Goal: Task Accomplishment & Management: Manage account settings

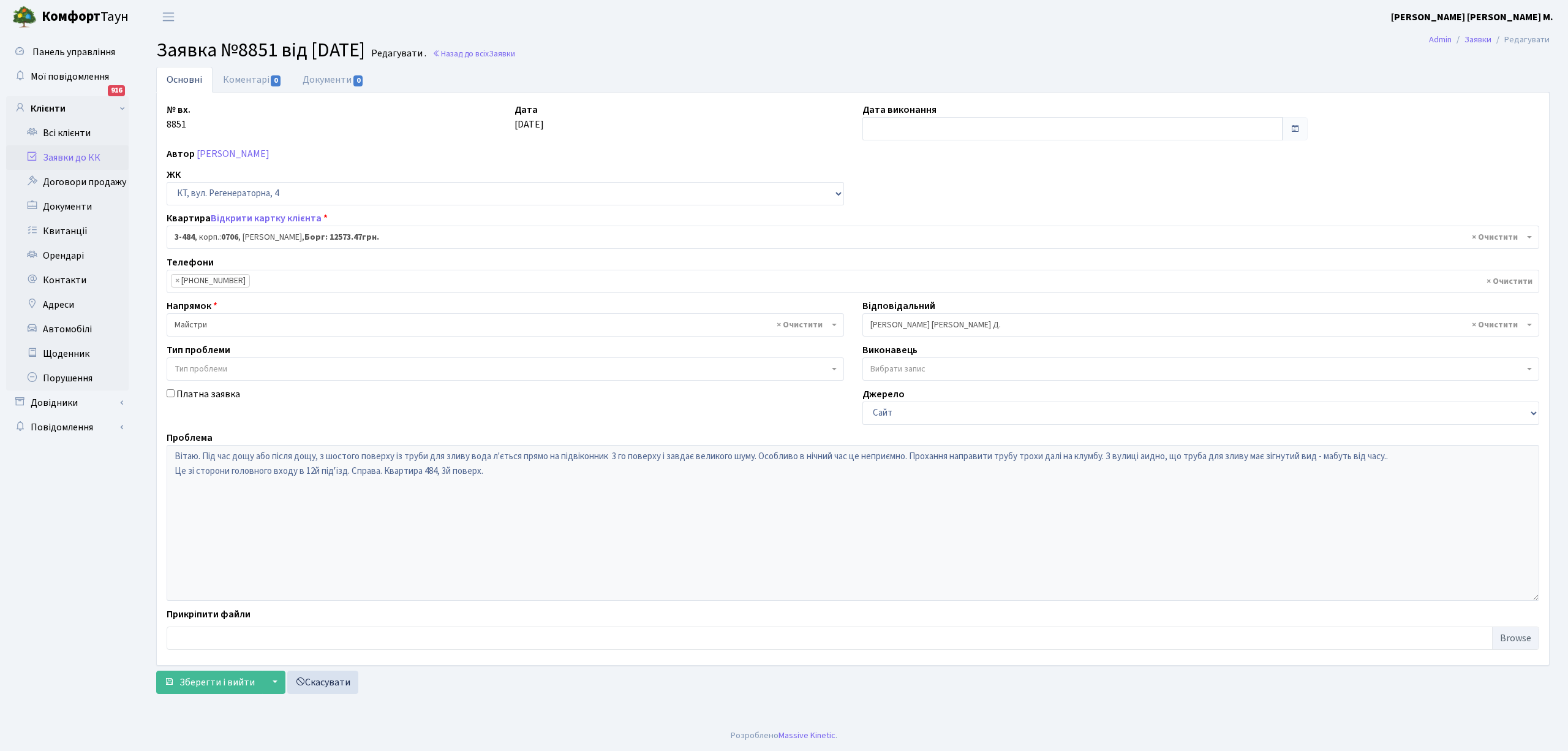
select select "1702"
click at [76, 149] on link "Заявки до КК" at bounding box center [67, 157] width 123 height 24
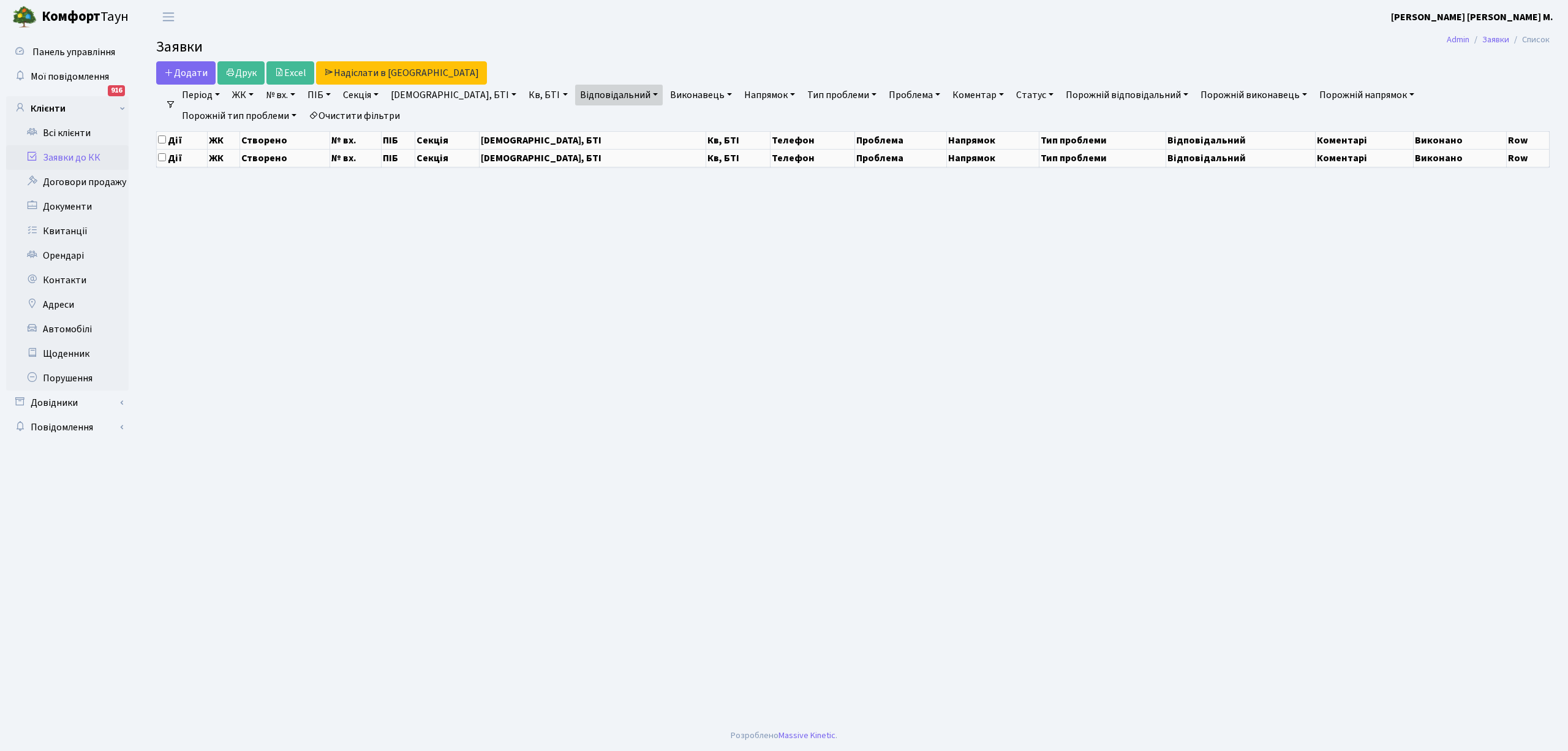
select select "25"
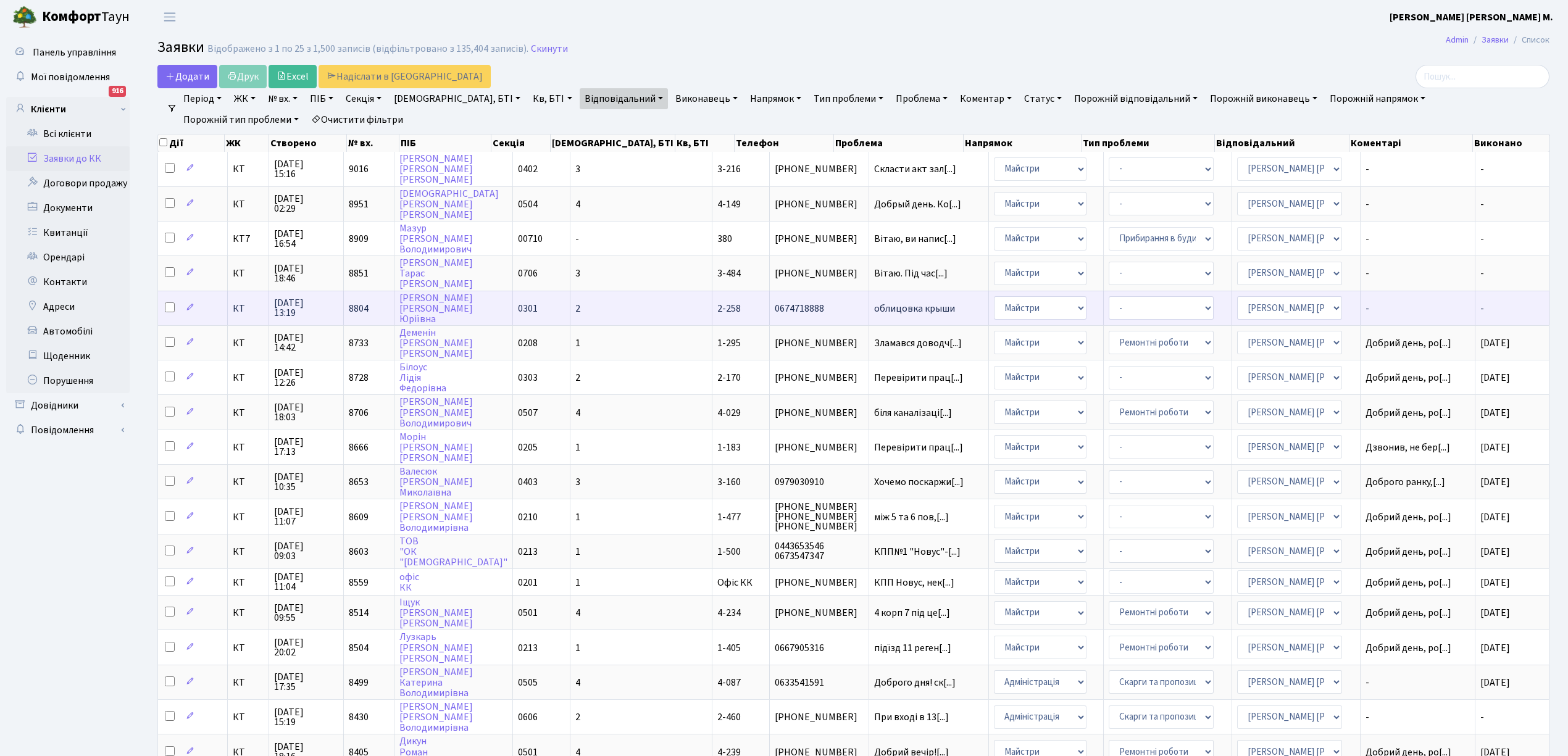
click at [874, 306] on span "облицовка крыши" at bounding box center [929, 308] width 110 height 10
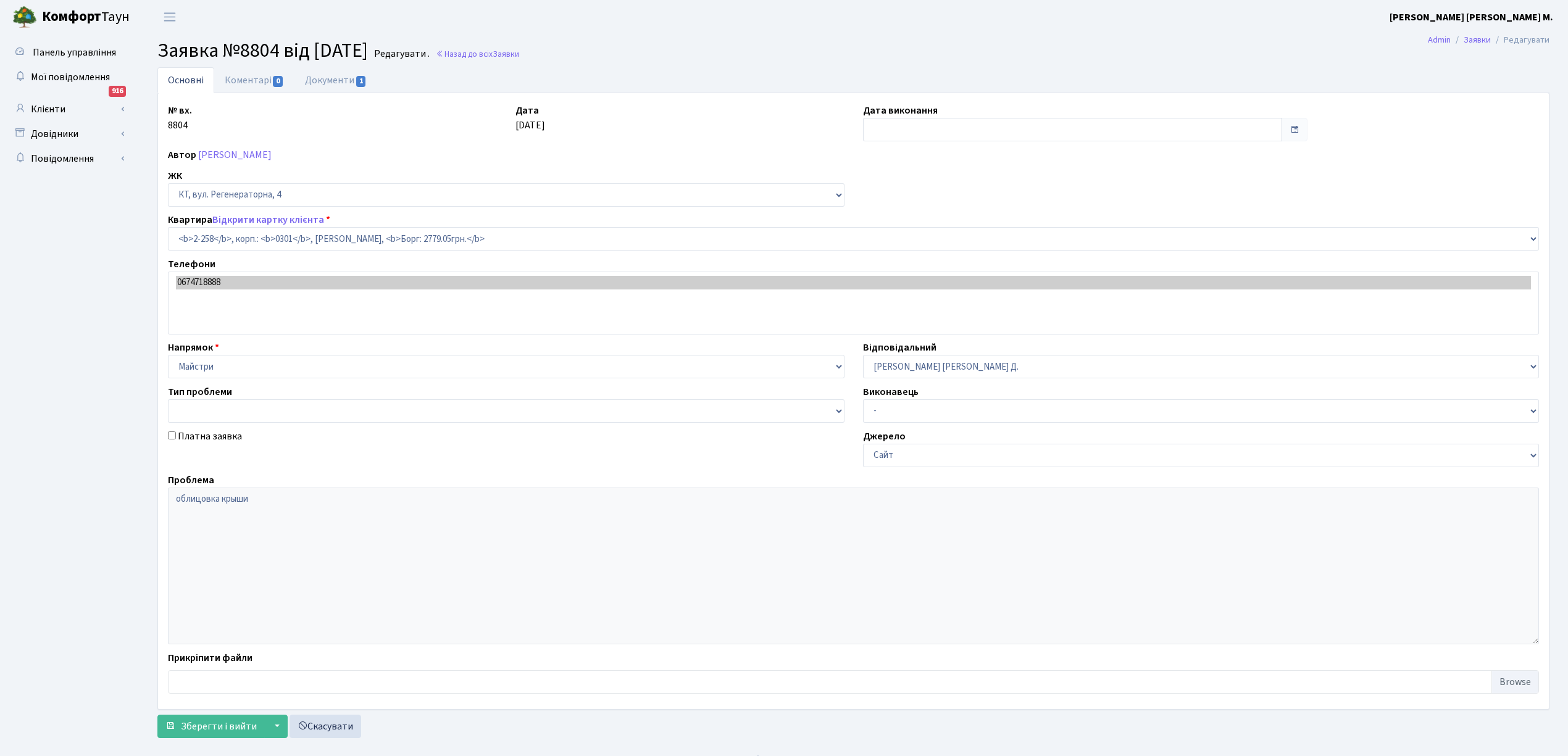
select select "523"
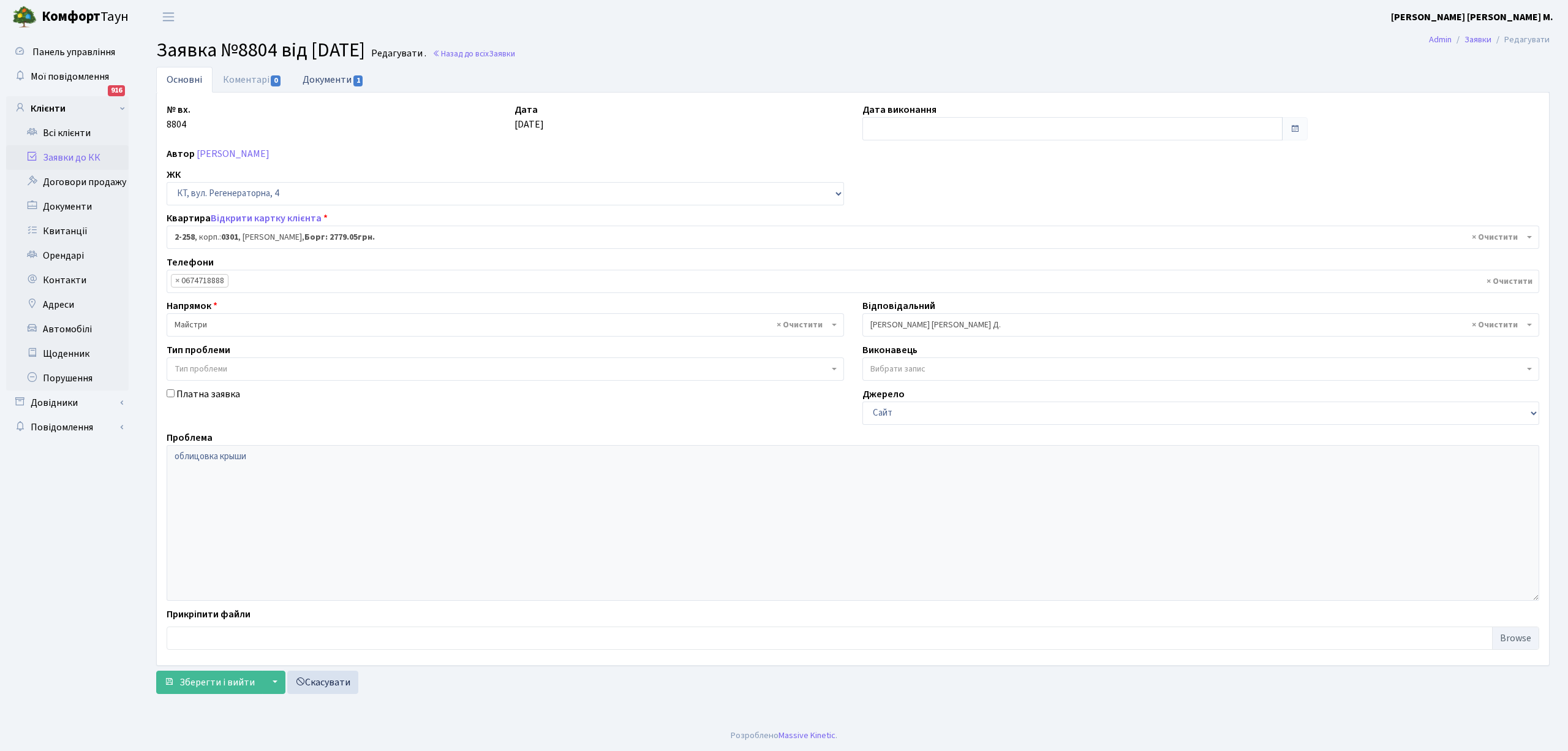
click at [338, 78] on link "Документи 1" at bounding box center [333, 79] width 82 height 25
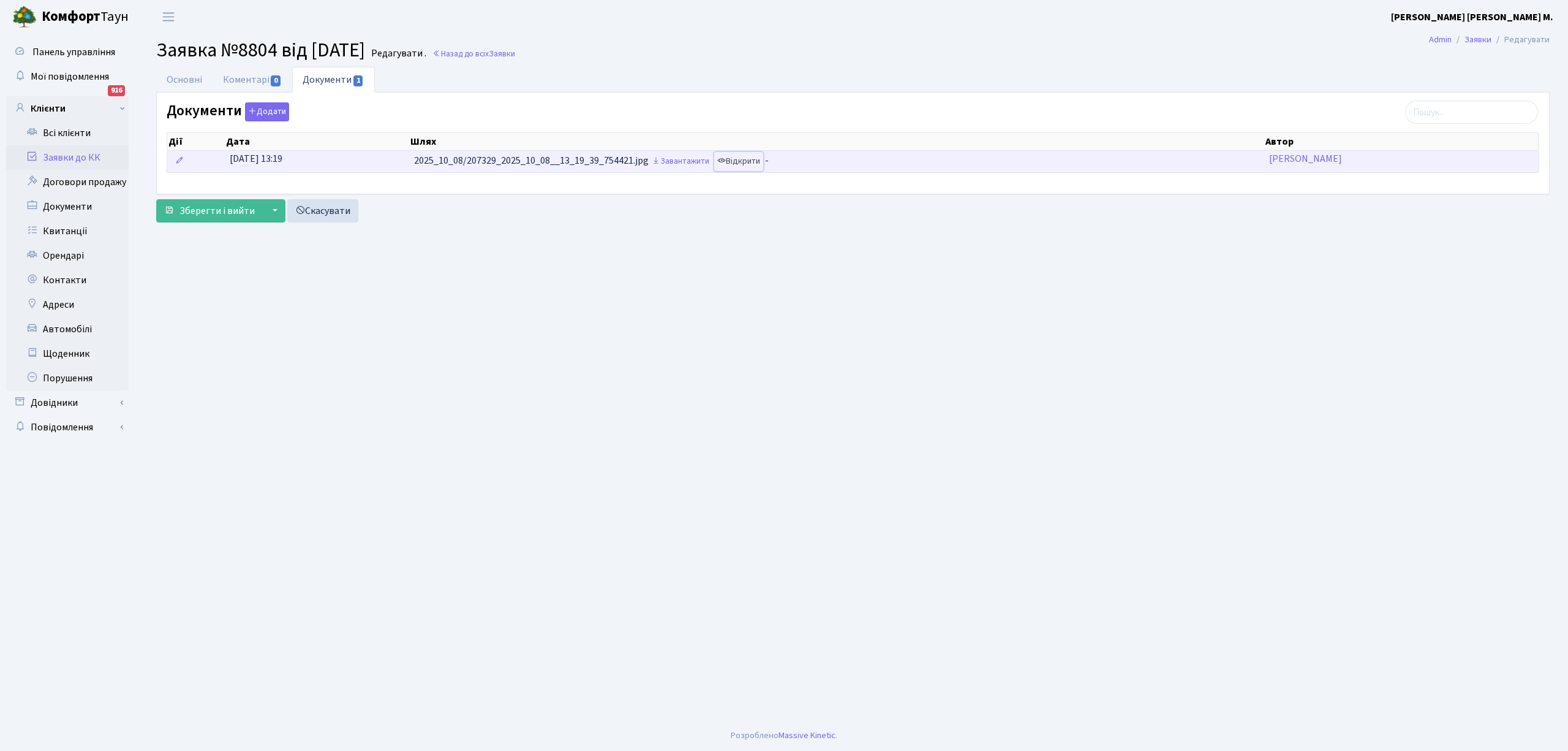
click at [743, 160] on link "Відкрити" at bounding box center [739, 162] width 49 height 19
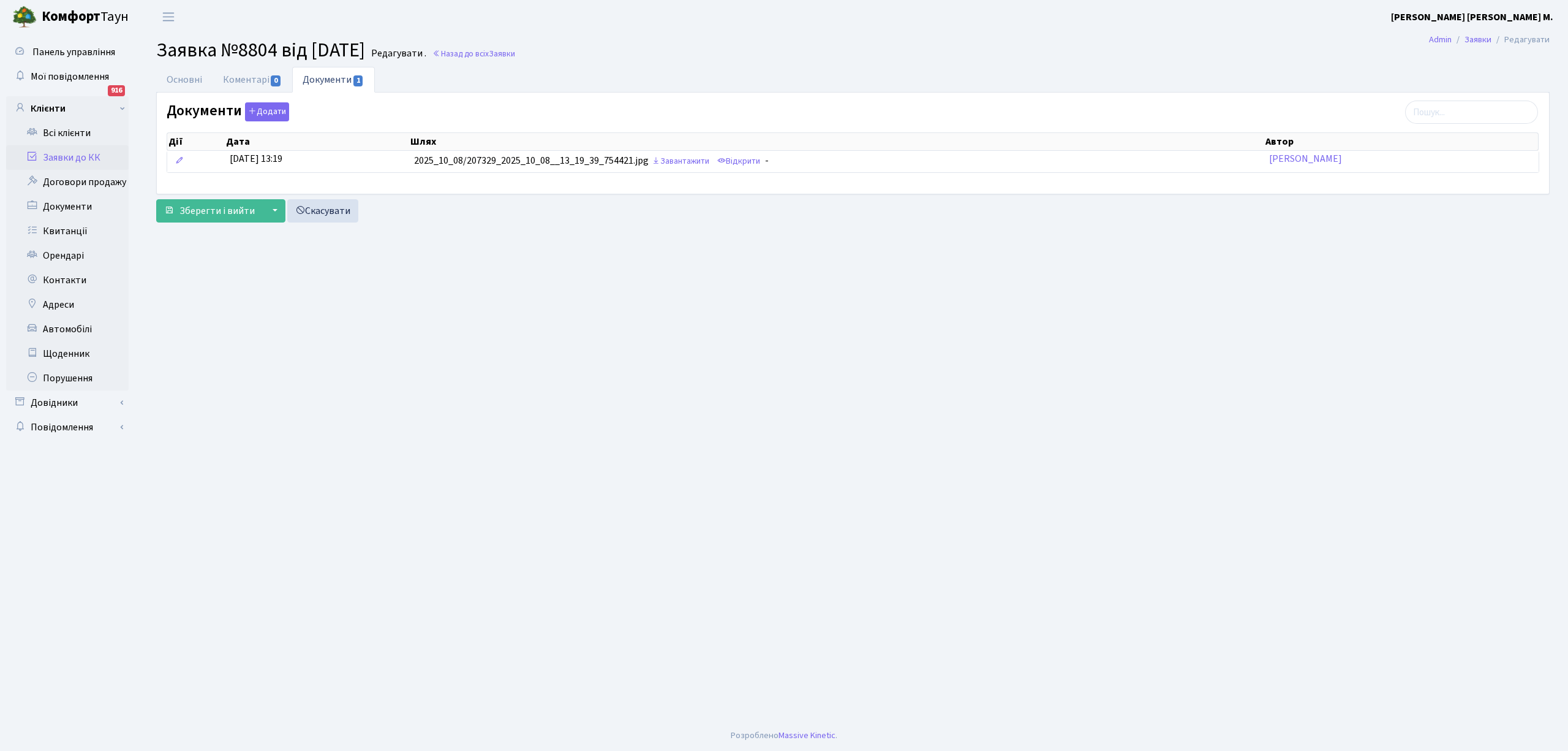
click at [63, 157] on link "Заявки до КК" at bounding box center [67, 157] width 123 height 24
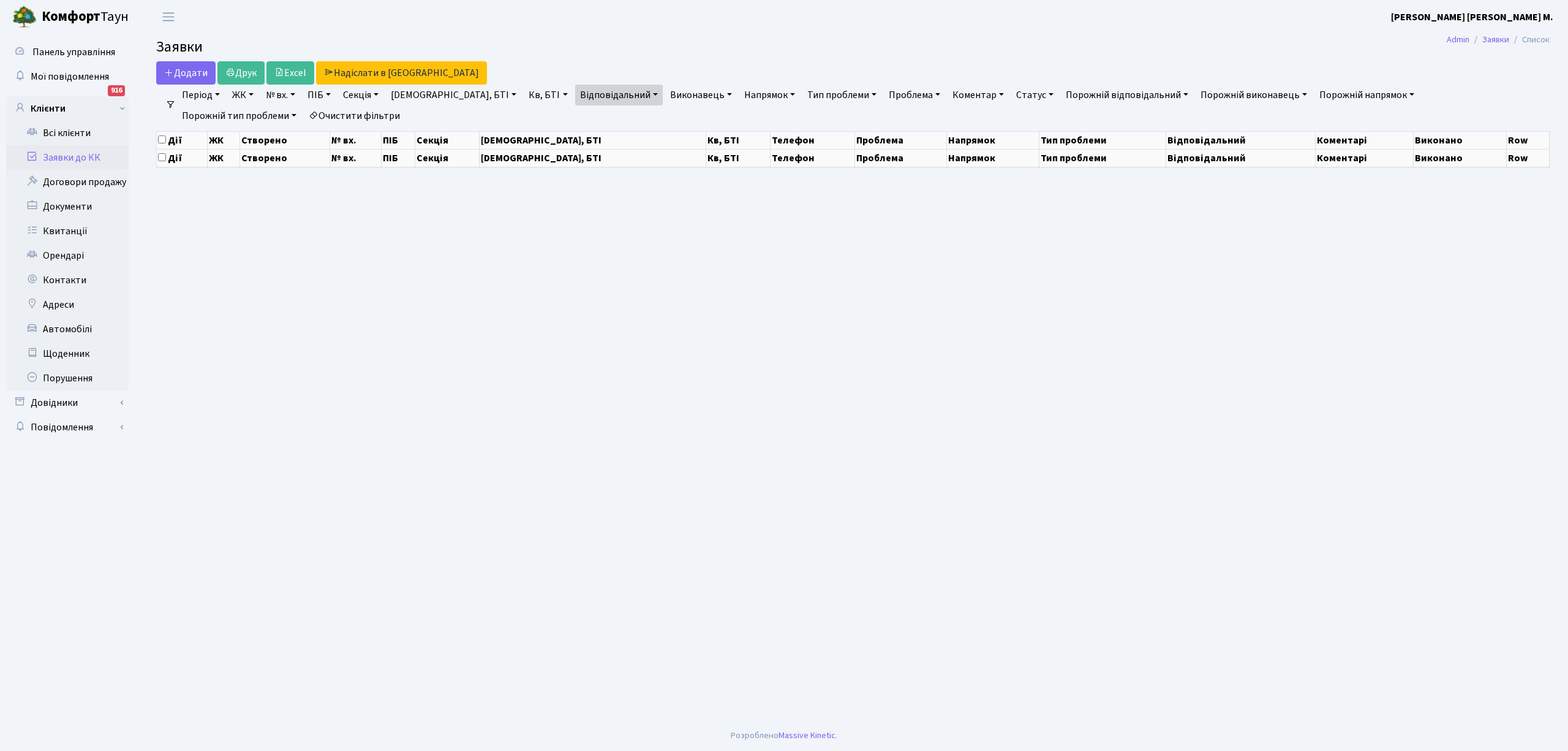
select select "25"
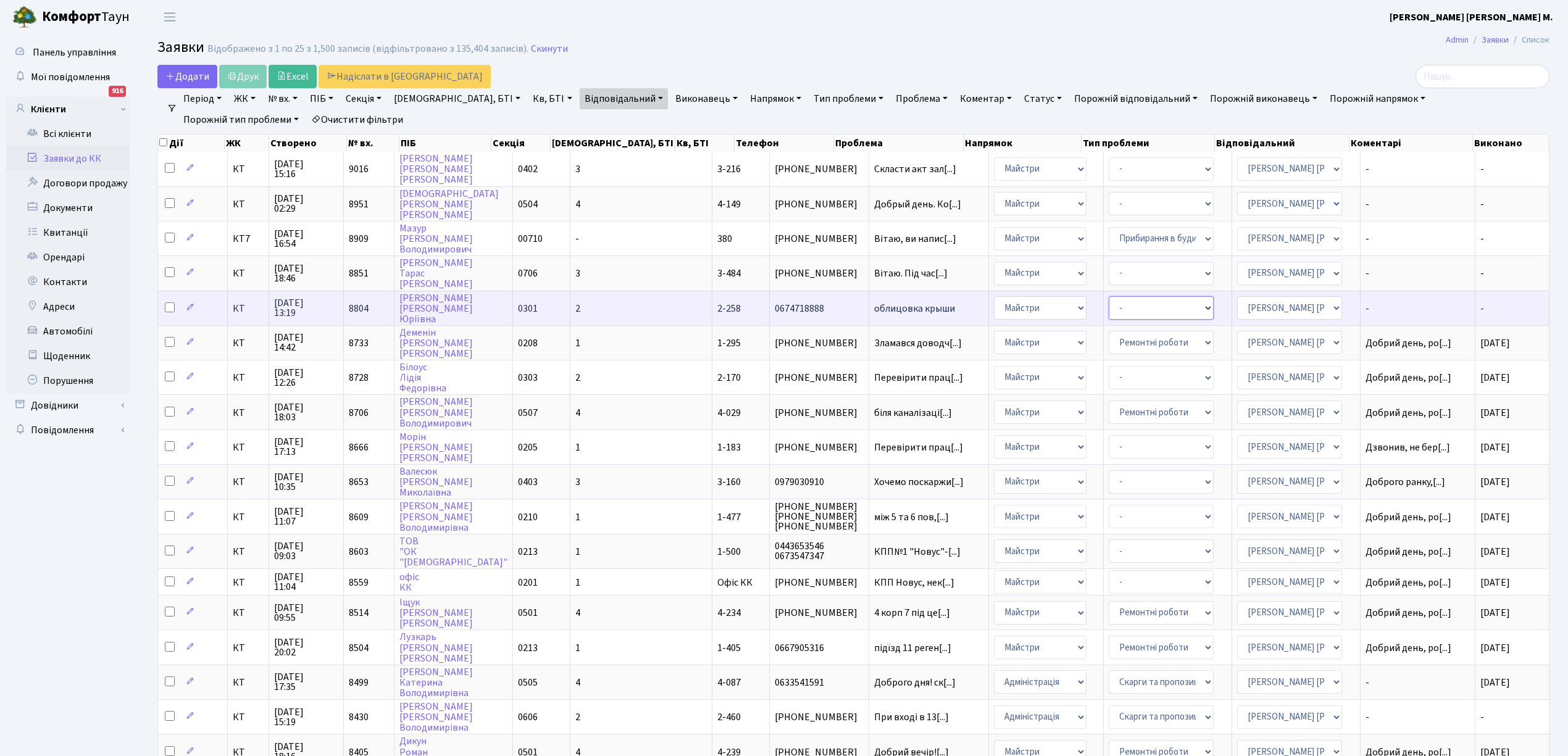
click at [1168, 299] on select "- Замовлення плану комунікацій Дитячі майданчики Озеленення Прибирання в будинк…" at bounding box center [1161, 308] width 105 height 24
select select "62"
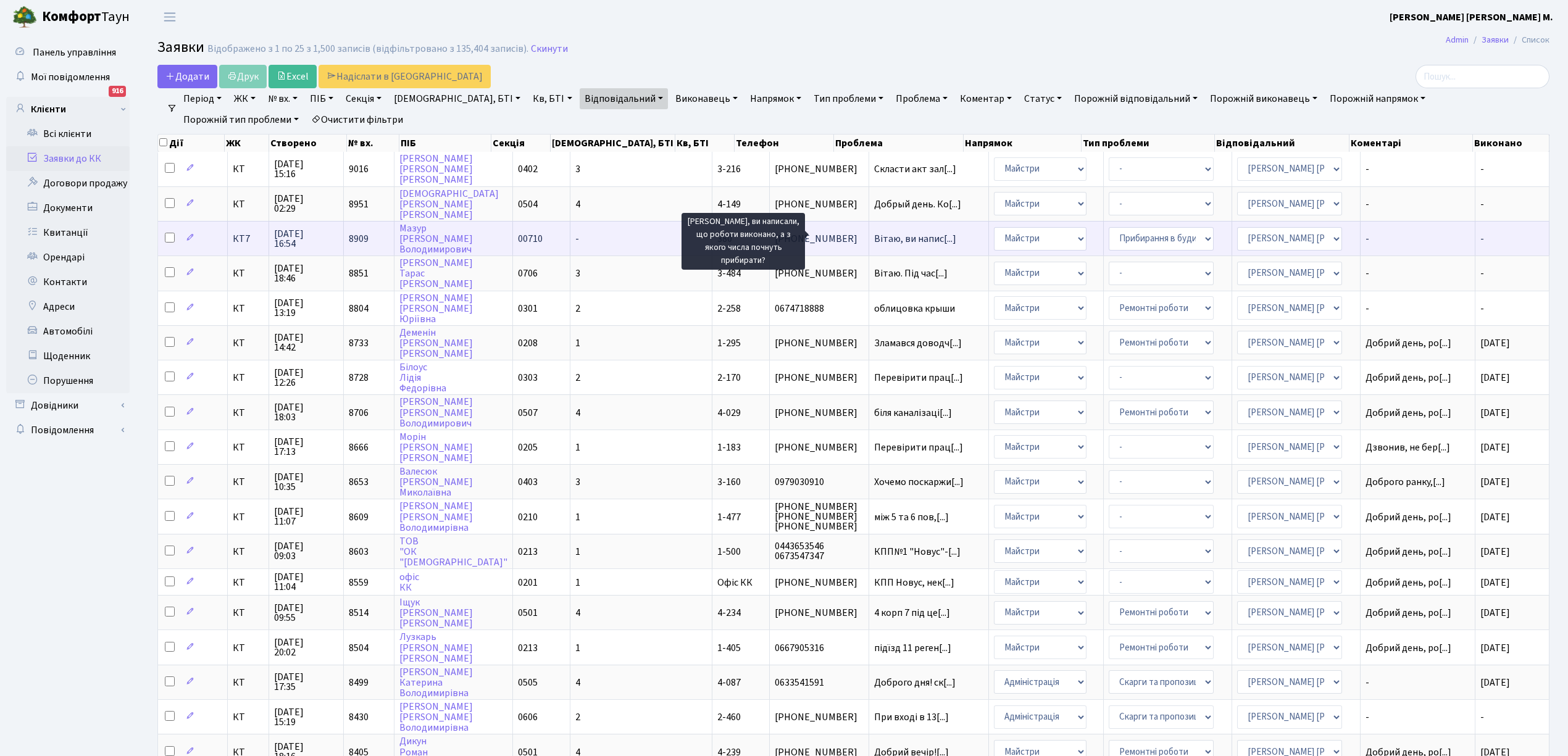
click at [874, 233] on span "Вітаю, ви напис[...]" at bounding box center [915, 239] width 82 height 13
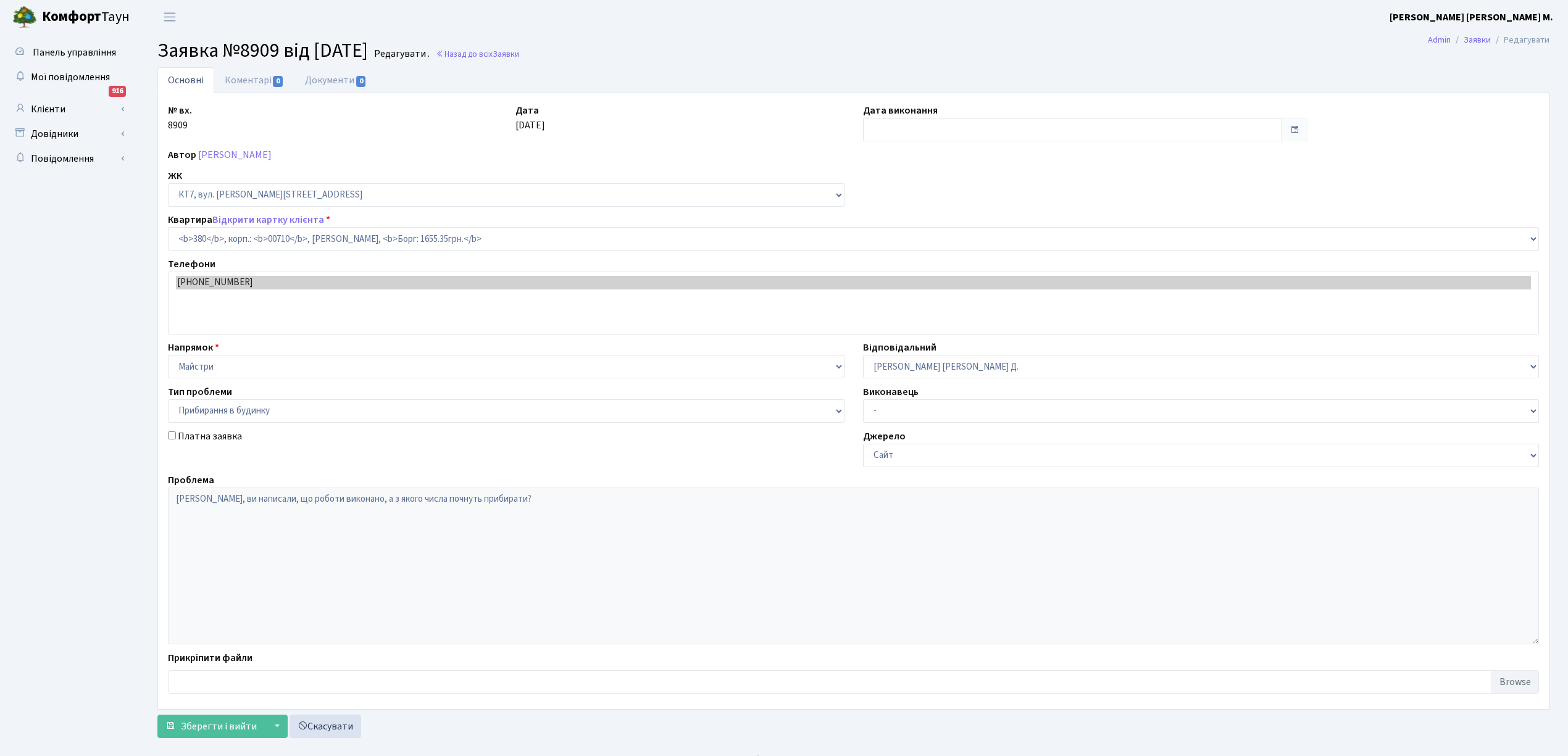
select select "18918"
select select "58"
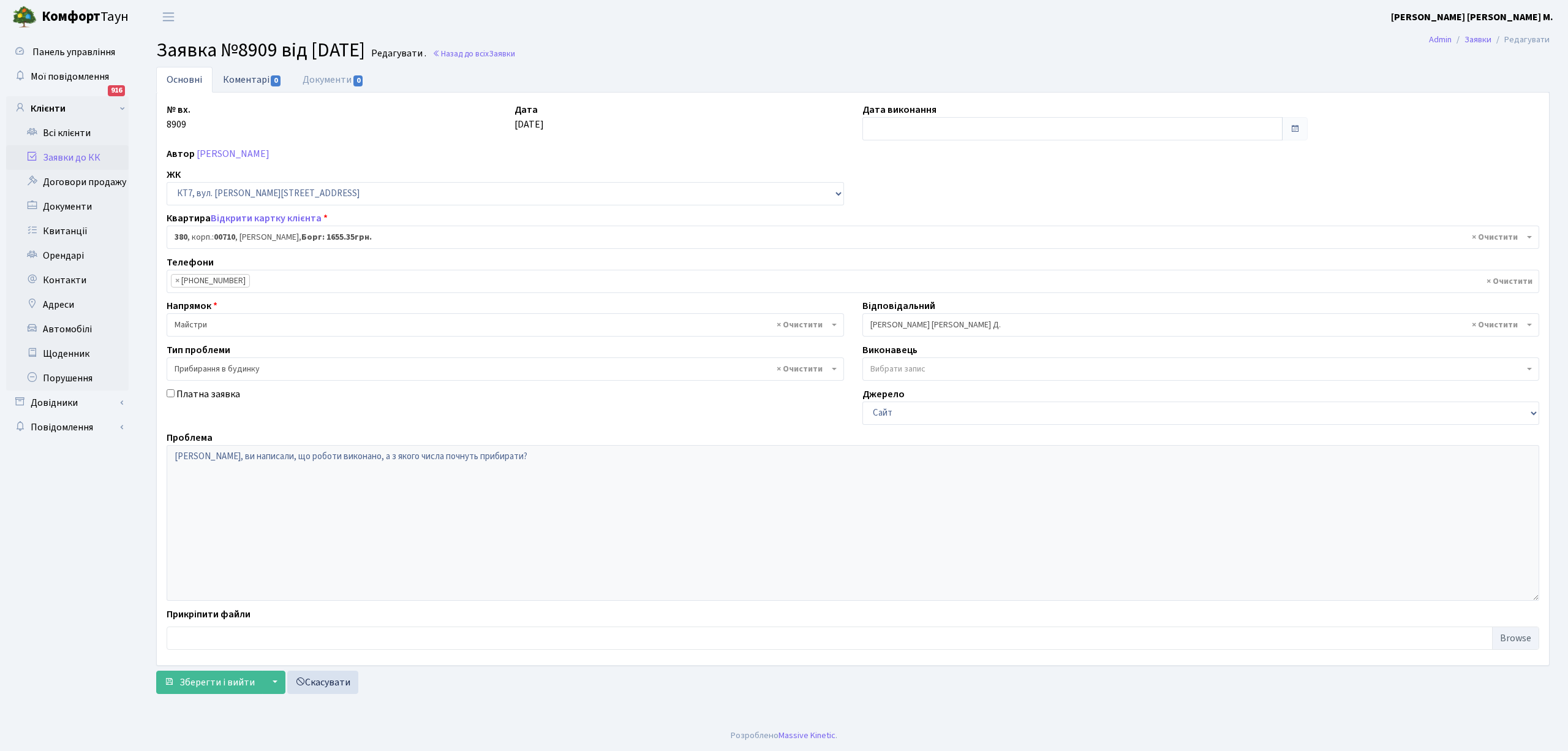
click at [245, 82] on link "Коментарі 0" at bounding box center [253, 79] width 80 height 25
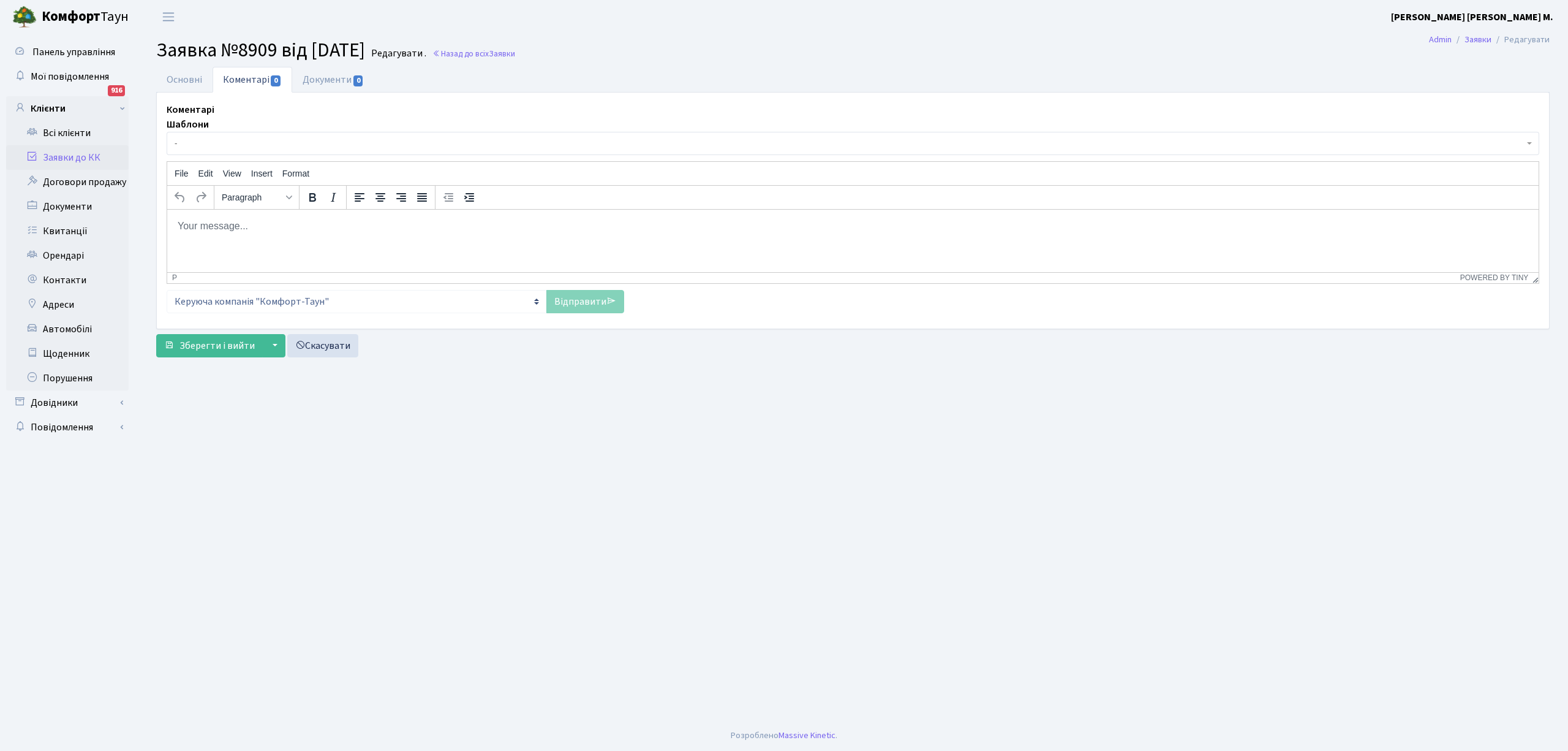
click at [191, 220] on body "Rich Text Area. Press ALT-0 for help." at bounding box center [853, 225] width 1352 height 13
click at [576, 305] on link "Відправити" at bounding box center [585, 302] width 78 height 24
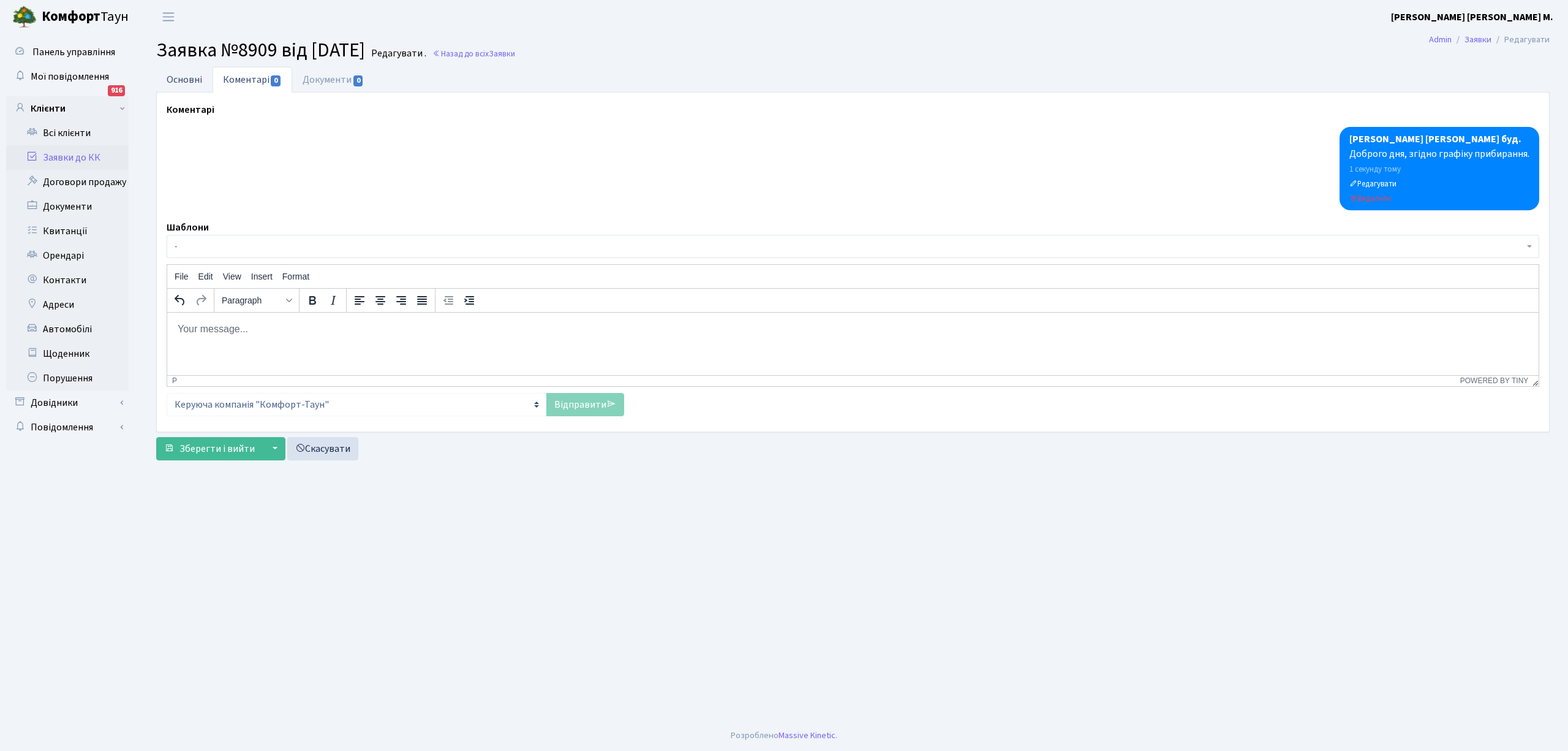
click at [188, 78] on link "Основні" at bounding box center [184, 79] width 56 height 25
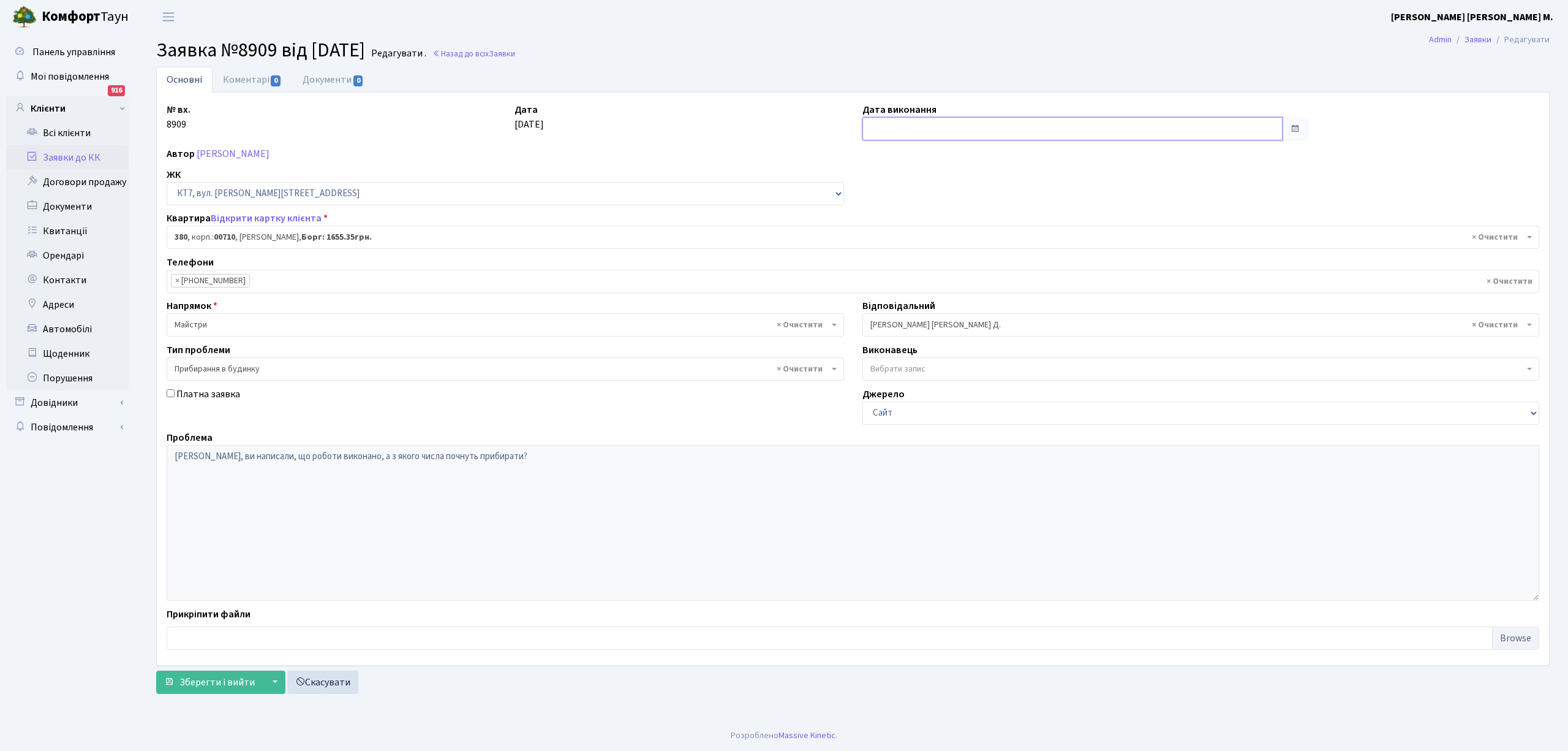
click at [876, 128] on input "text" at bounding box center [1072, 129] width 420 height 24
click at [871, 228] on td "13" at bounding box center [874, 228] width 18 height 18
type input "[DATE]"
click at [185, 683] on span "Зберегти і вийти" at bounding box center [217, 682] width 75 height 13
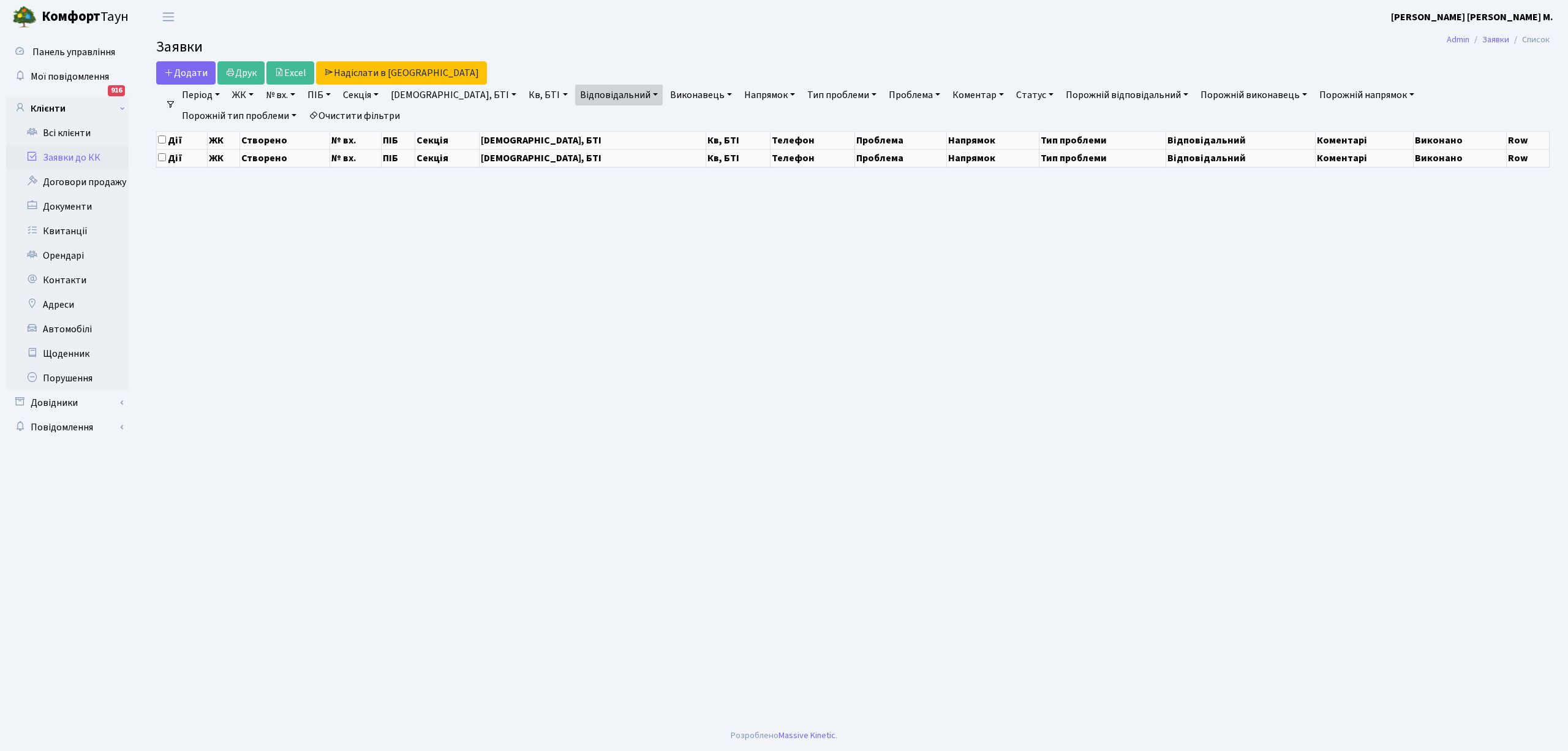
select select "25"
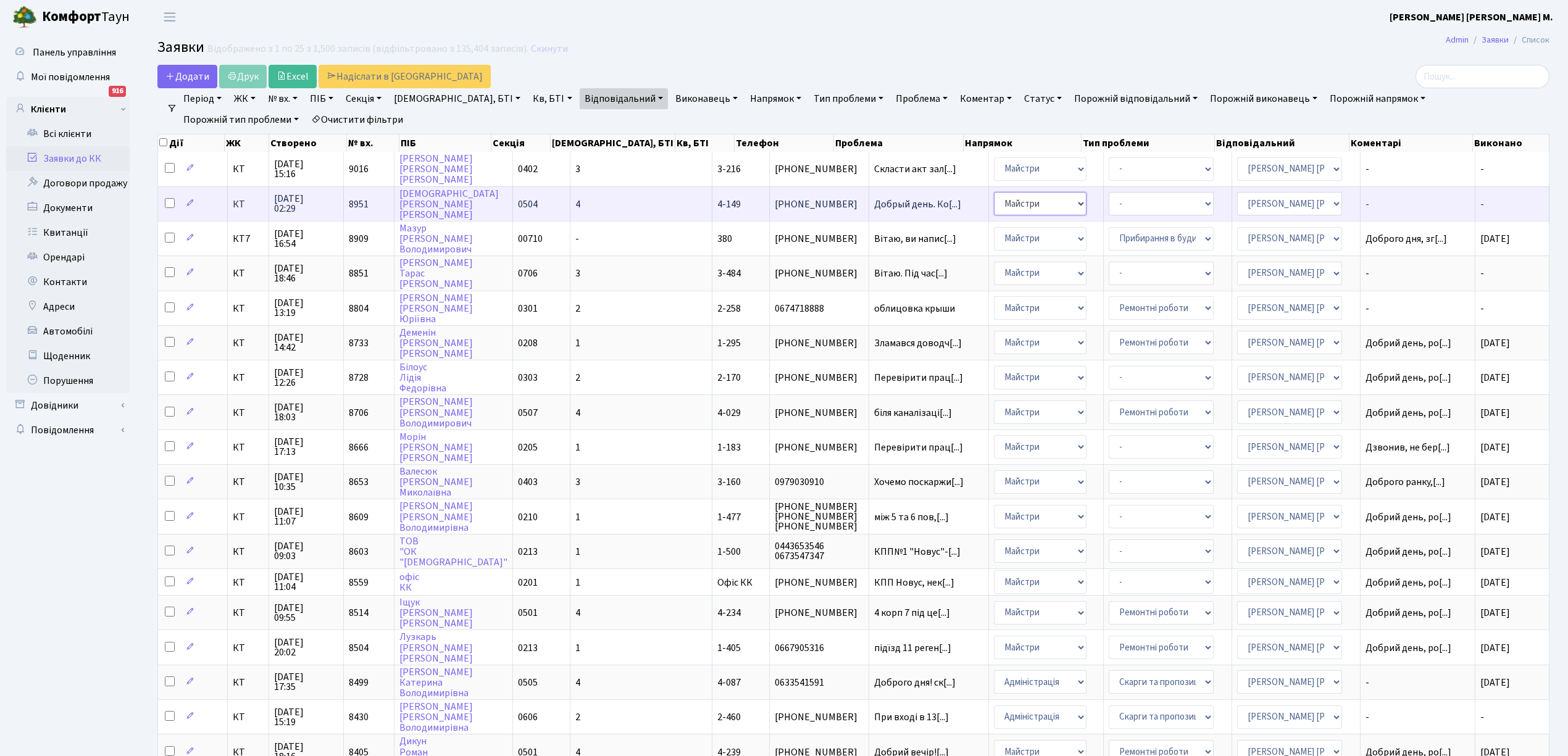
click at [1030, 203] on select "- Адміністрація Домофон, СКД Ліфт Майстри Сантехніка Економічний відділ Електри…" at bounding box center [1040, 204] width 92 height 24
click at [1031, 203] on select "- Адміністрація Домофон, СКД Ліфт Майстри Сантехніка Економічний відділ Електри…" at bounding box center [1040, 204] width 92 height 24
click at [890, 193] on td "Добрый день. Ко[...]" at bounding box center [929, 203] width 121 height 34
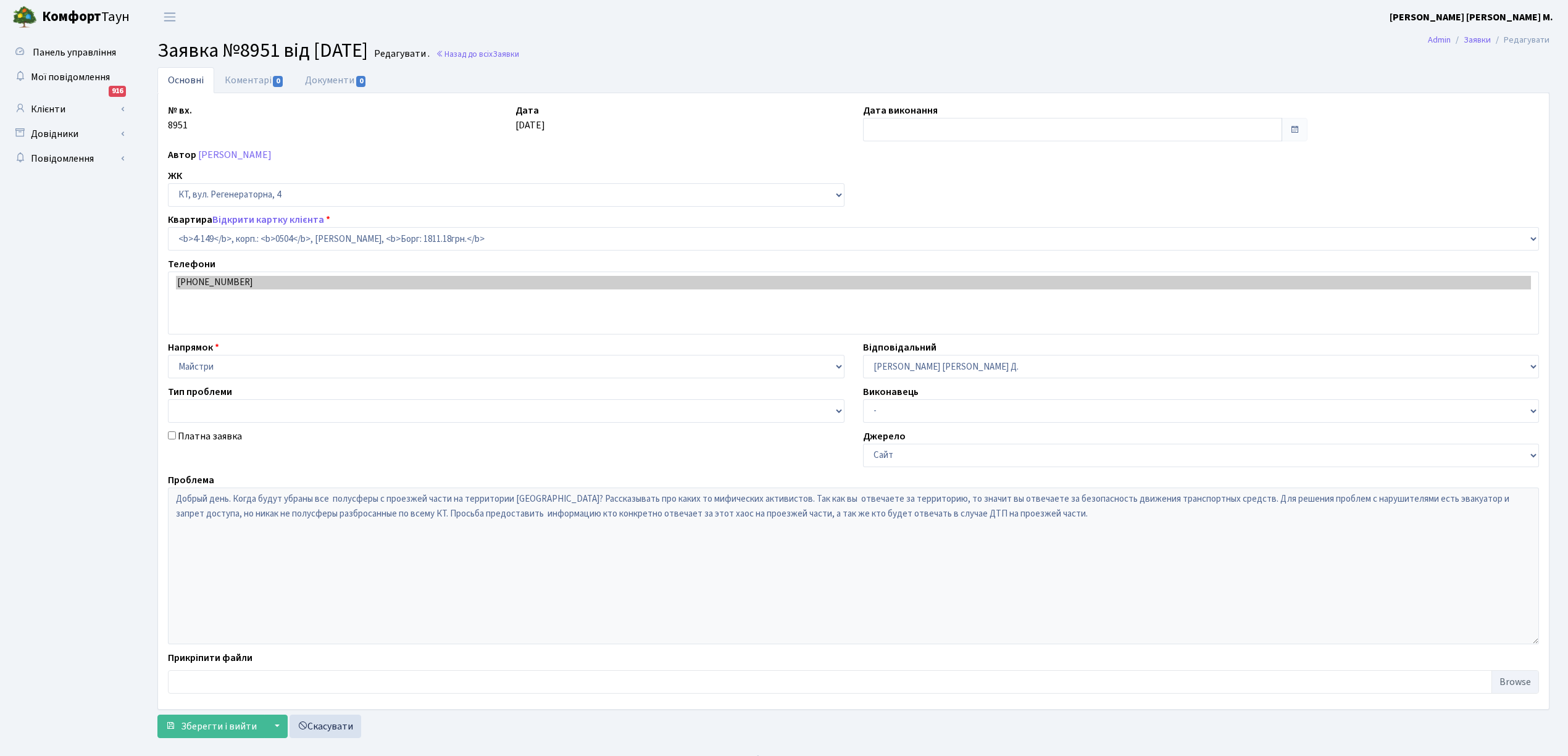
select select "1145"
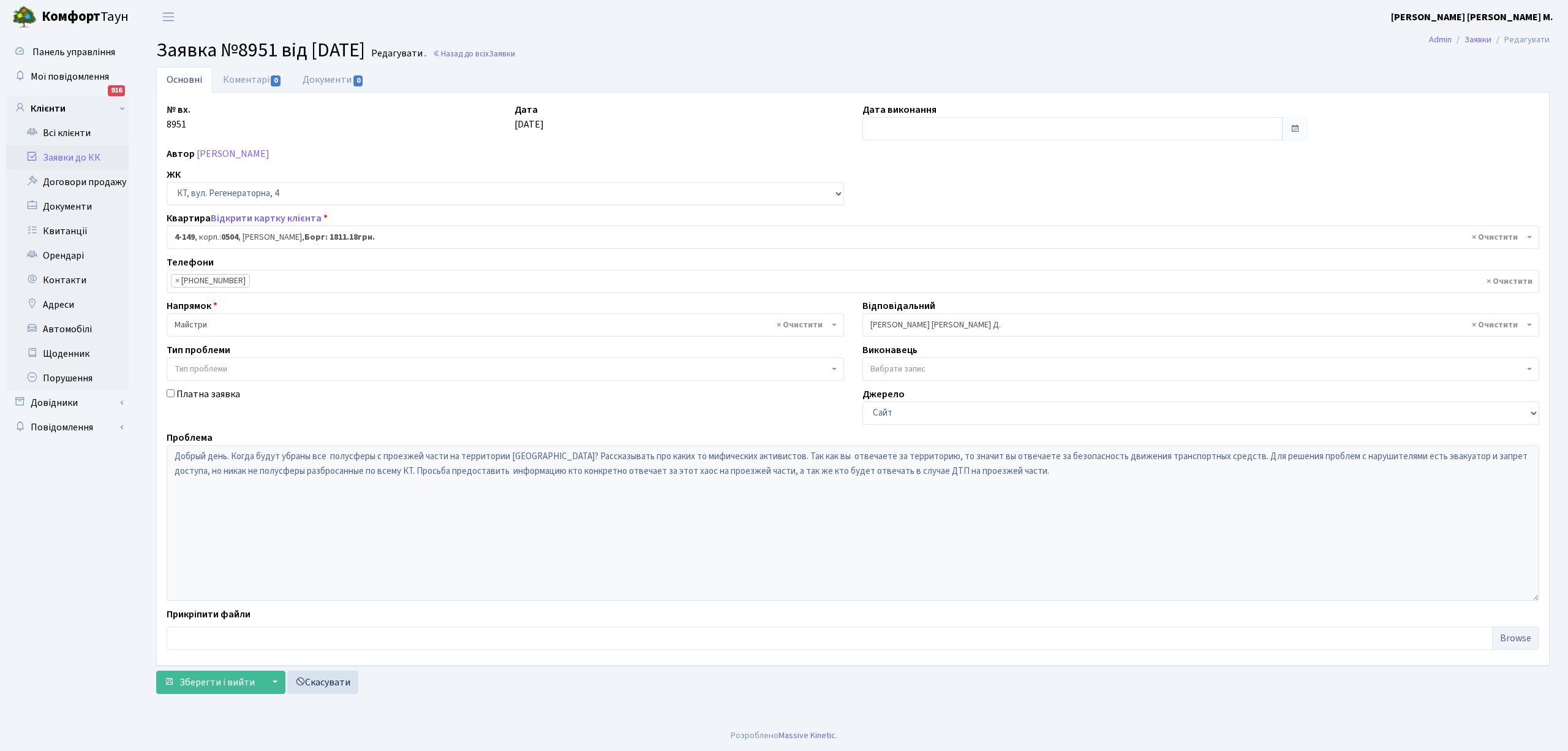
click at [210, 324] on span "× Майстри" at bounding box center [501, 324] width 654 height 13
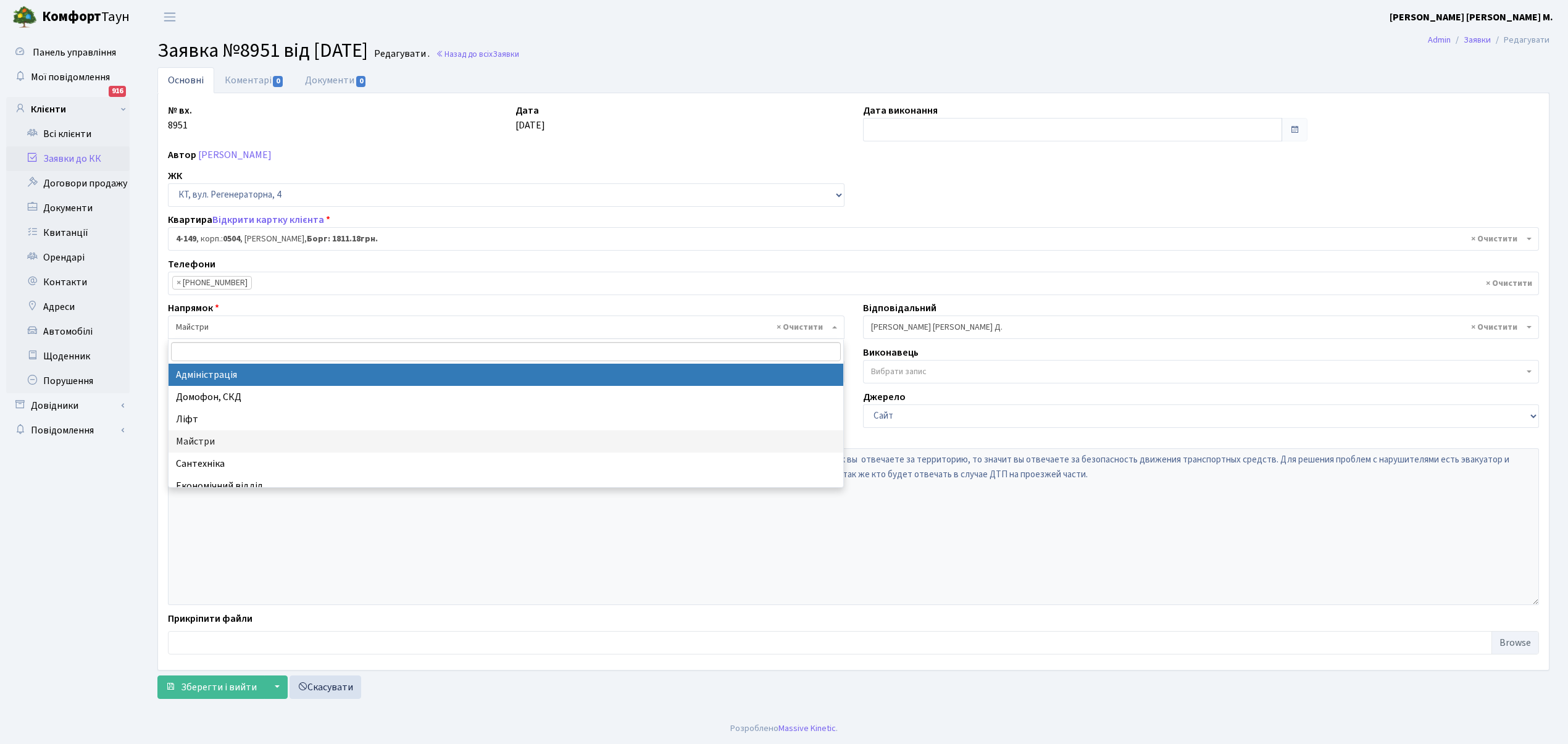
select select "5"
select select
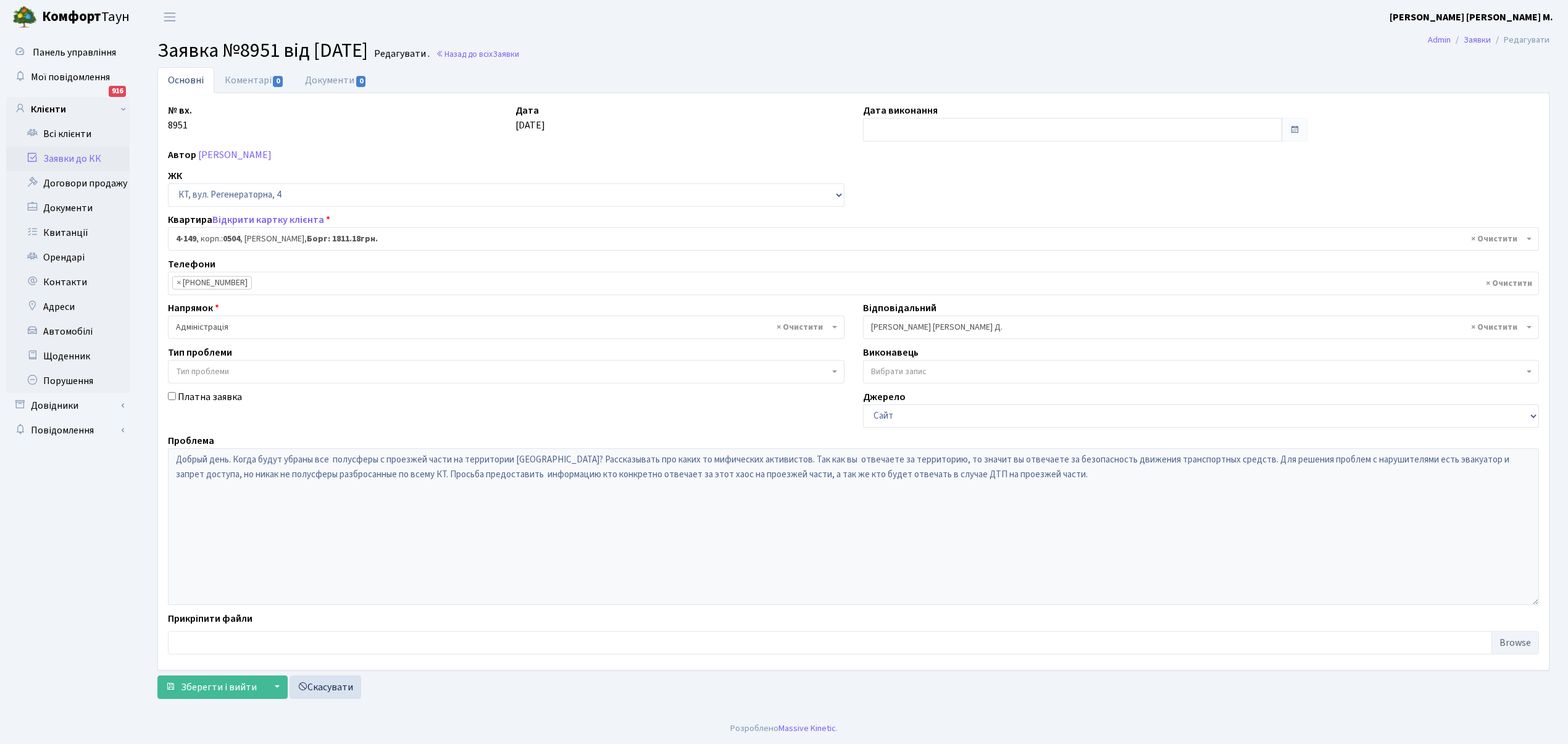
click at [902, 325] on span "× Огеренко В. Д." at bounding box center [1197, 327] width 653 height 13
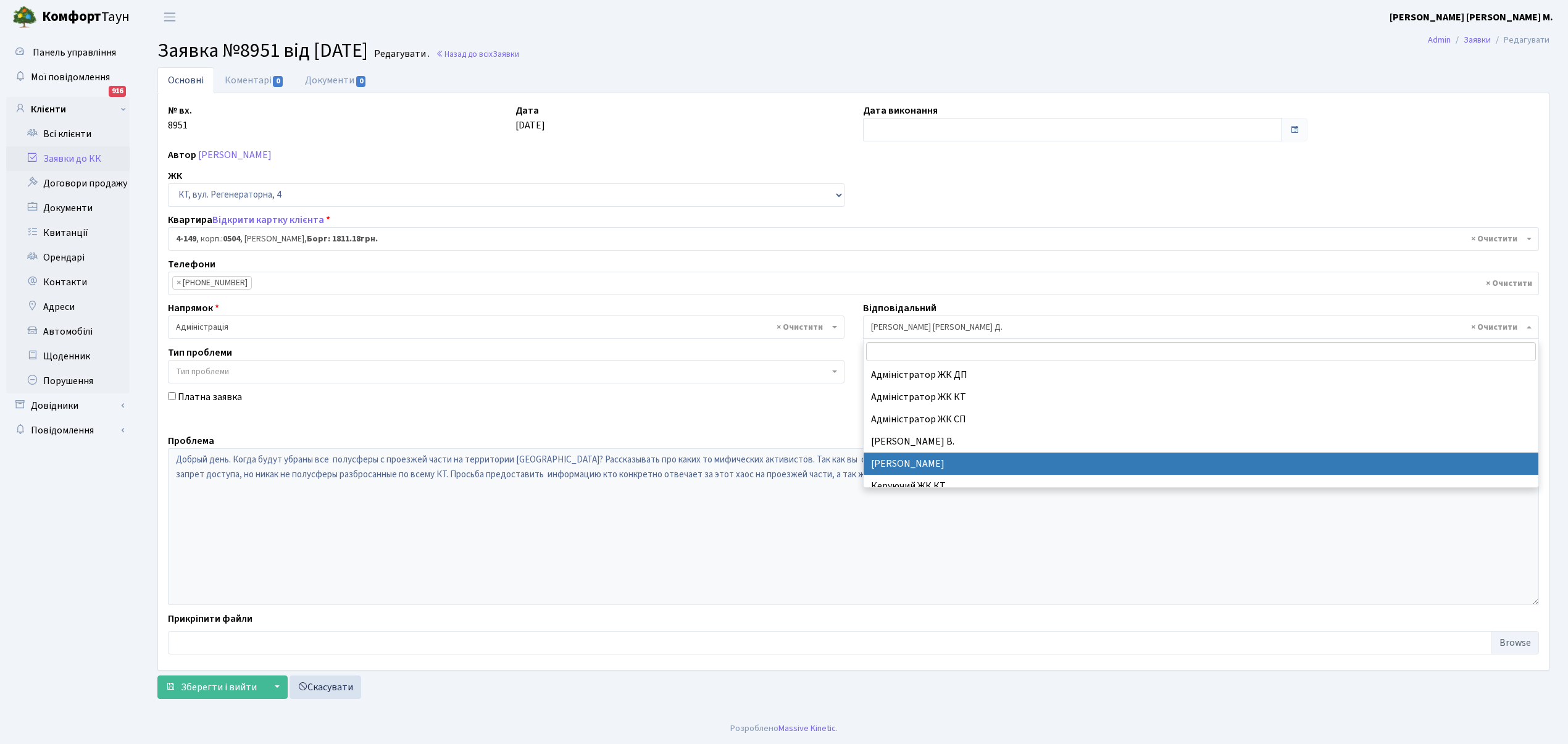
select select "77"
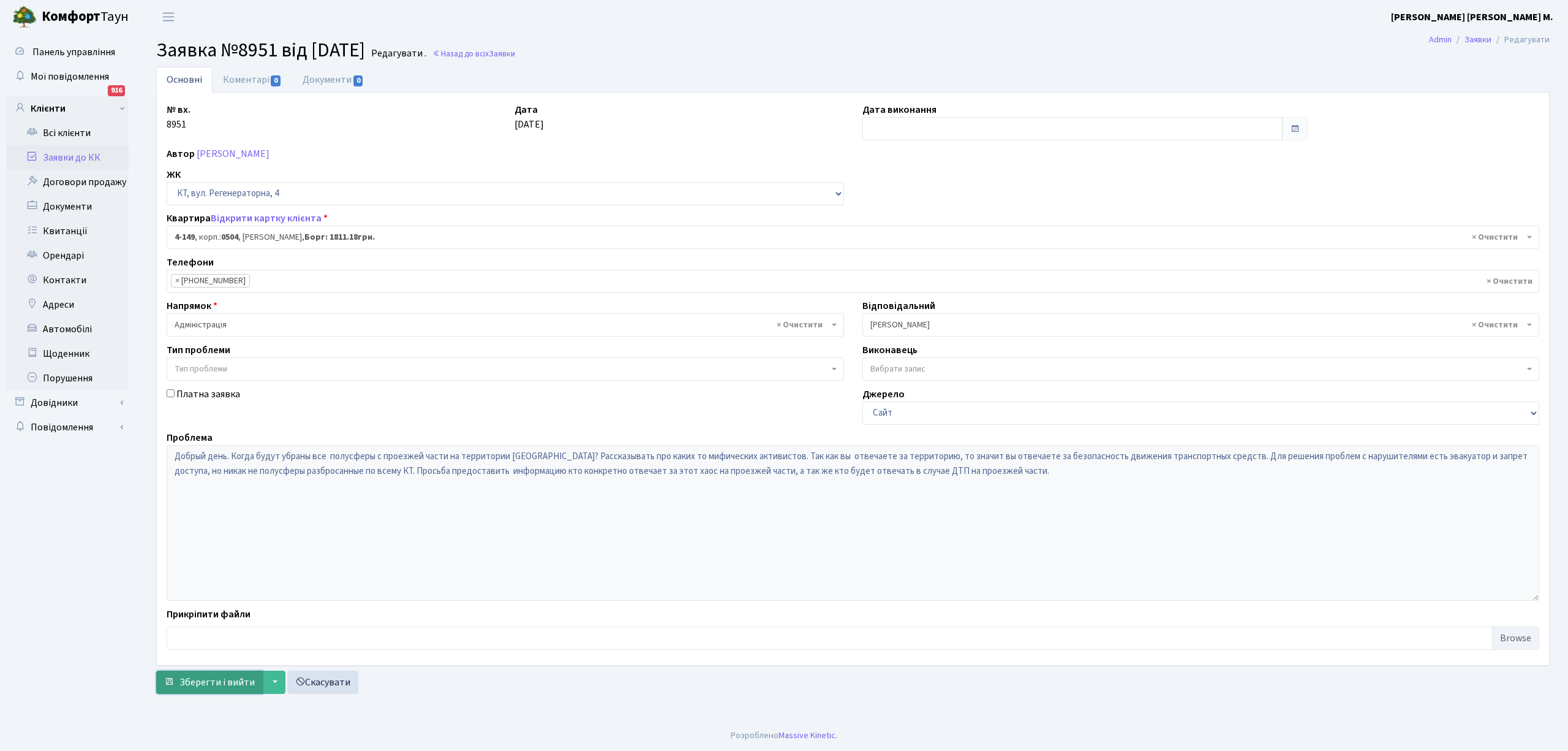
click at [217, 684] on span "Зберегти і вийти" at bounding box center [217, 682] width 75 height 13
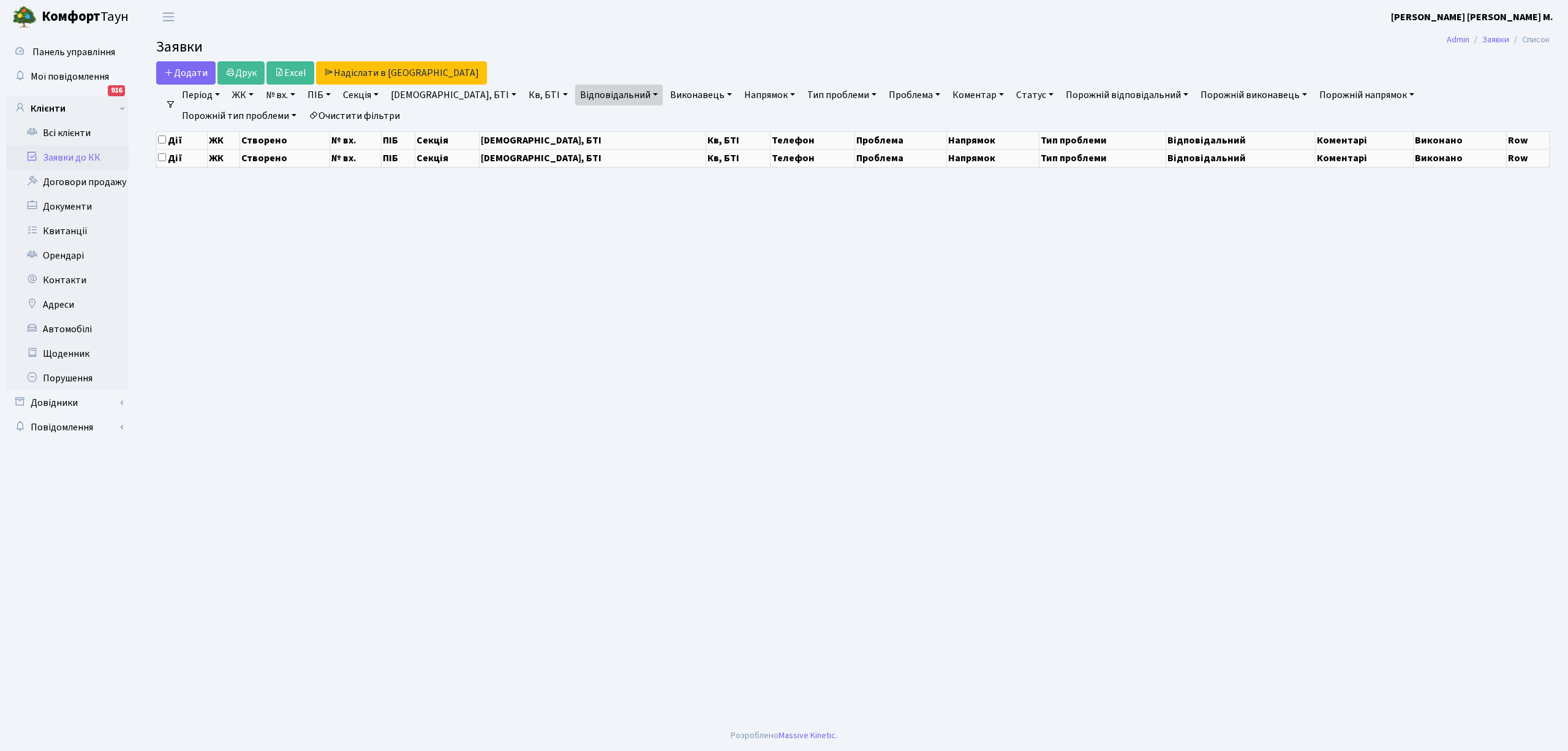
select select "25"
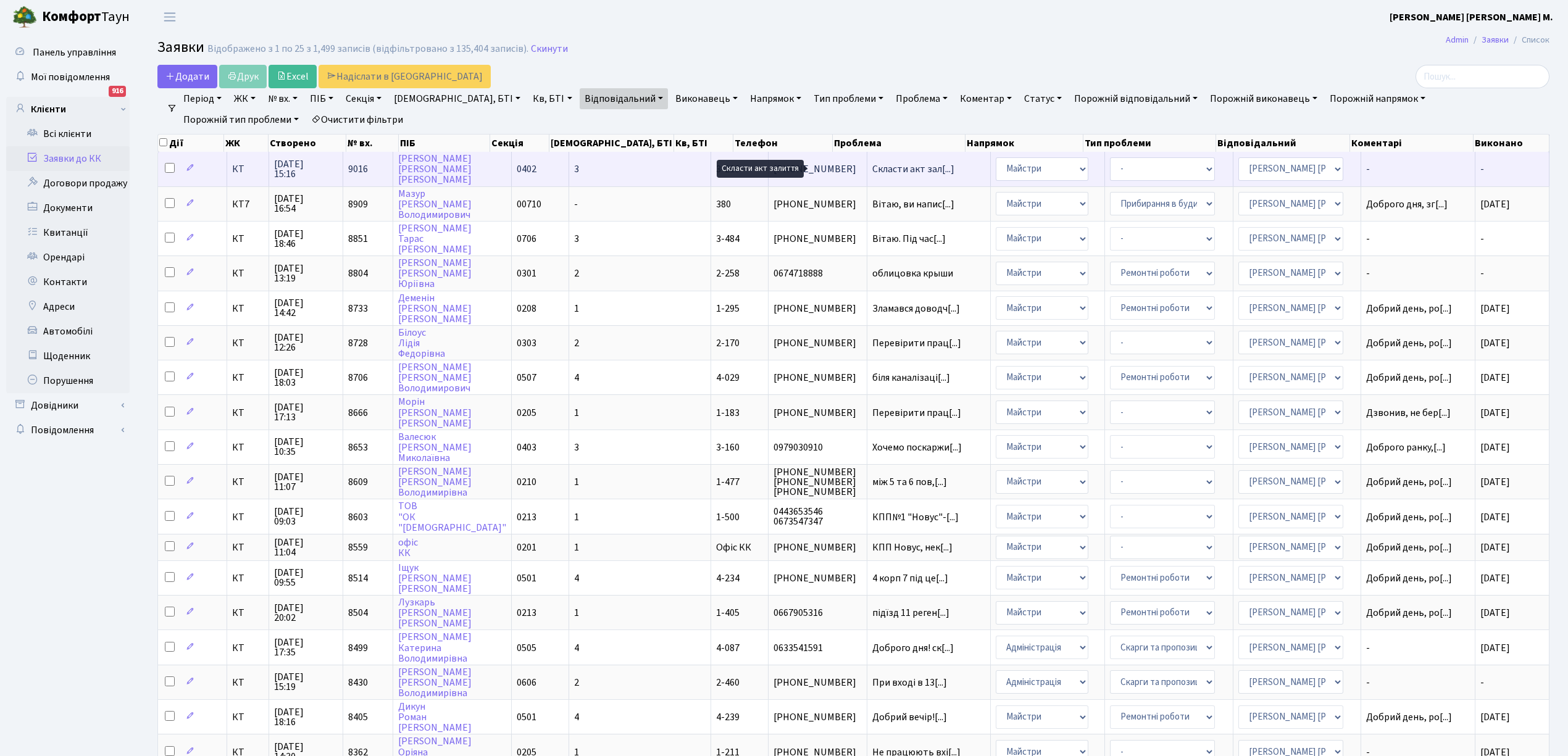
click at [872, 169] on span "Скласти акт зал[...]" at bounding box center [913, 169] width 82 height 13
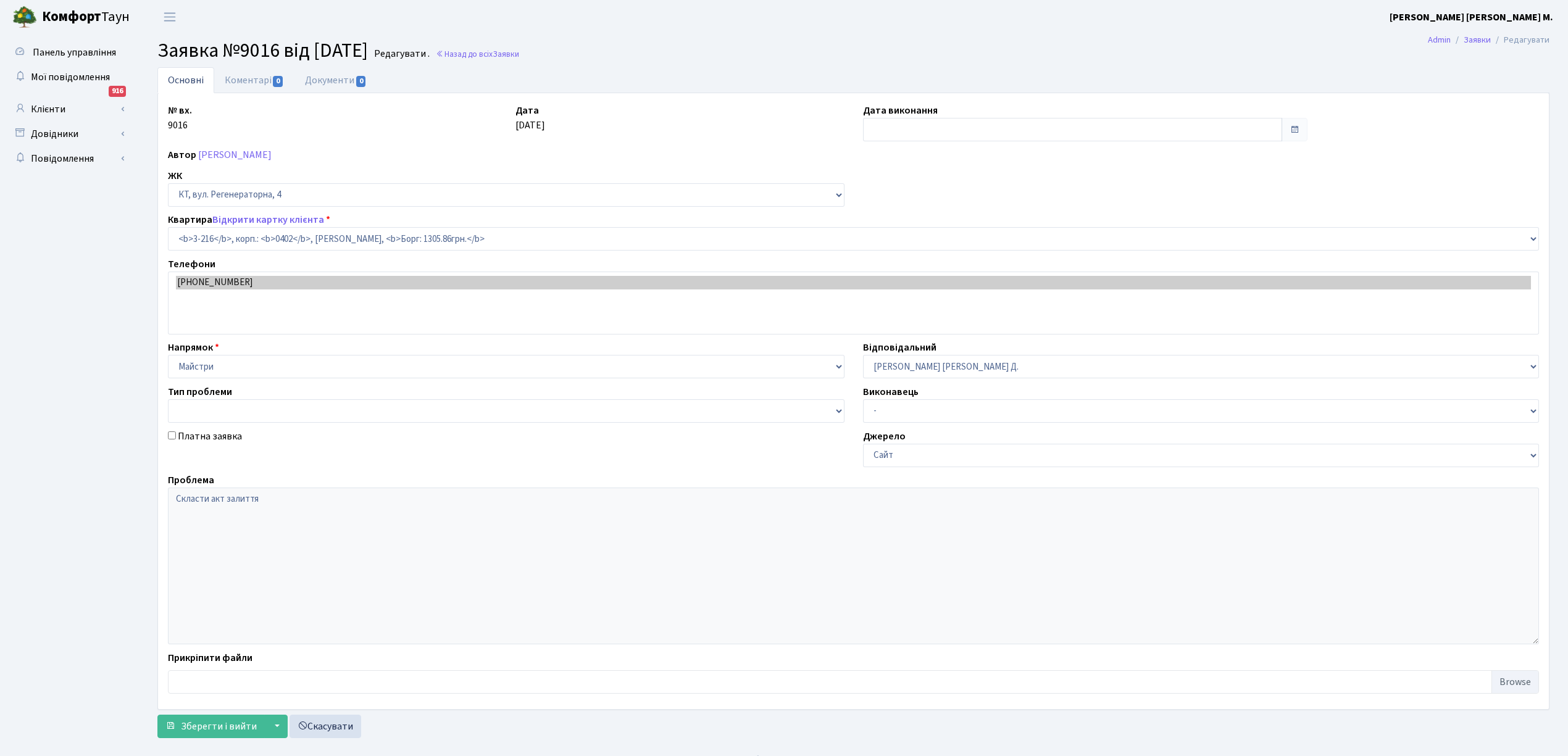
select select "785"
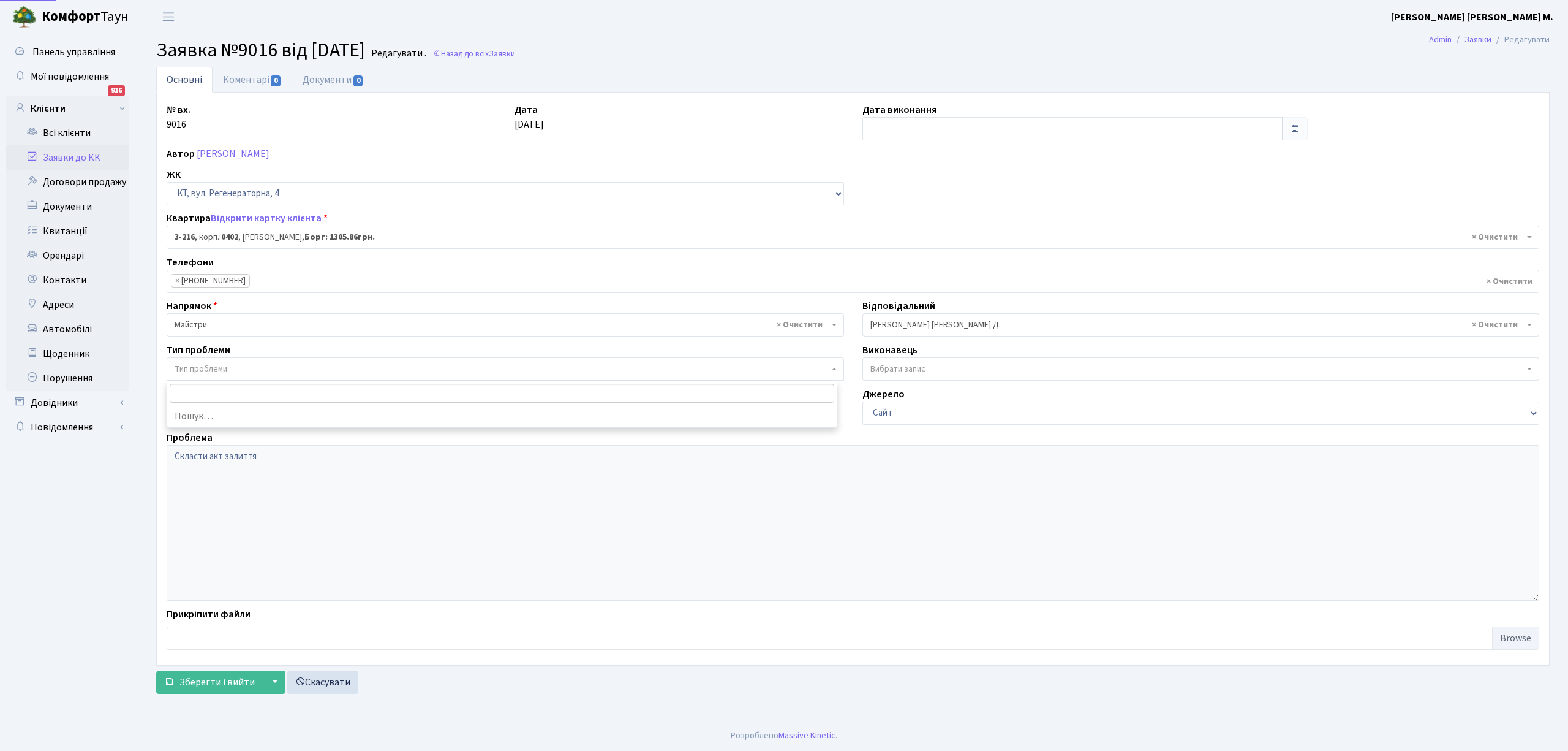
click at [222, 370] on span "Тип проблеми" at bounding box center [200, 369] width 52 height 13
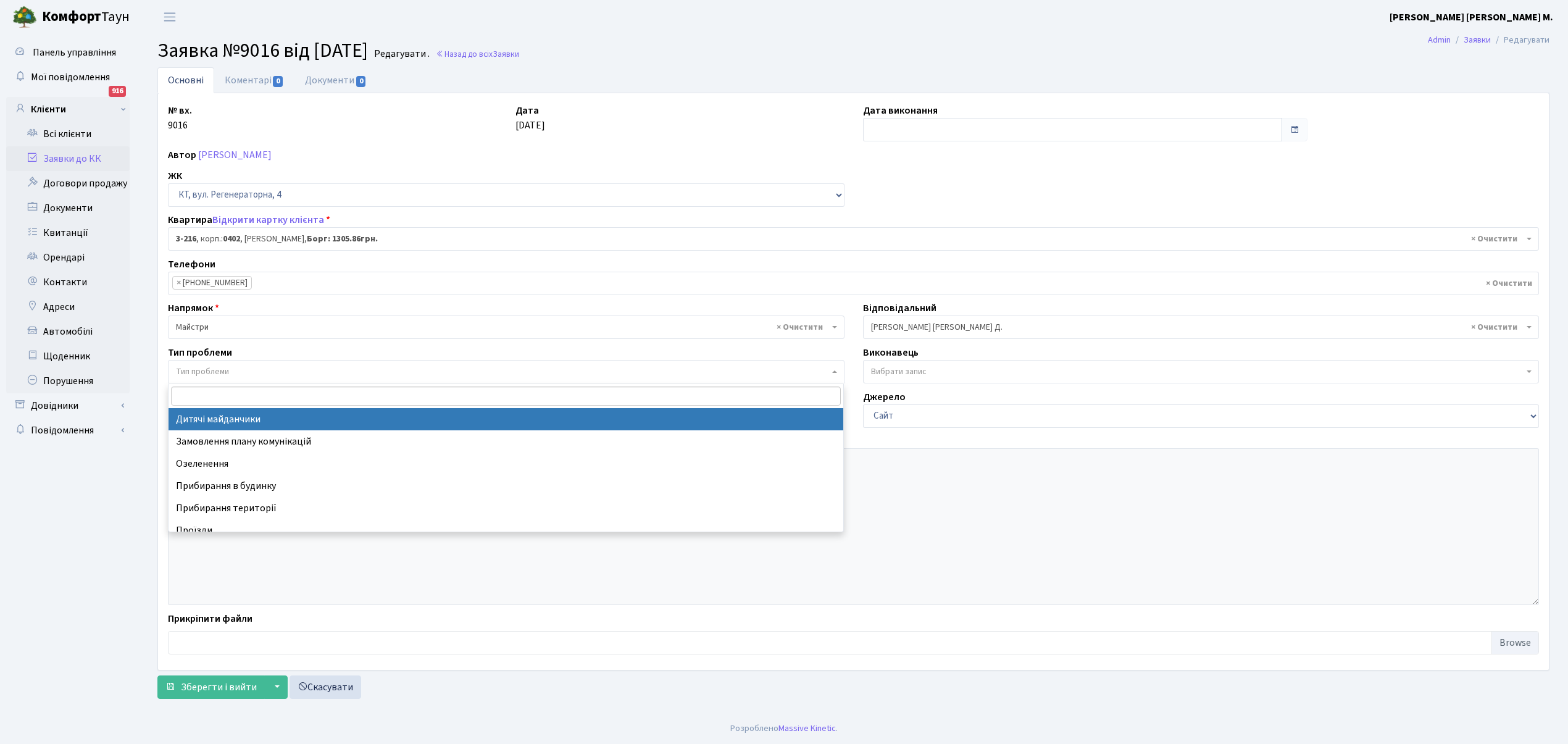
click at [228, 330] on span "× Майстри" at bounding box center [502, 327] width 653 height 13
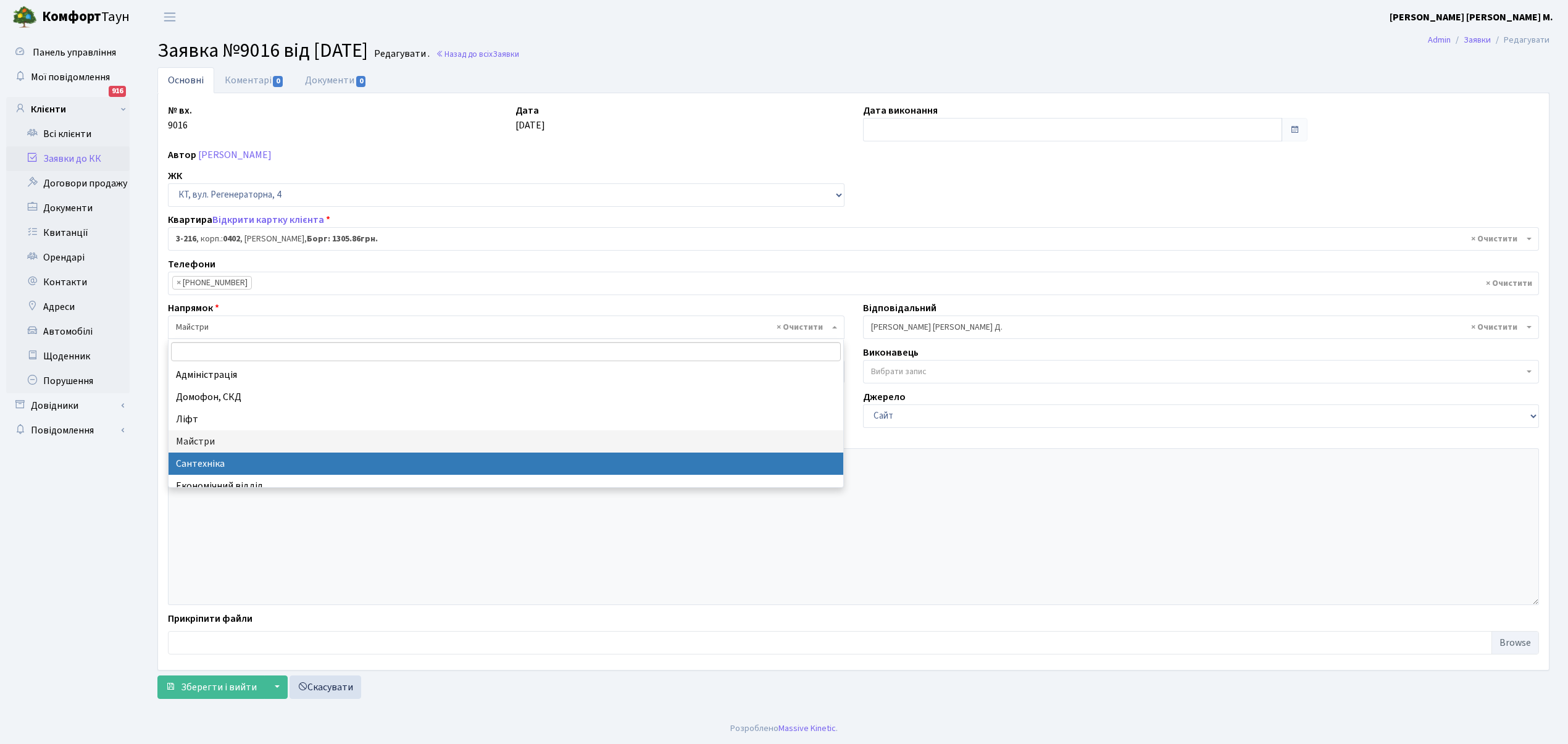
select select "2"
select select
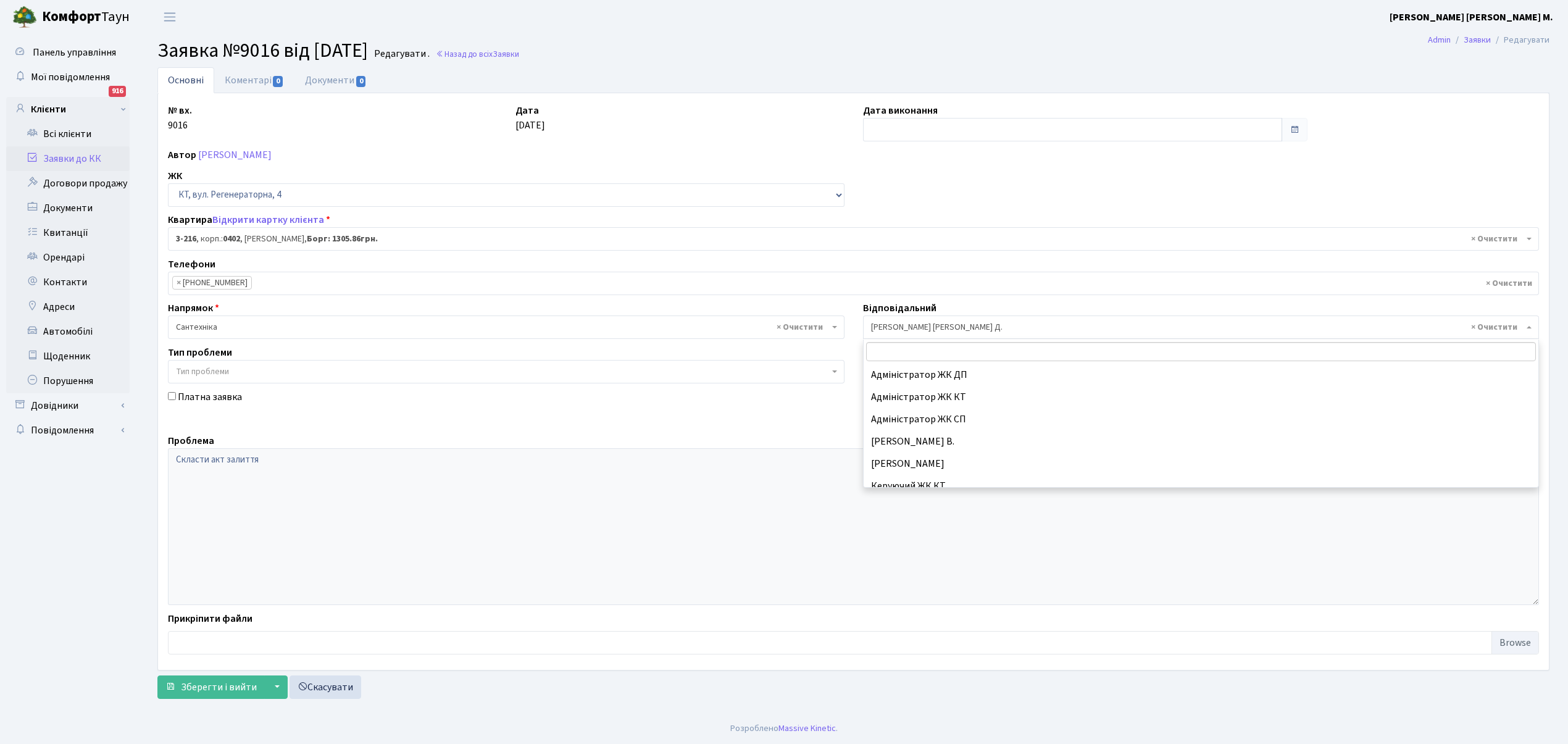
click at [902, 330] on span "× Огеренко В. Д." at bounding box center [1197, 327] width 653 height 13
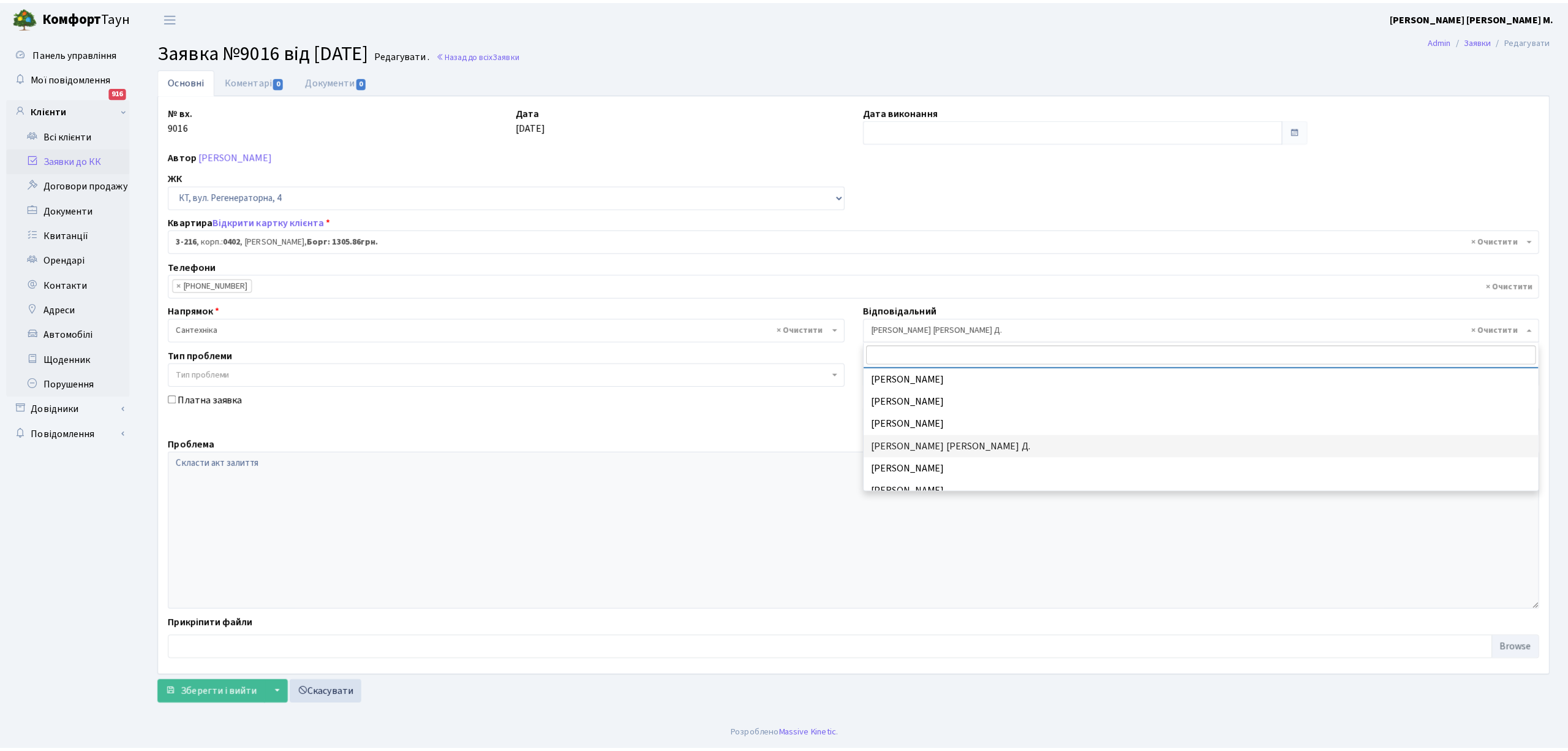
scroll to position [582, 0]
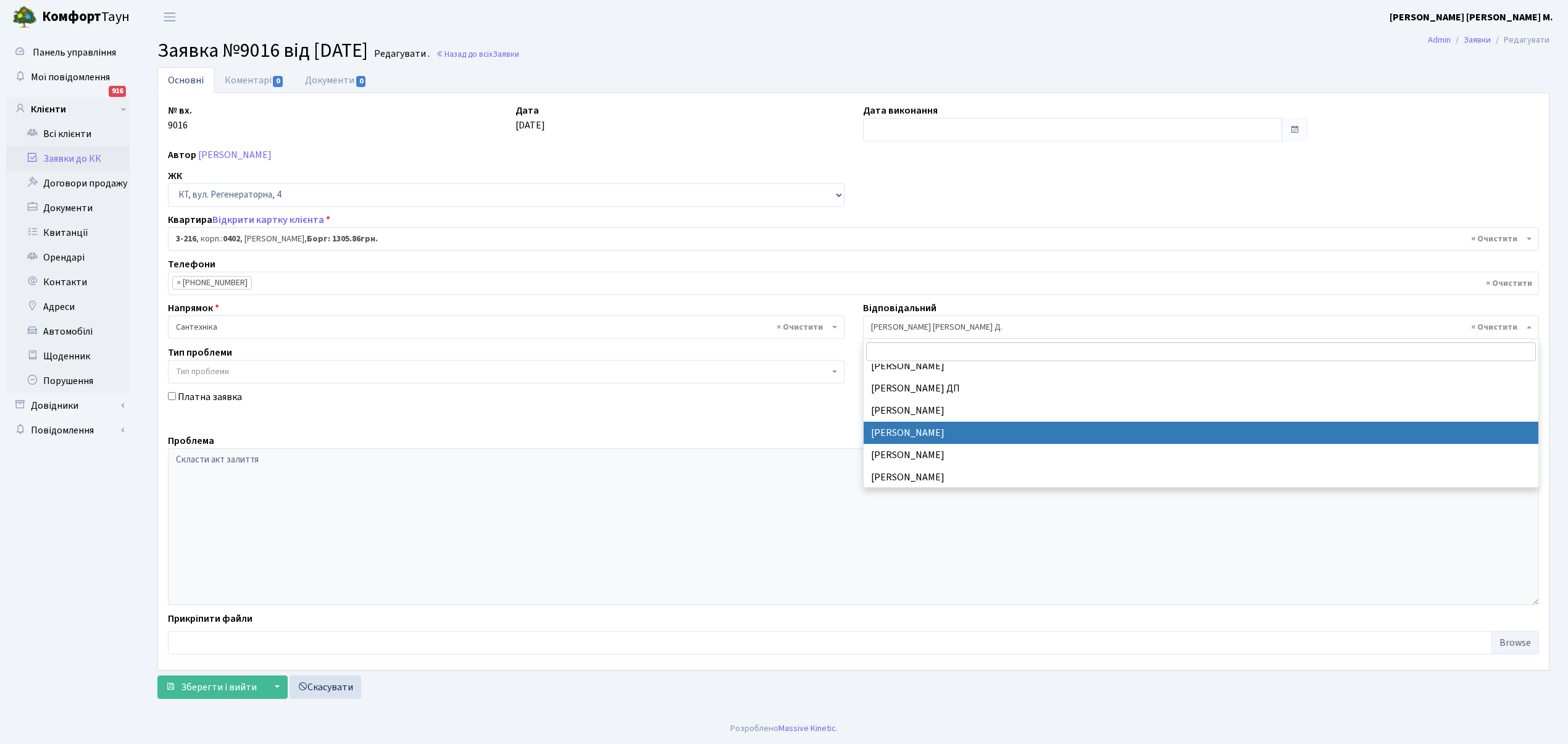
select select "67"
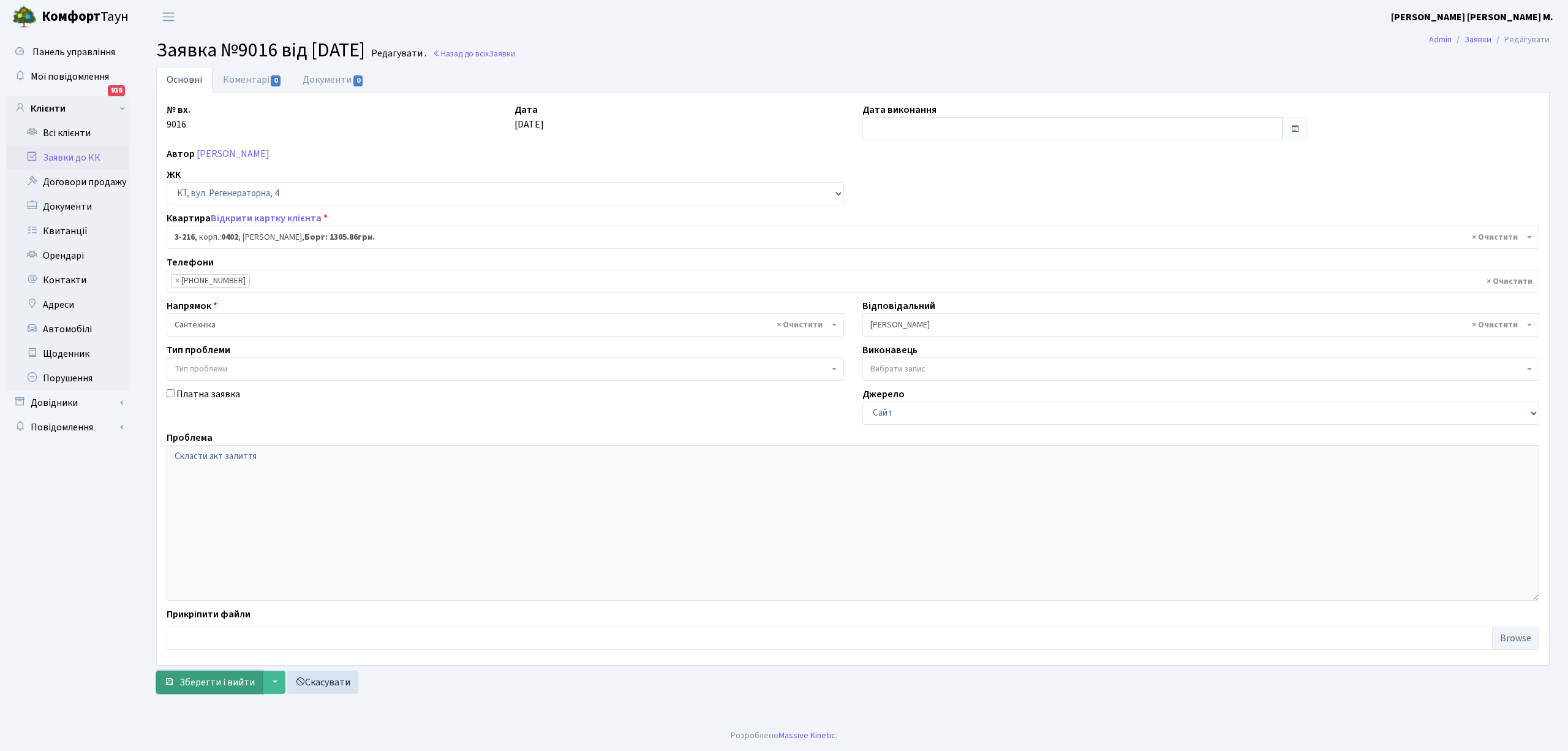
click at [212, 684] on span "Зберегти і вийти" at bounding box center [217, 682] width 75 height 13
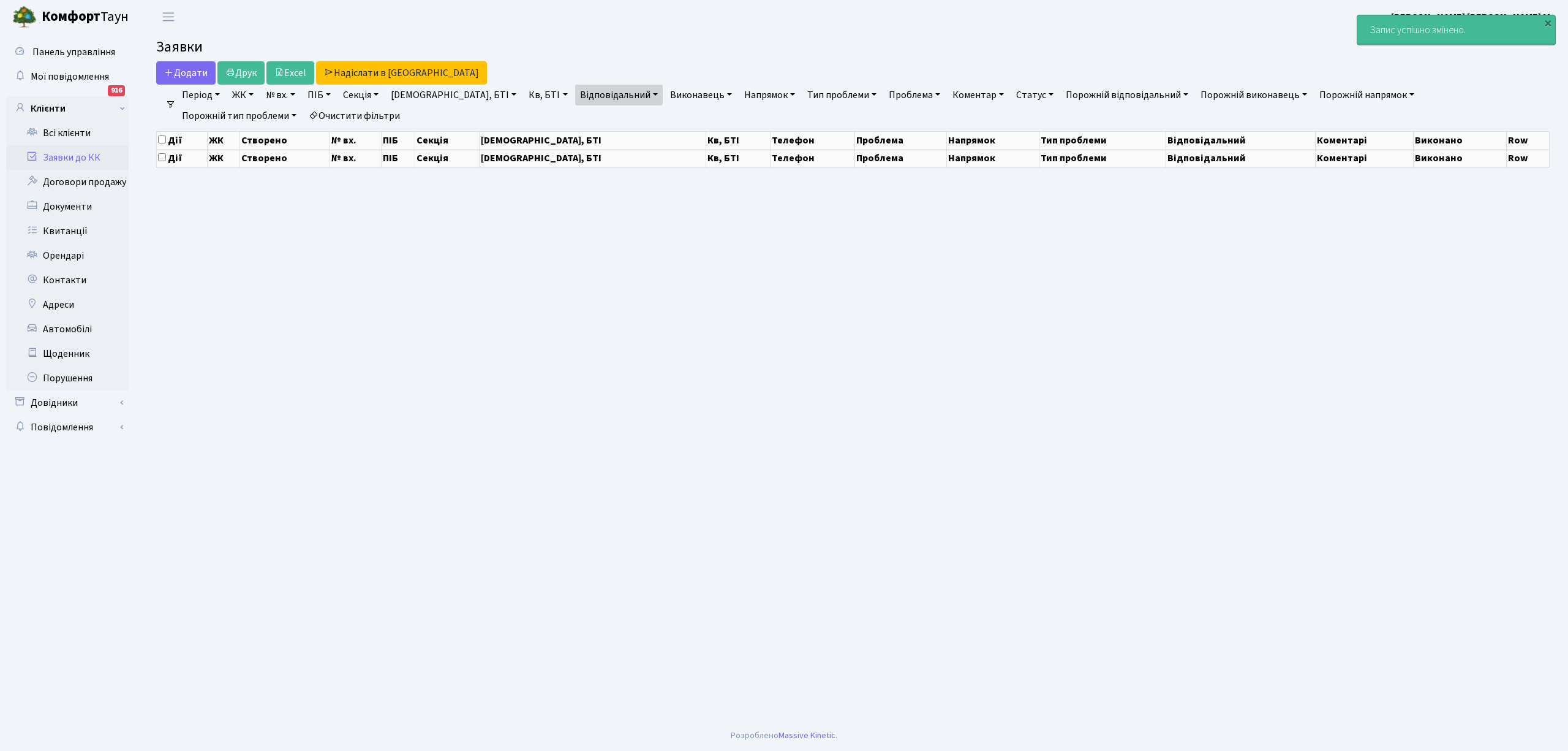
select select "25"
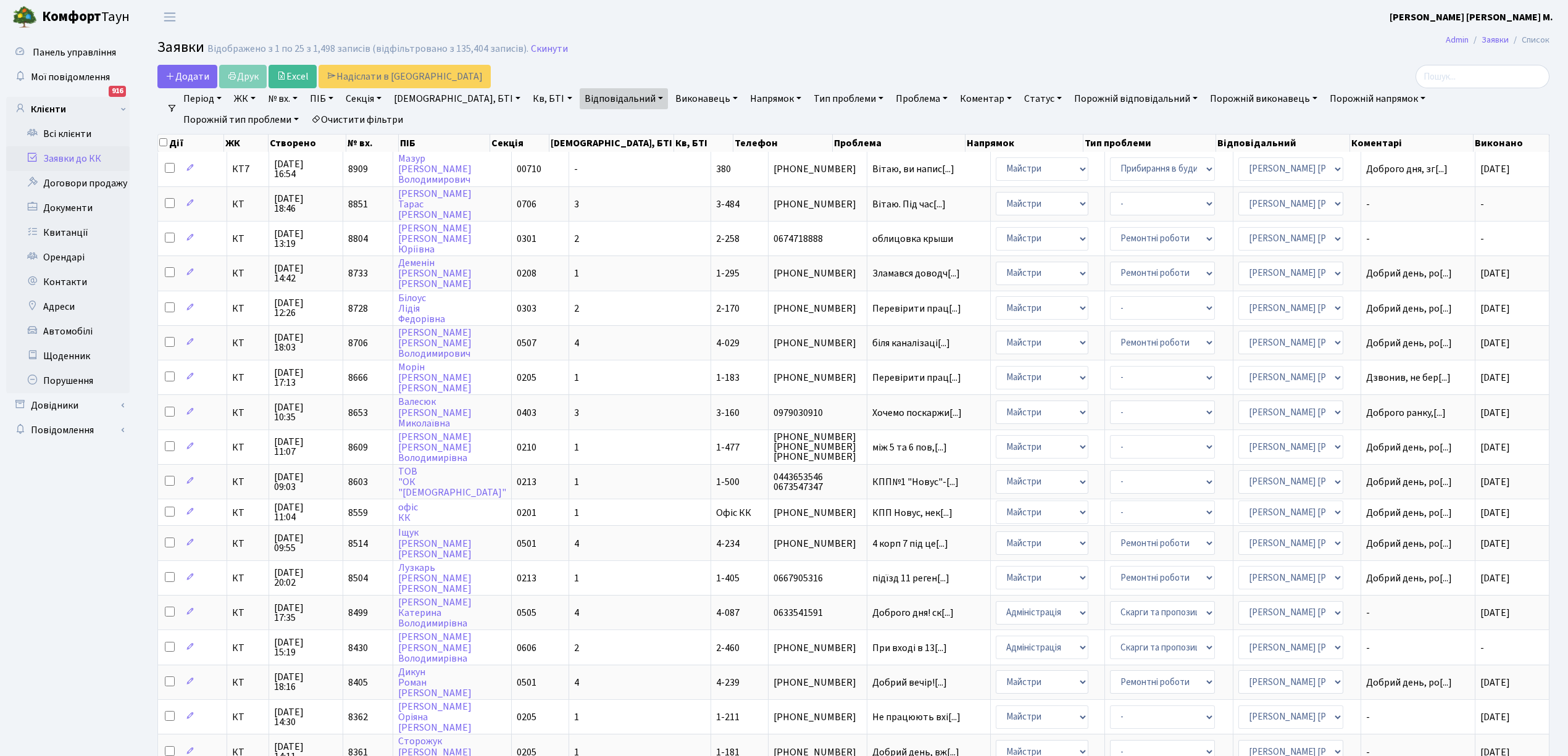
click at [586, 99] on link "Відповідальний" at bounding box center [623, 99] width 89 height 21
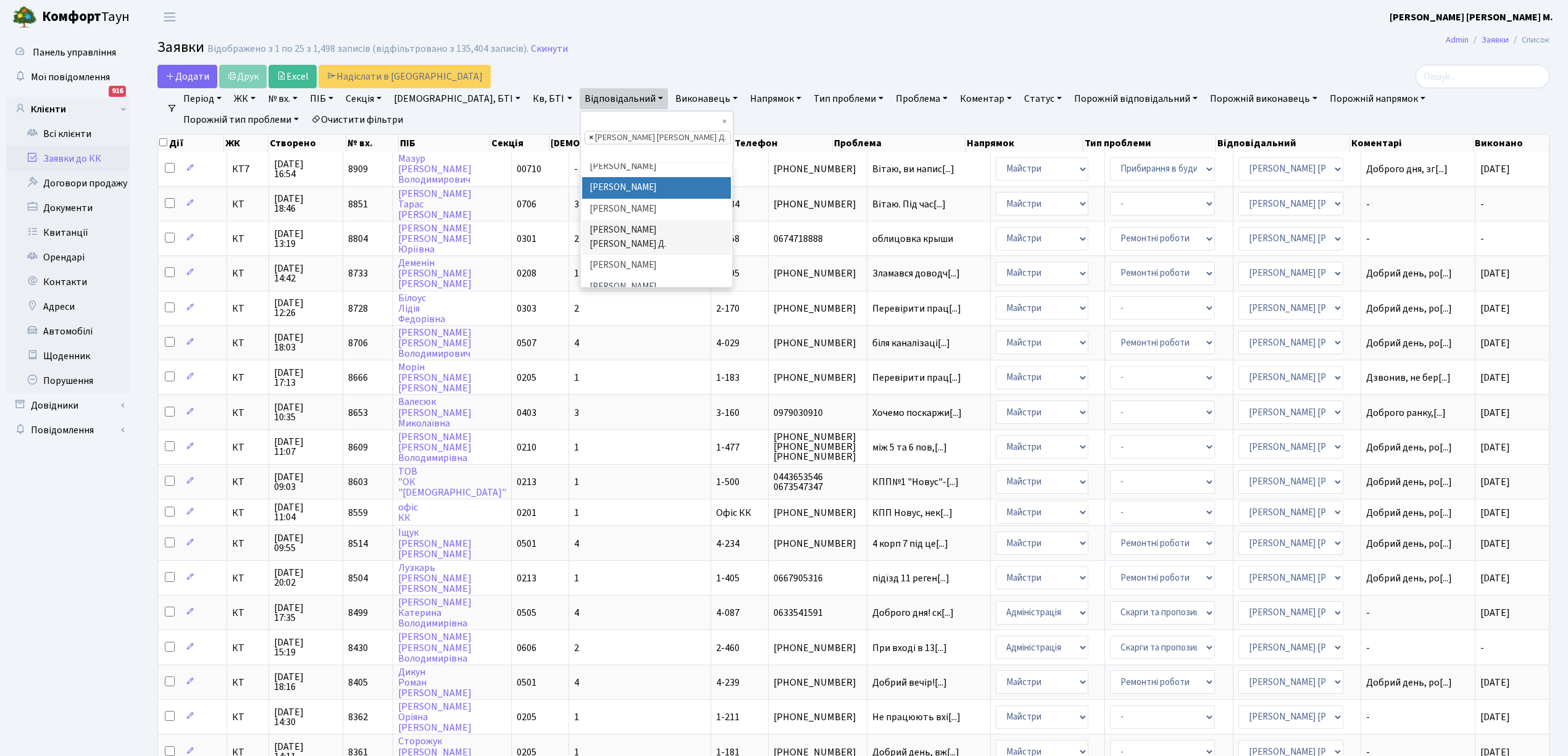
click at [589, 132] on span "×" at bounding box center [591, 138] width 4 height 13
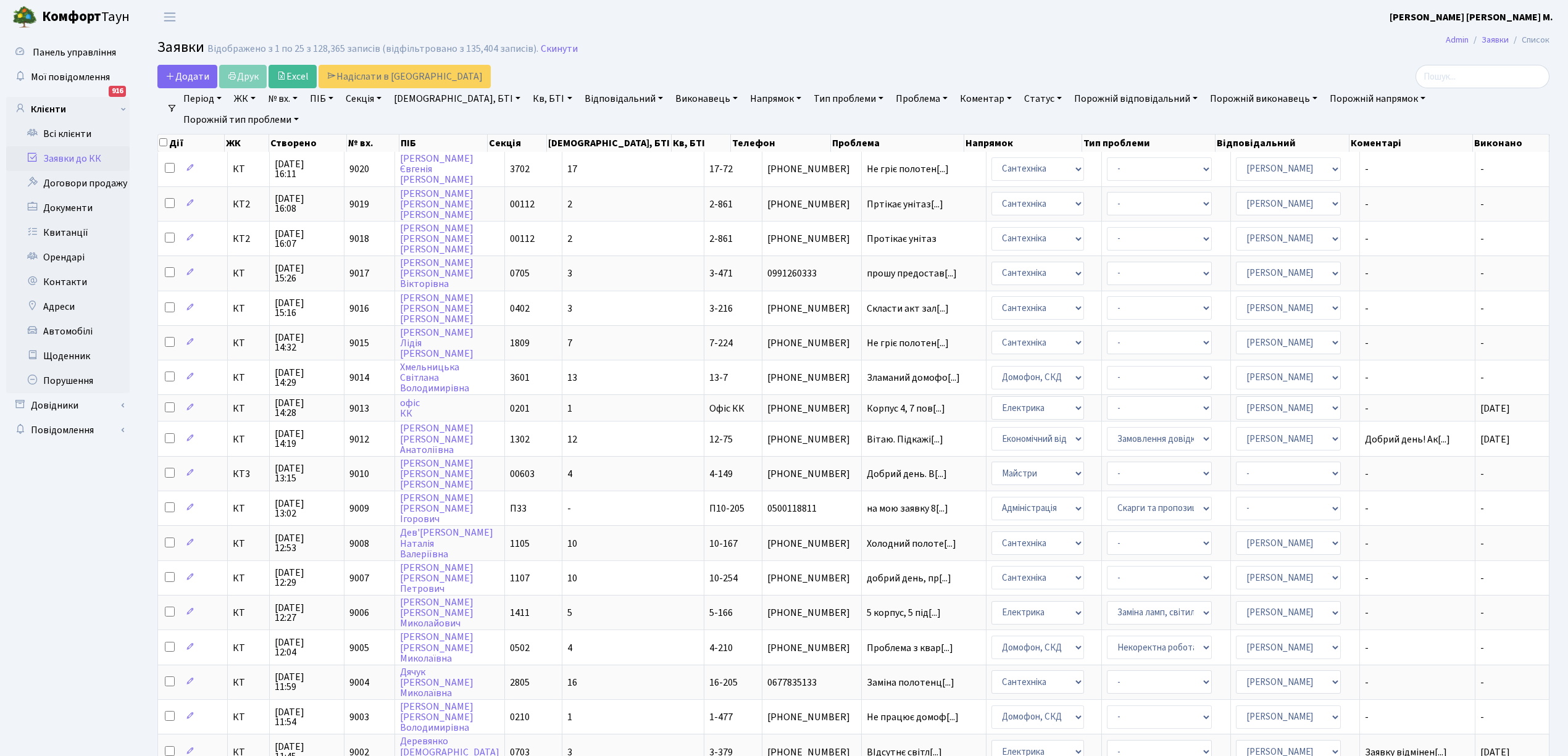
click at [583, 102] on link "Відповідальний" at bounding box center [623, 99] width 89 height 21
click at [582, 220] on li "[PERSON_NAME]" at bounding box center [657, 231] width 149 height 22
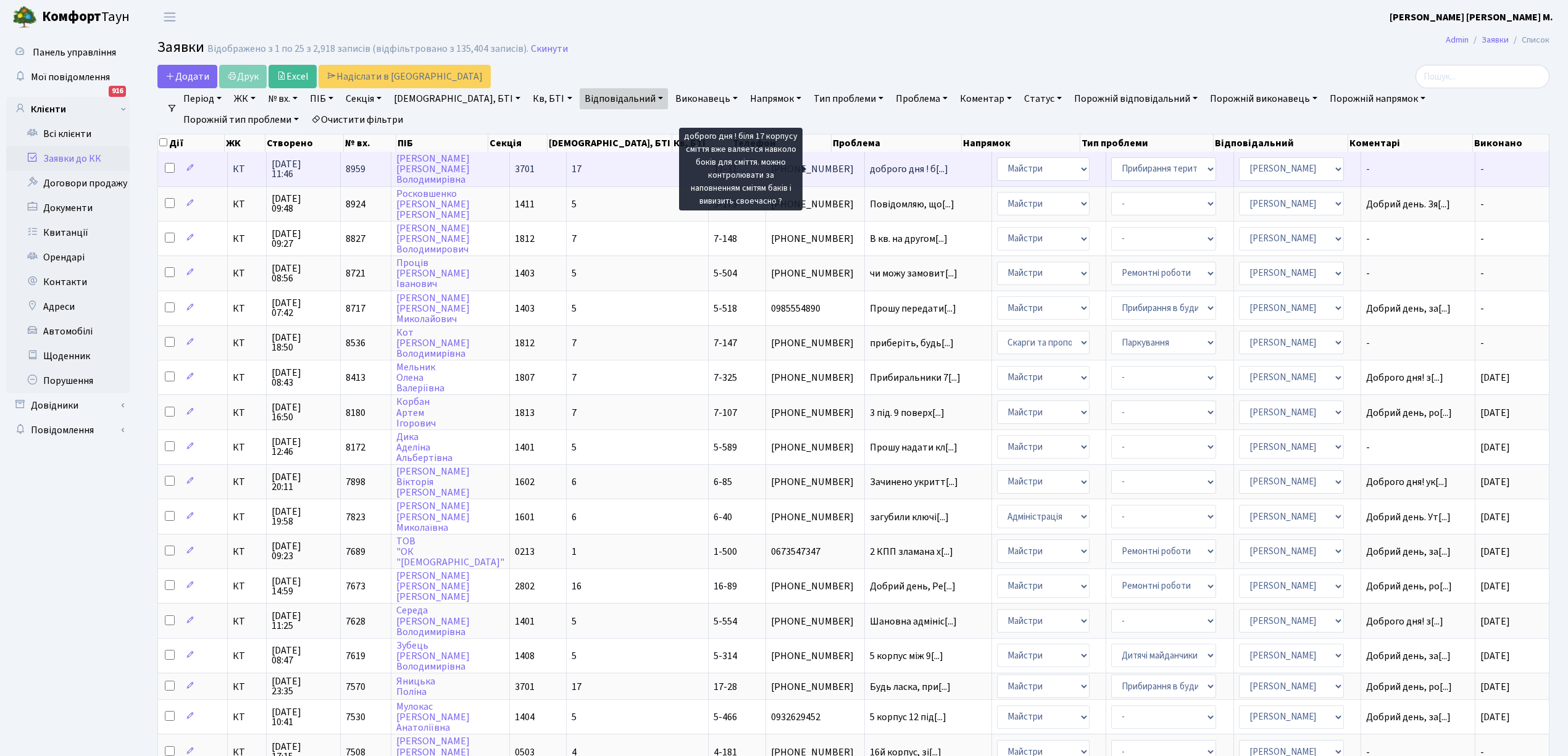
click at [870, 164] on span "доброго дня ! б[...]" at bounding box center [908, 169] width 78 height 13
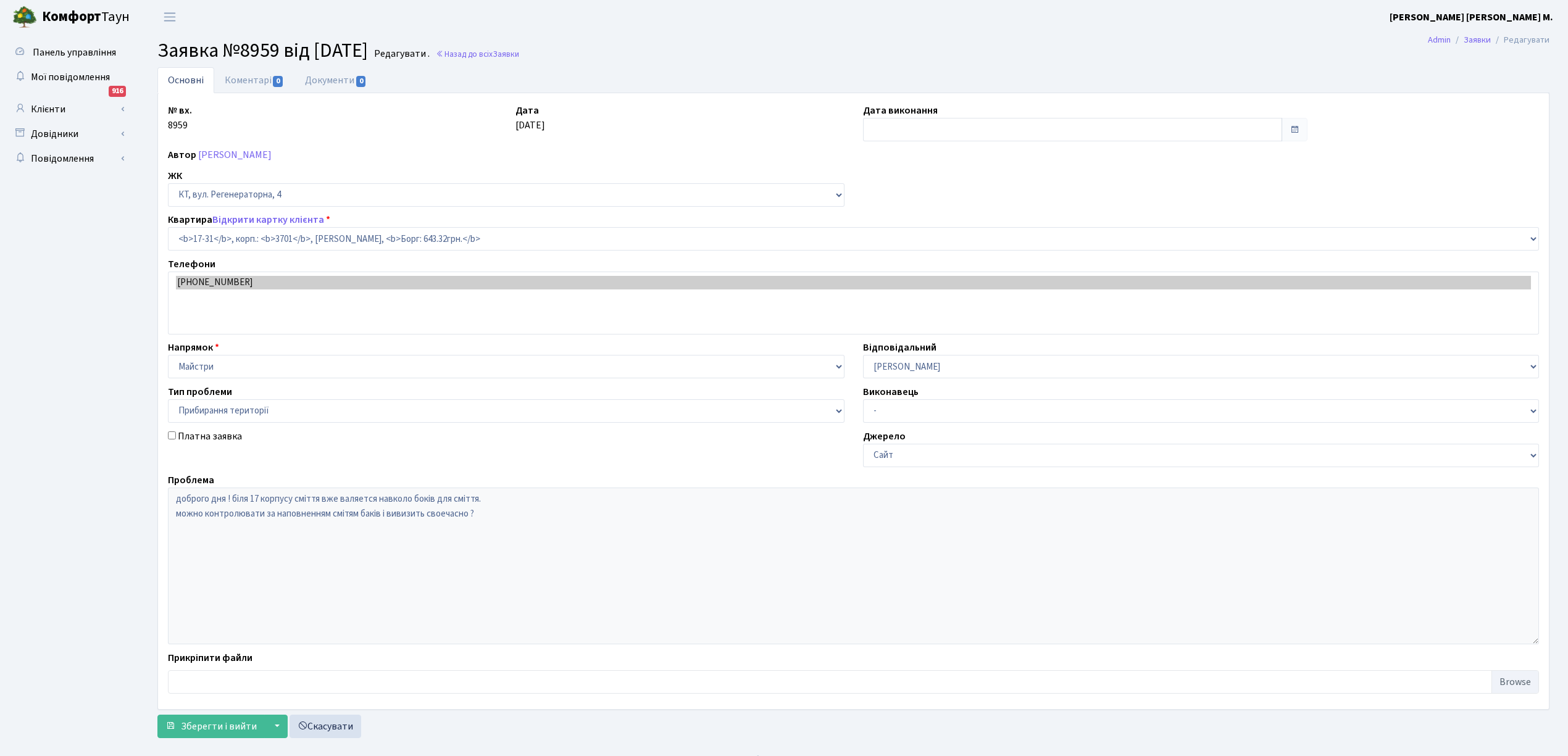
select select "8985"
select select "59"
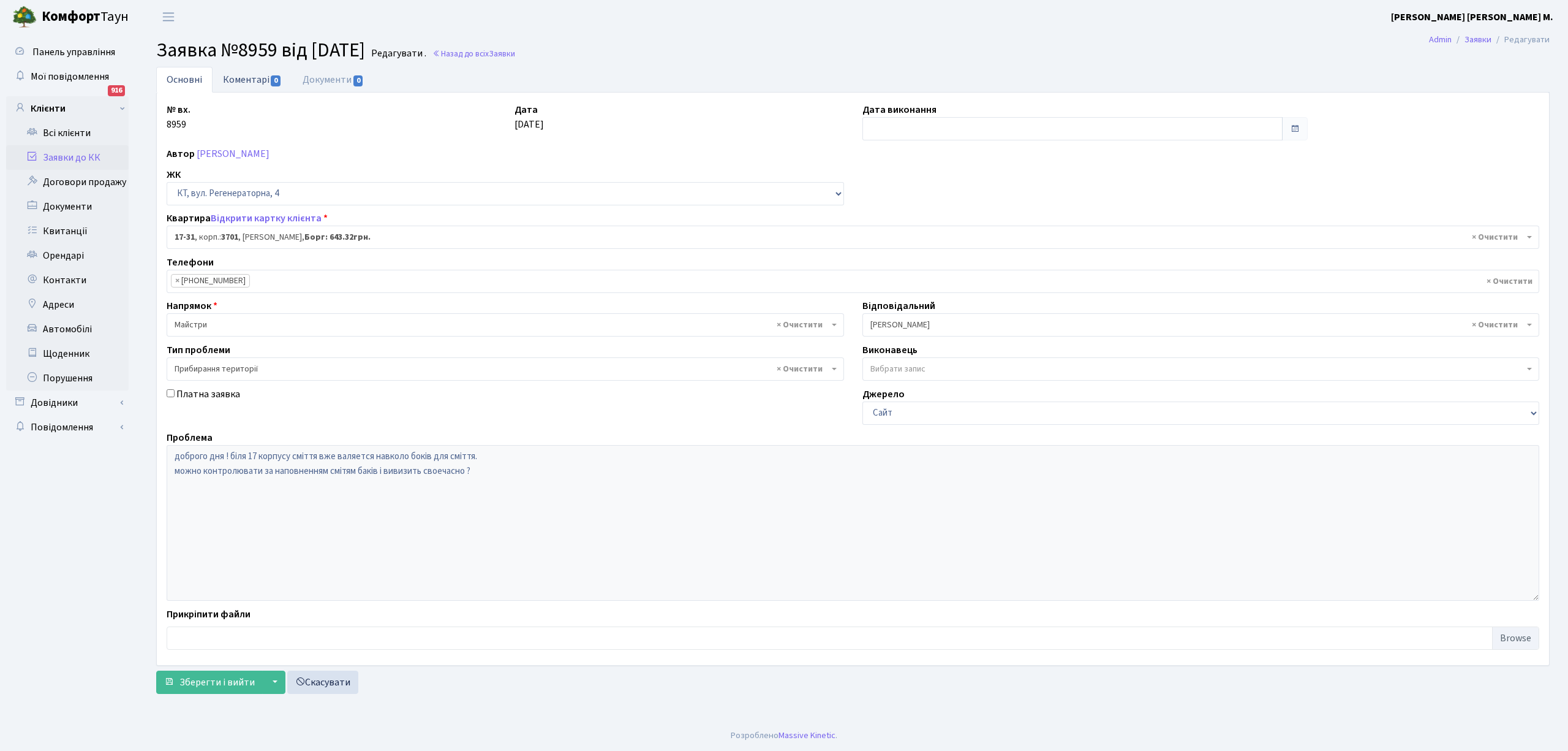
click at [250, 77] on link "Коментарі 0" at bounding box center [253, 79] width 80 height 25
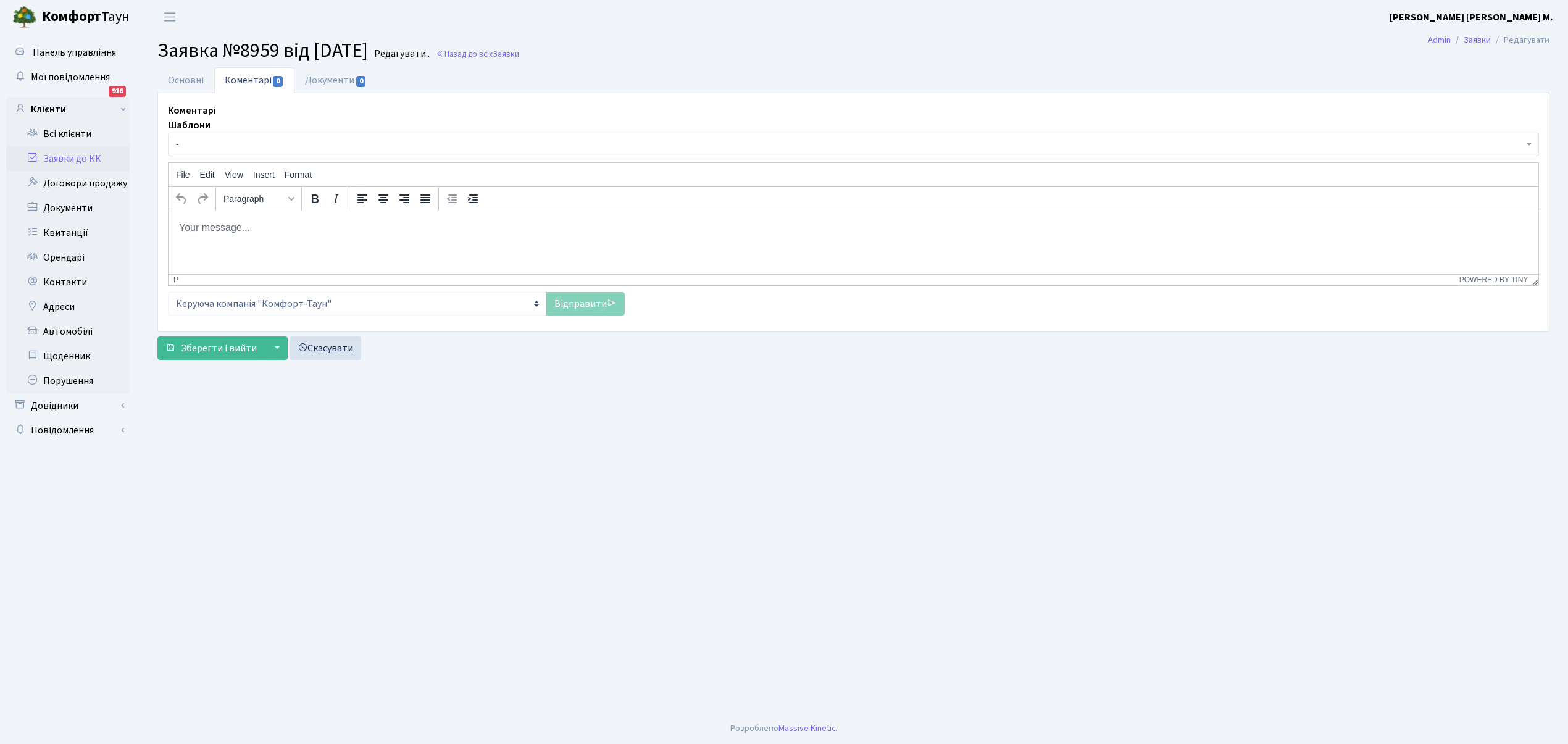
click at [218, 142] on span "-" at bounding box center [850, 144] width 1348 height 13
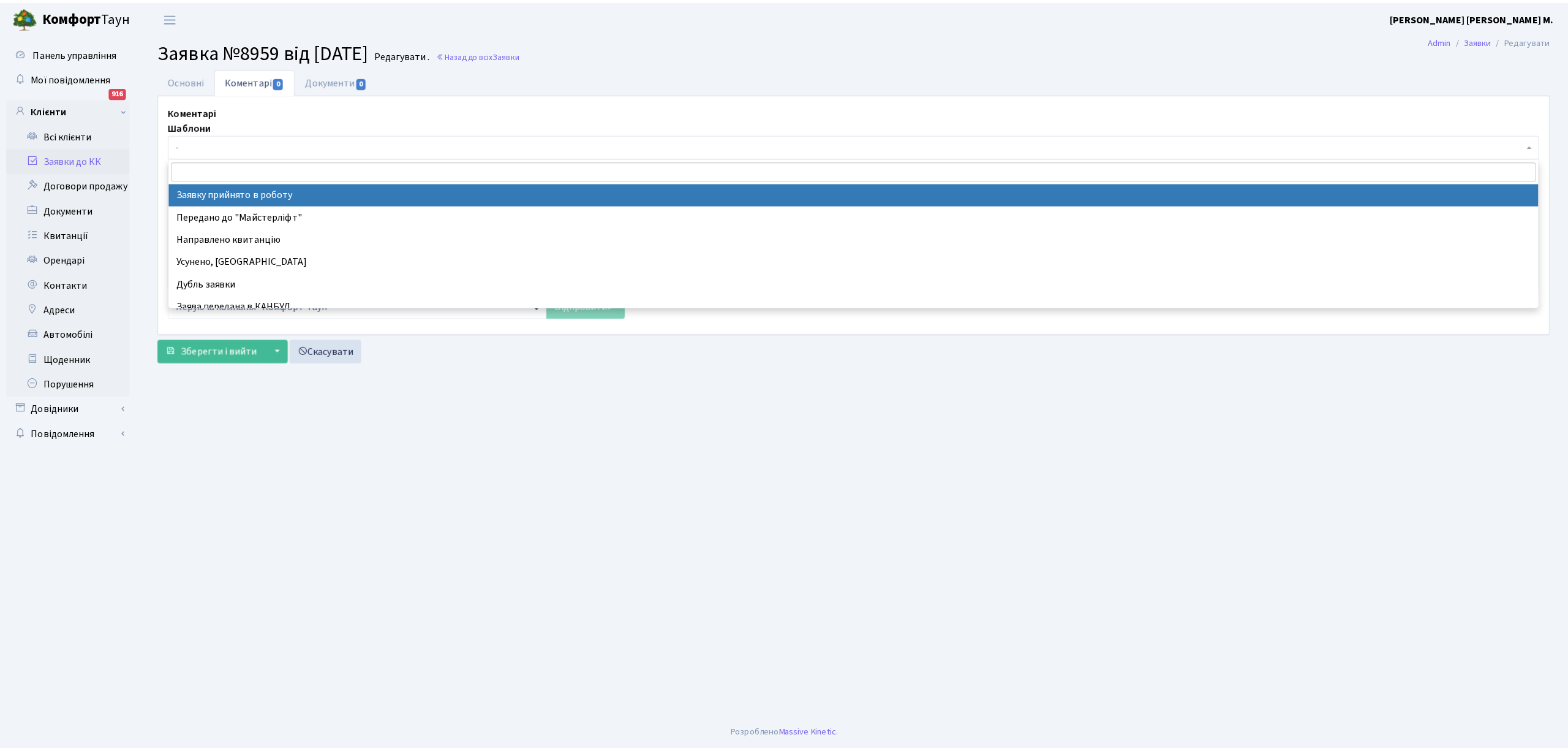
scroll to position [81, 0]
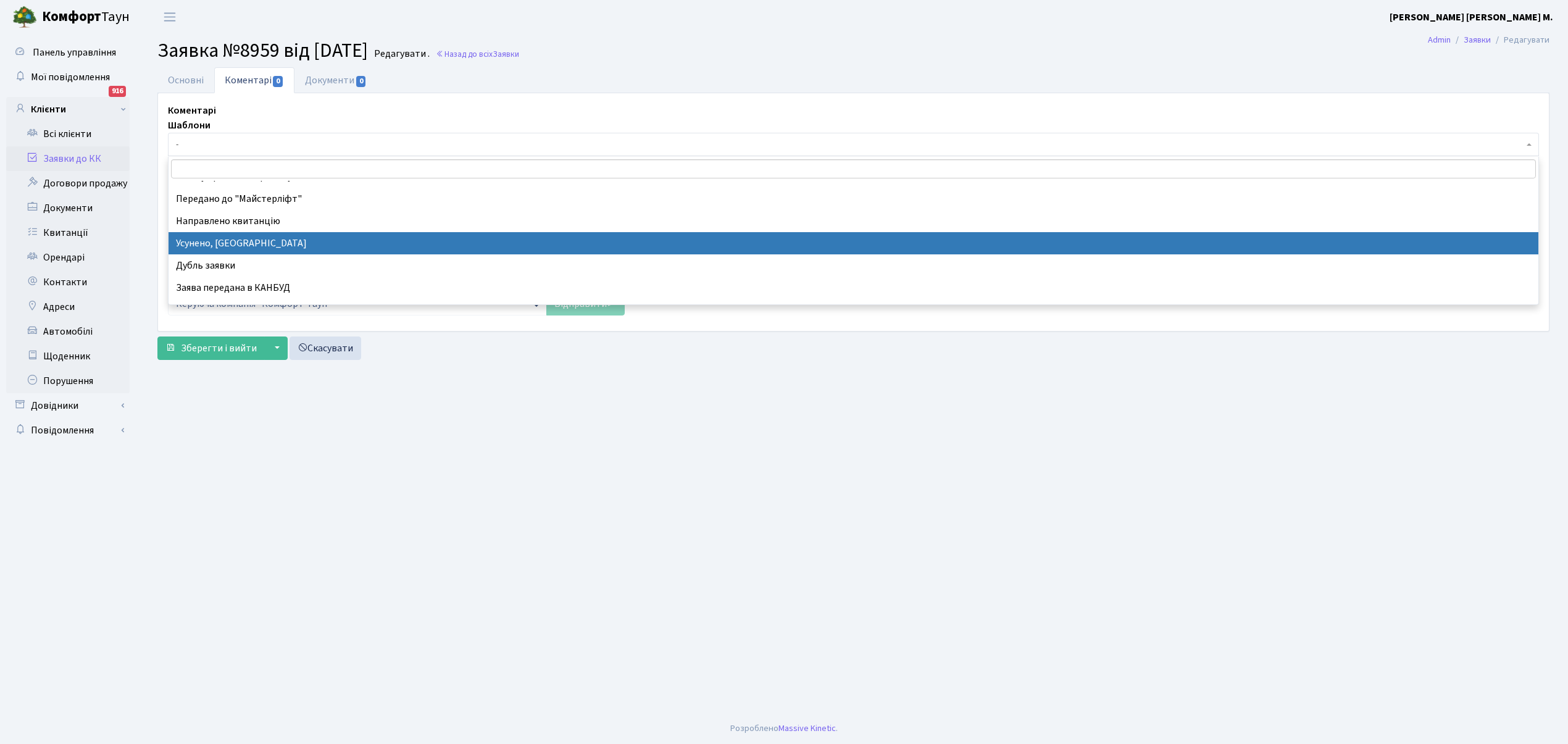
select select "15"
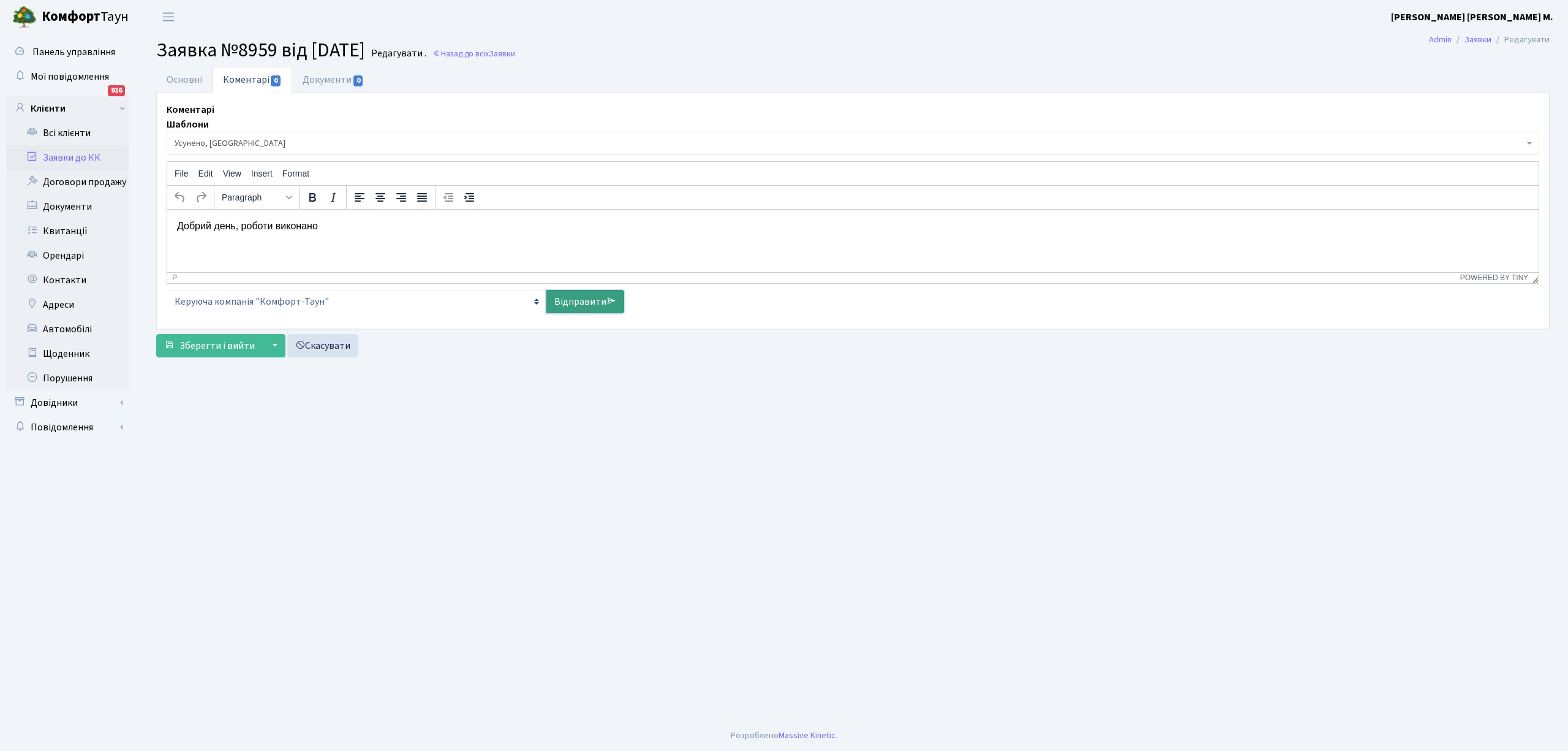
click at [577, 302] on link "Відправити" at bounding box center [585, 302] width 78 height 24
select select
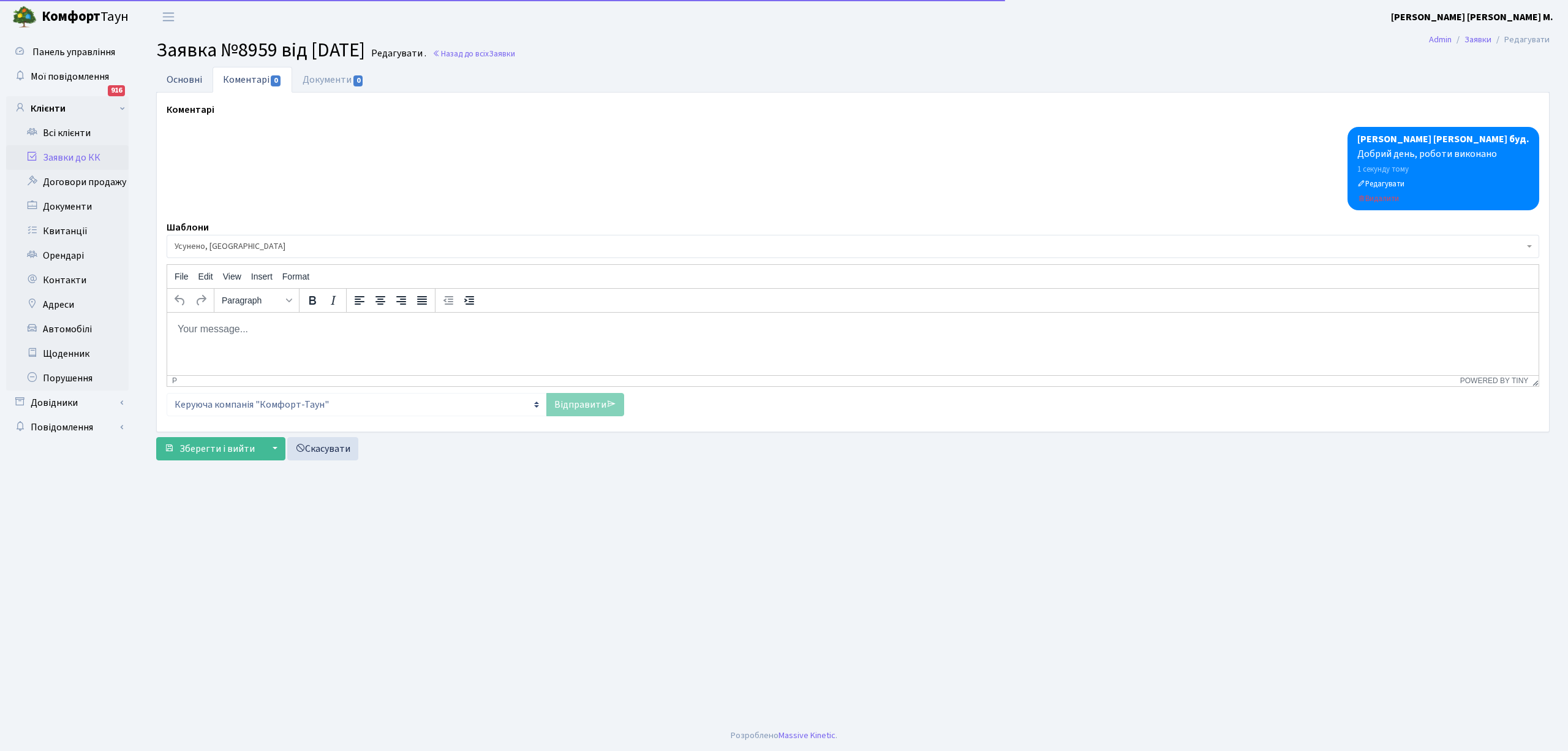
click at [180, 87] on link "Основні" at bounding box center [184, 79] width 56 height 25
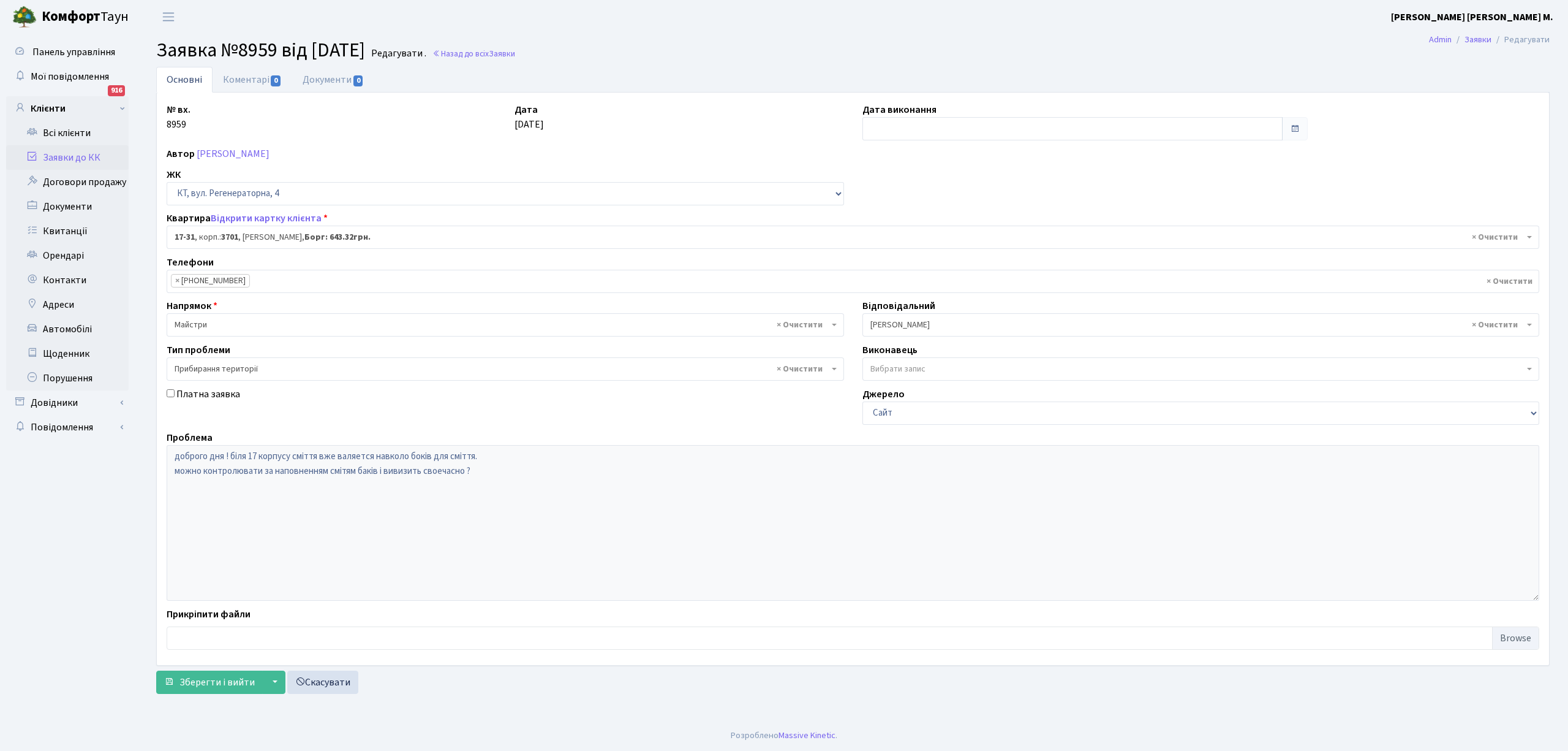
click at [930, 114] on label "Дата виконання" at bounding box center [899, 109] width 74 height 15
click at [901, 130] on input "text" at bounding box center [1072, 129] width 420 height 24
click at [876, 233] on td "13" at bounding box center [874, 228] width 18 height 18
type input "[DATE]"
click at [203, 687] on span "Зберегти і вийти" at bounding box center [217, 682] width 75 height 13
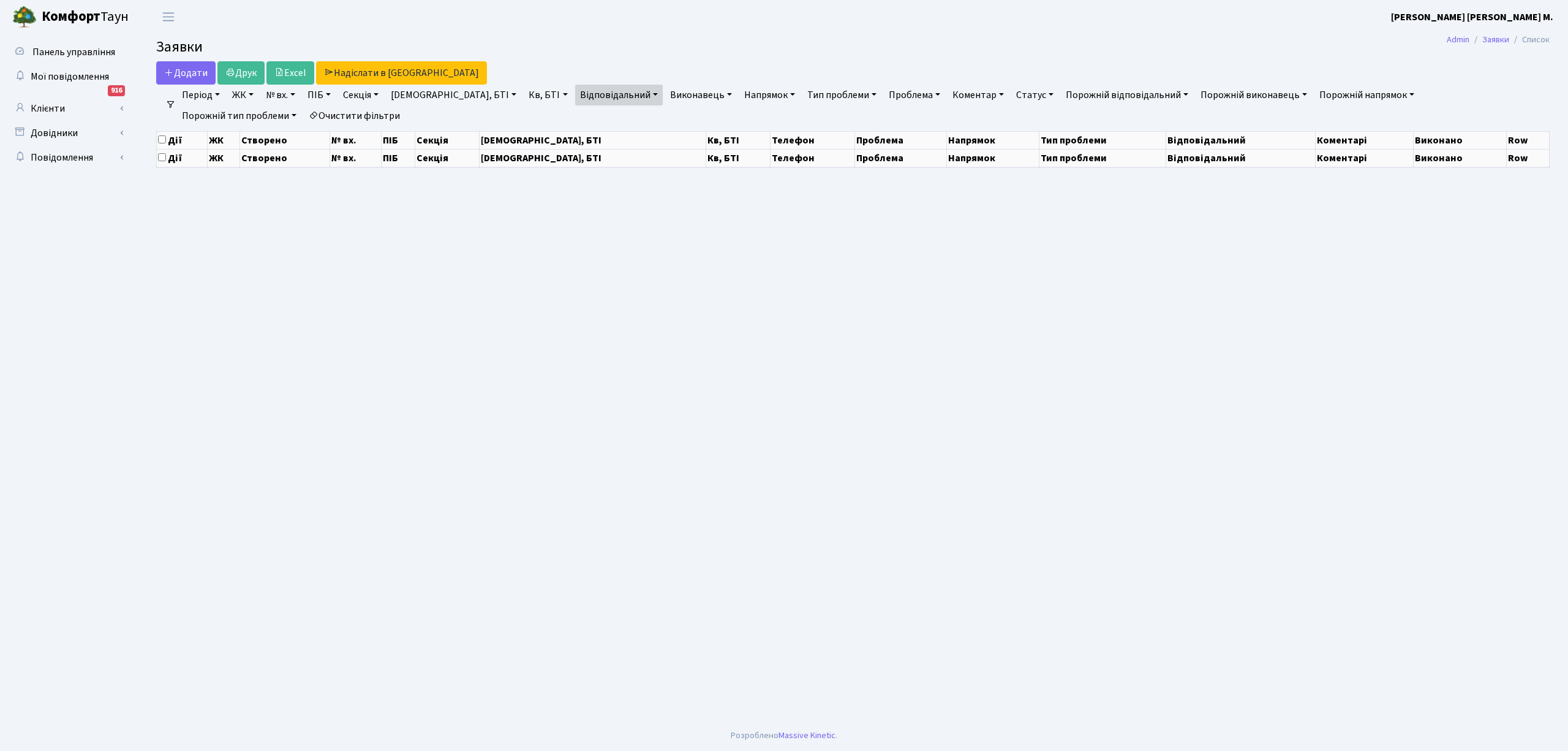
select select "25"
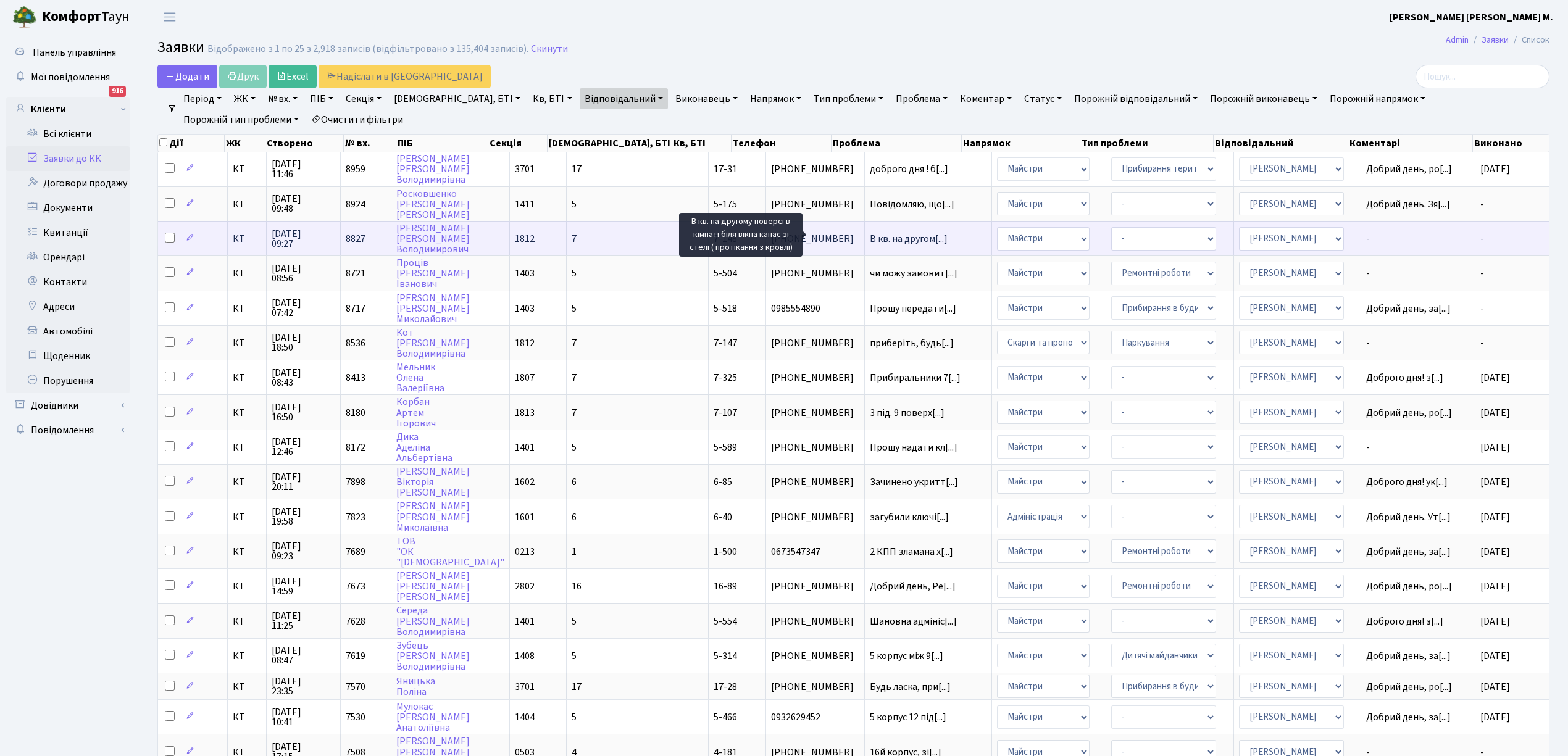
click at [870, 238] on span "В кв. на другом[...]" at bounding box center [908, 239] width 77 height 13
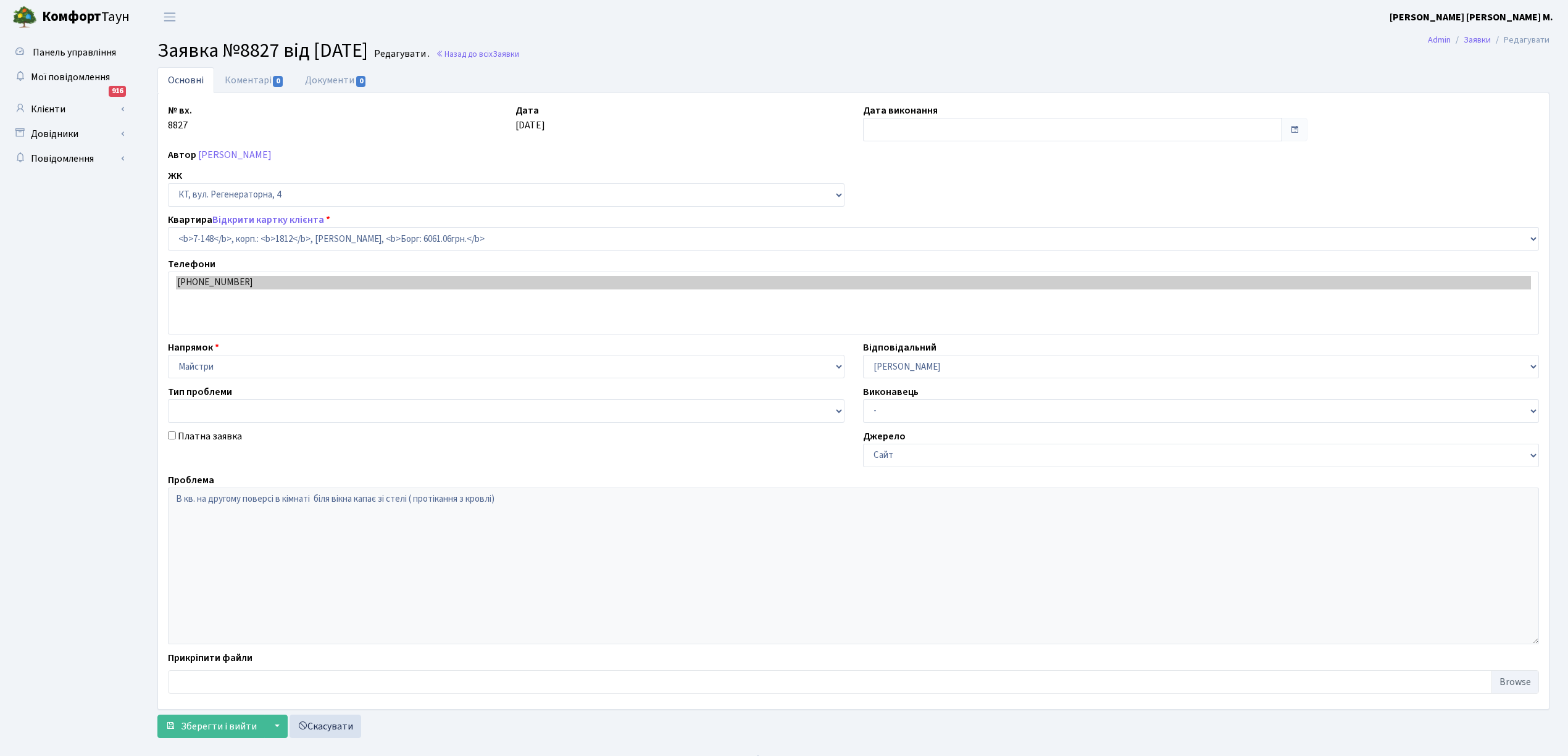
select select "5069"
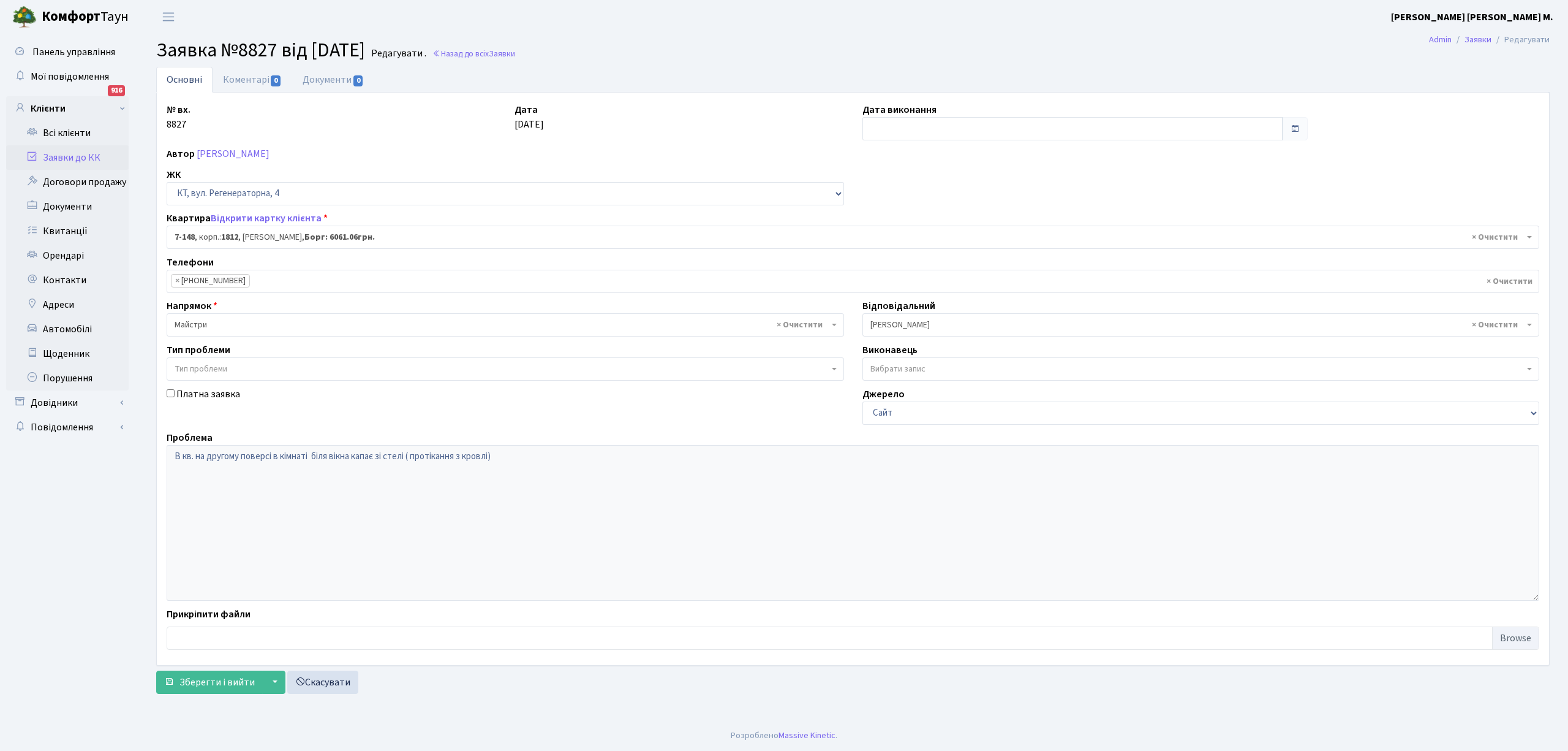
click at [63, 152] on link "Заявки до КК" at bounding box center [67, 157] width 123 height 24
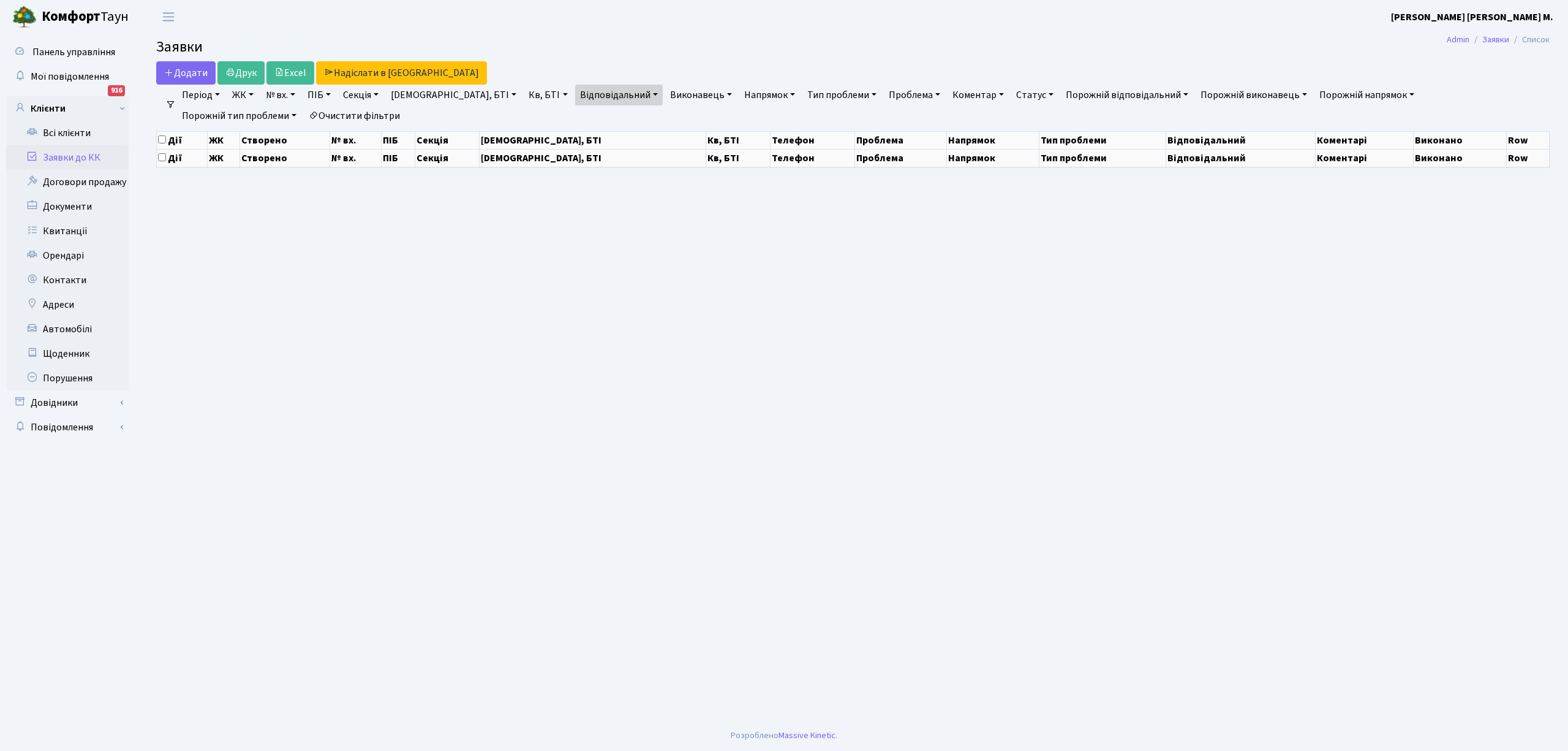
select select "25"
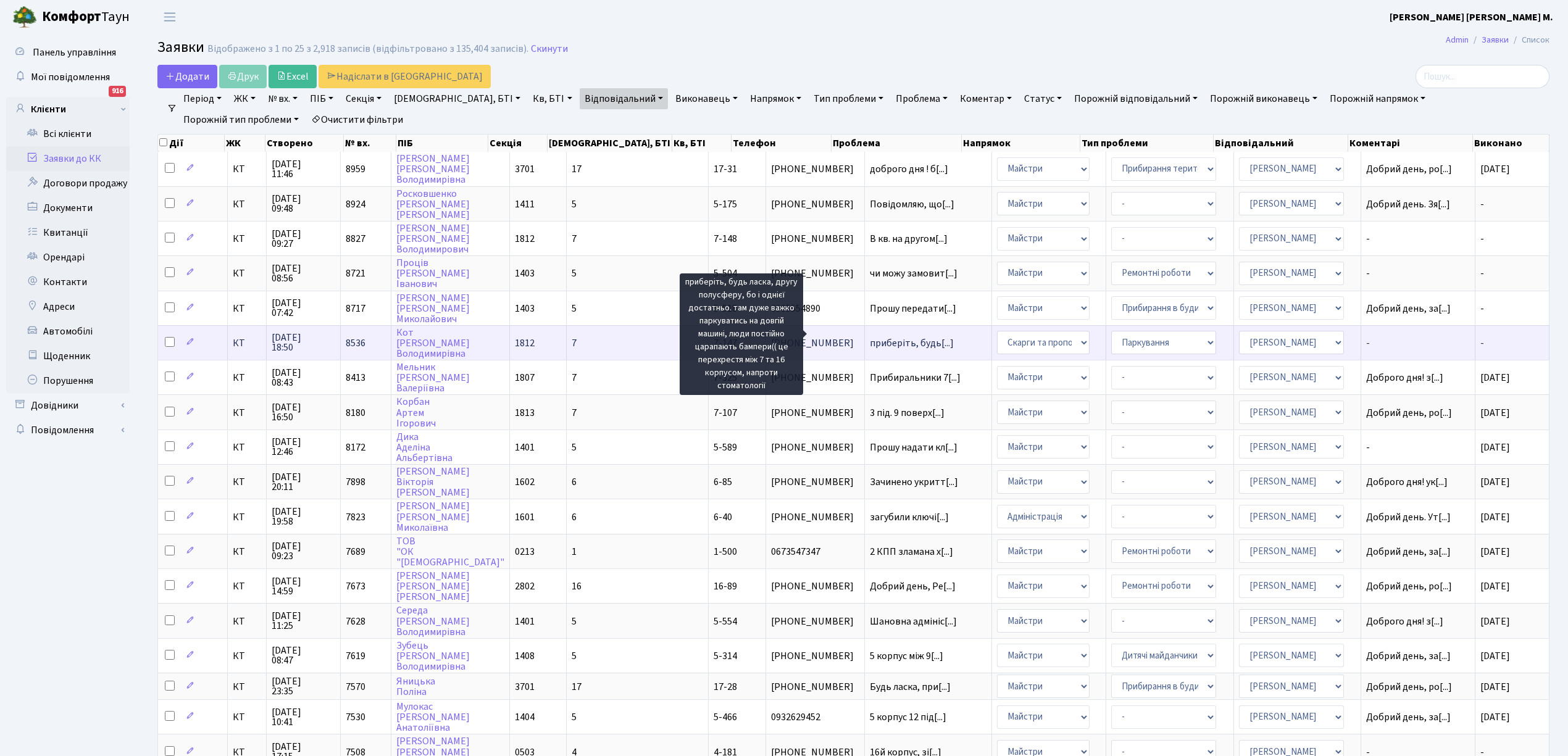
click at [870, 336] on span "приберіть, будь[...]" at bounding box center [911, 343] width 84 height 13
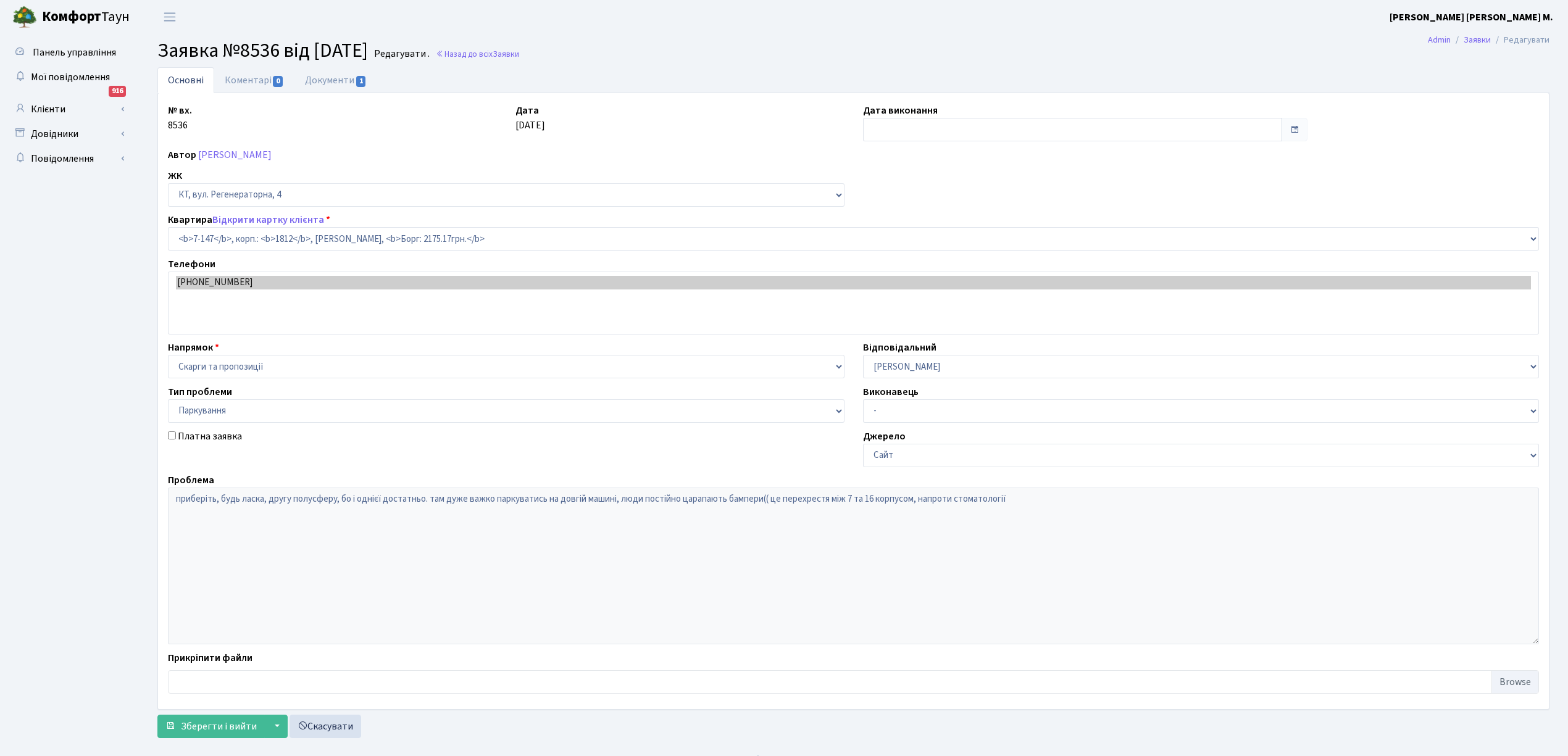
select select "5068"
select select "66"
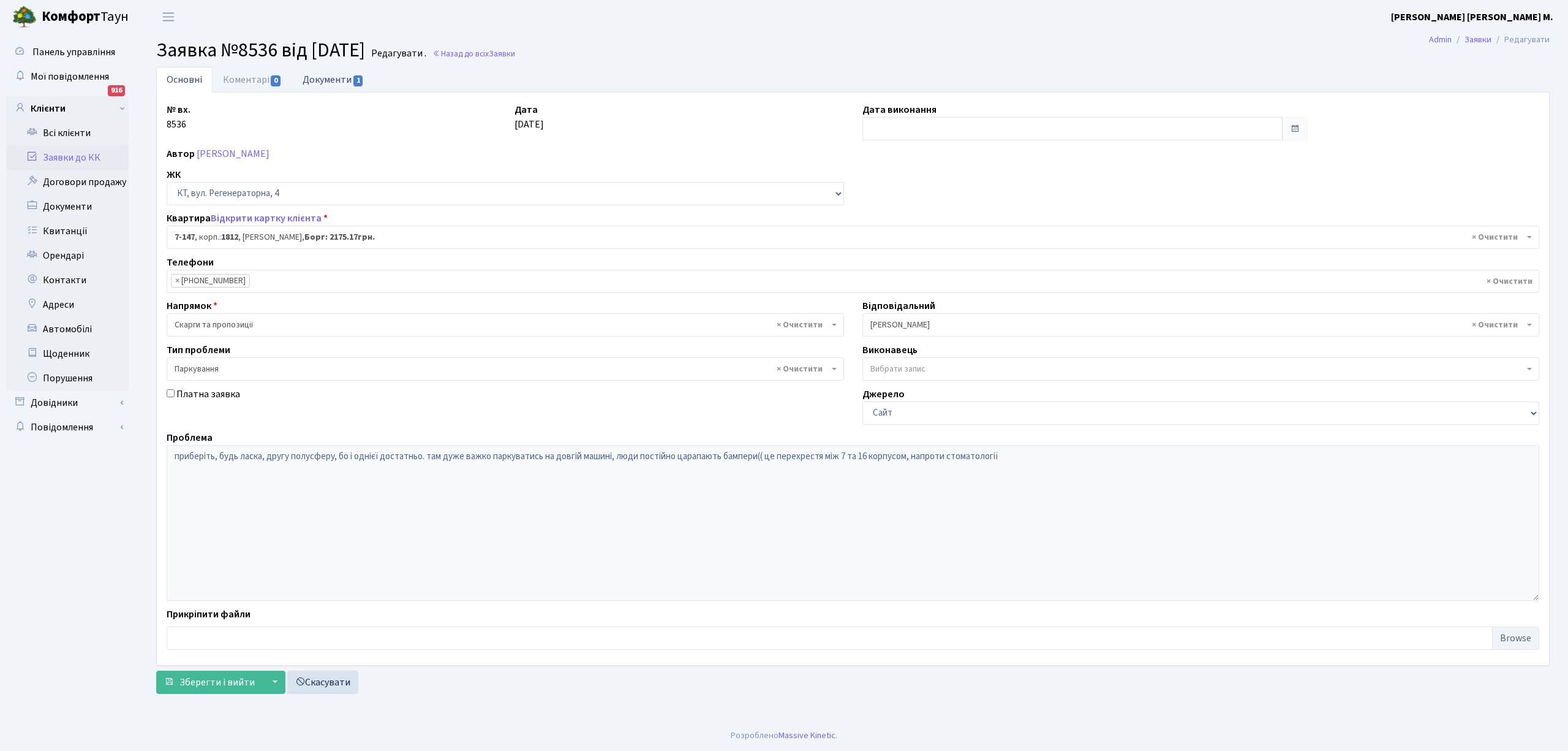
click at [341, 84] on link "Документи 1" at bounding box center [333, 79] width 82 height 25
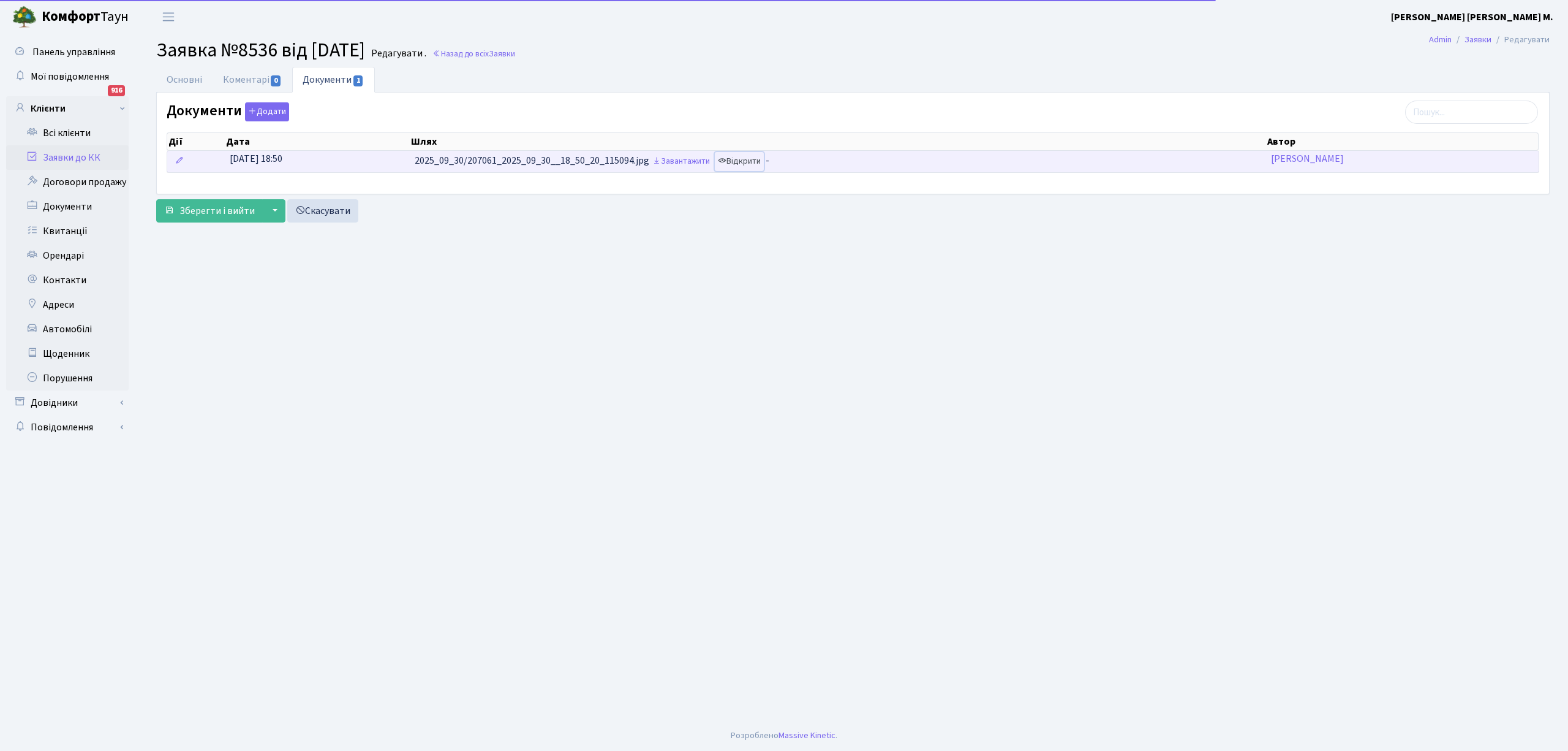
click at [751, 158] on link "Відкрити" at bounding box center [739, 162] width 49 height 19
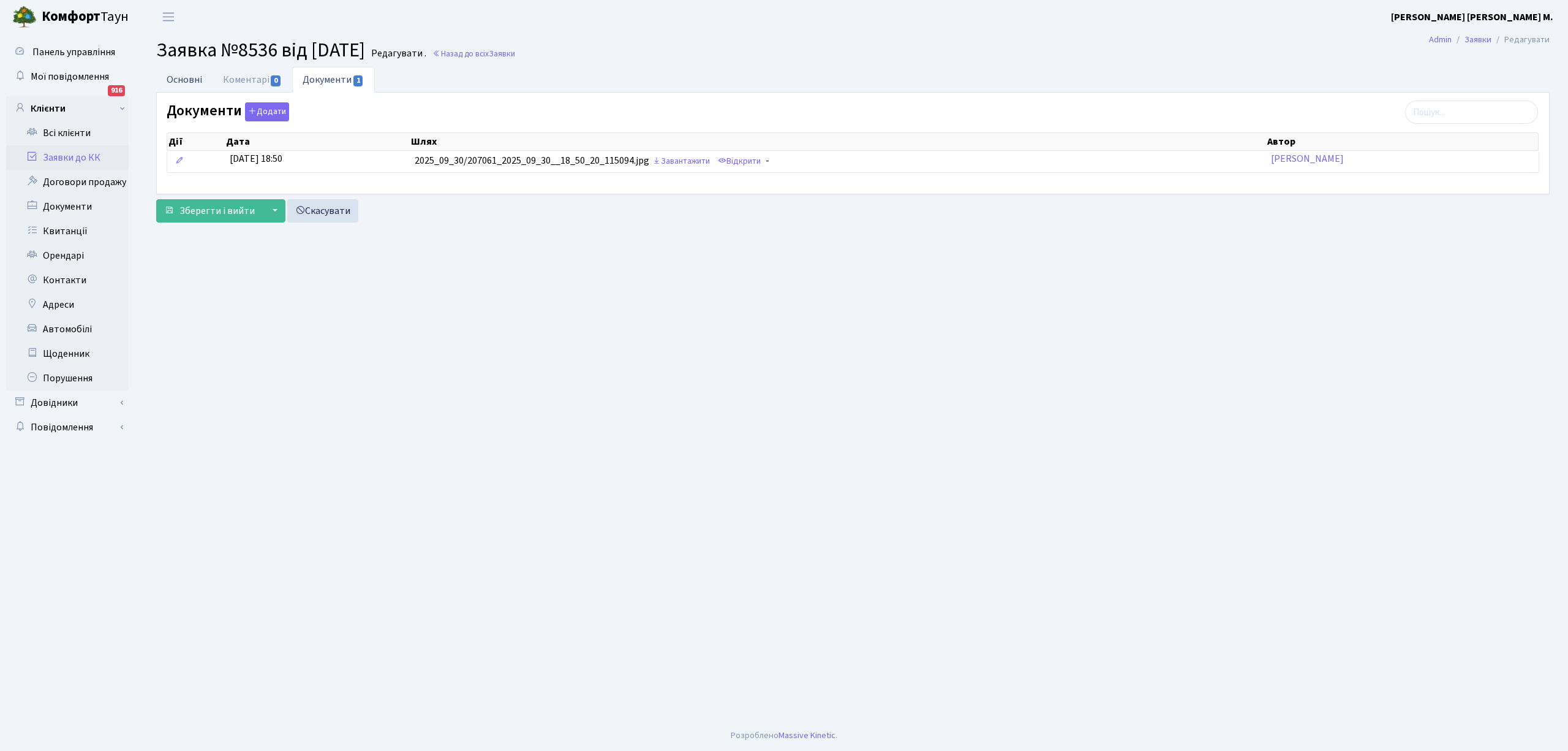
click at [184, 74] on link "Основні" at bounding box center [184, 79] width 56 height 25
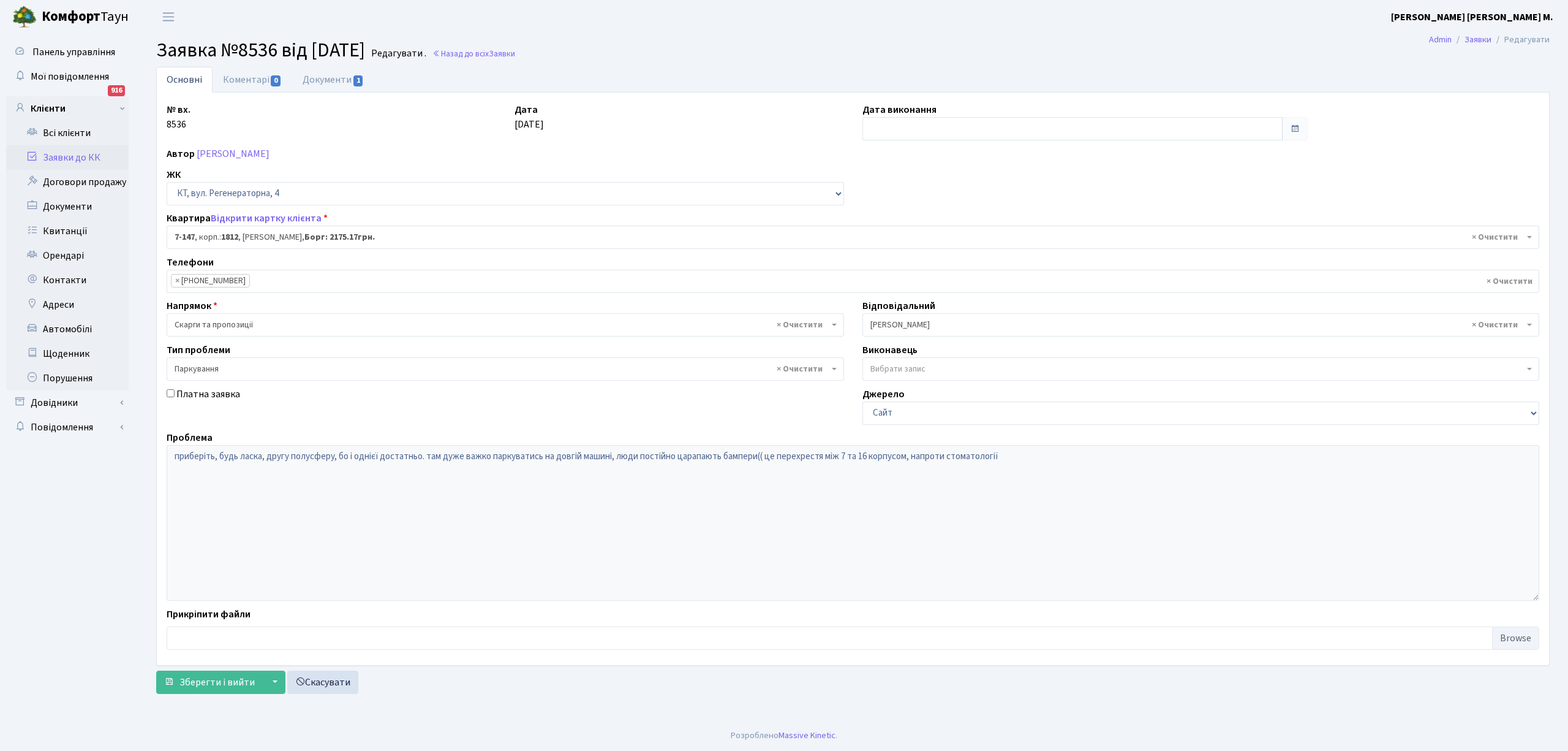
click at [58, 148] on link "Заявки до КК" at bounding box center [67, 157] width 123 height 24
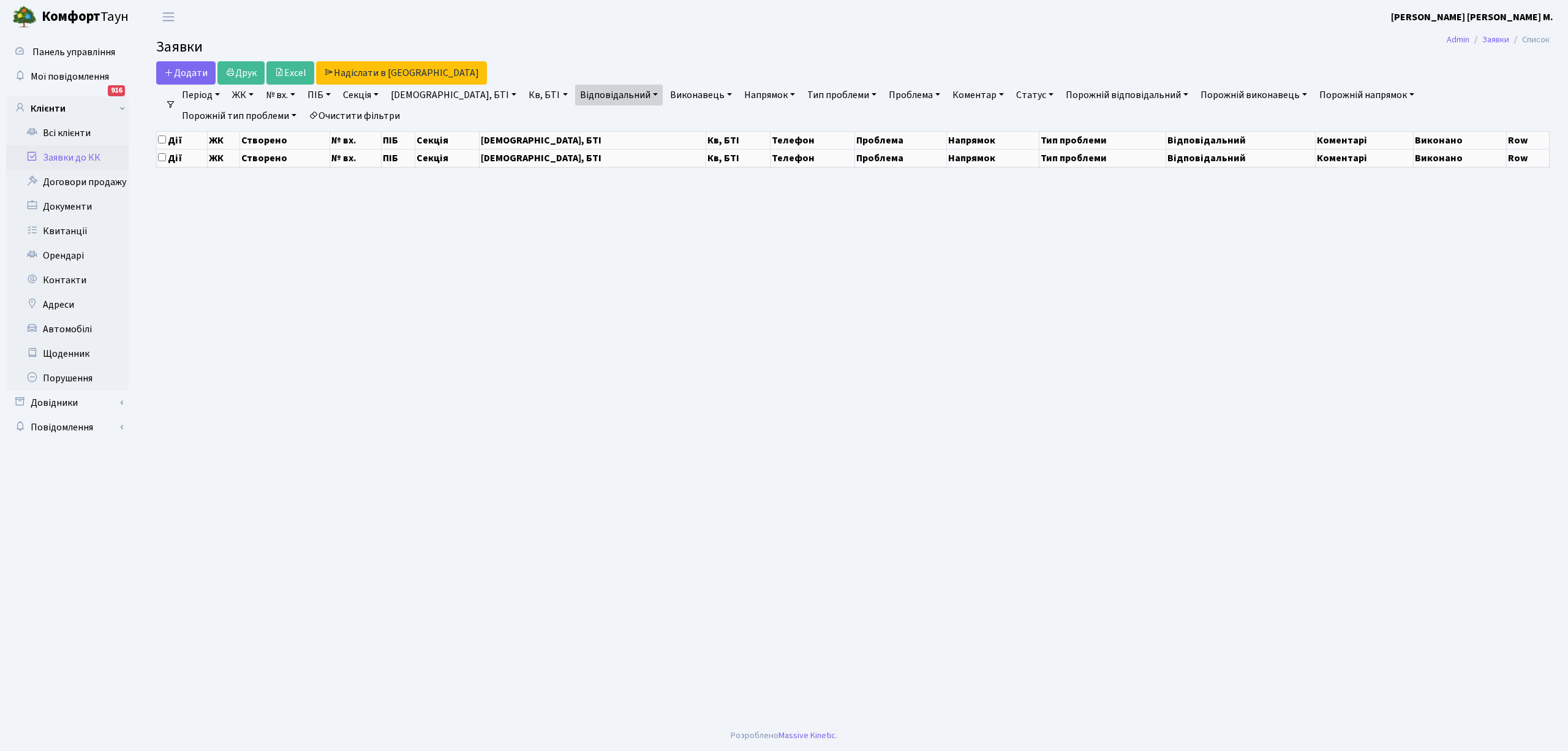
select select "25"
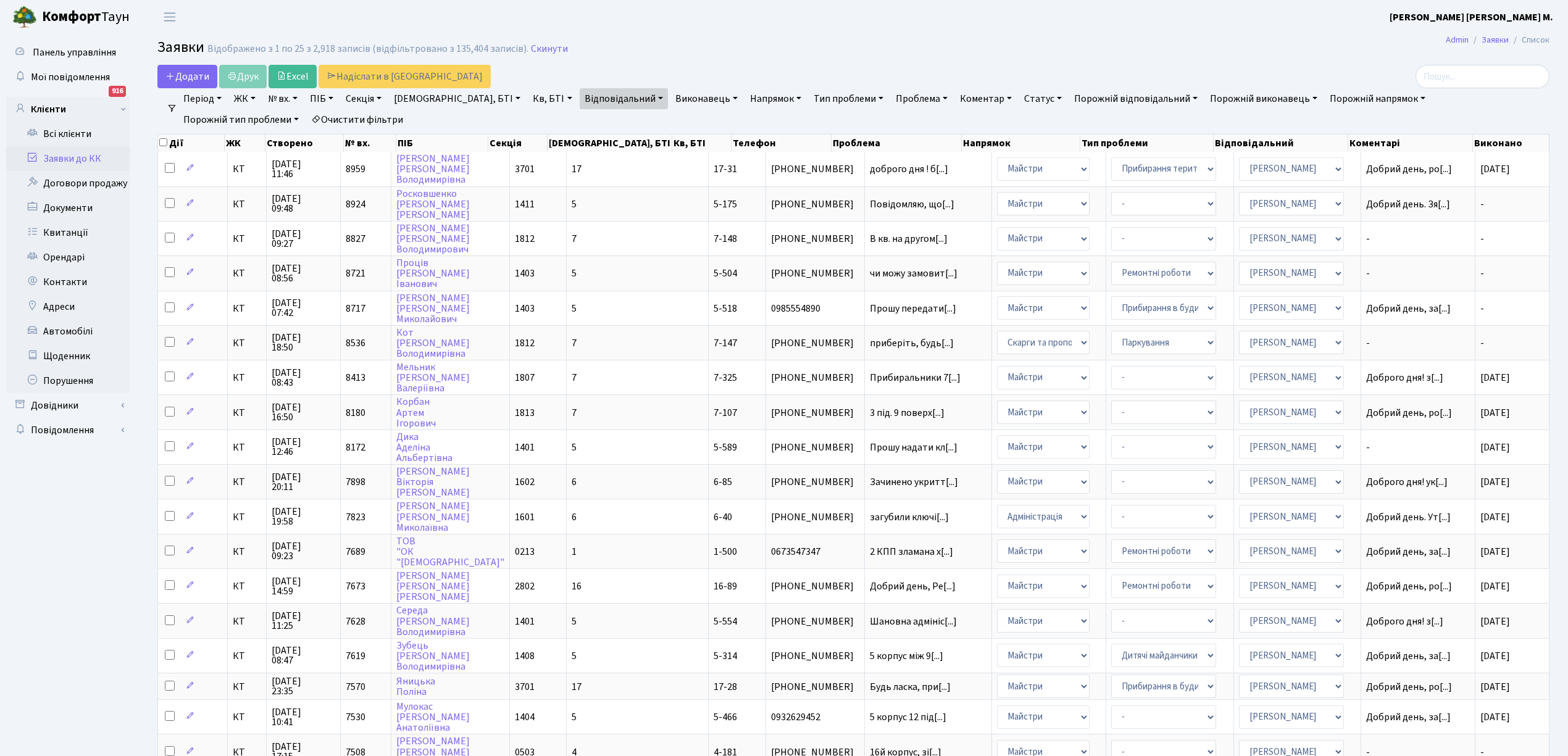
click at [583, 103] on link "Відповідальний" at bounding box center [623, 99] width 89 height 21
click at [584, 119] on li "× Мірошниченко О.М." at bounding box center [622, 121] width 74 height 13
click at [581, 99] on link "Відповідальний" at bounding box center [623, 99] width 89 height 21
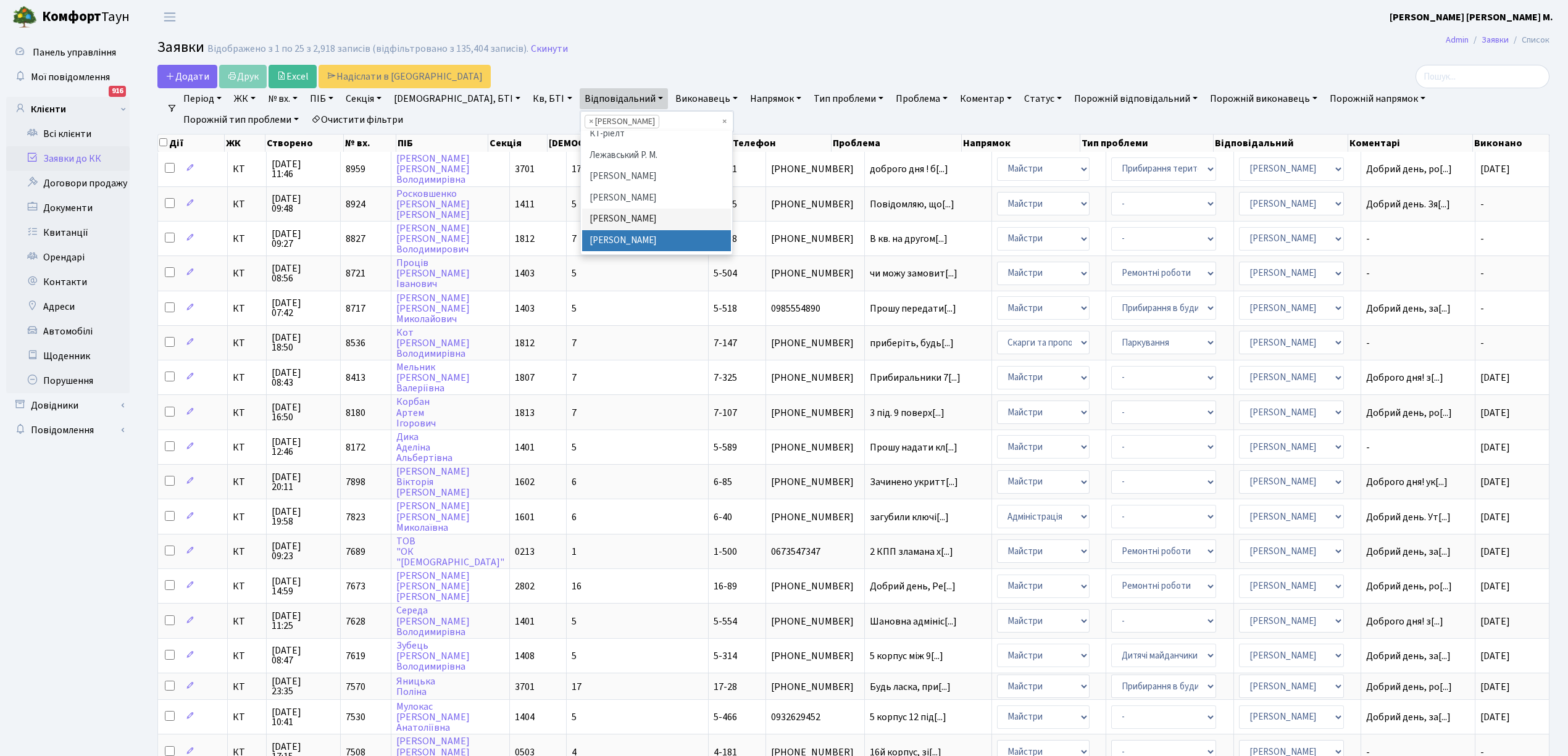
click at [582, 243] on li "[PERSON_NAME]" at bounding box center [657, 240] width 149 height 22
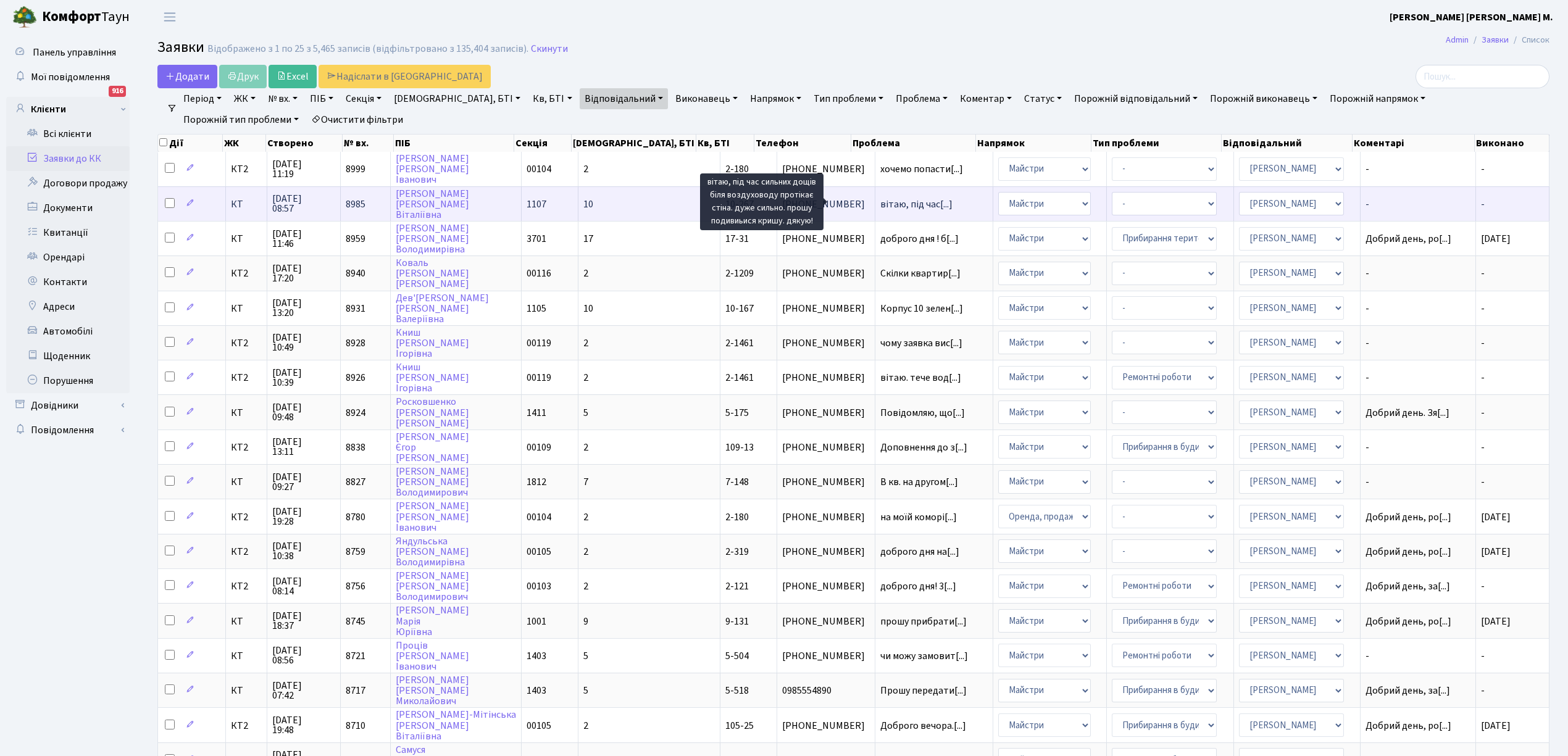
click at [880, 199] on span "вітаю, під час[...]" at bounding box center [916, 204] width 72 height 13
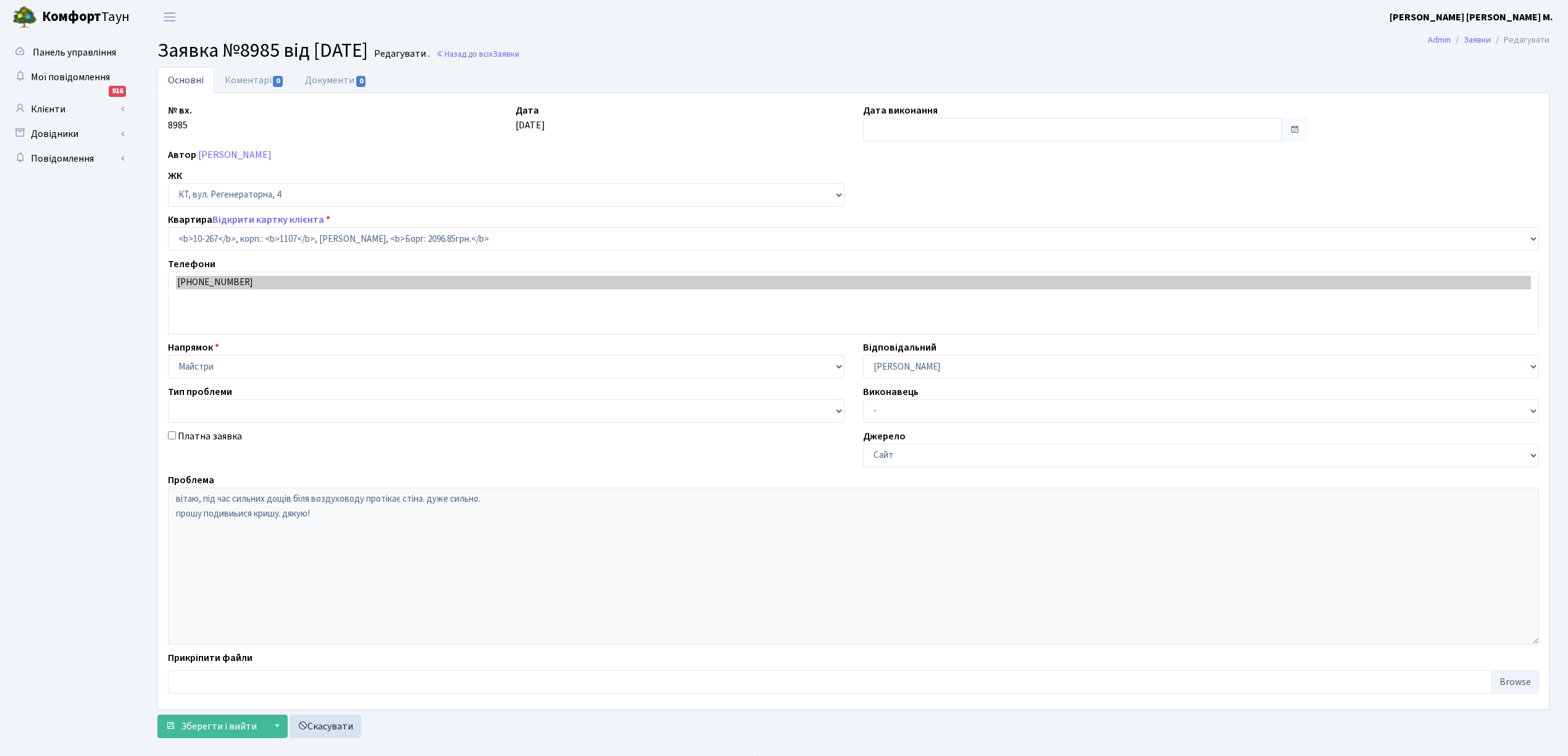
select select "6836"
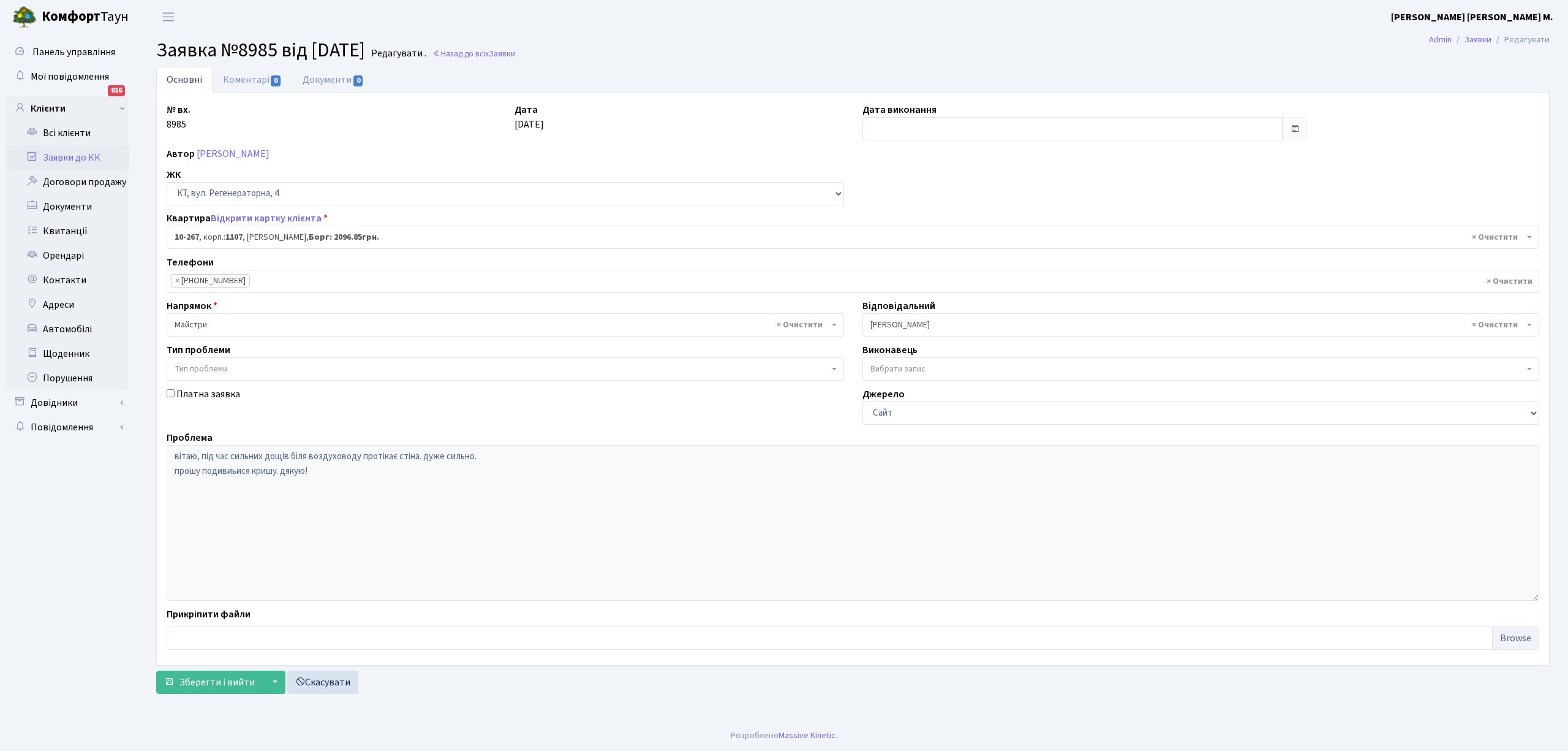
click at [64, 156] on link "Заявки до КК" at bounding box center [67, 157] width 123 height 24
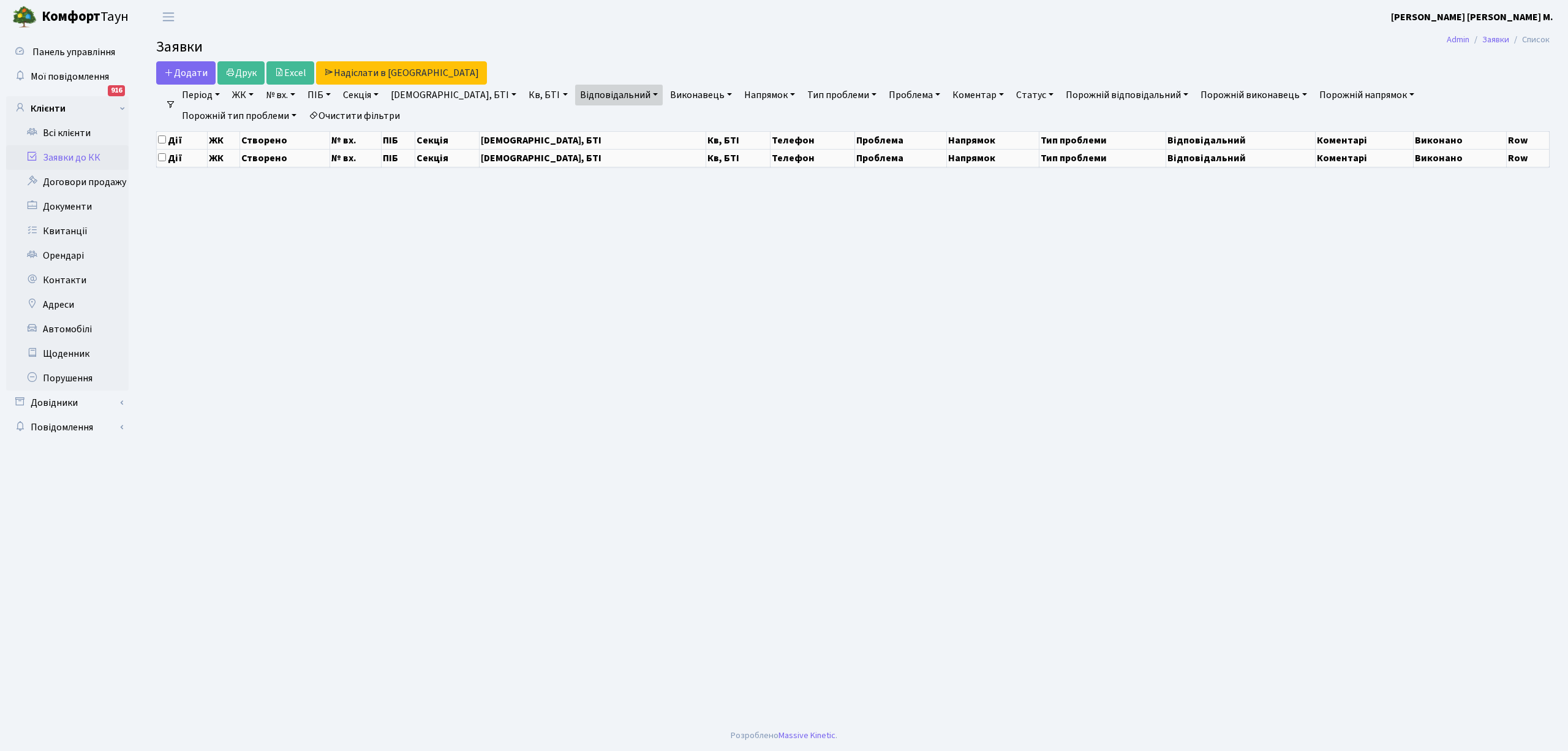
select select "25"
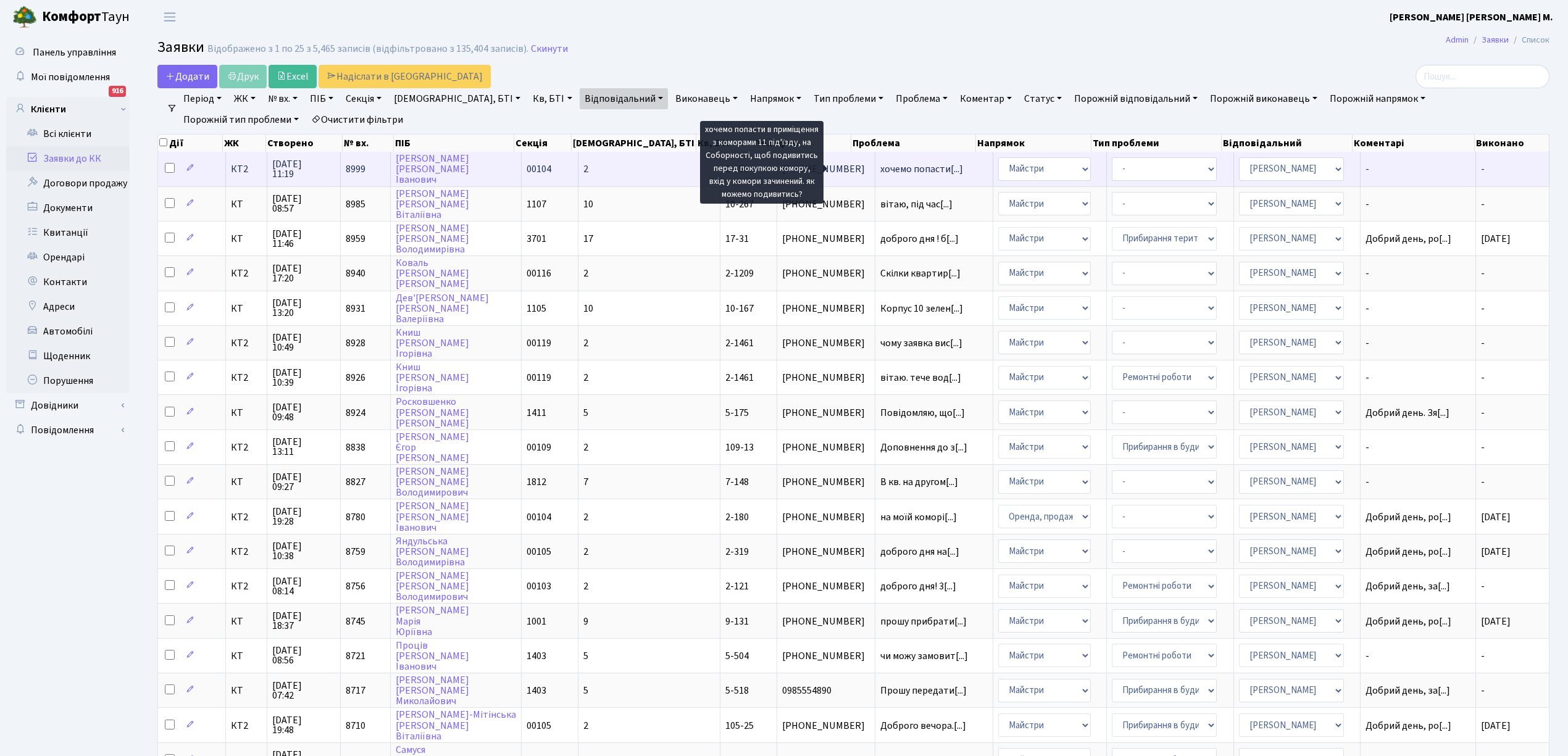
click at [880, 169] on span "хочемо попасти[...]" at bounding box center [921, 169] width 83 height 13
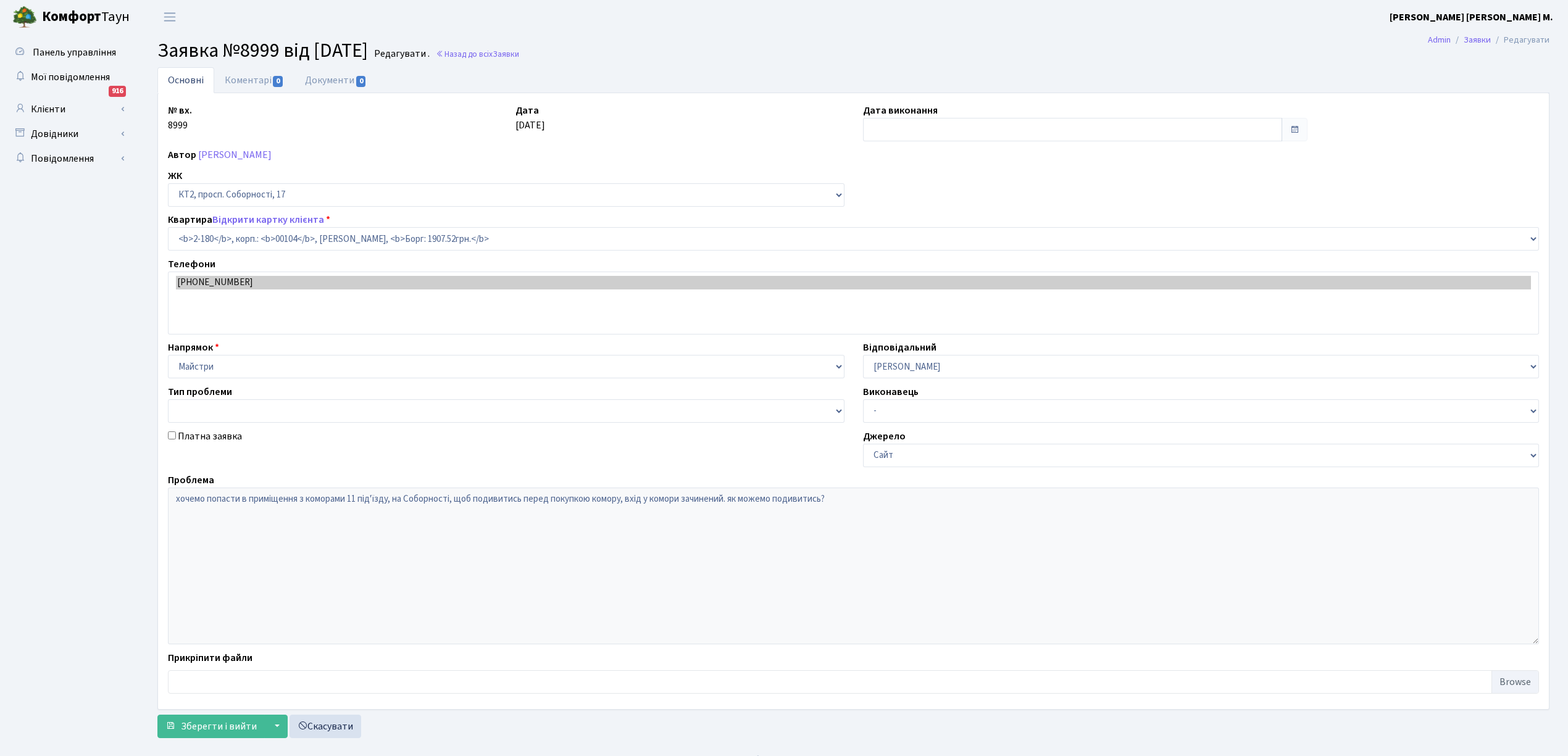
select select "15229"
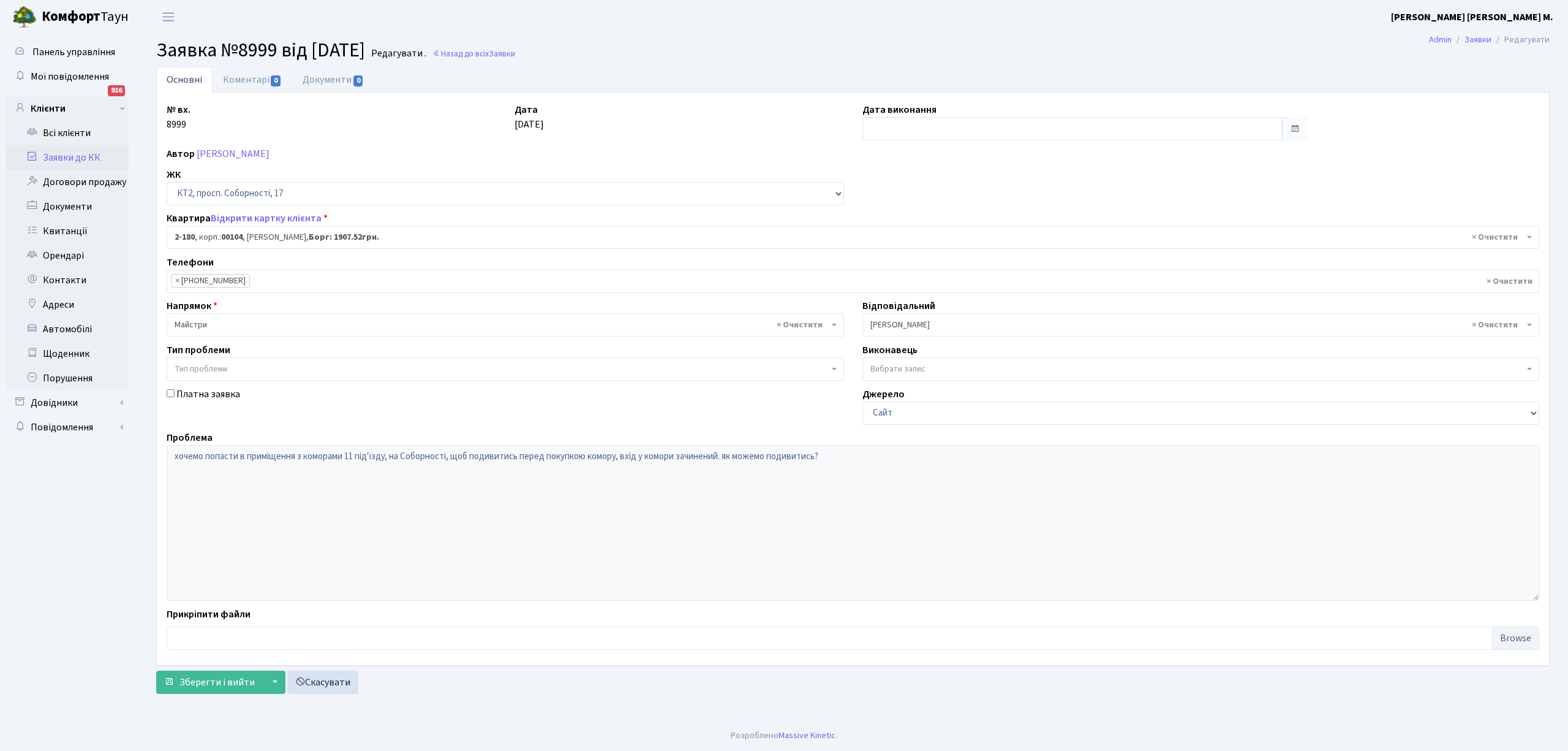
click at [58, 149] on link "Заявки до КК" at bounding box center [67, 157] width 123 height 24
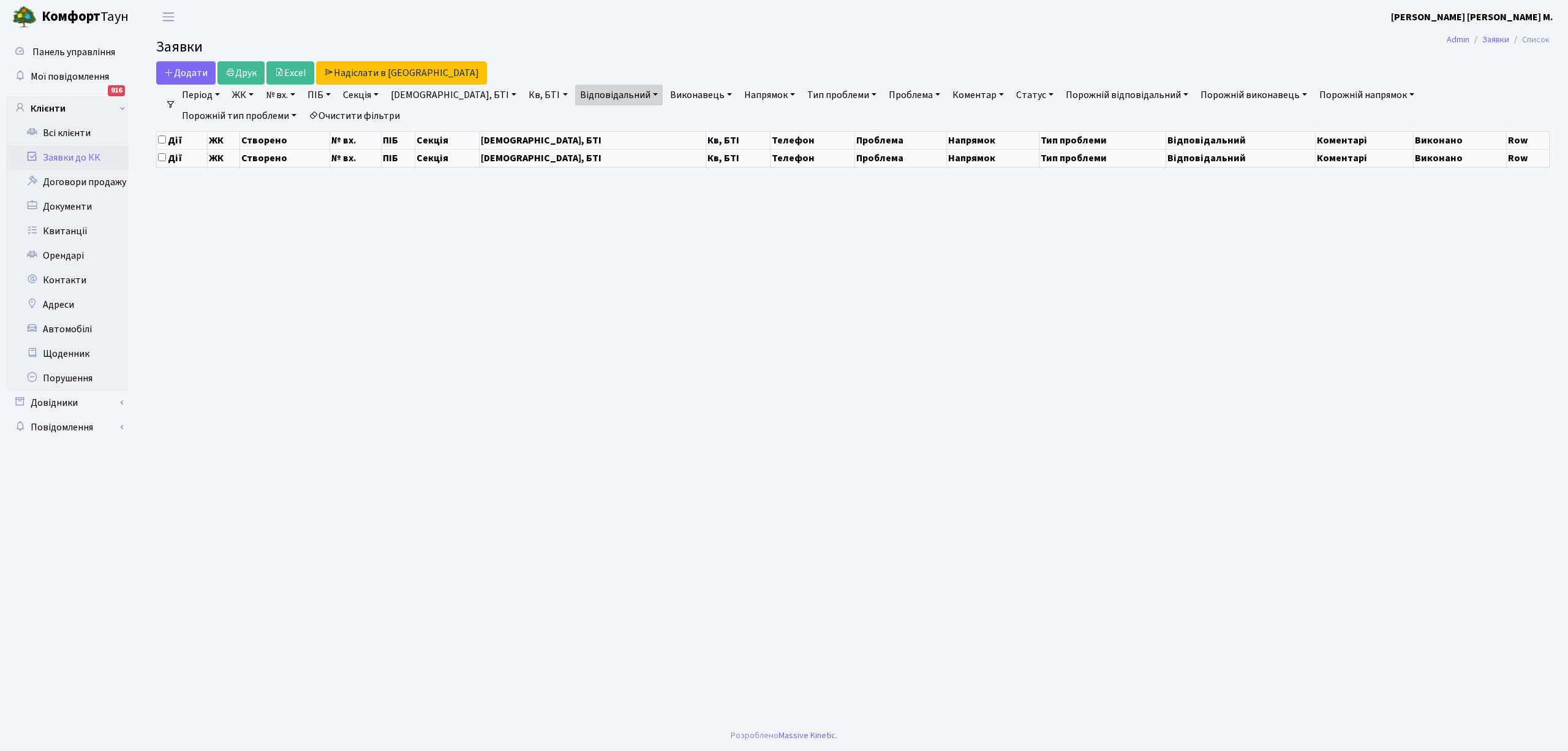
select select "25"
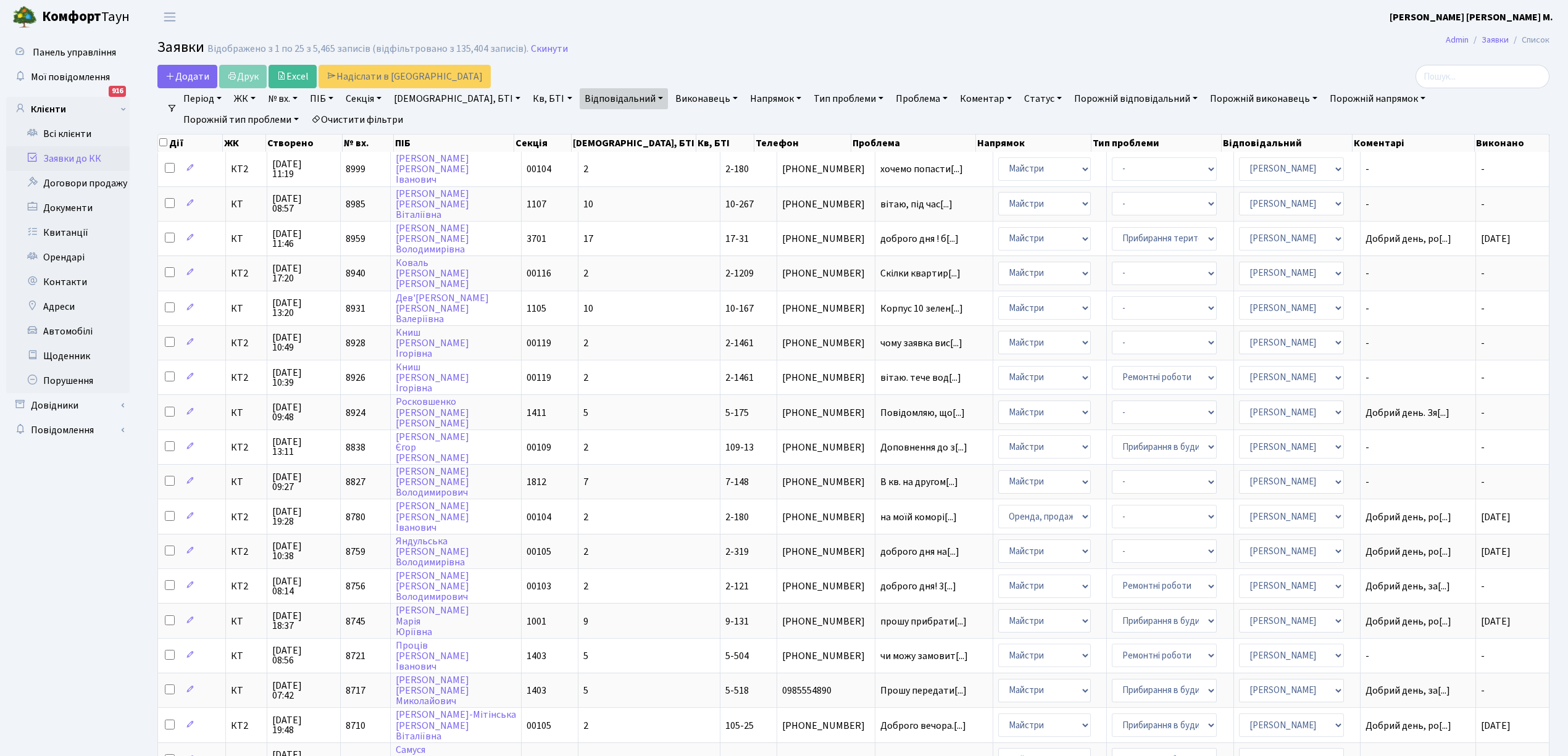
click at [586, 106] on link "Відповідальний" at bounding box center [623, 99] width 89 height 21
click at [589, 119] on span "×" at bounding box center [591, 121] width 4 height 13
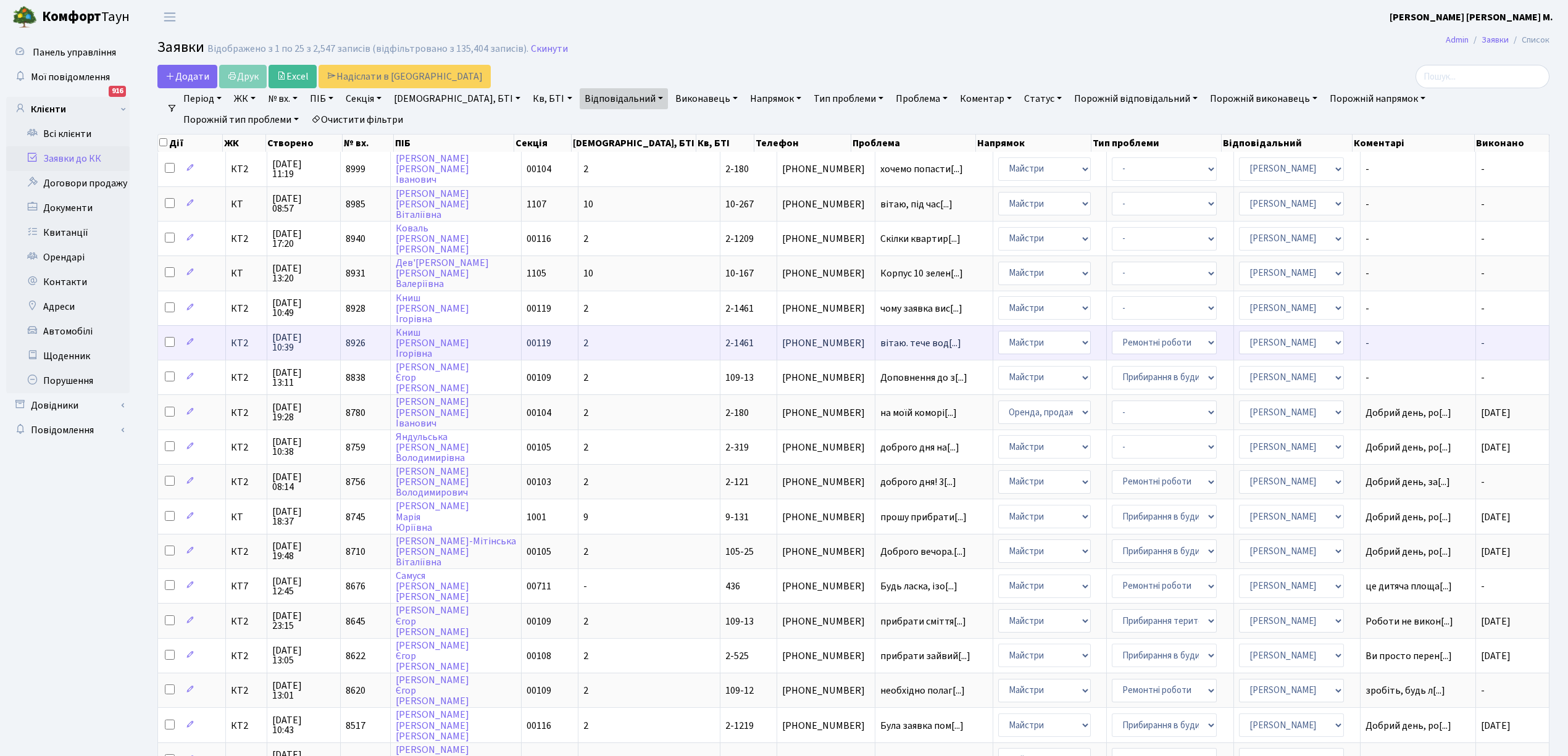
click at [633, 334] on td "2" at bounding box center [649, 342] width 142 height 34
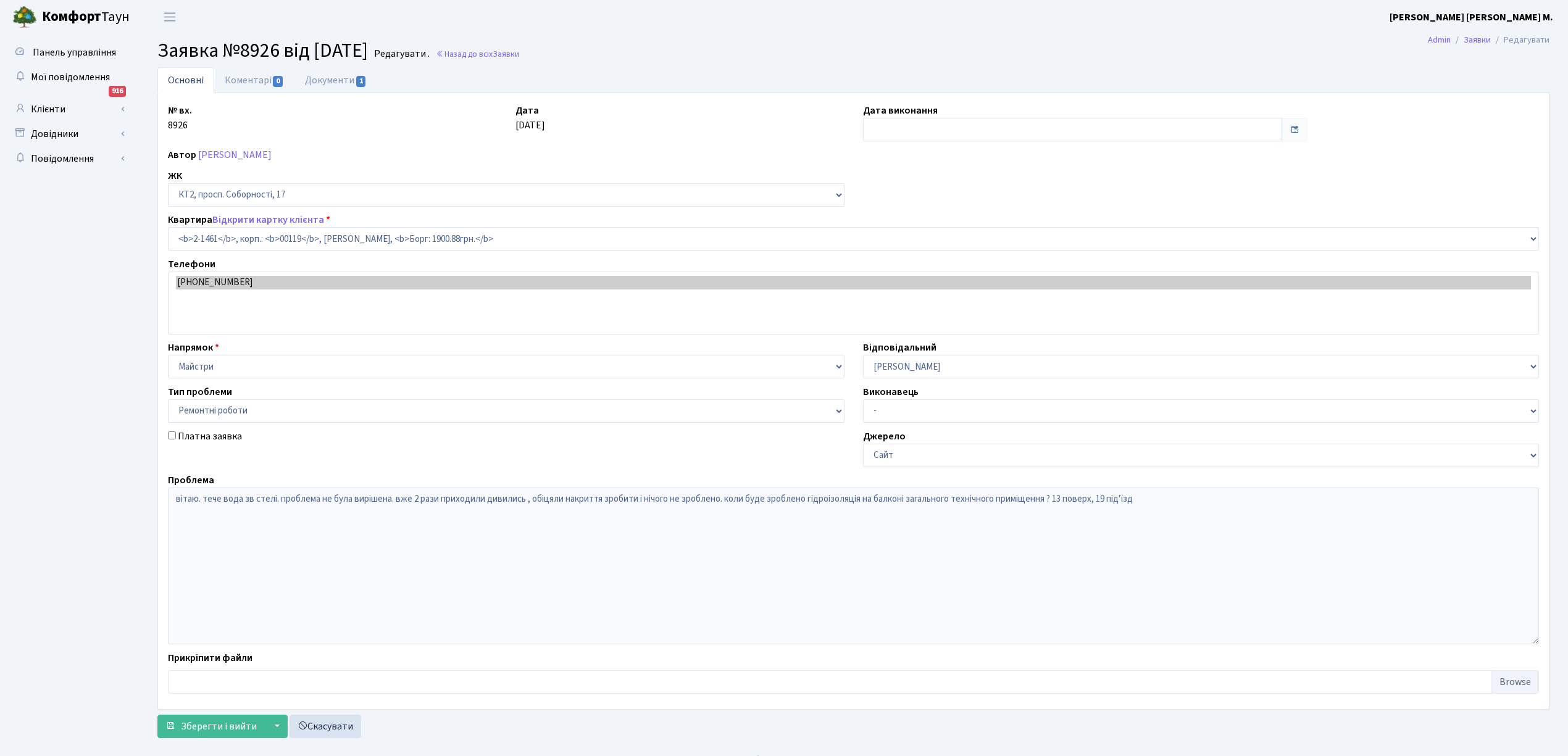
select select "13076"
select select "62"
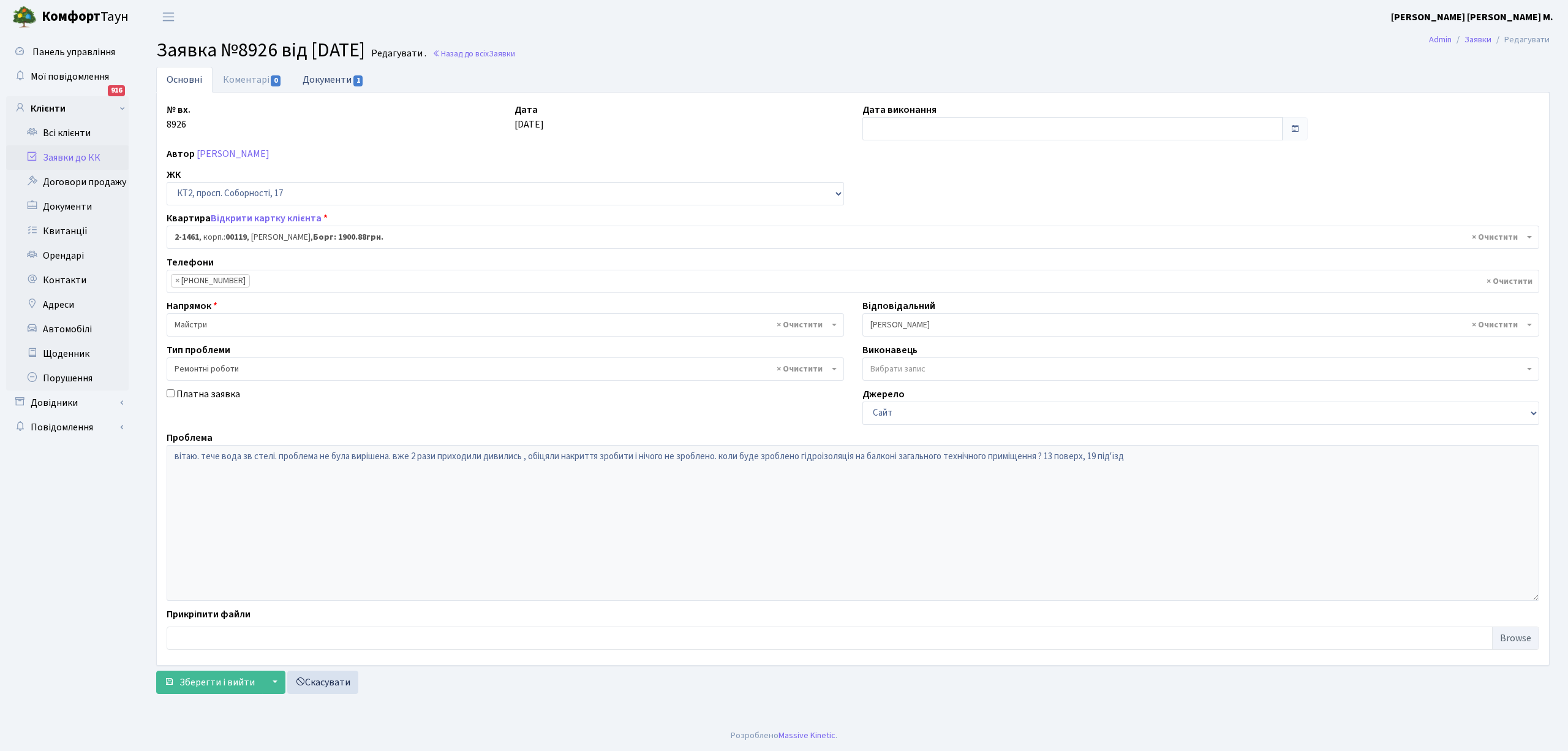
click at [321, 82] on link "Документи 1" at bounding box center [333, 79] width 82 height 25
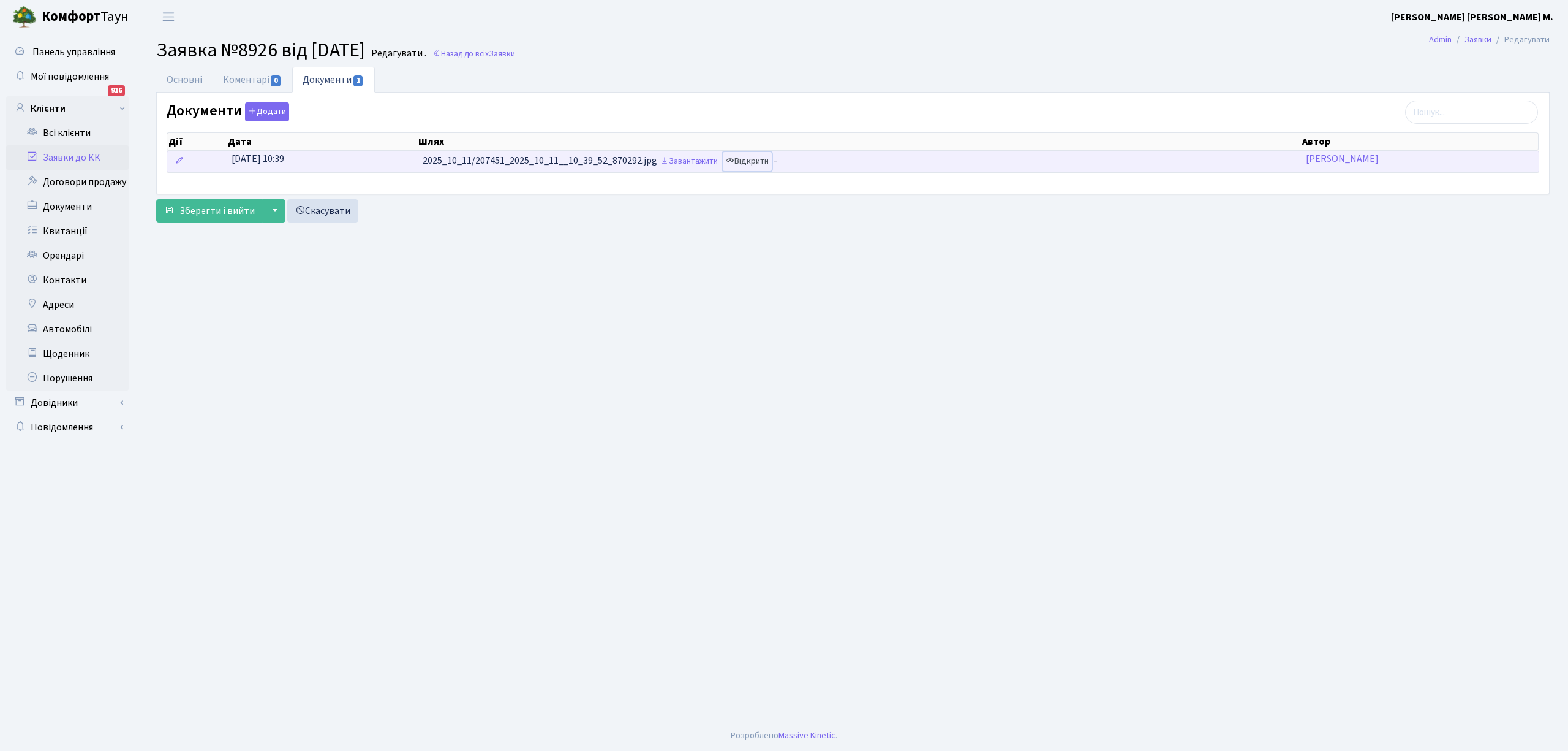
click at [750, 163] on link "Відкрити" at bounding box center [747, 162] width 49 height 19
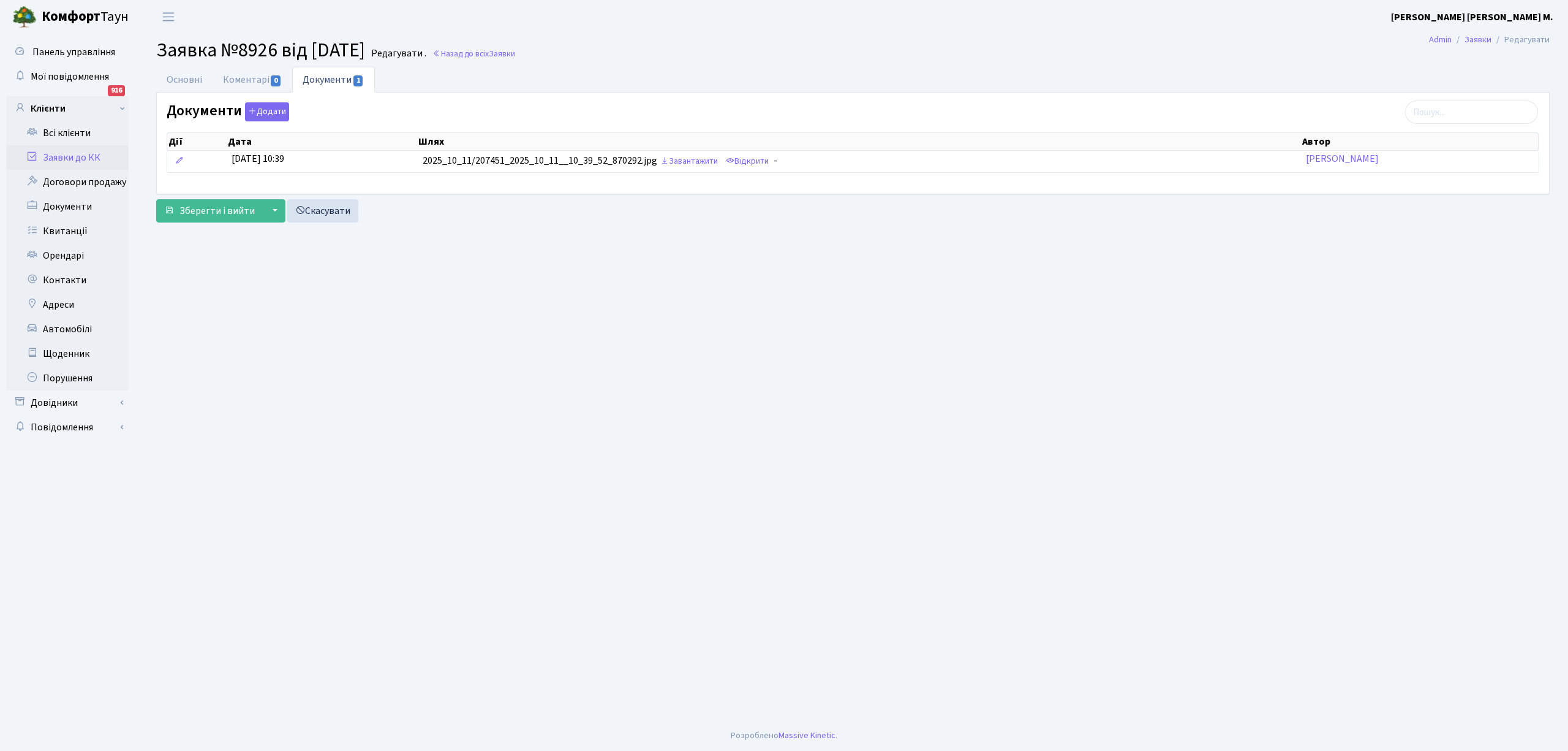
click at [67, 155] on link "Заявки до КК" at bounding box center [67, 157] width 123 height 24
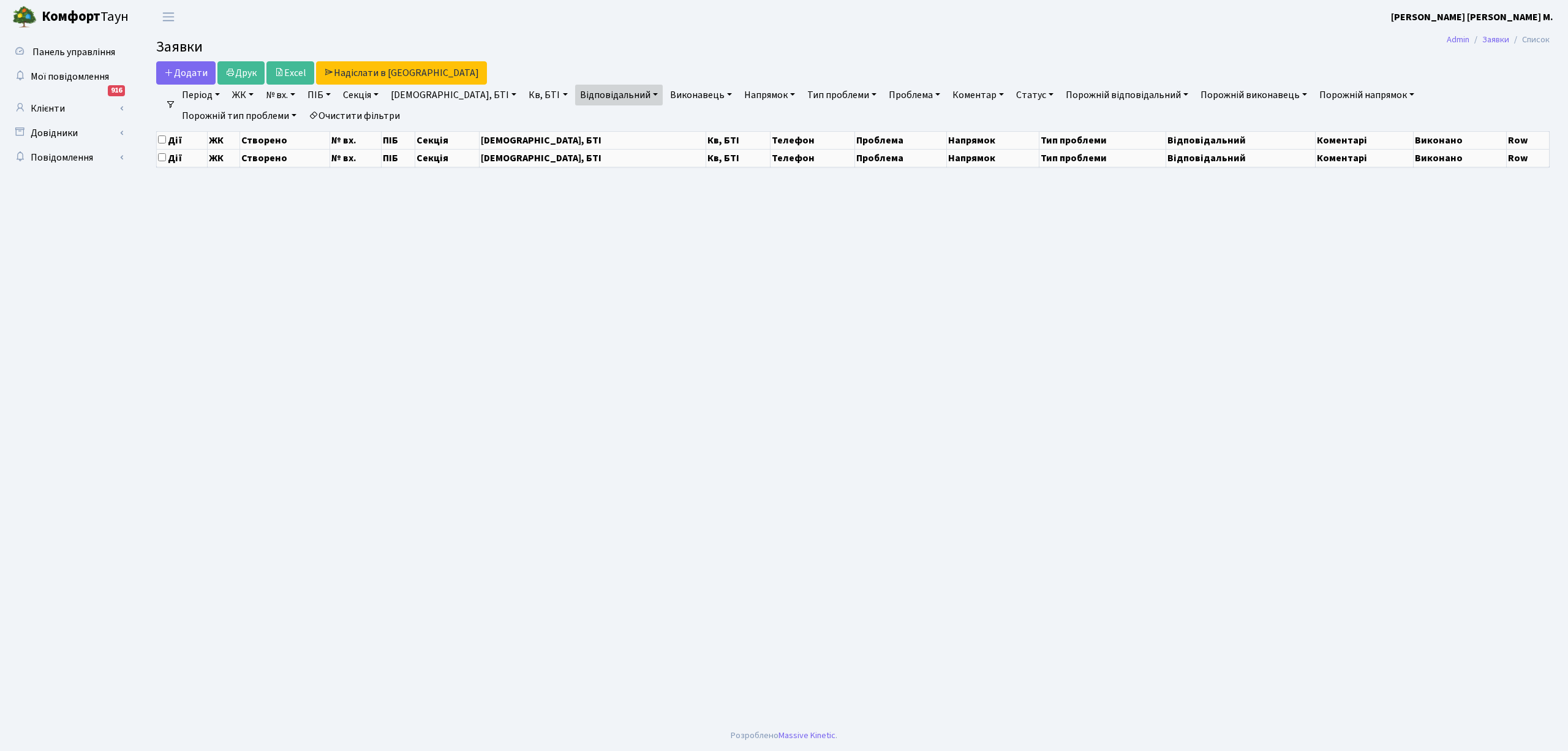
select select "25"
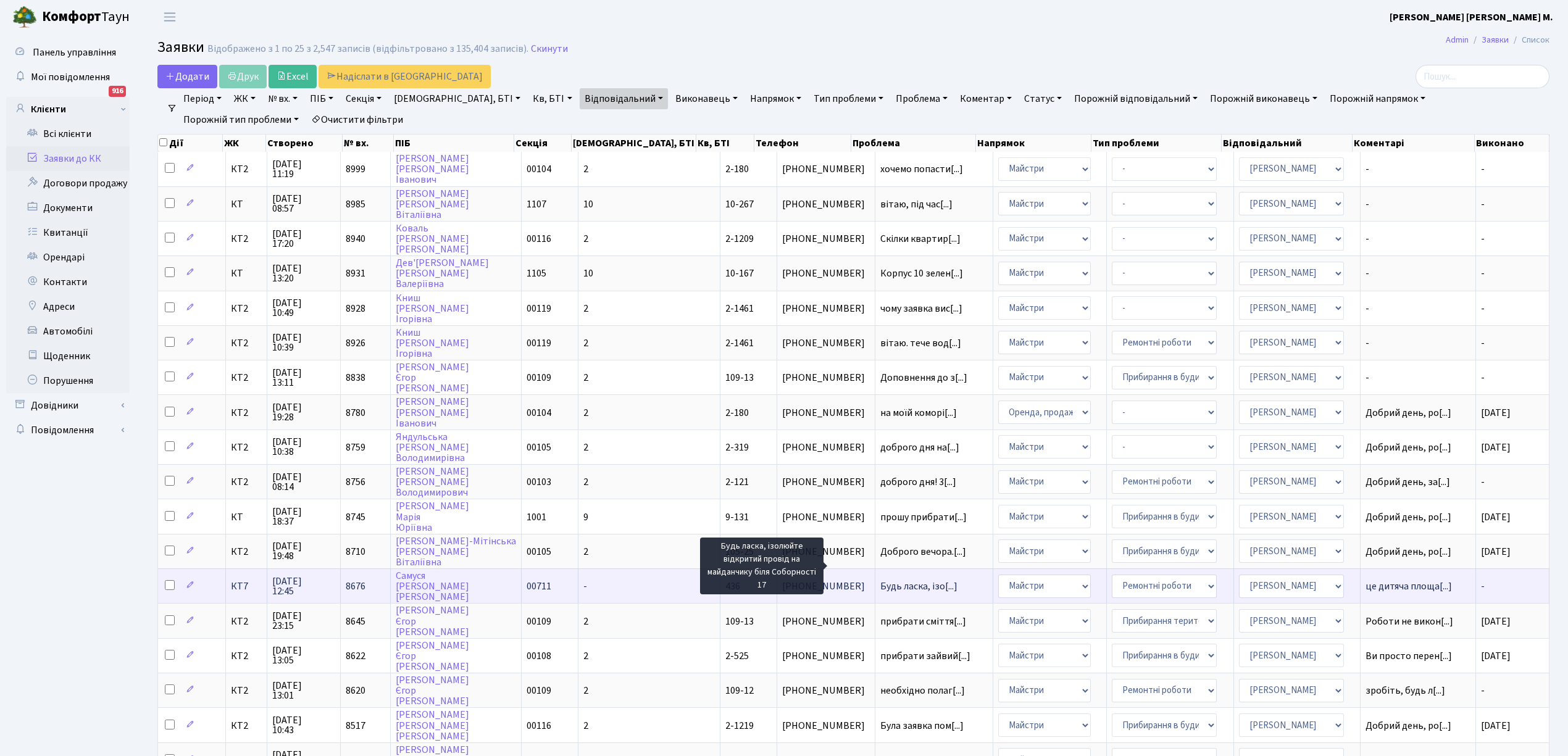
click at [880, 579] on span "Будь ласка, ізо[...]" at bounding box center [919, 586] width 77 height 13
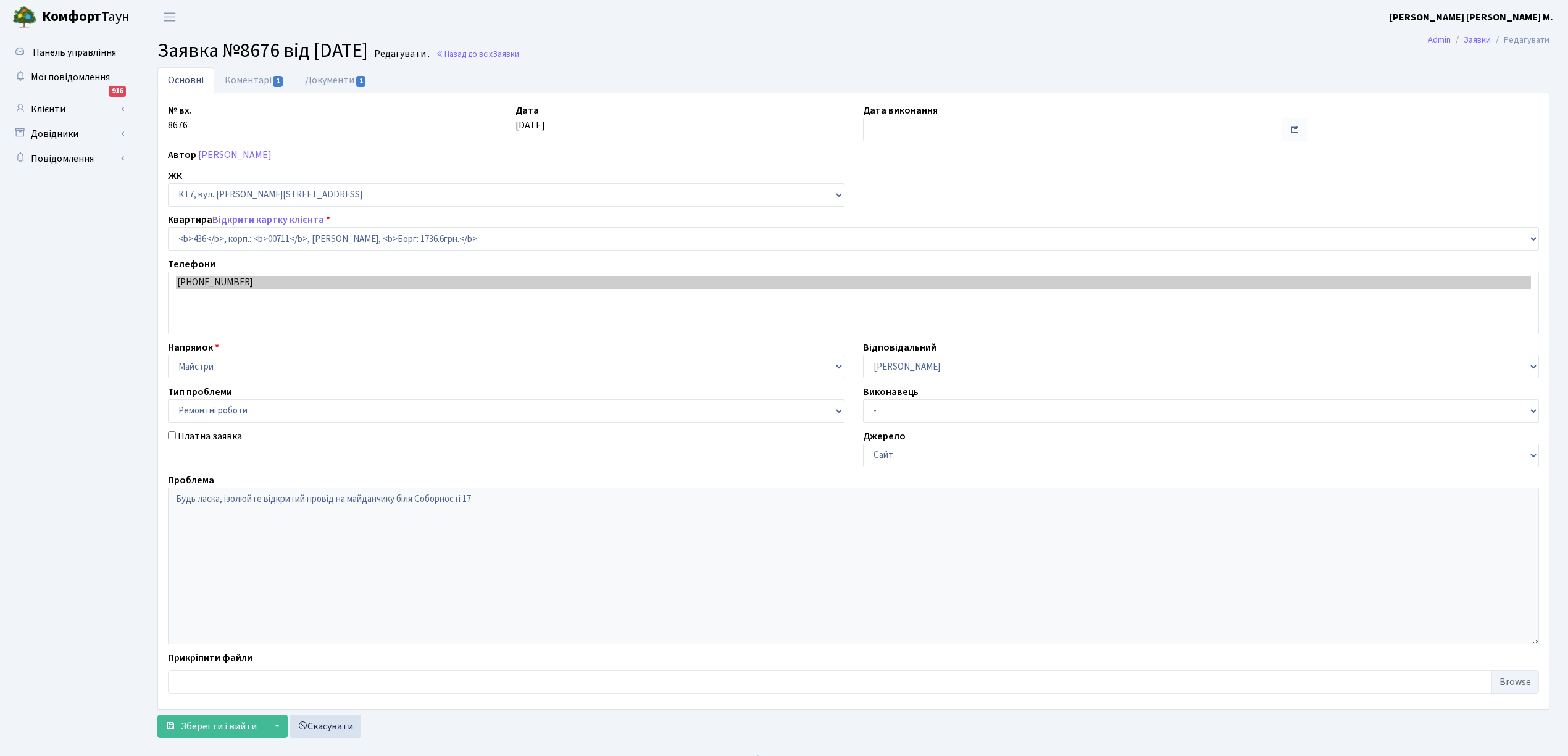
select select "19019"
select select "62"
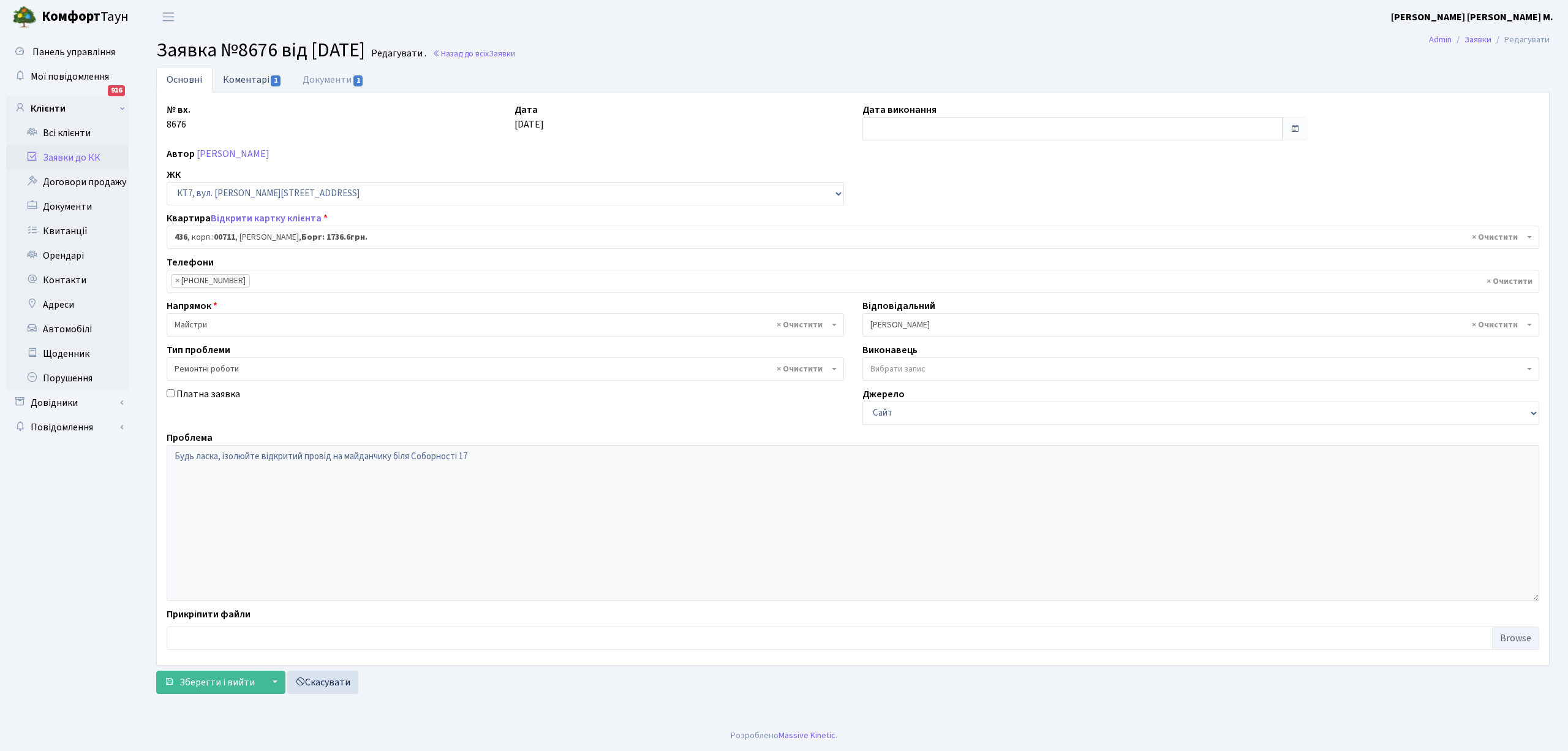
click at [239, 81] on link "Коментарі 1" at bounding box center [253, 79] width 80 height 25
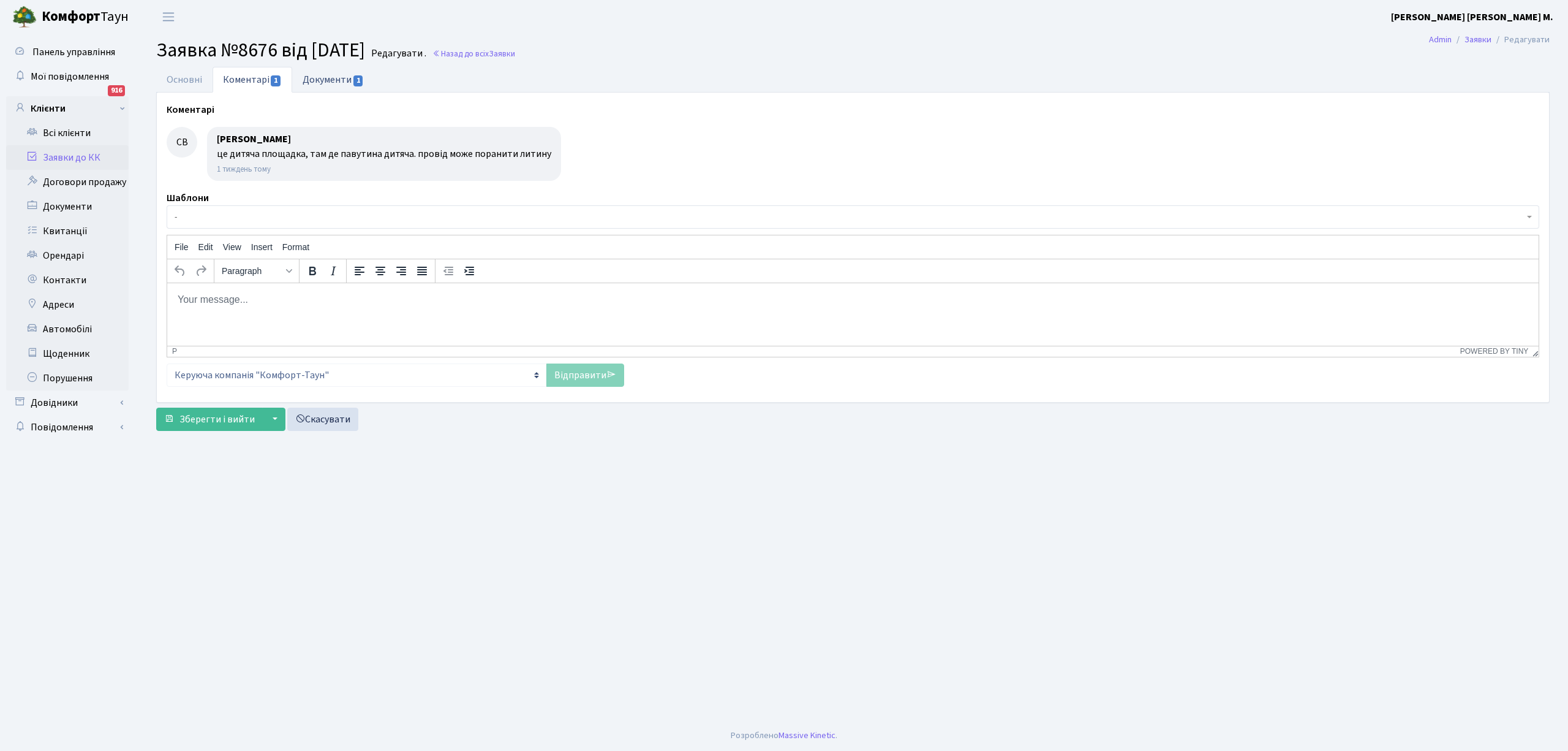
click at [311, 77] on link "Документи 1" at bounding box center [333, 79] width 82 height 25
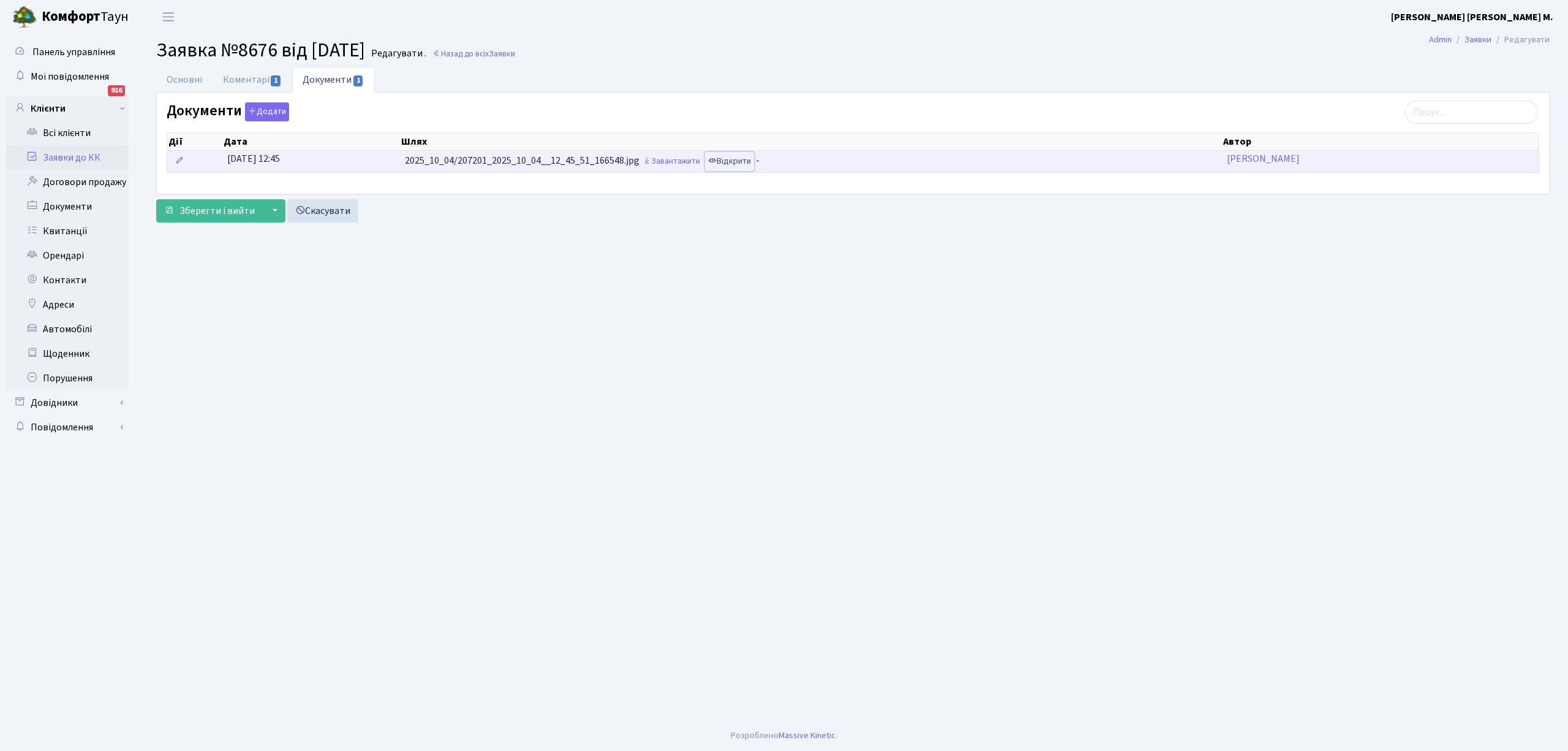
click at [750, 169] on link "Відкрити" at bounding box center [729, 162] width 49 height 19
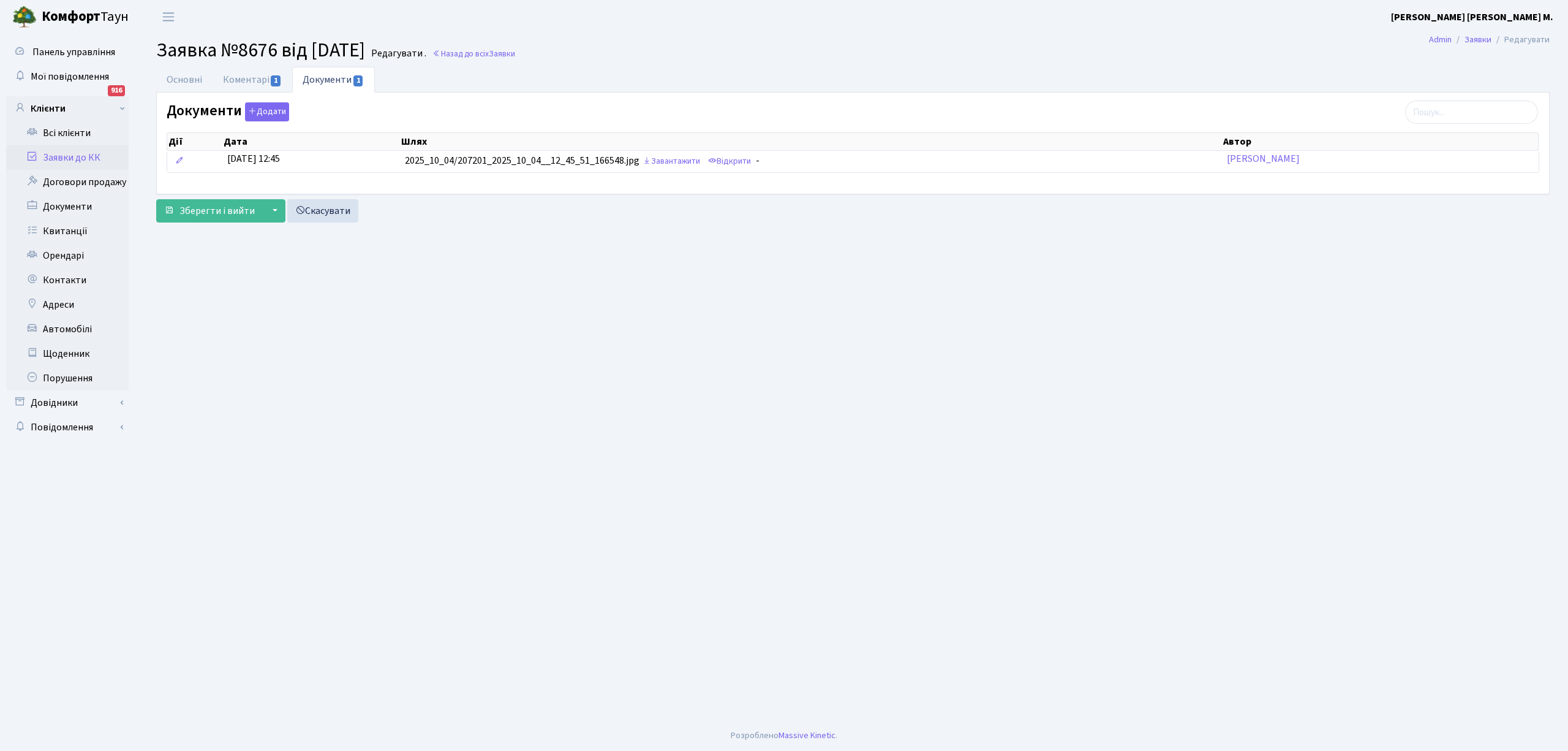
click at [67, 156] on link "Заявки до КК" at bounding box center [67, 157] width 123 height 24
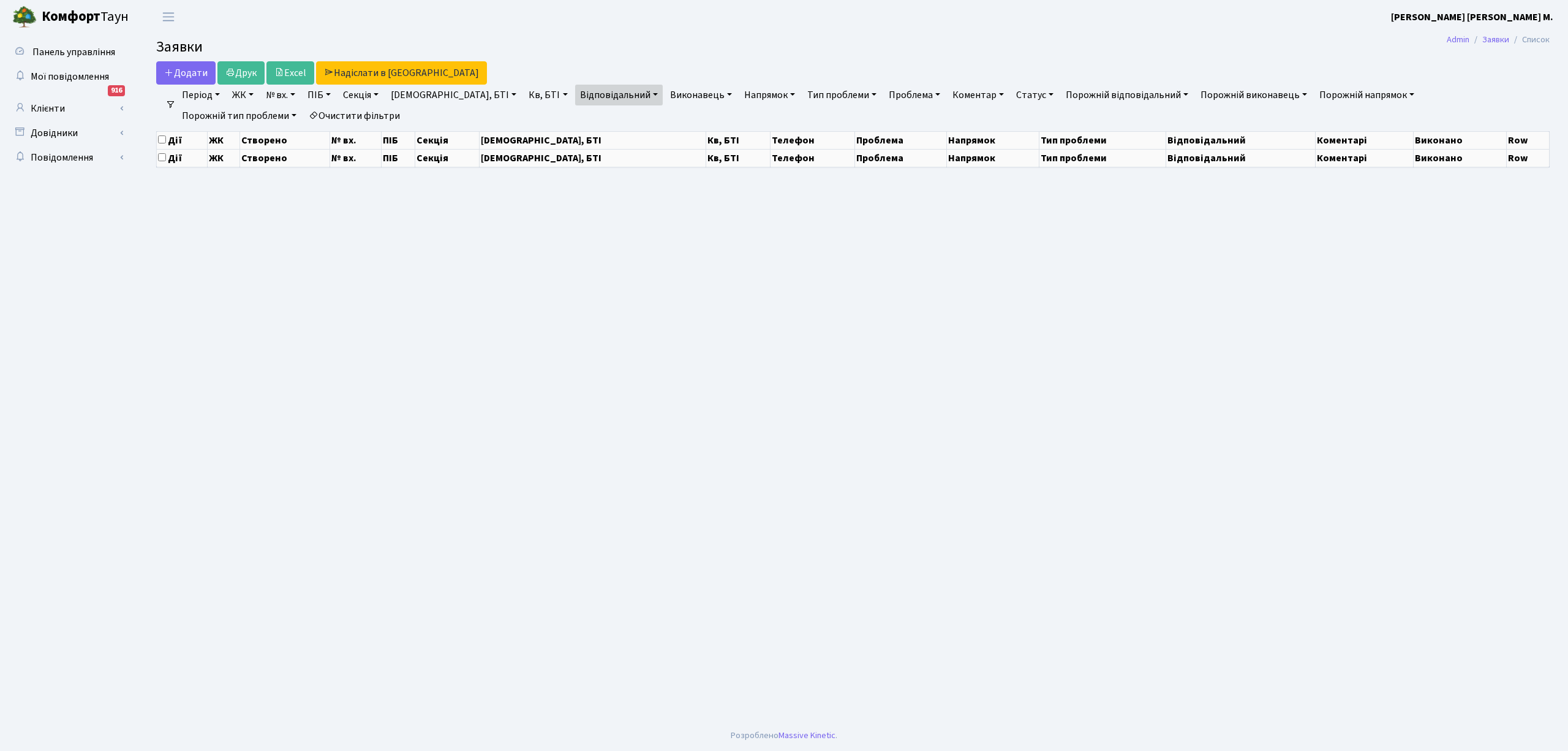
select select "25"
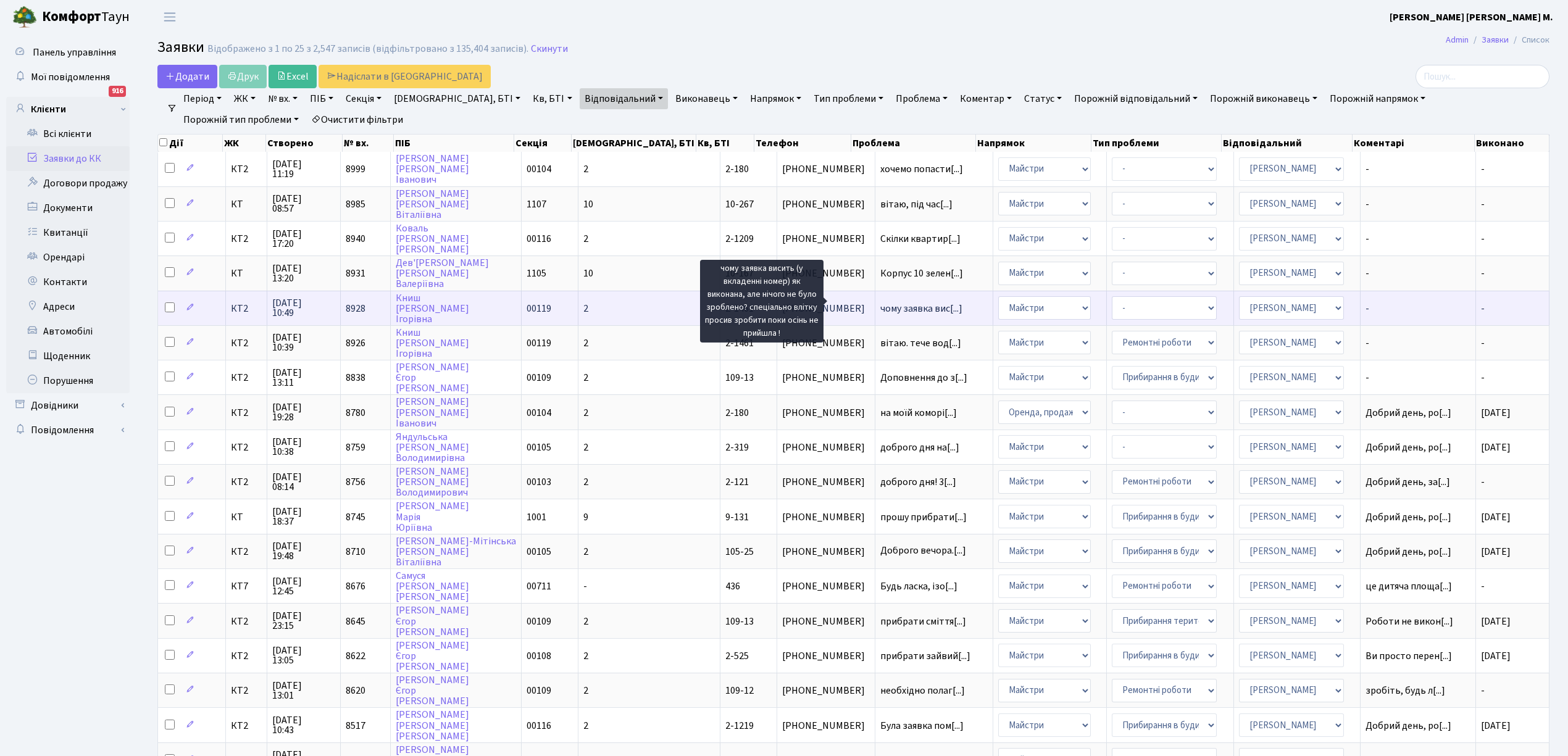
click at [880, 301] on span "чому заявка вис[...]" at bounding box center [921, 308] width 82 height 13
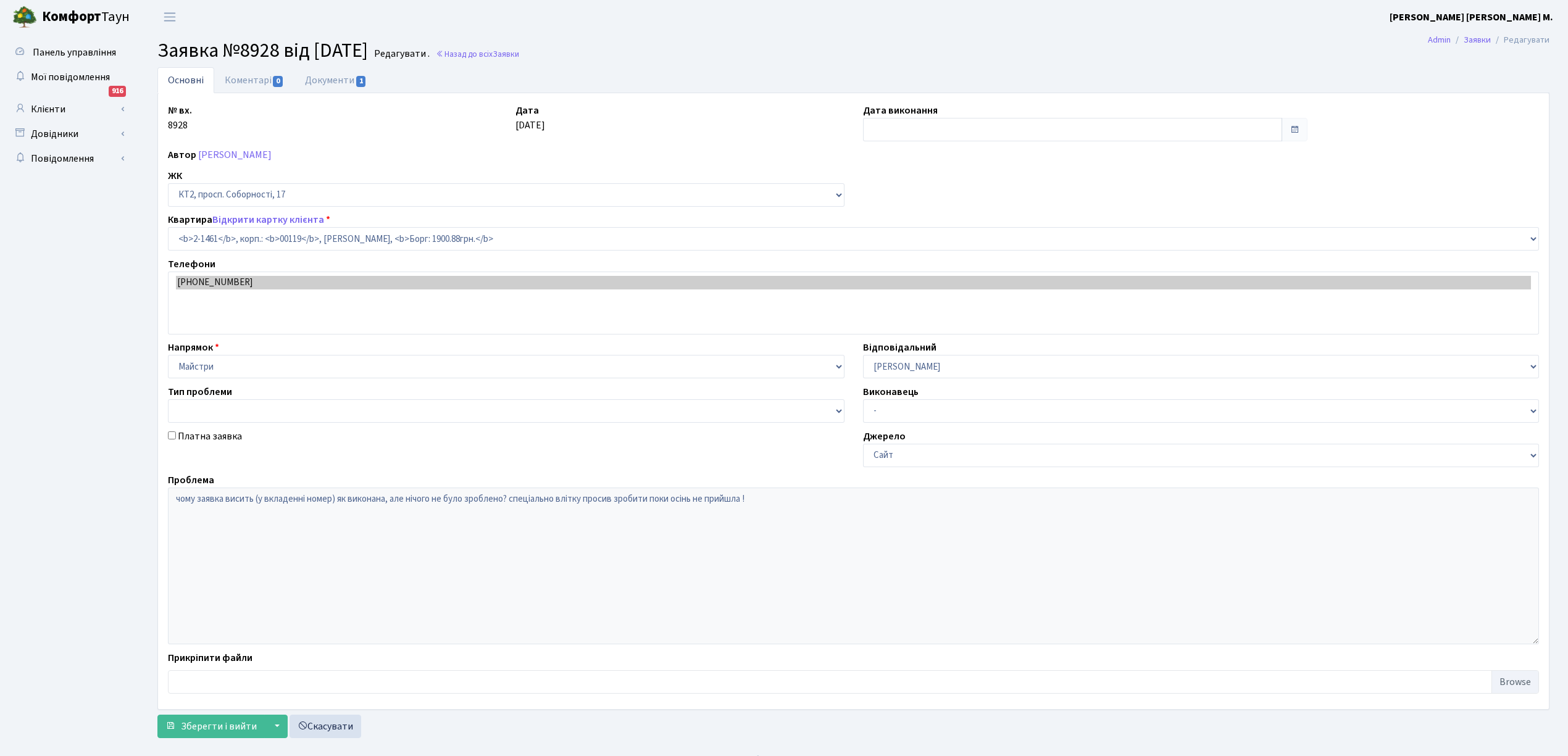
select select "13076"
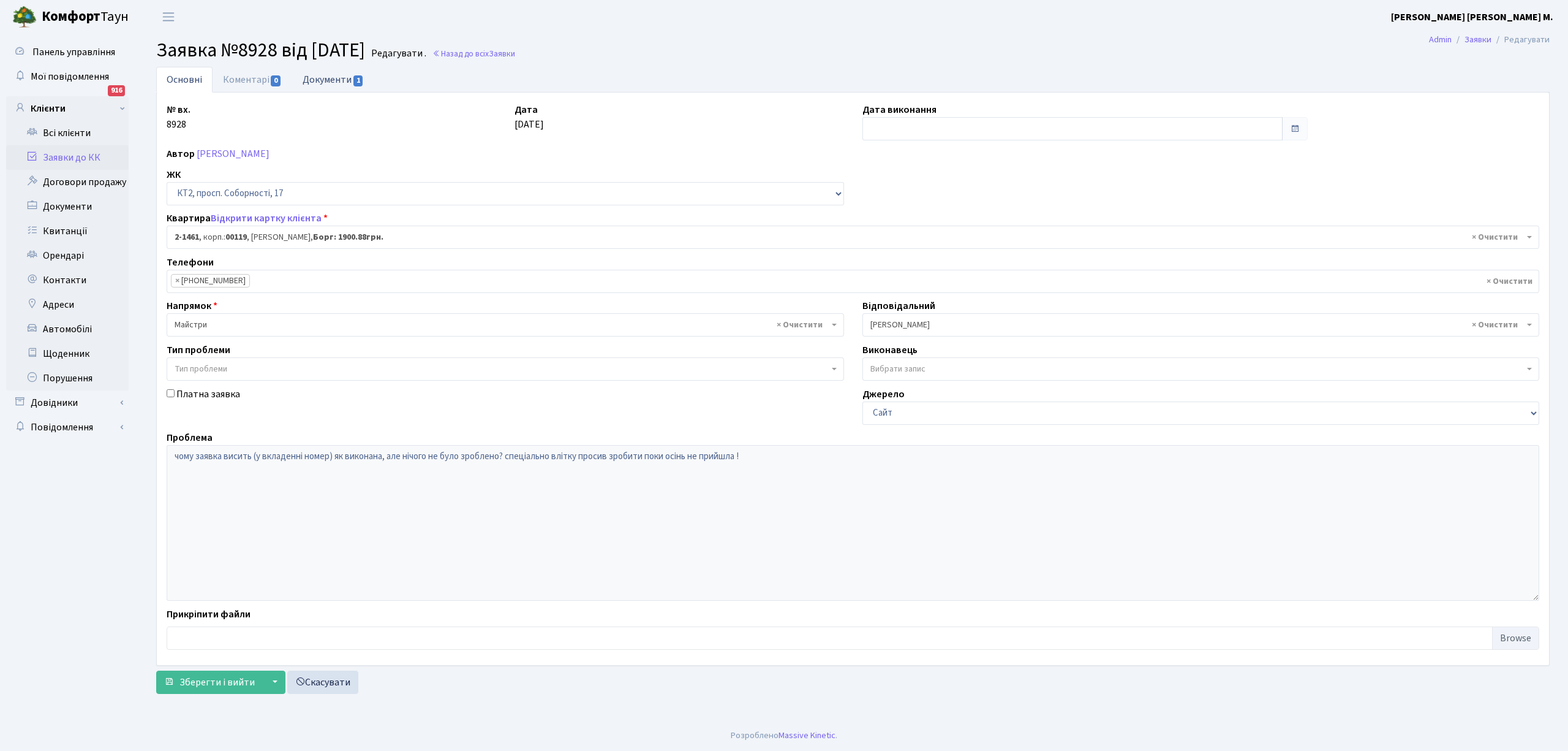
click at [326, 73] on link "Документи 1" at bounding box center [333, 79] width 82 height 25
select select "25"
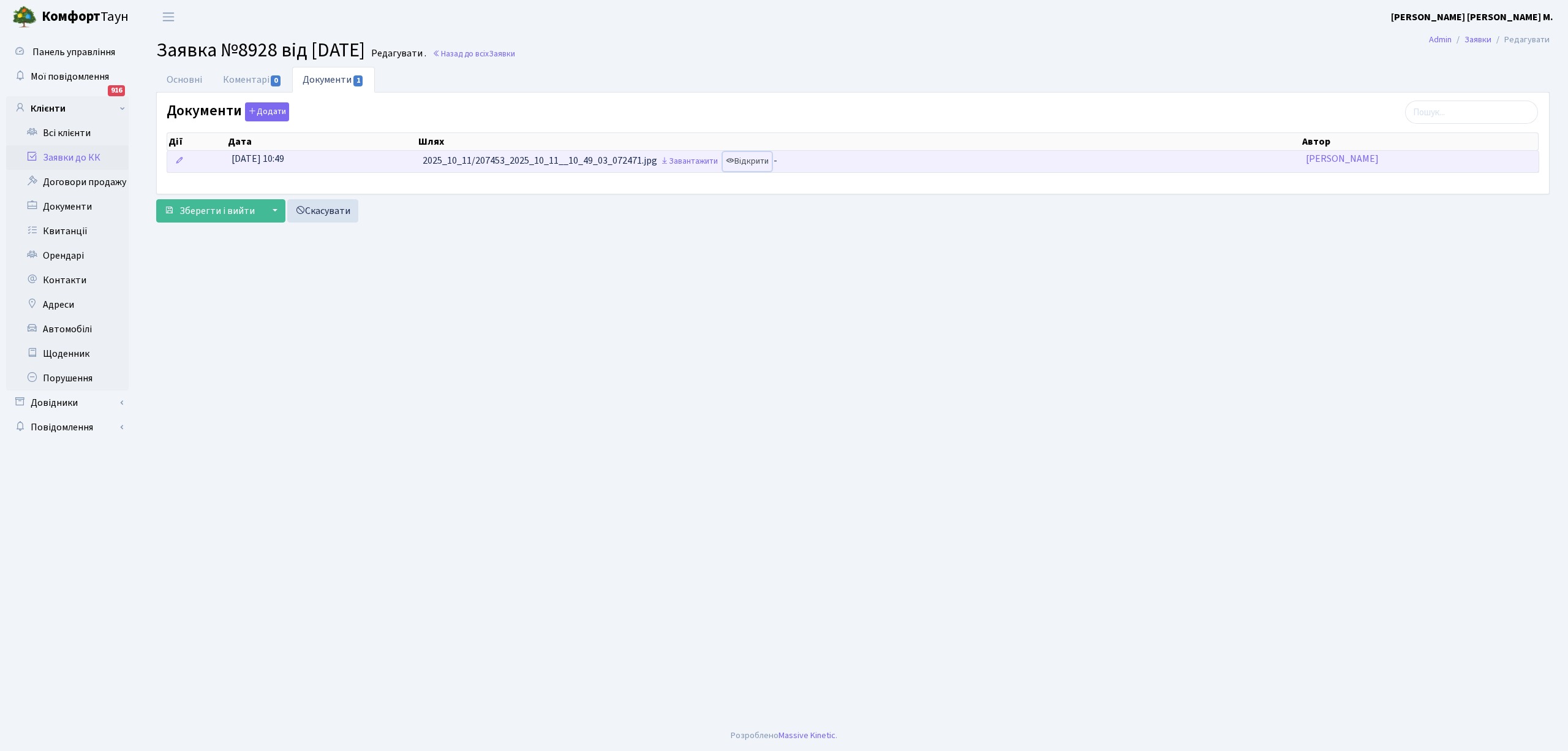
click at [745, 169] on link "Відкрити" at bounding box center [747, 162] width 49 height 19
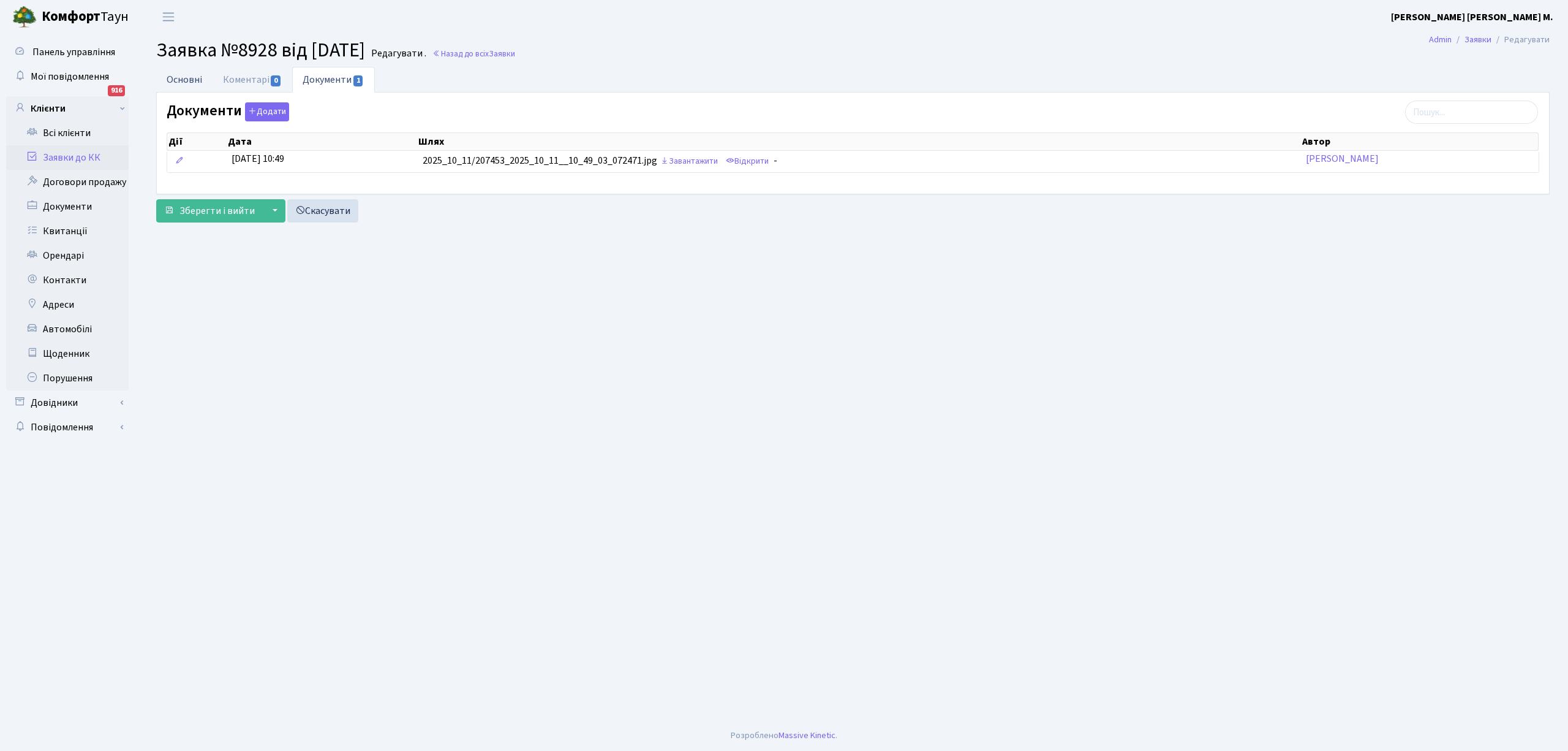
click at [185, 75] on link "Основні" at bounding box center [184, 79] width 56 height 25
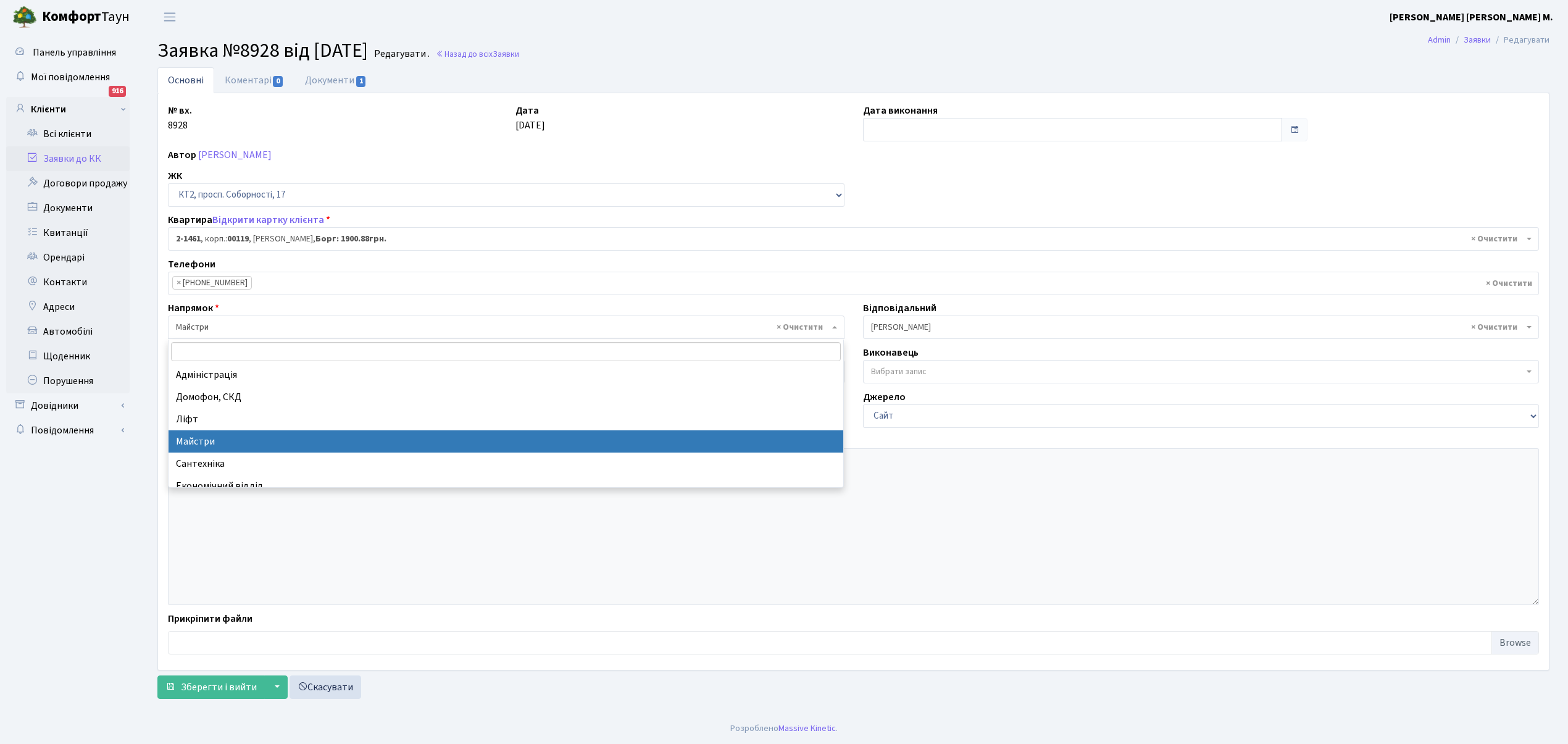
click at [203, 319] on span "× Майстри" at bounding box center [506, 328] width 677 height 24
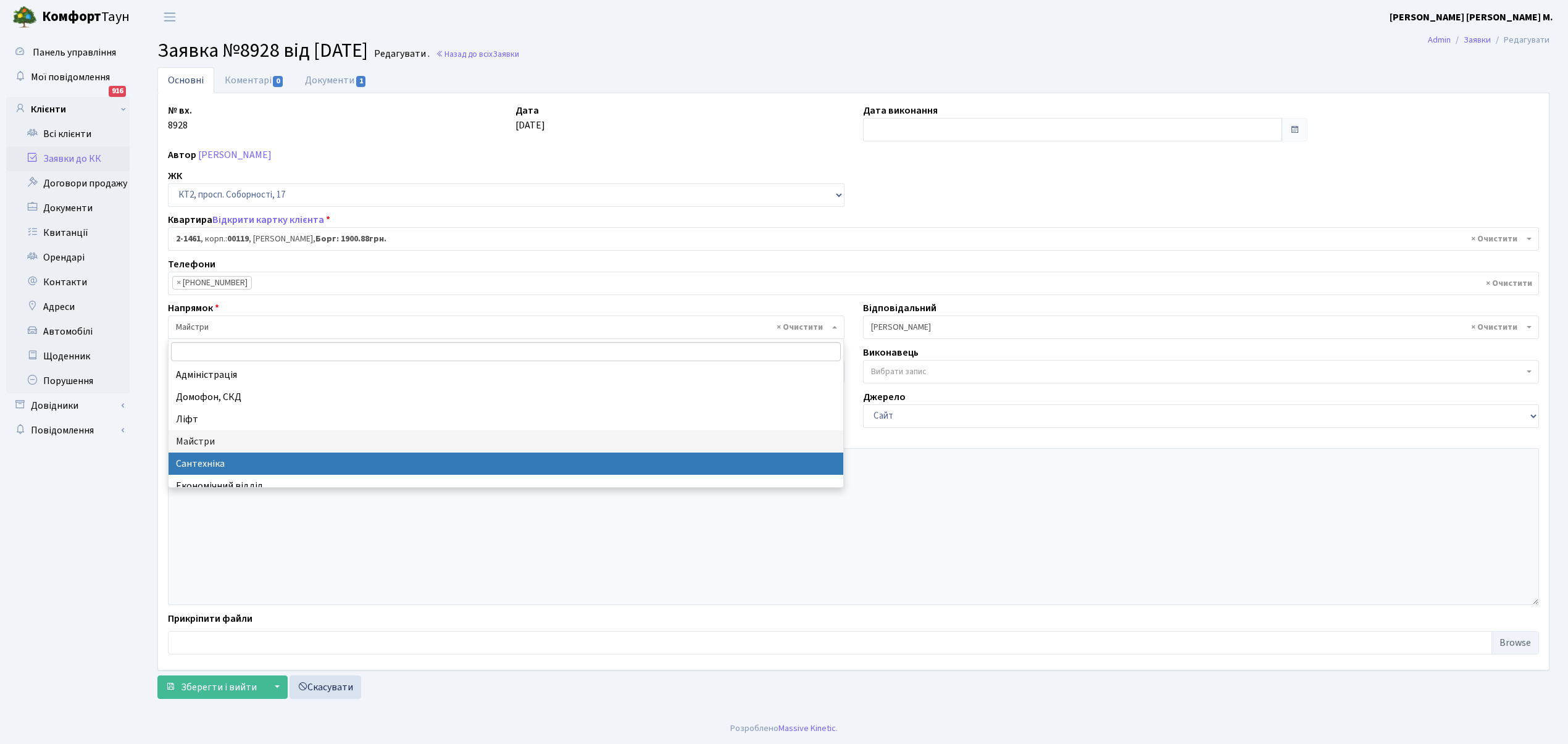
select select "2"
select select
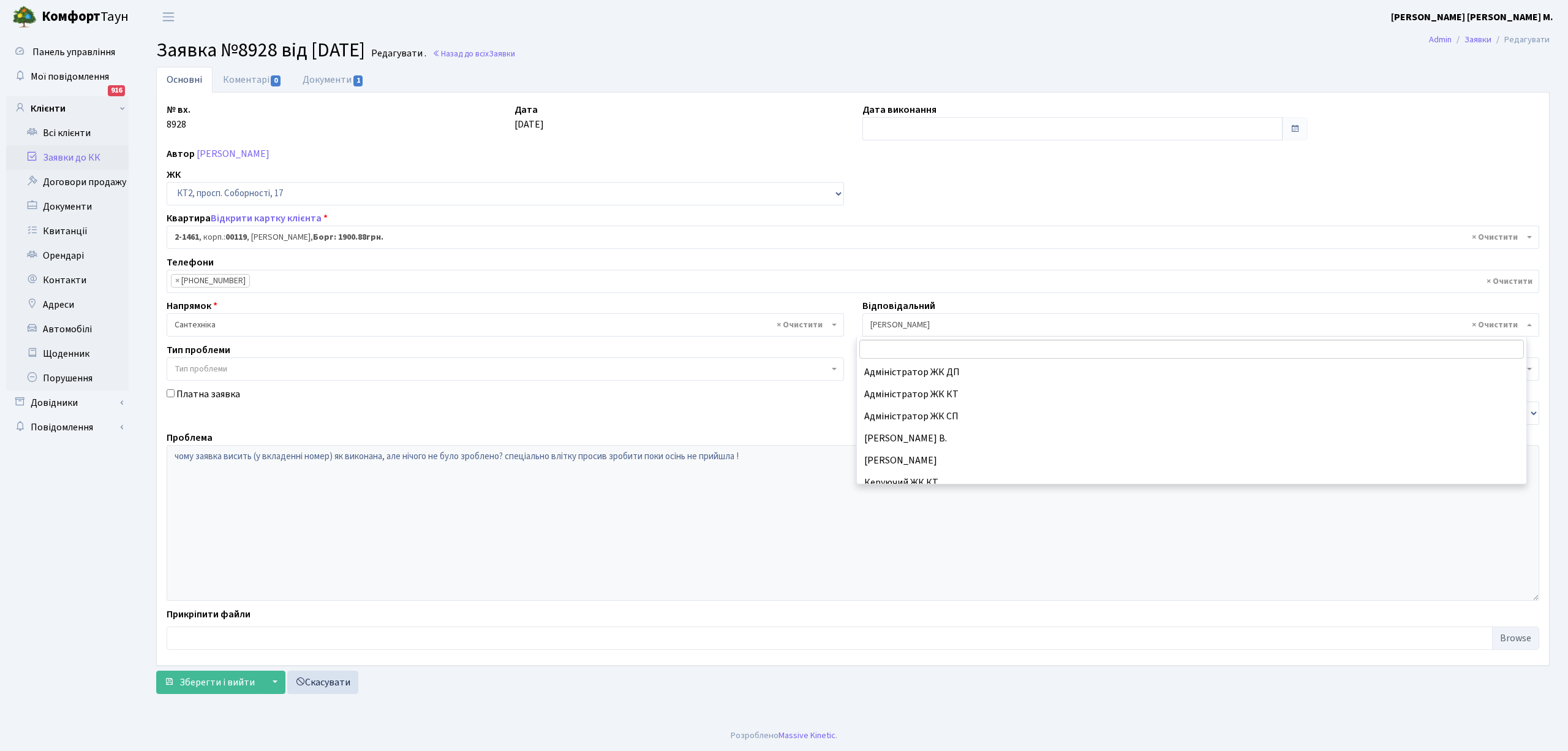
click at [876, 322] on span "× Навроцька Ю.В." at bounding box center [1197, 324] width 654 height 13
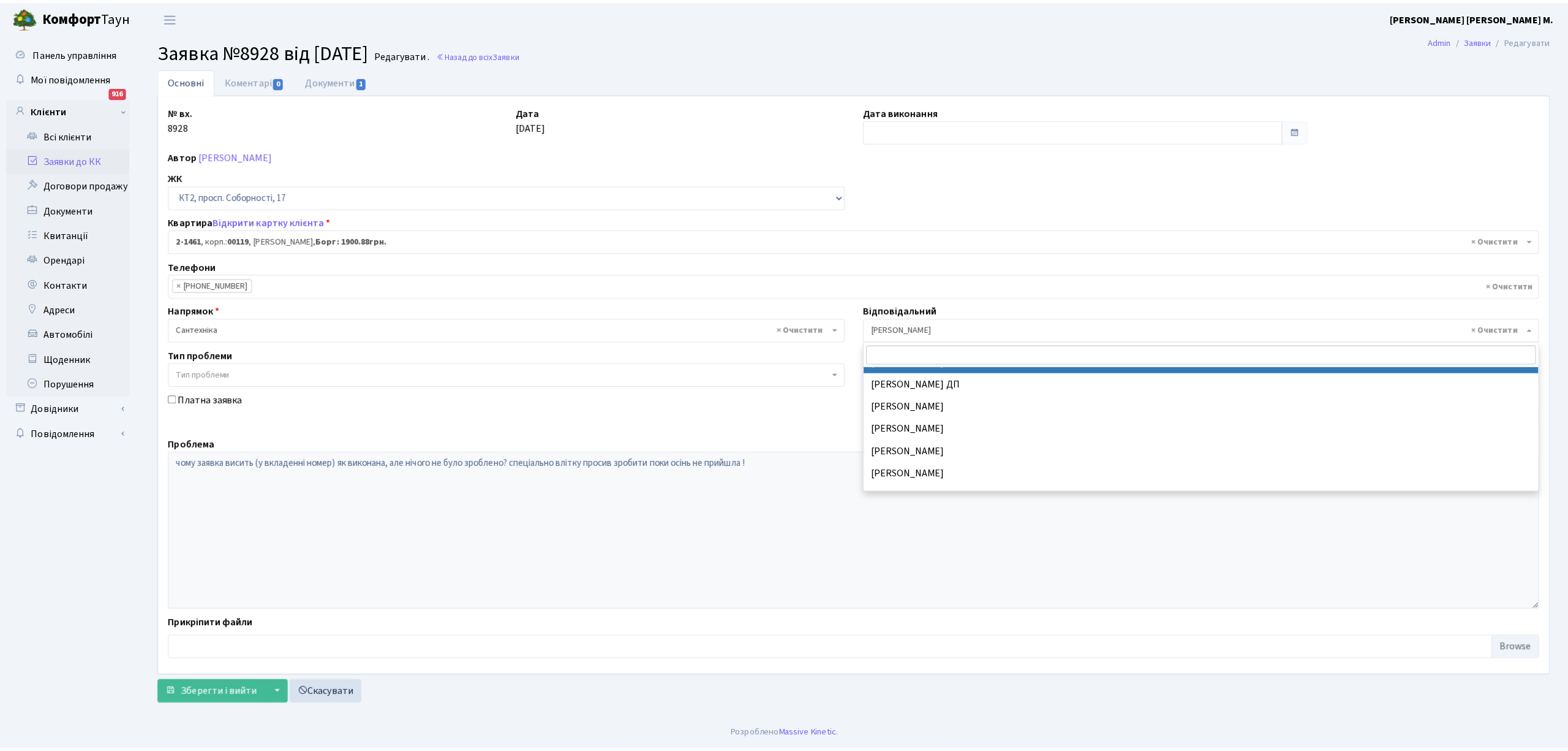
scroll to position [605, 0]
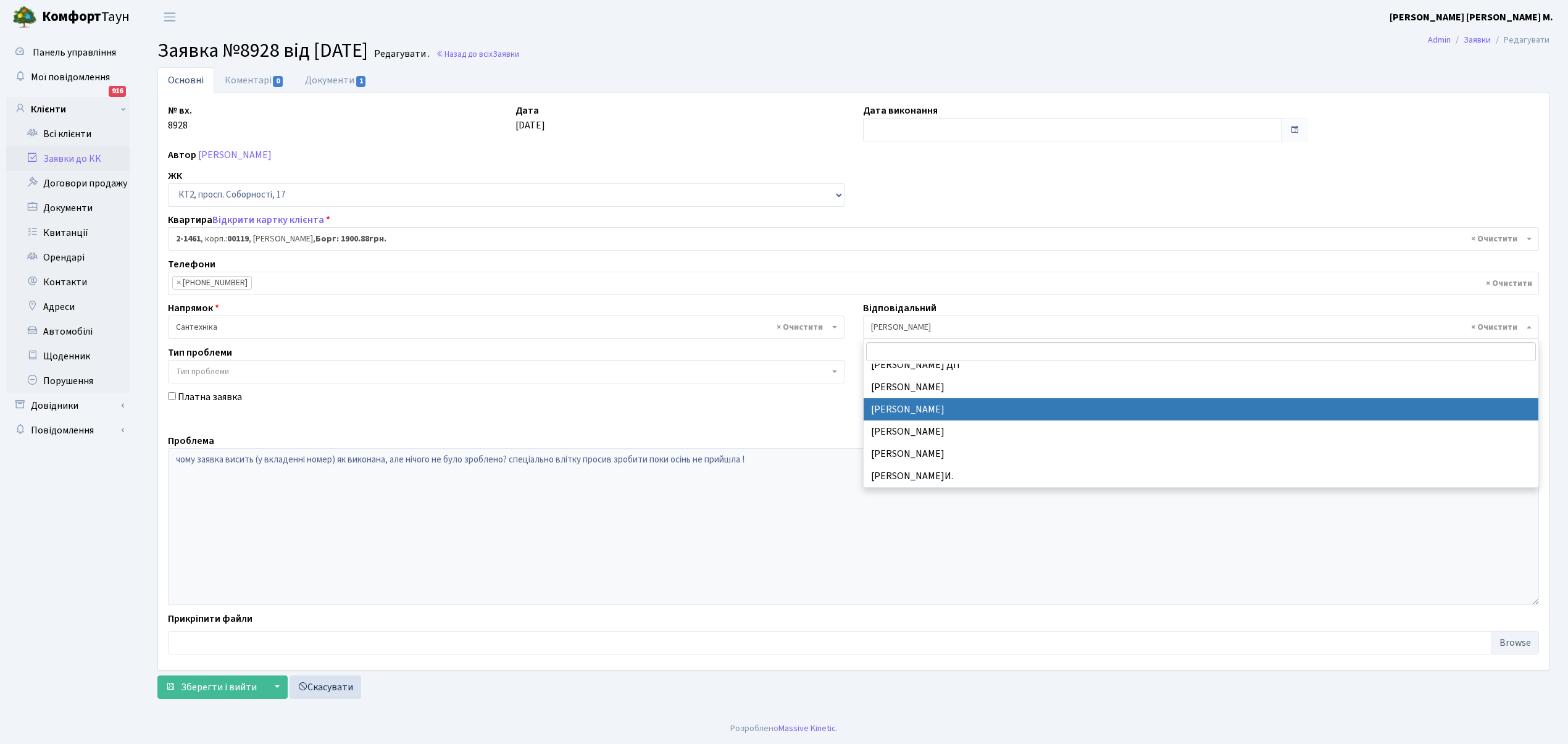
select select "67"
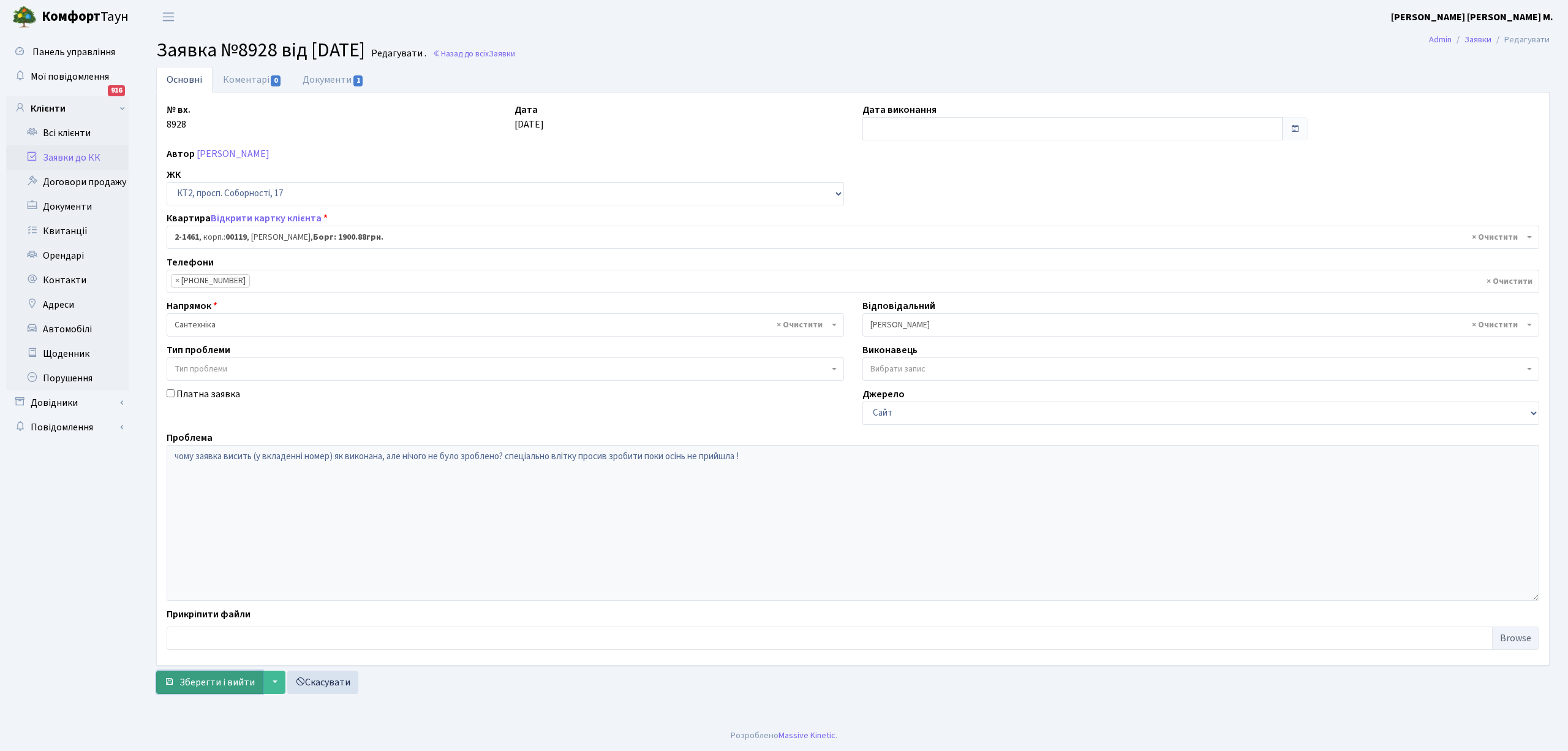
click at [209, 684] on span "Зберегти і вийти" at bounding box center [217, 682] width 75 height 13
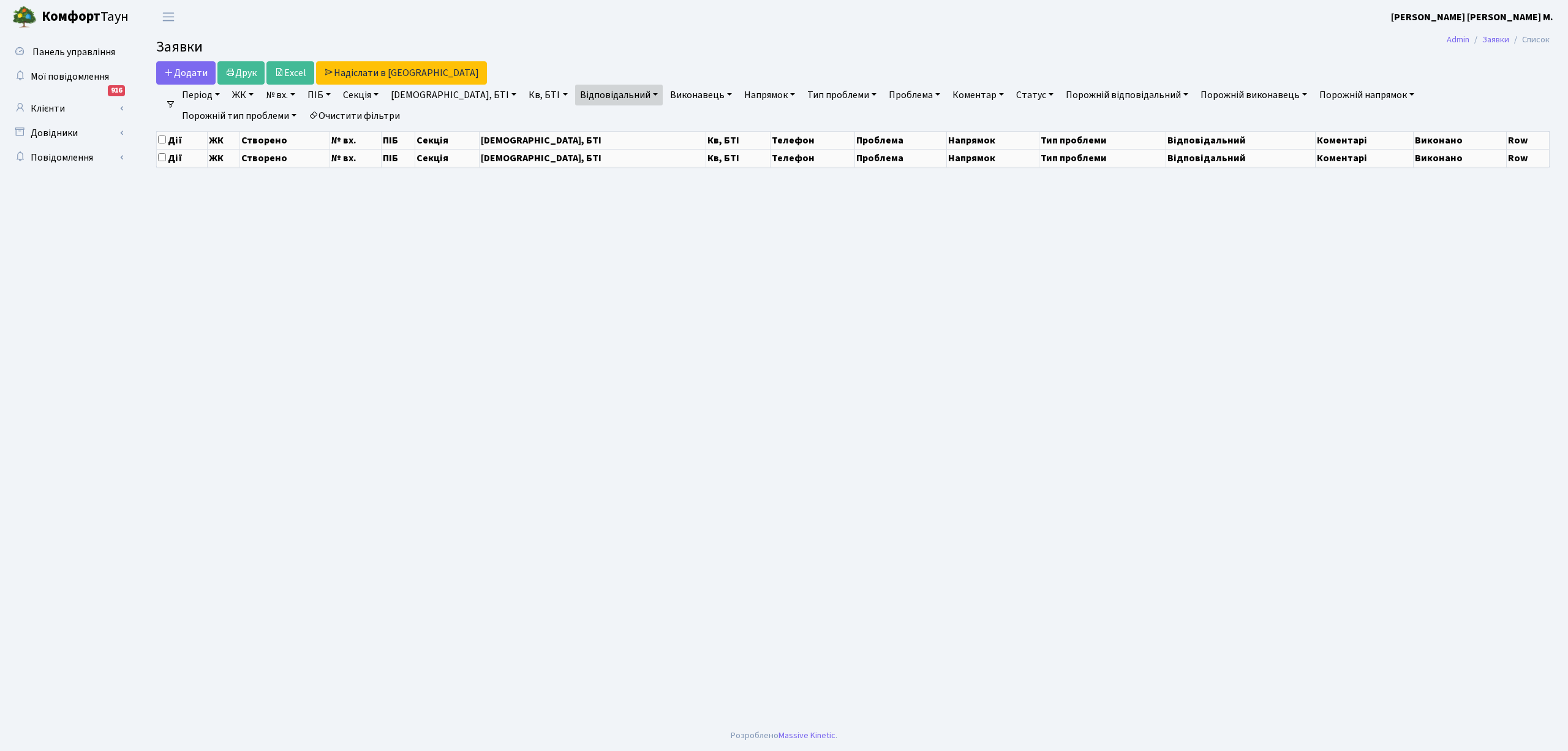
select select "25"
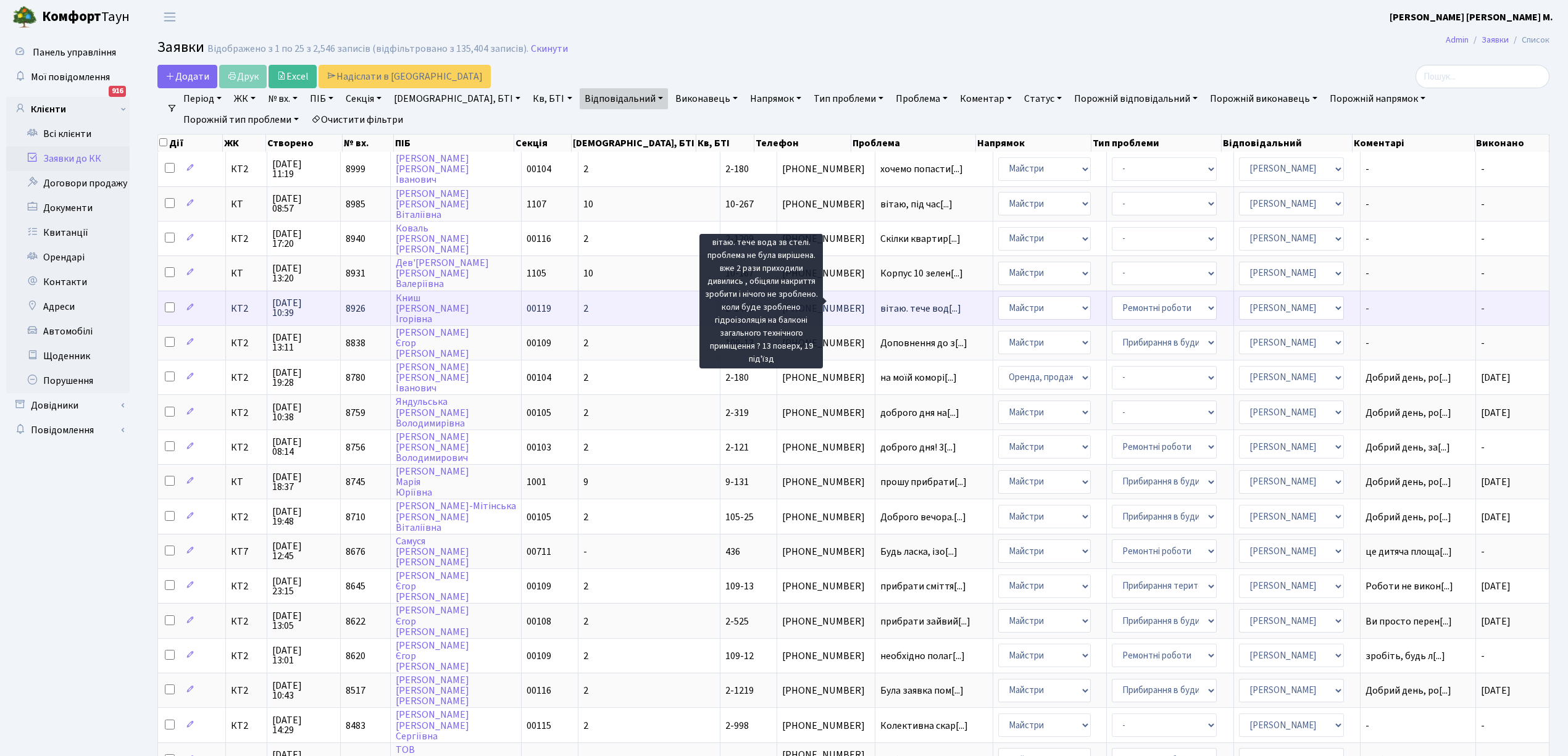
click at [880, 301] on span "вітаю. тече вод[...]" at bounding box center [920, 308] width 81 height 13
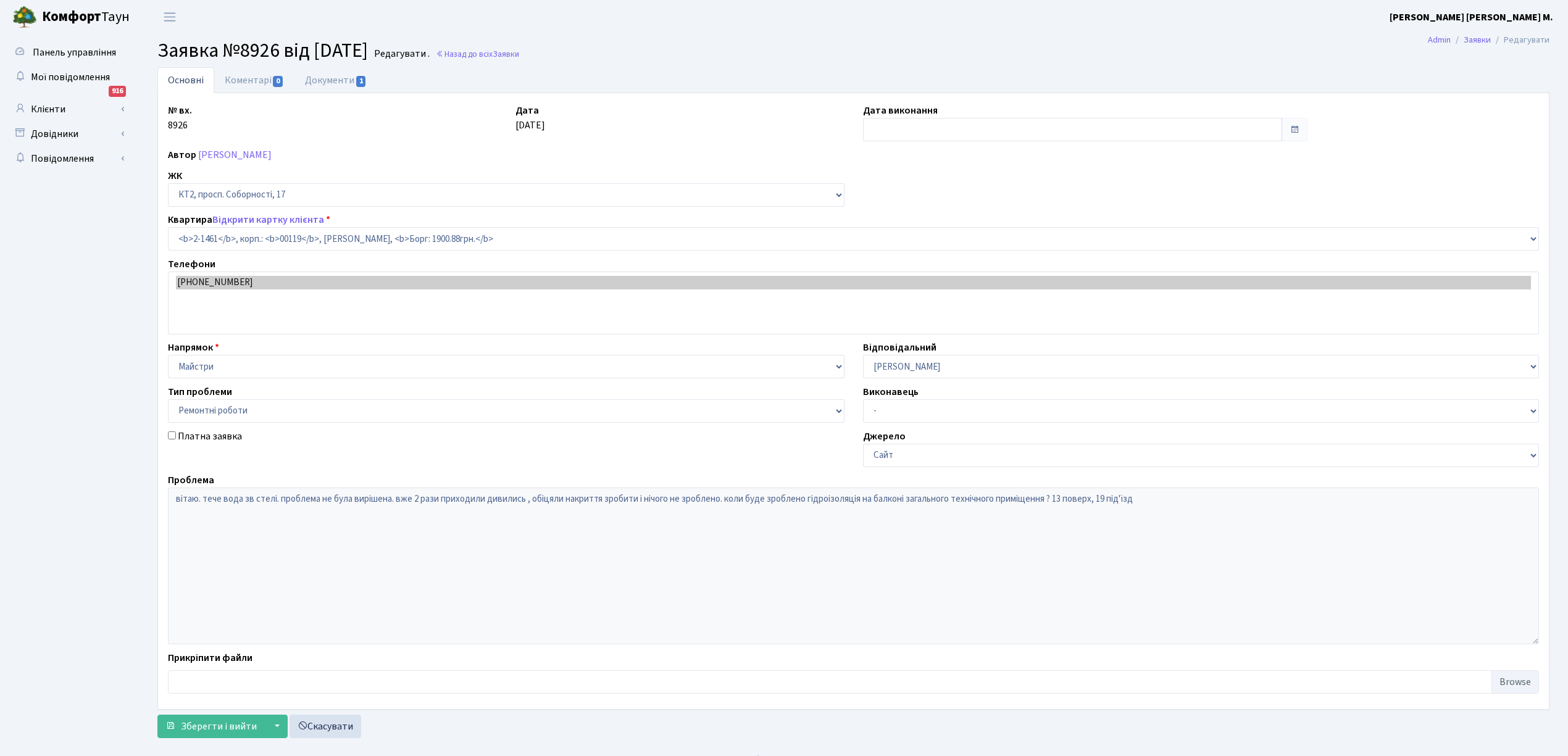
select select "13076"
select select "62"
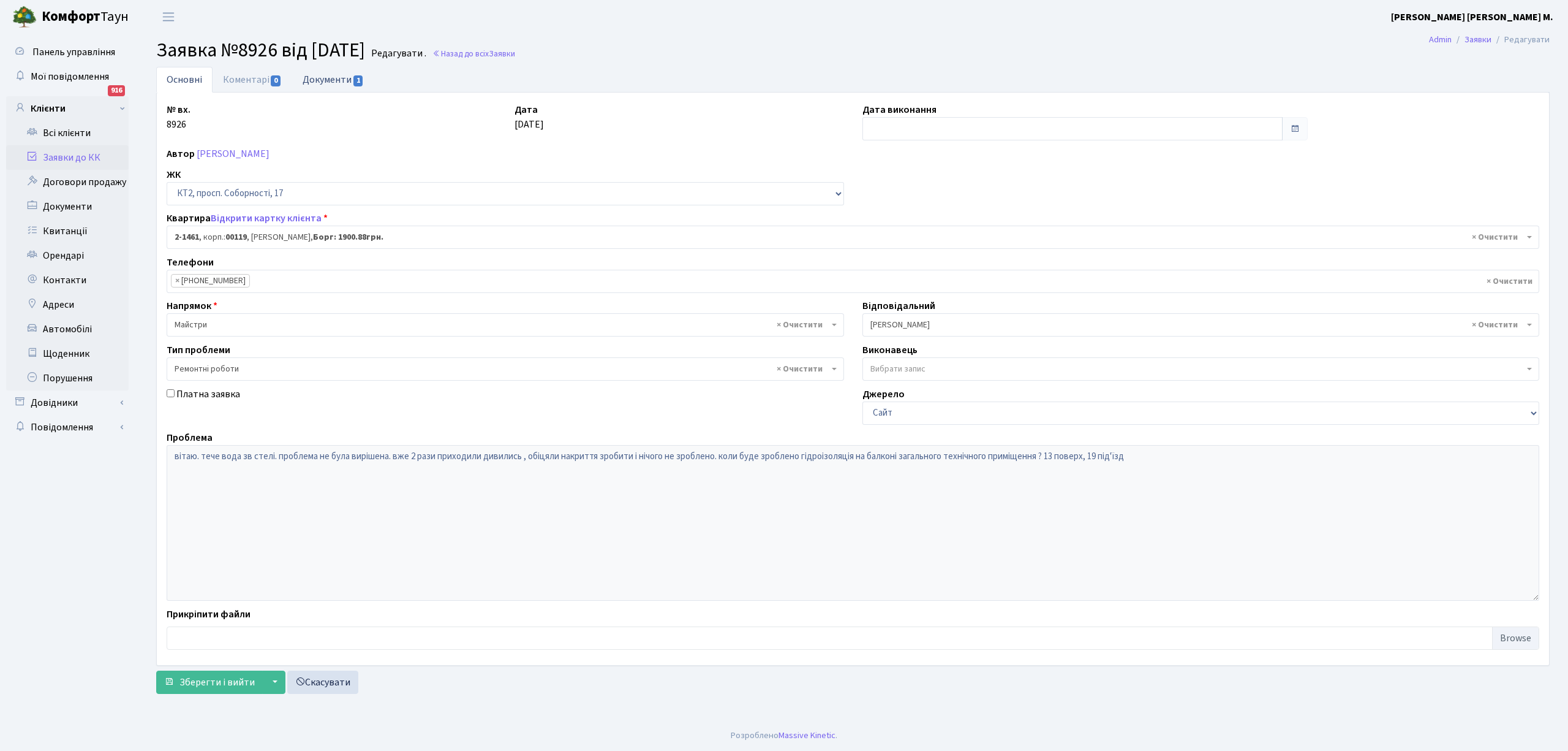
click at [332, 77] on link "Документи 1" at bounding box center [333, 79] width 82 height 25
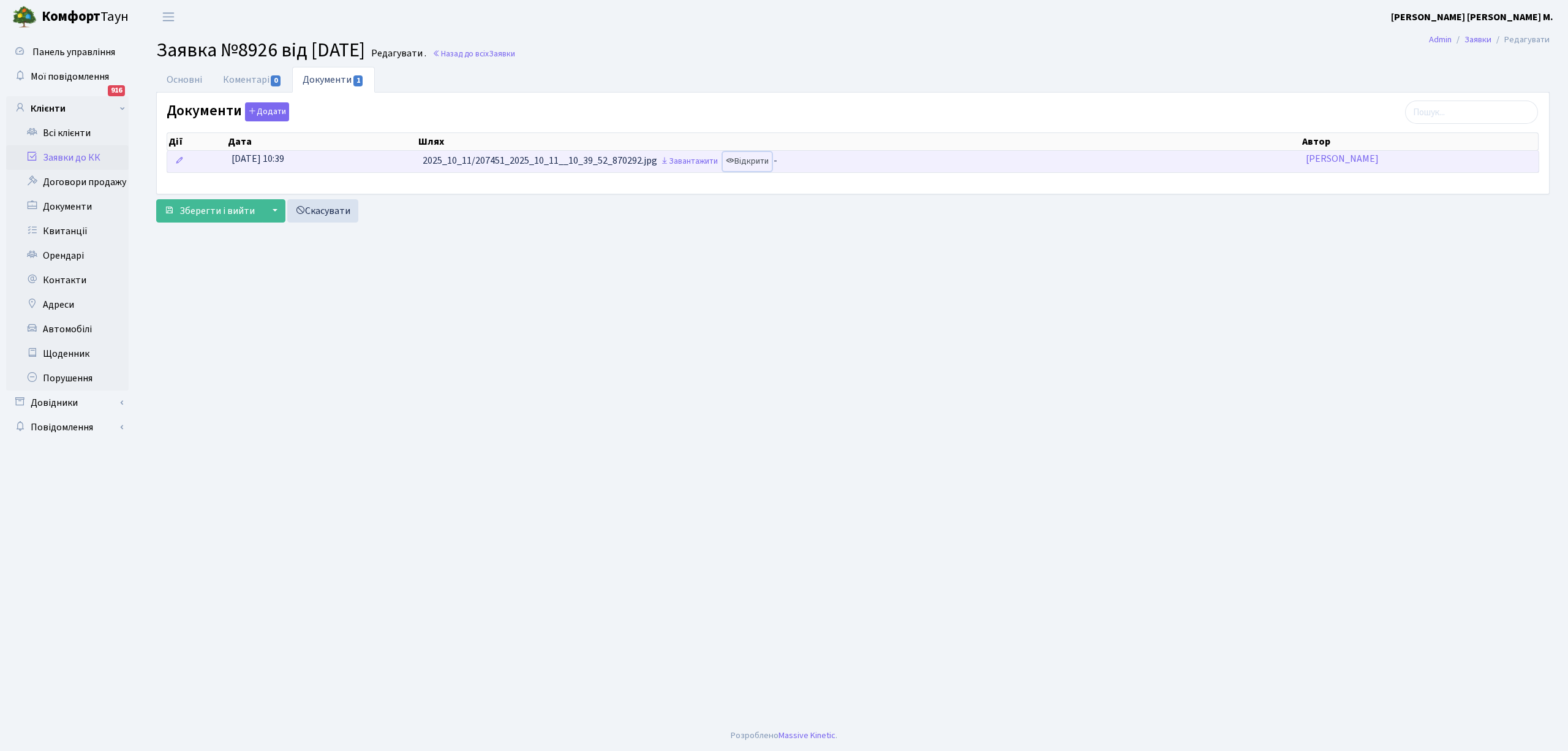
click at [760, 165] on link "Відкрити" at bounding box center [747, 162] width 49 height 19
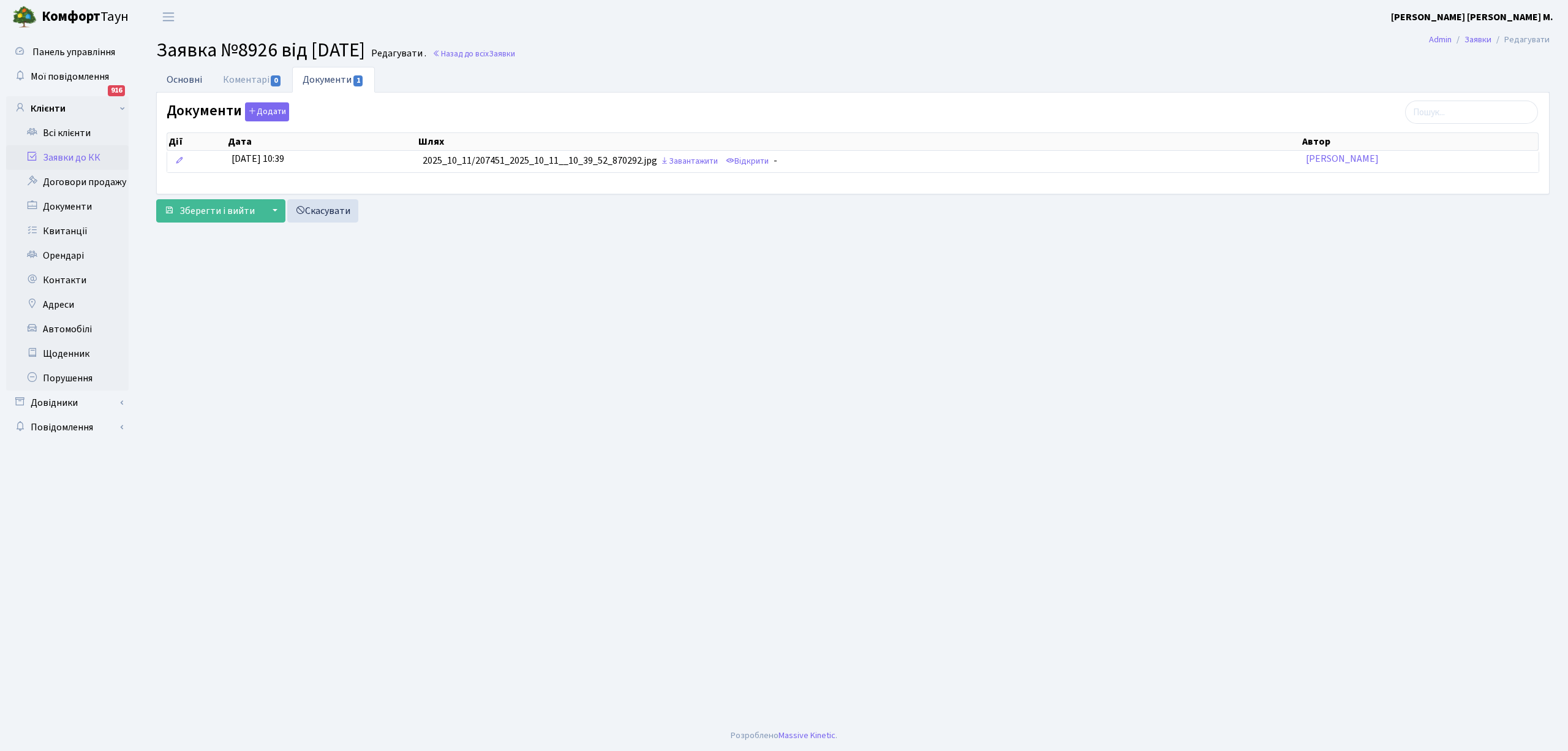
click at [180, 84] on link "Основні" at bounding box center [184, 79] width 56 height 25
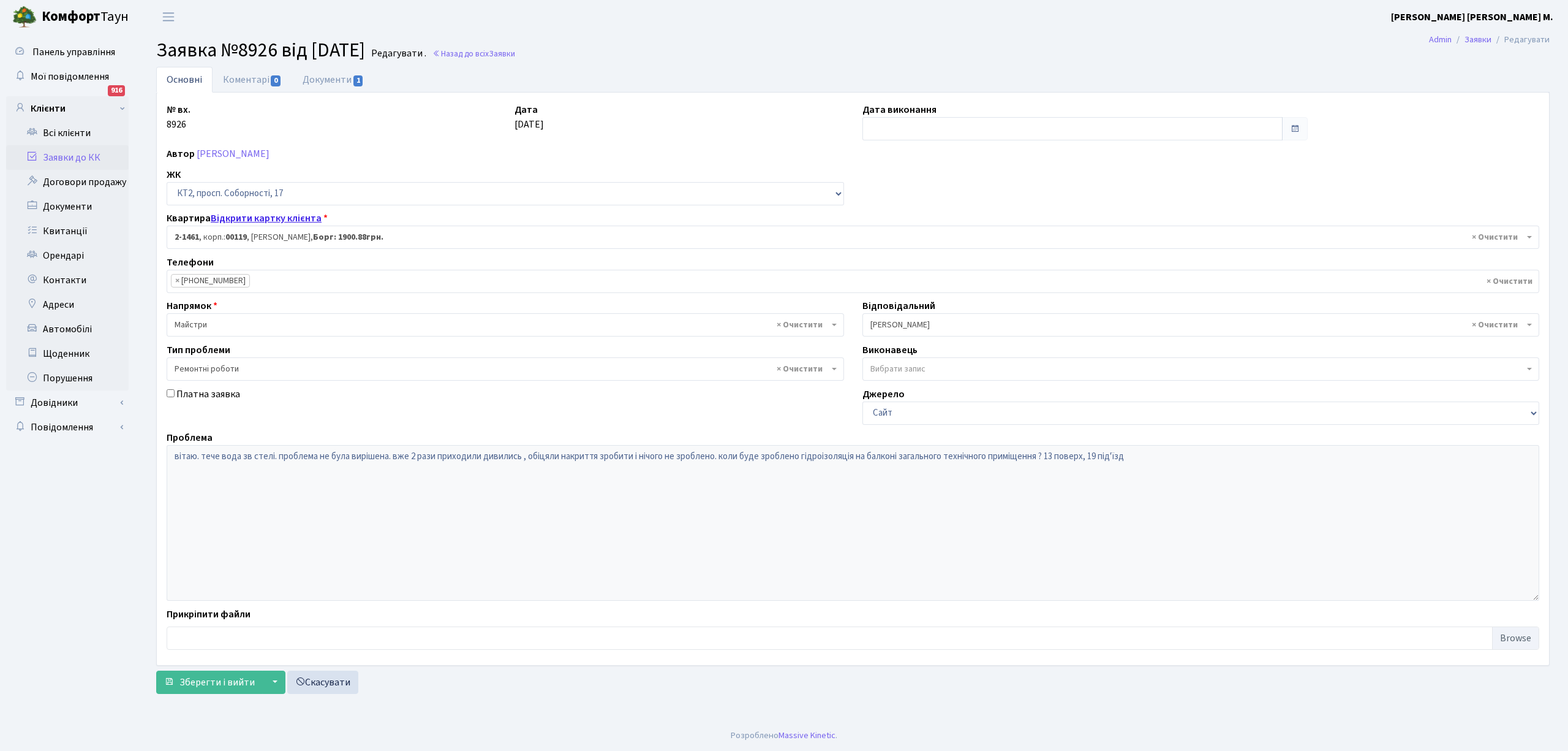
click at [249, 220] on link "Відкрити картку клієнта" at bounding box center [266, 218] width 111 height 13
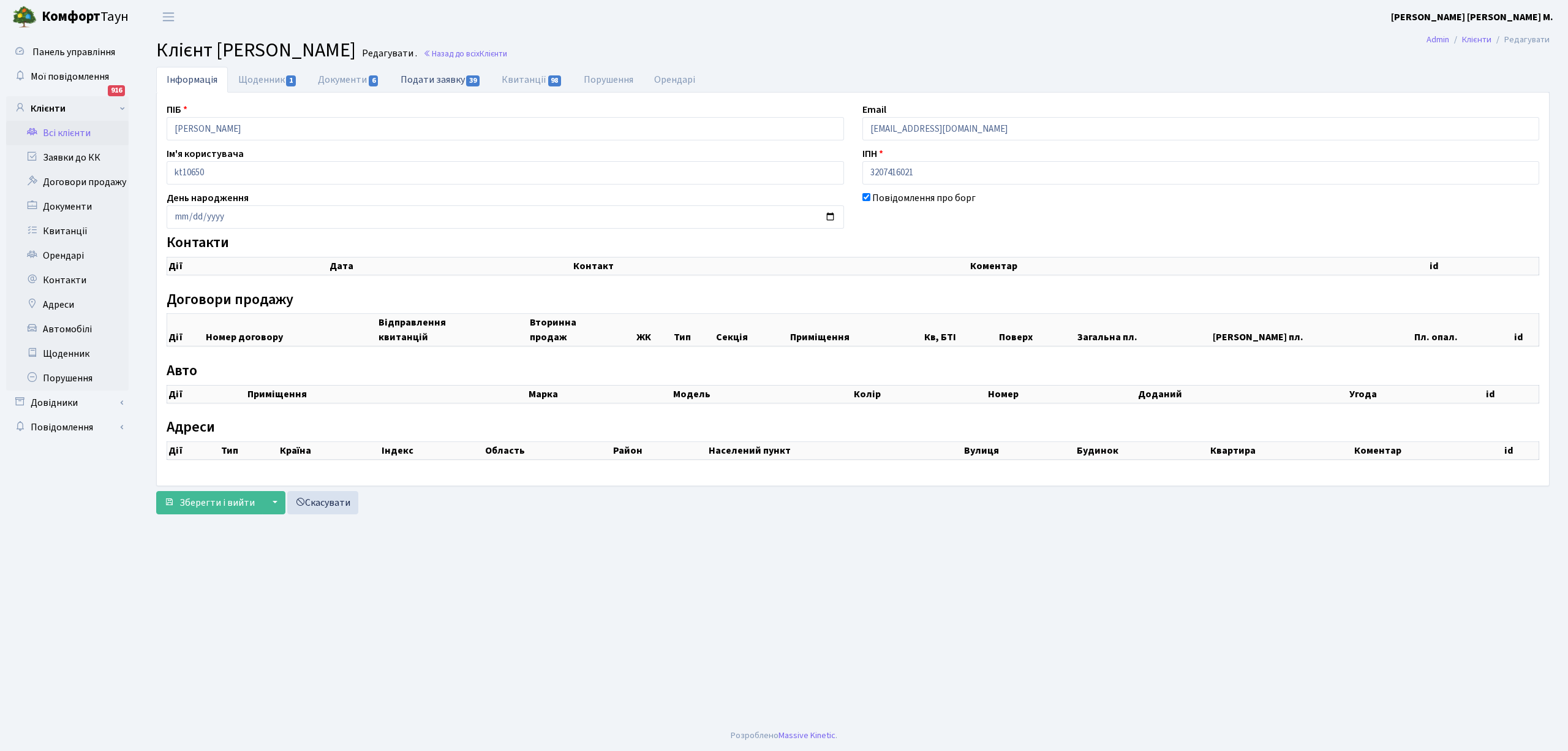
click at [435, 81] on link "Подати заявку 39" at bounding box center [440, 79] width 101 height 25
select select "25"
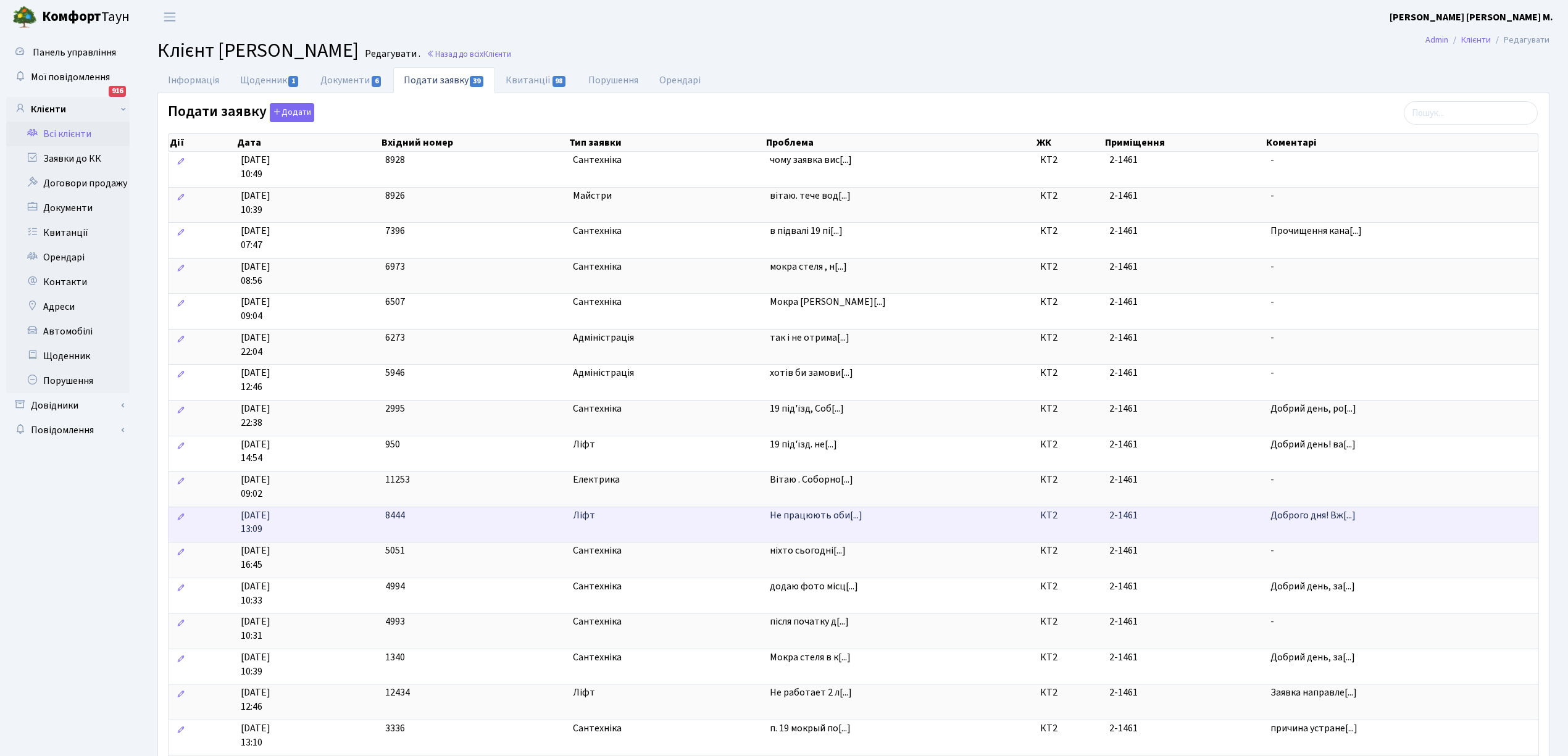
scroll to position [82, 0]
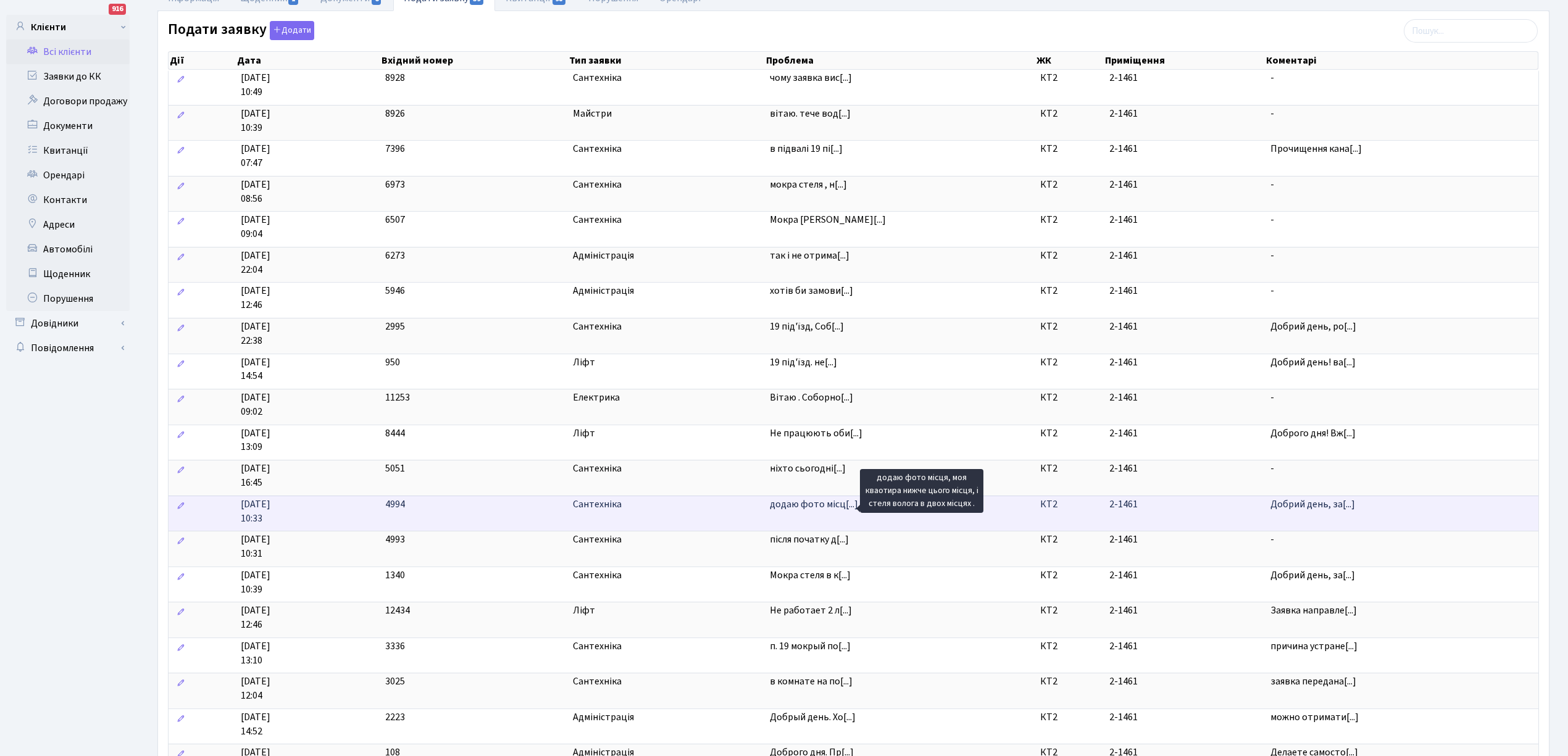
click at [805, 509] on span "додаю фото місц[...]" at bounding box center [814, 504] width 89 height 13
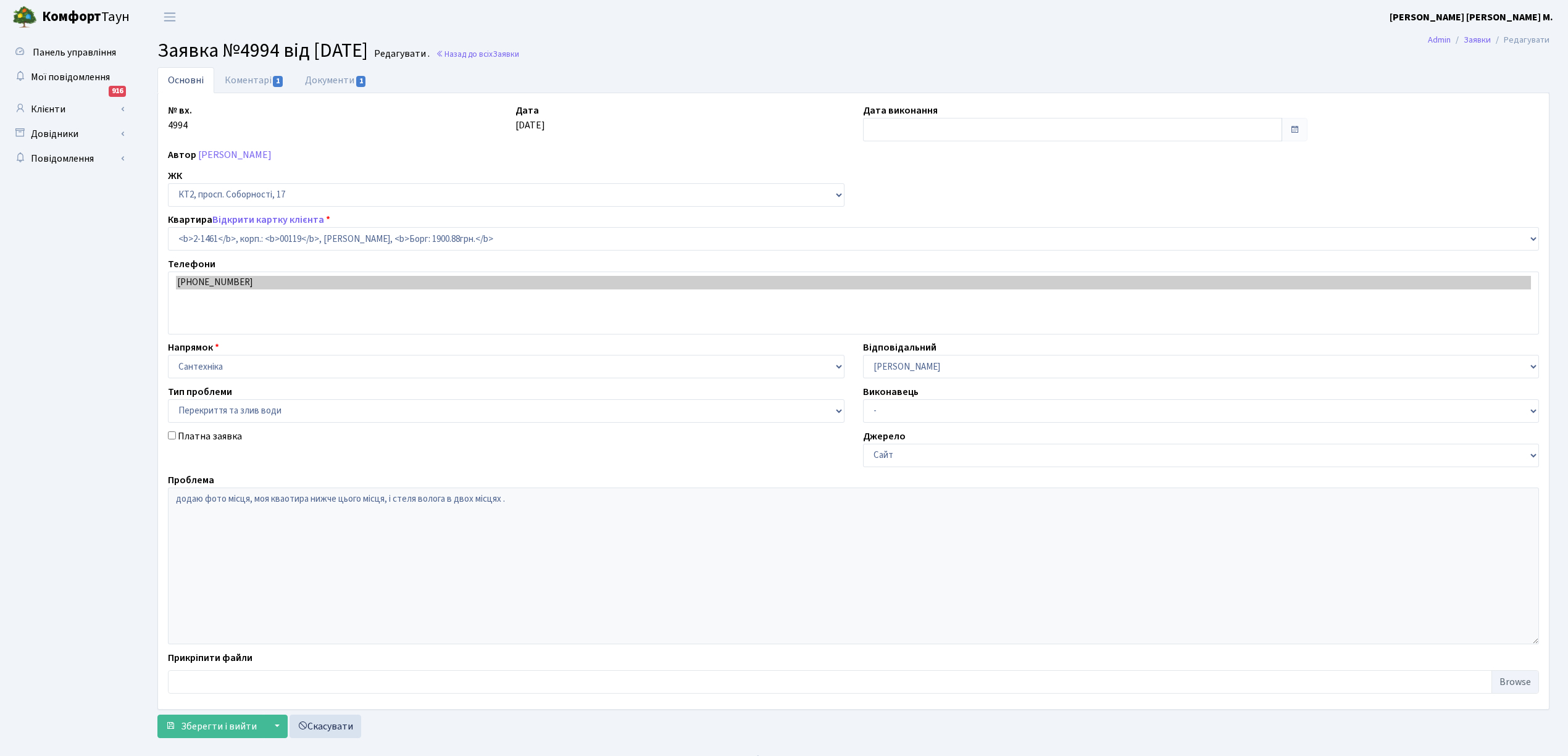
select select "13076"
select select "32"
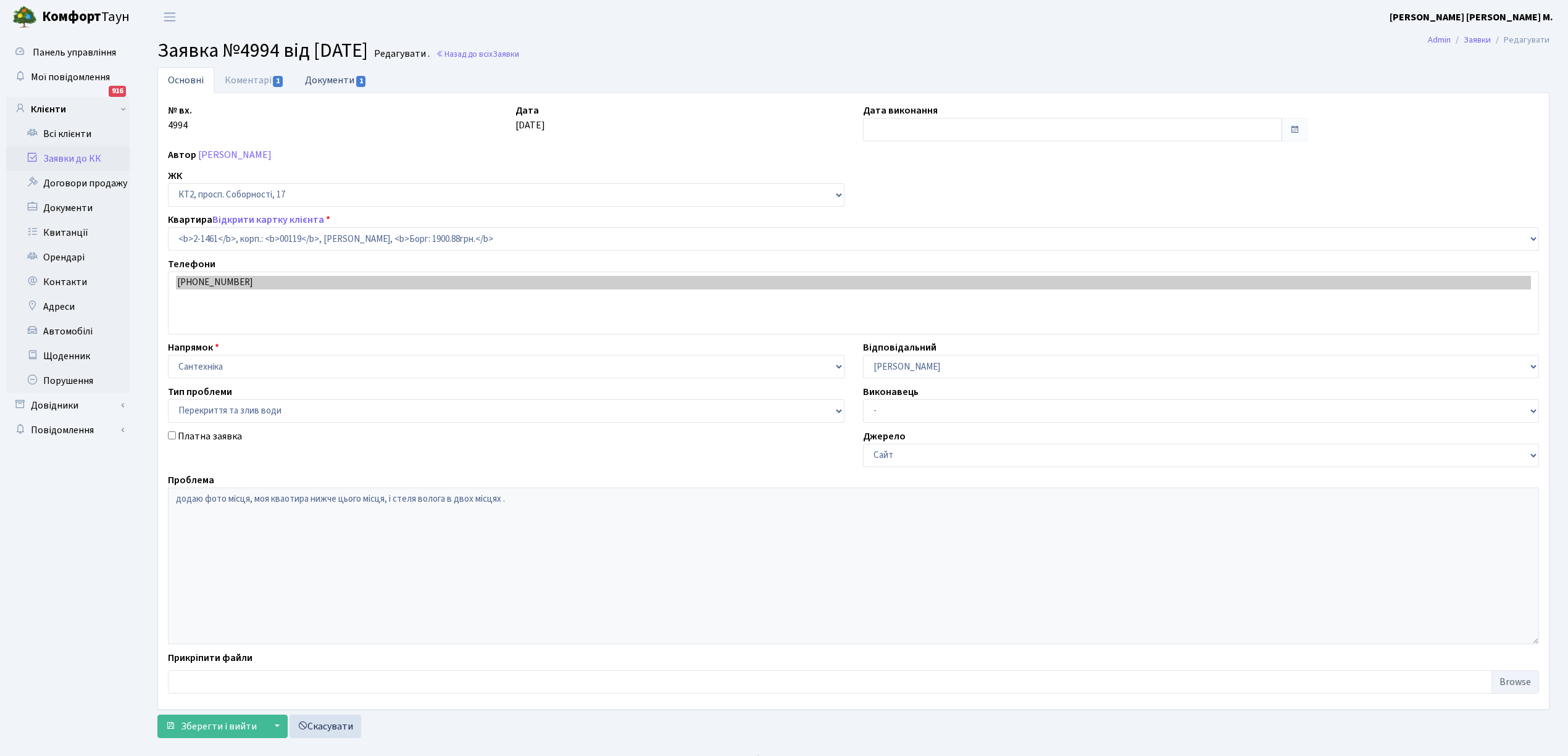
type input "27.11.2024"
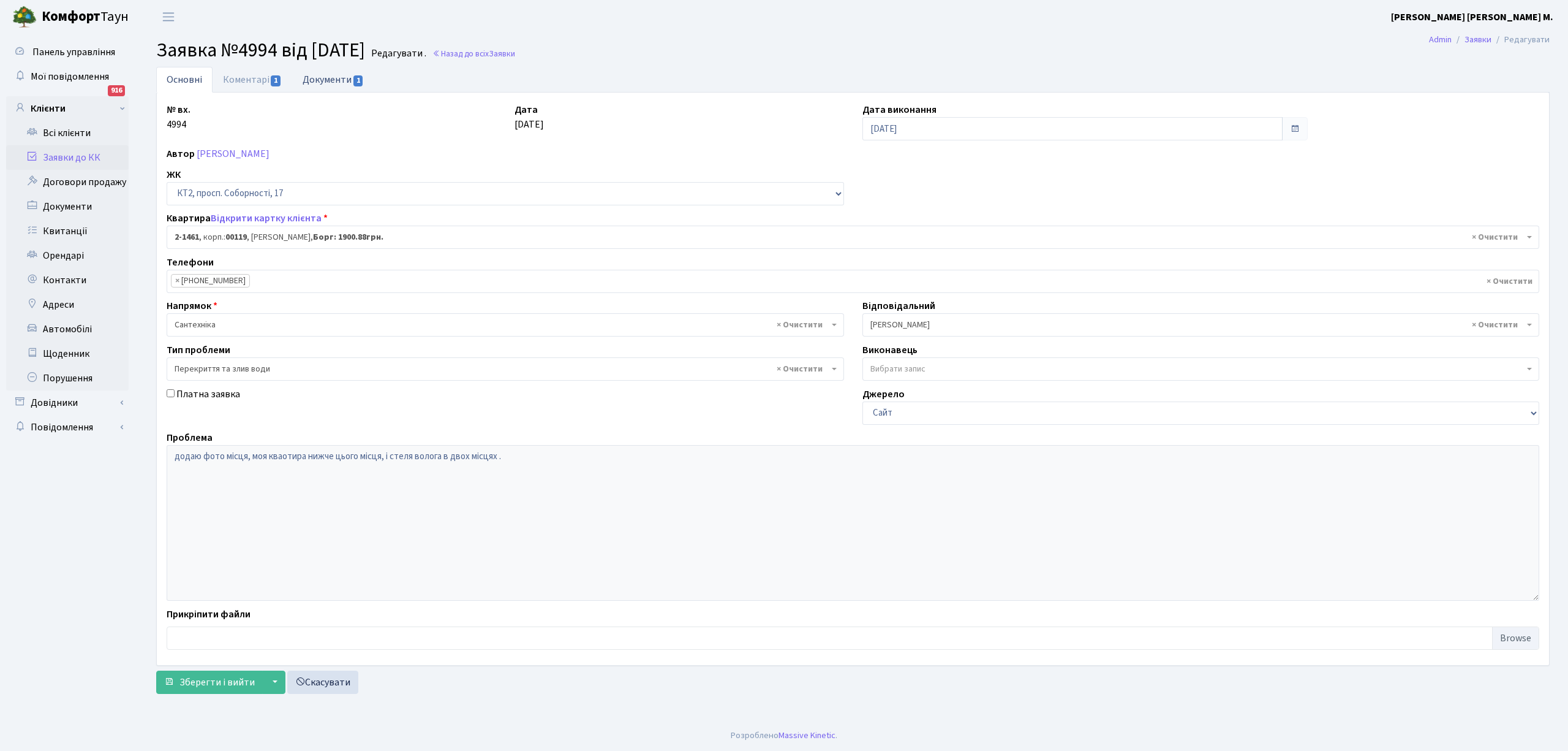
click at [338, 79] on link "Документи 1" at bounding box center [333, 79] width 82 height 25
select select "25"
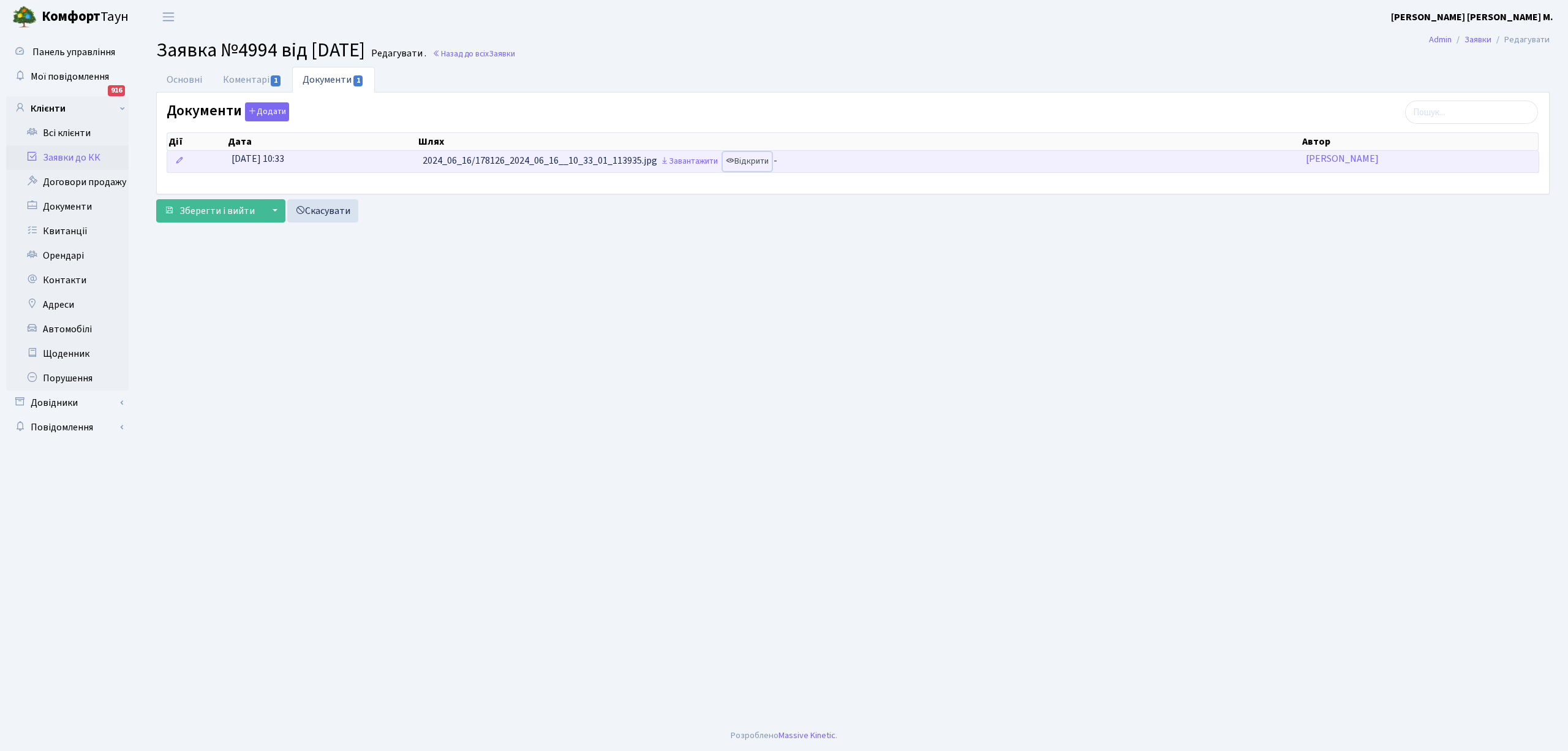
click at [760, 153] on link "Відкрити" at bounding box center [747, 162] width 49 height 19
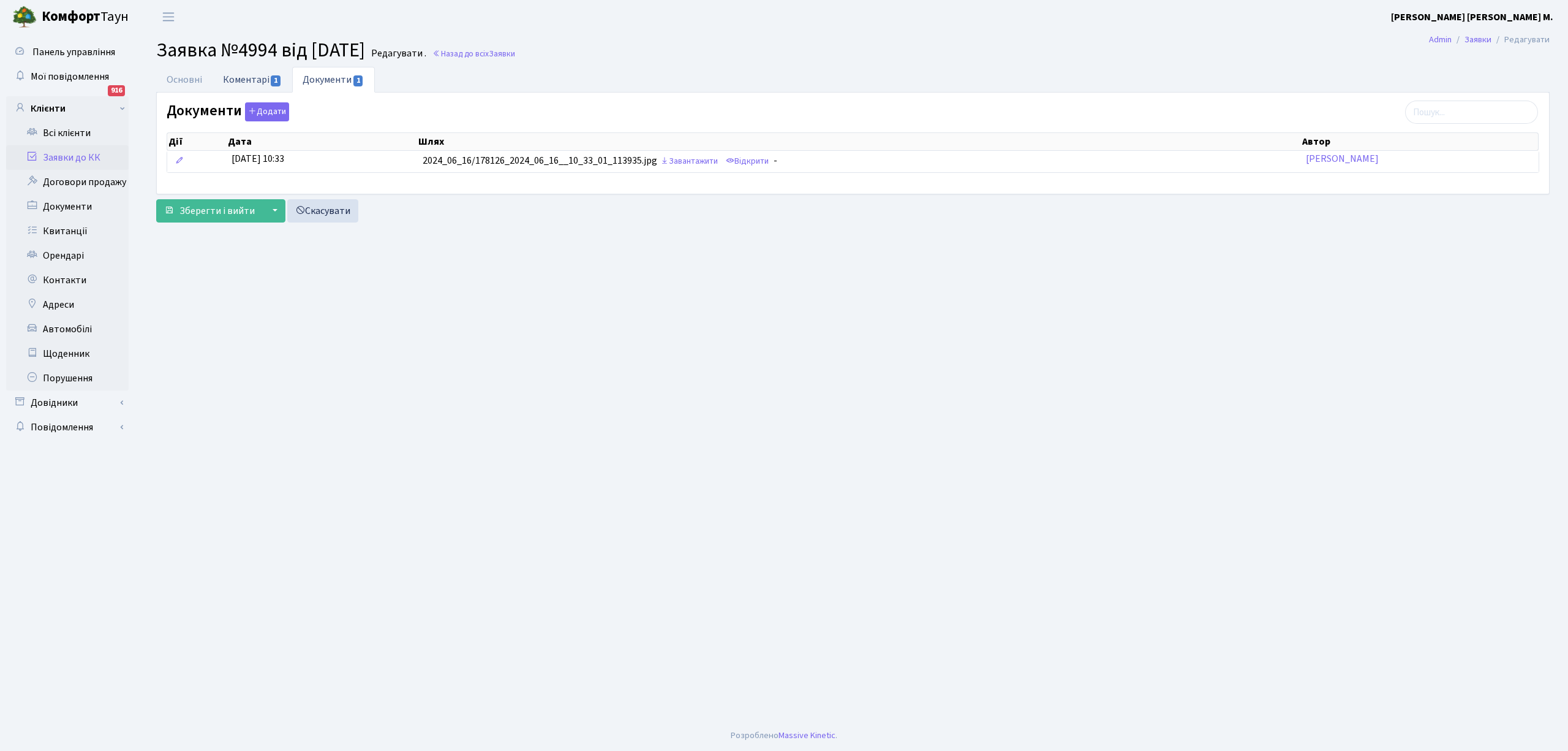
click at [236, 73] on link "Коментарі 1" at bounding box center [253, 79] width 80 height 25
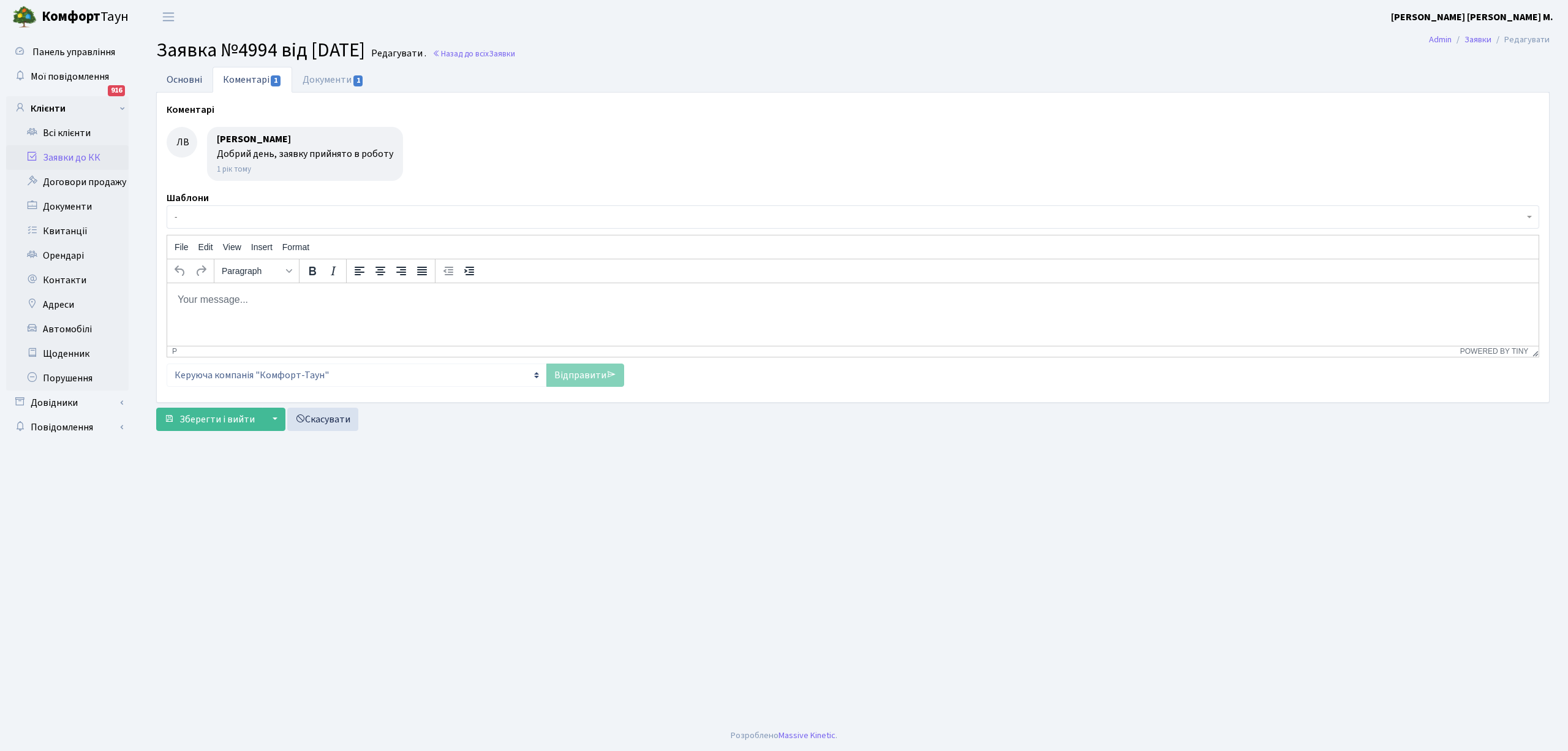
click at [182, 74] on link "Основні" at bounding box center [184, 79] width 56 height 25
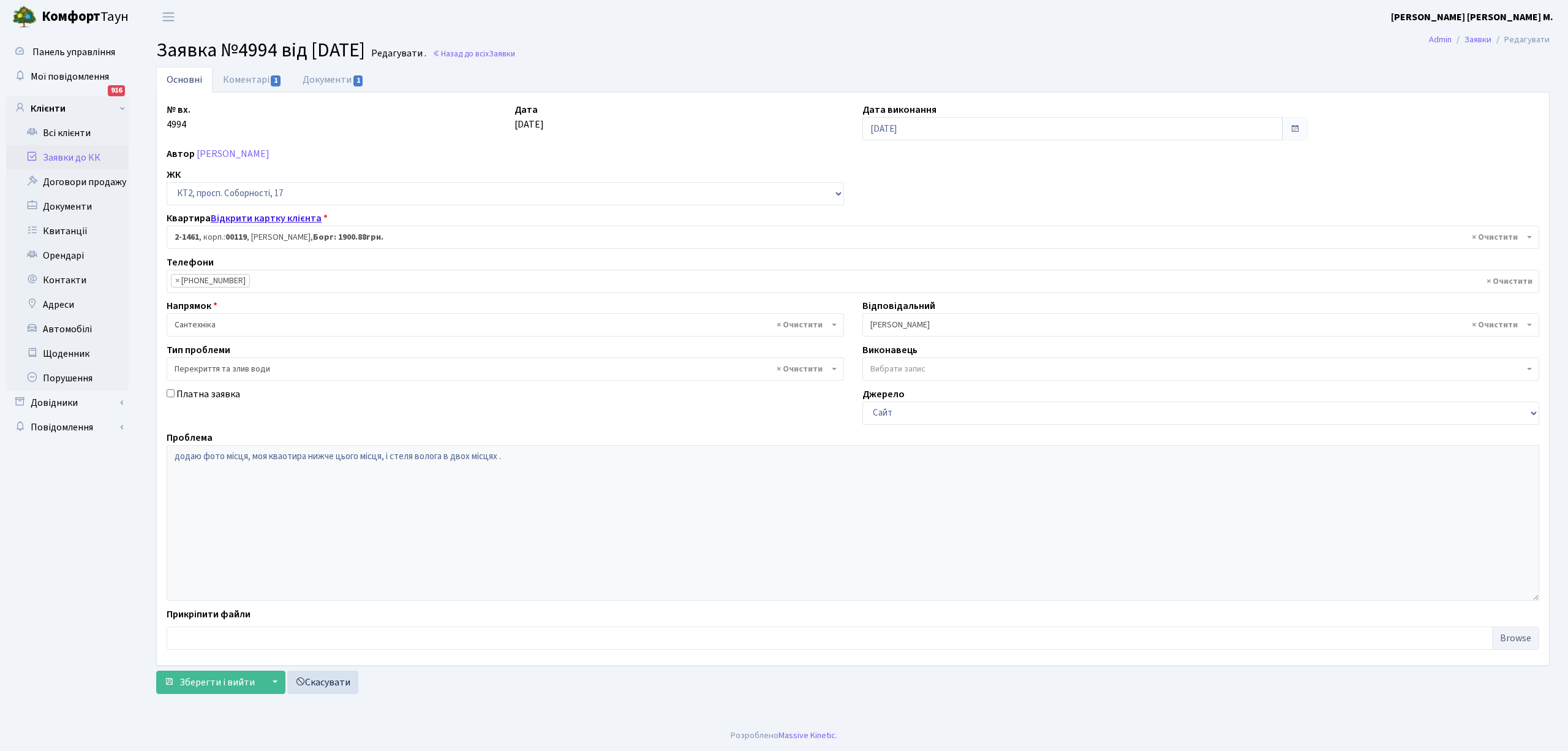
click at [265, 219] on link "Відкрити картку клієнта" at bounding box center [266, 218] width 111 height 13
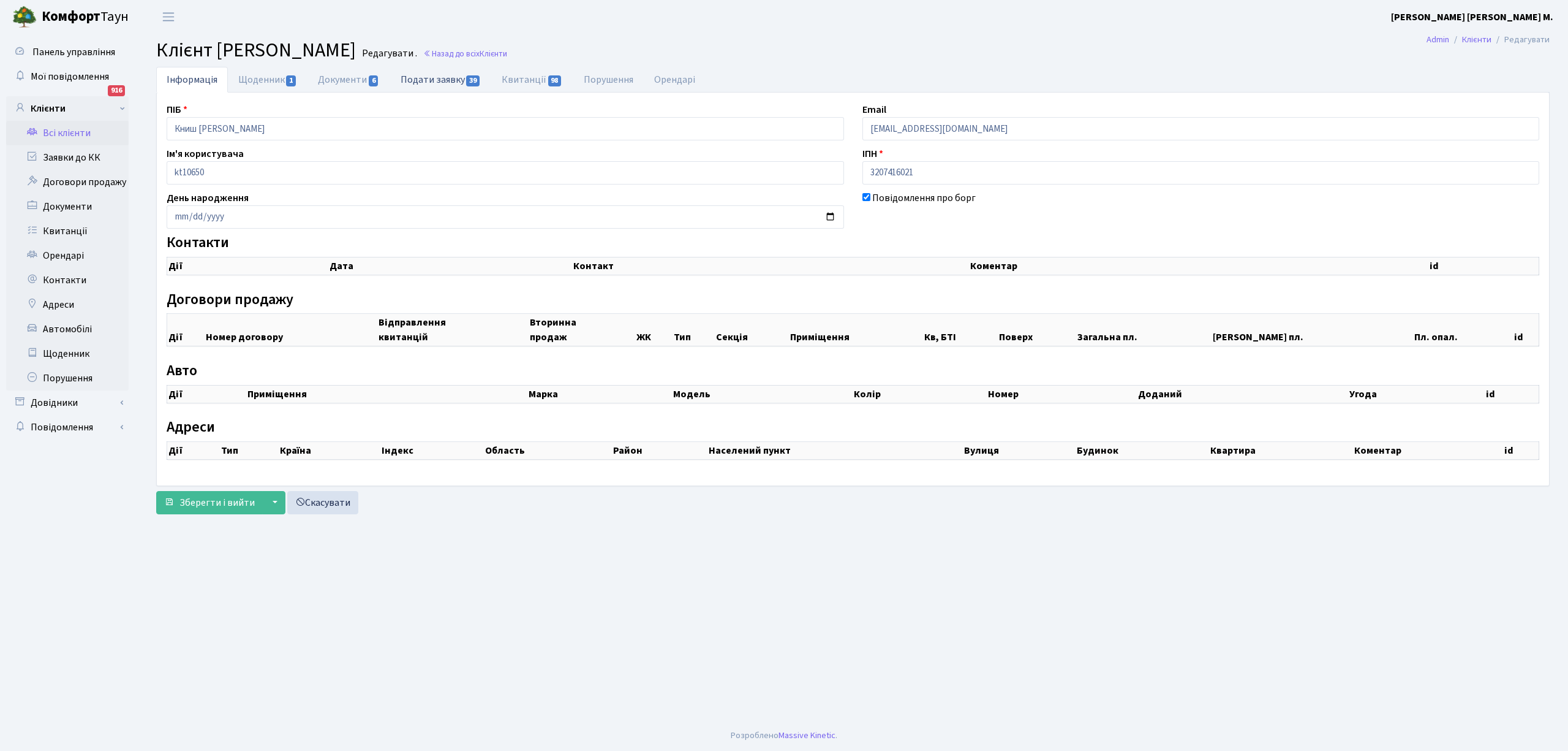
checkbox input "true"
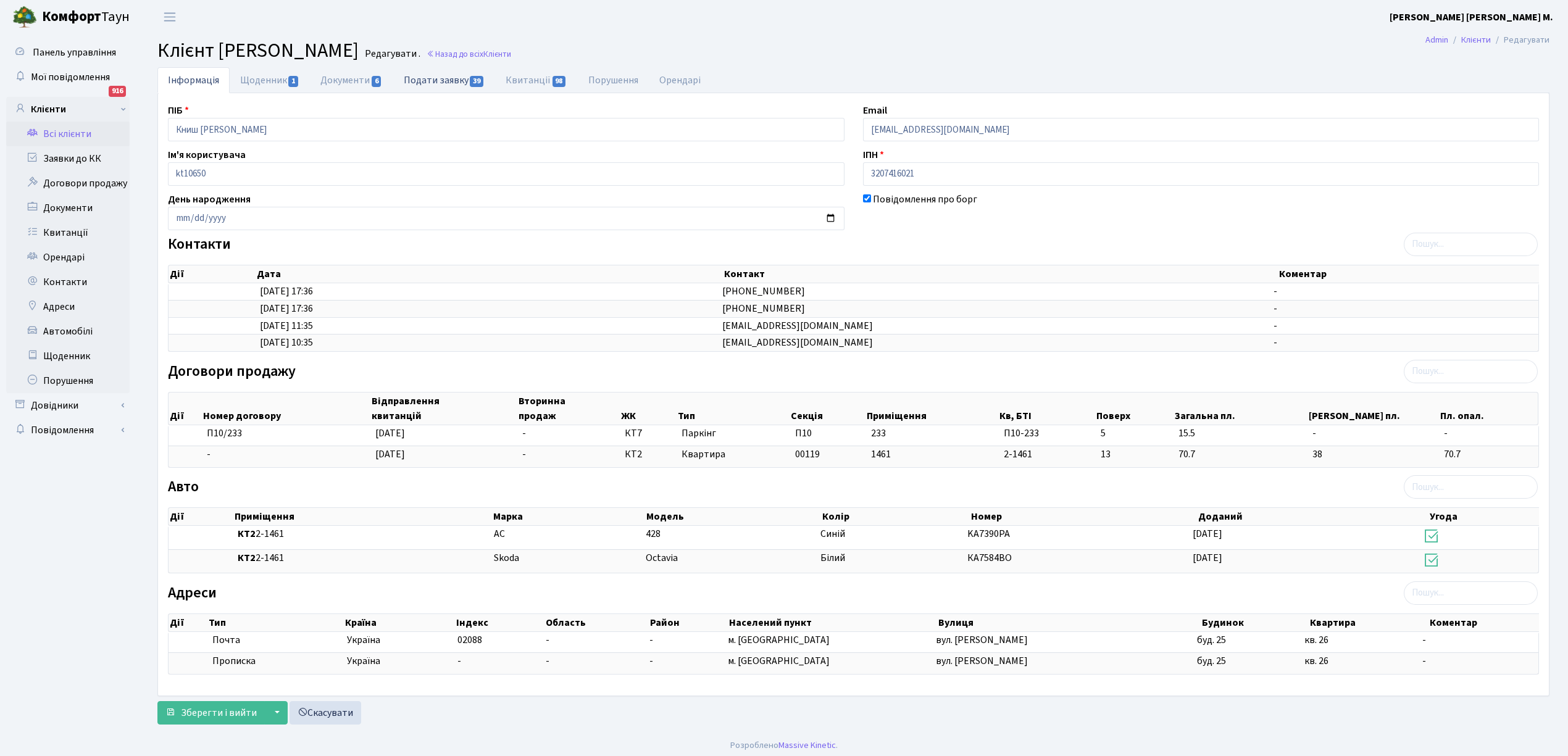
click at [450, 80] on link "Подати заявку 39" at bounding box center [444, 80] width 102 height 25
select select "25"
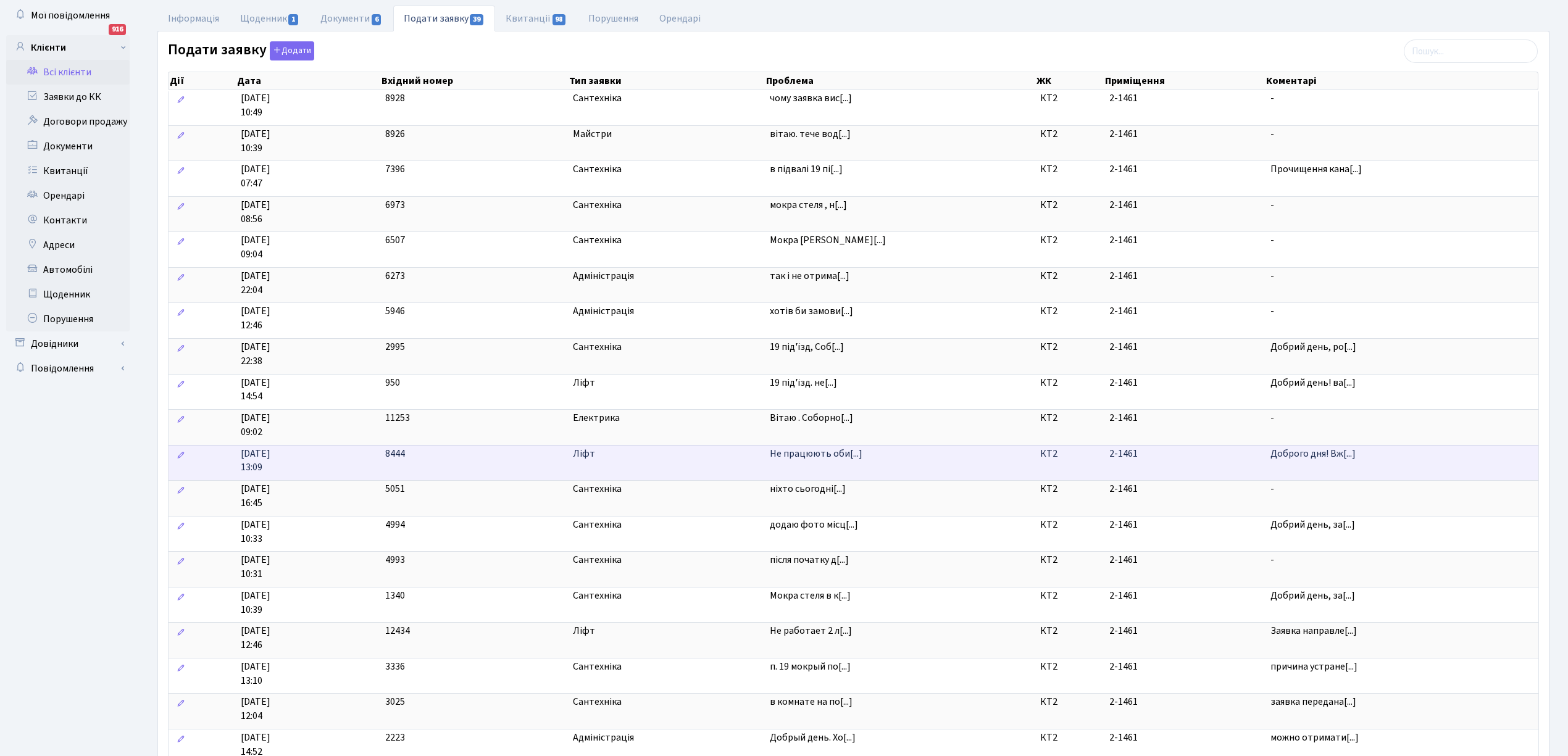
scroll to position [164, 0]
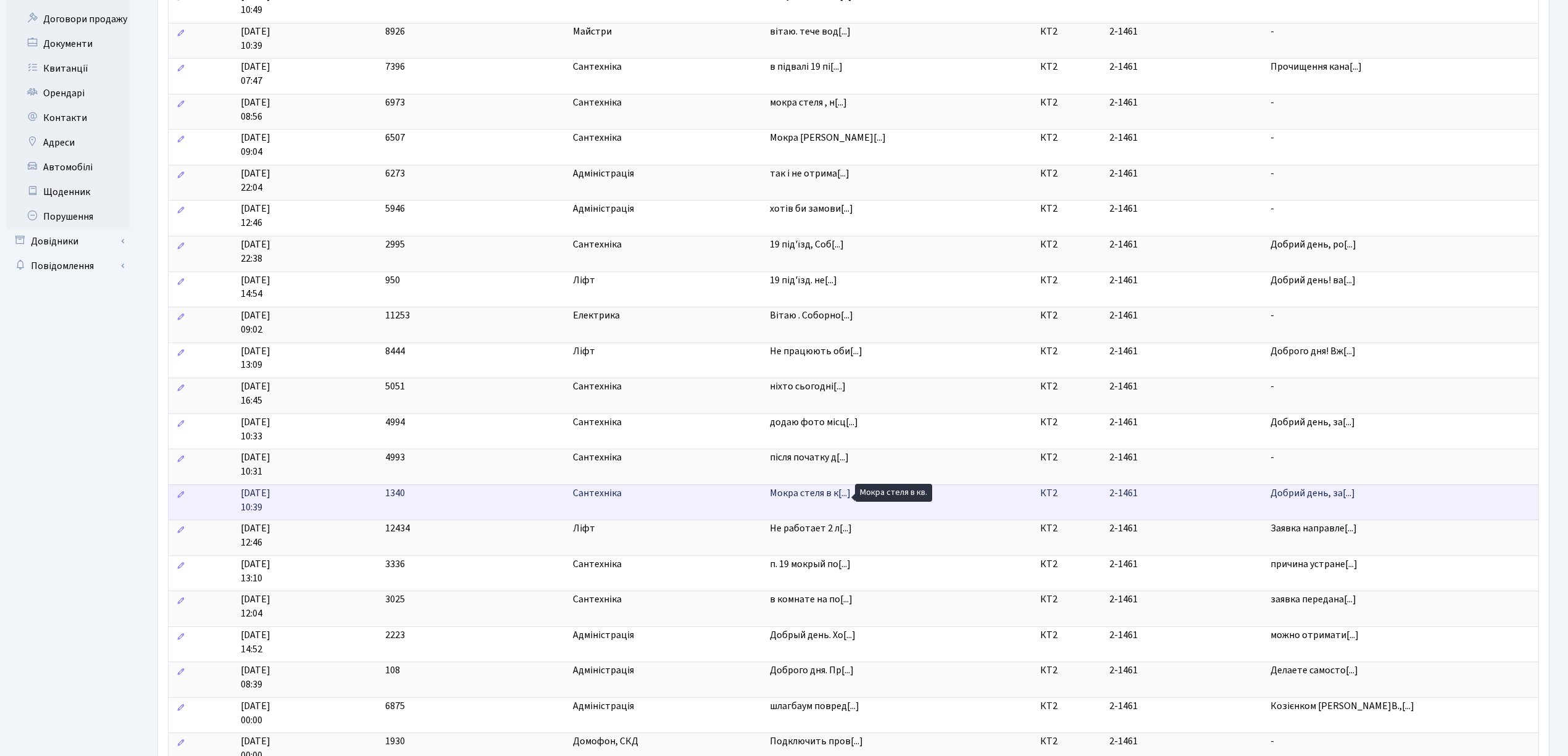
click at [816, 497] on span "Мокра стеля в к[...]" at bounding box center [810, 493] width 81 height 13
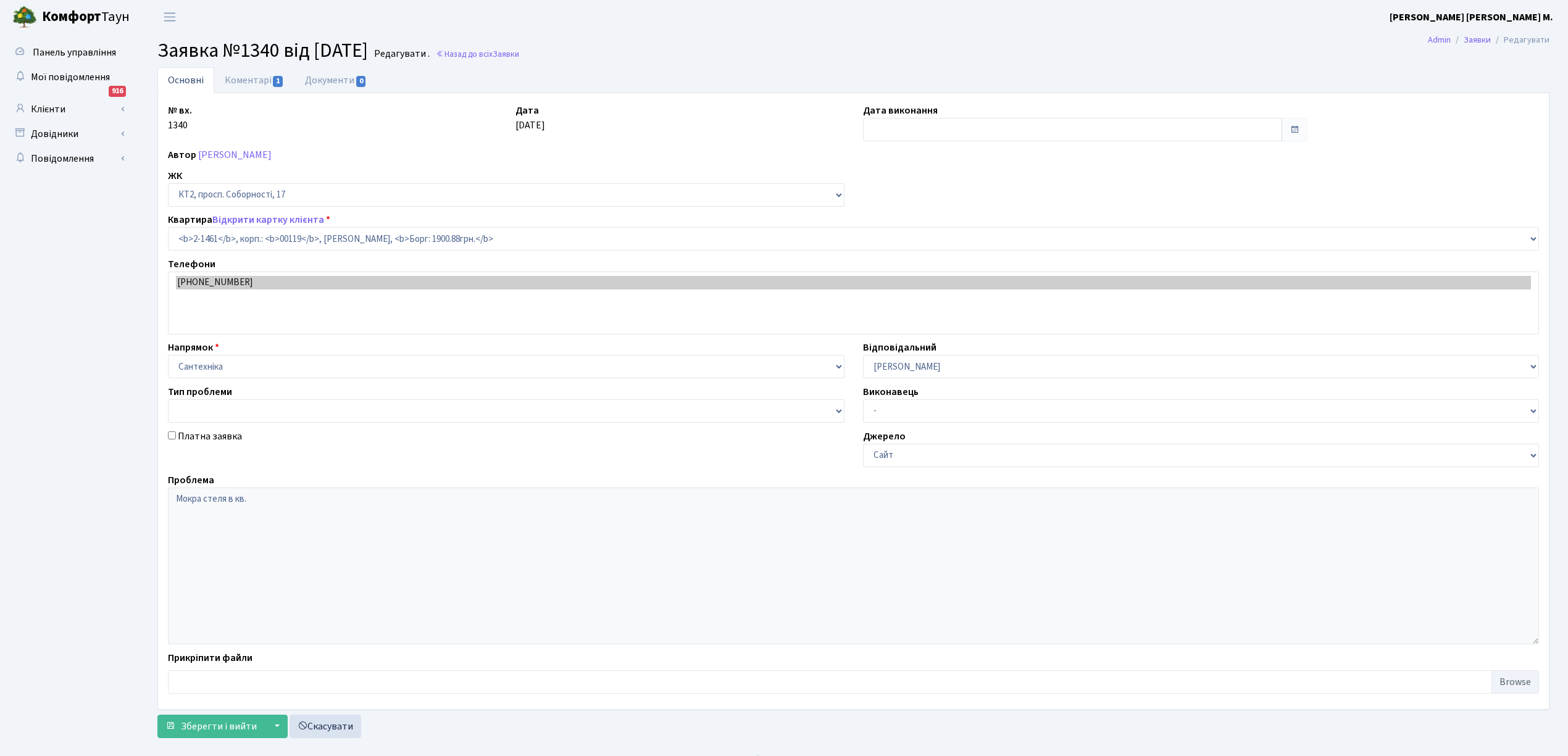
select select "13076"
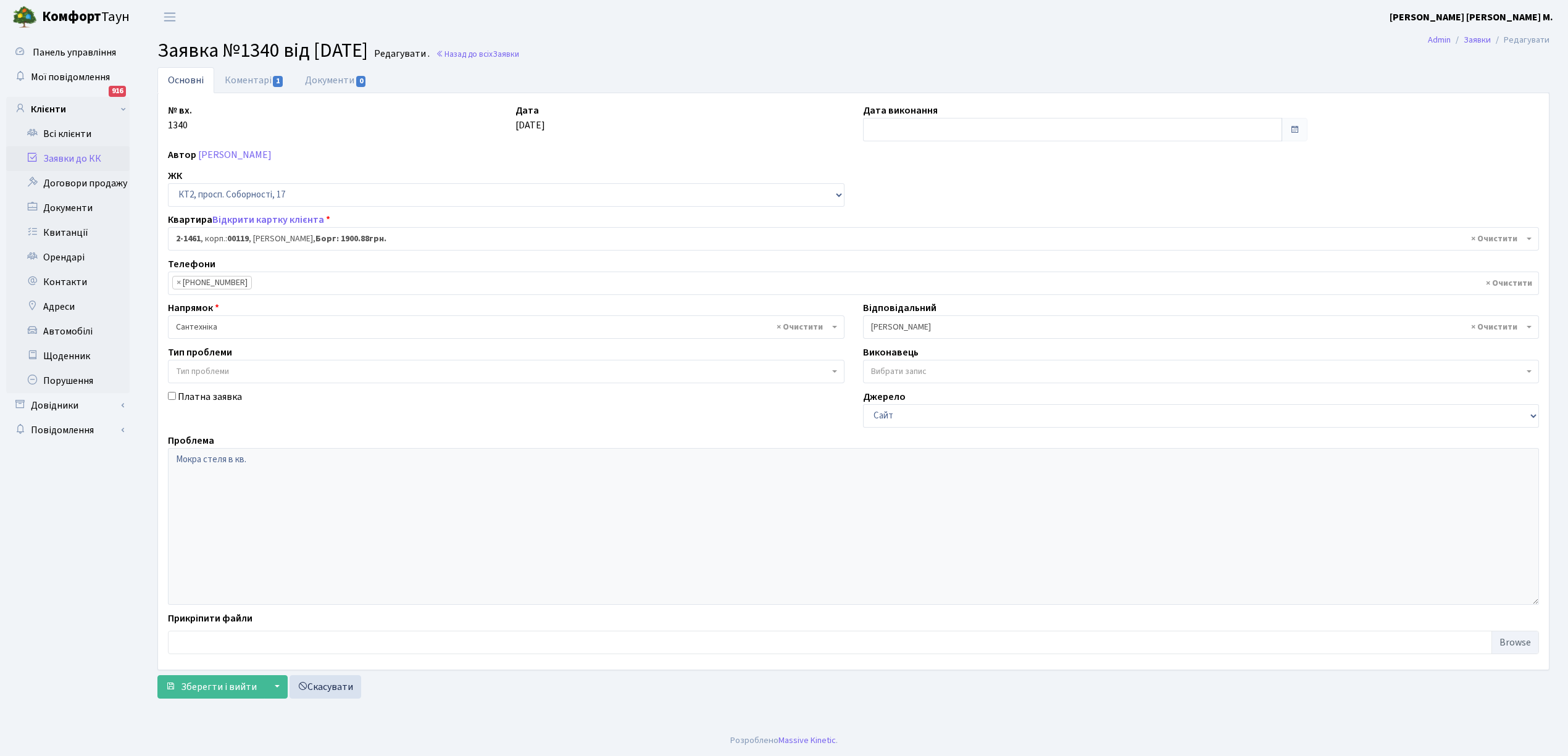
type input "20.02.2024"
click at [246, 84] on link "Коментарі 1" at bounding box center [255, 80] width 80 height 25
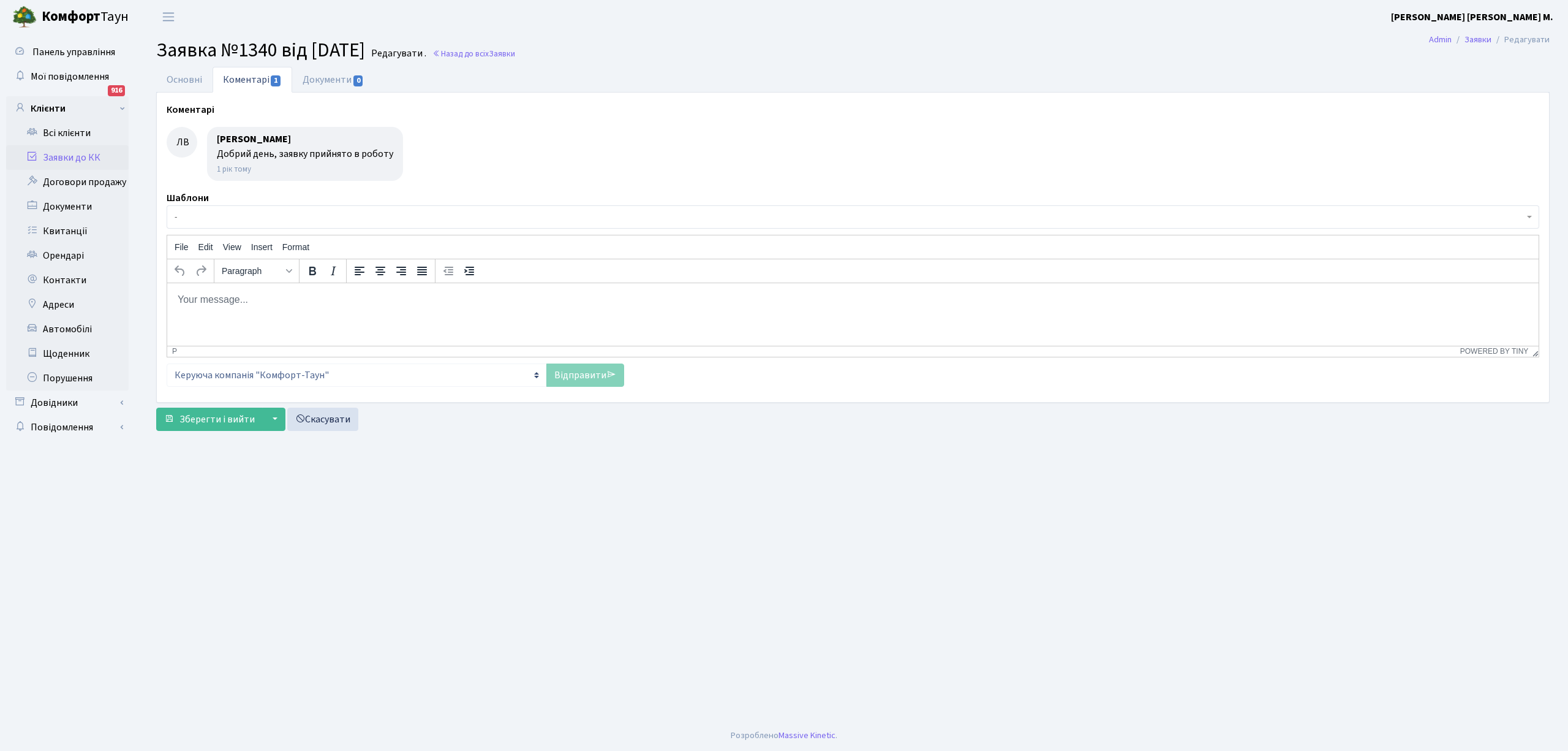
click at [69, 152] on link "Заявки до КК" at bounding box center [67, 157] width 123 height 24
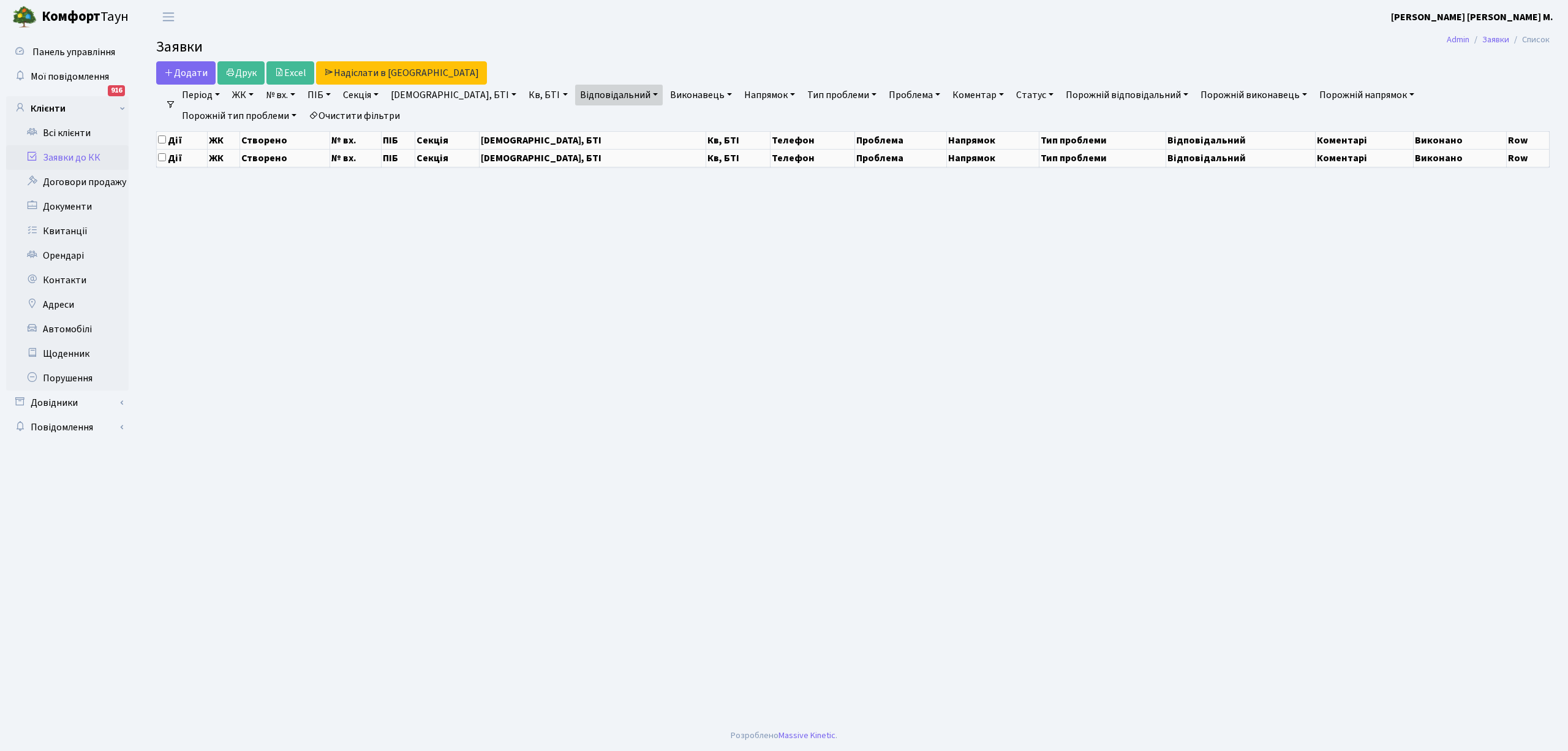
select select "25"
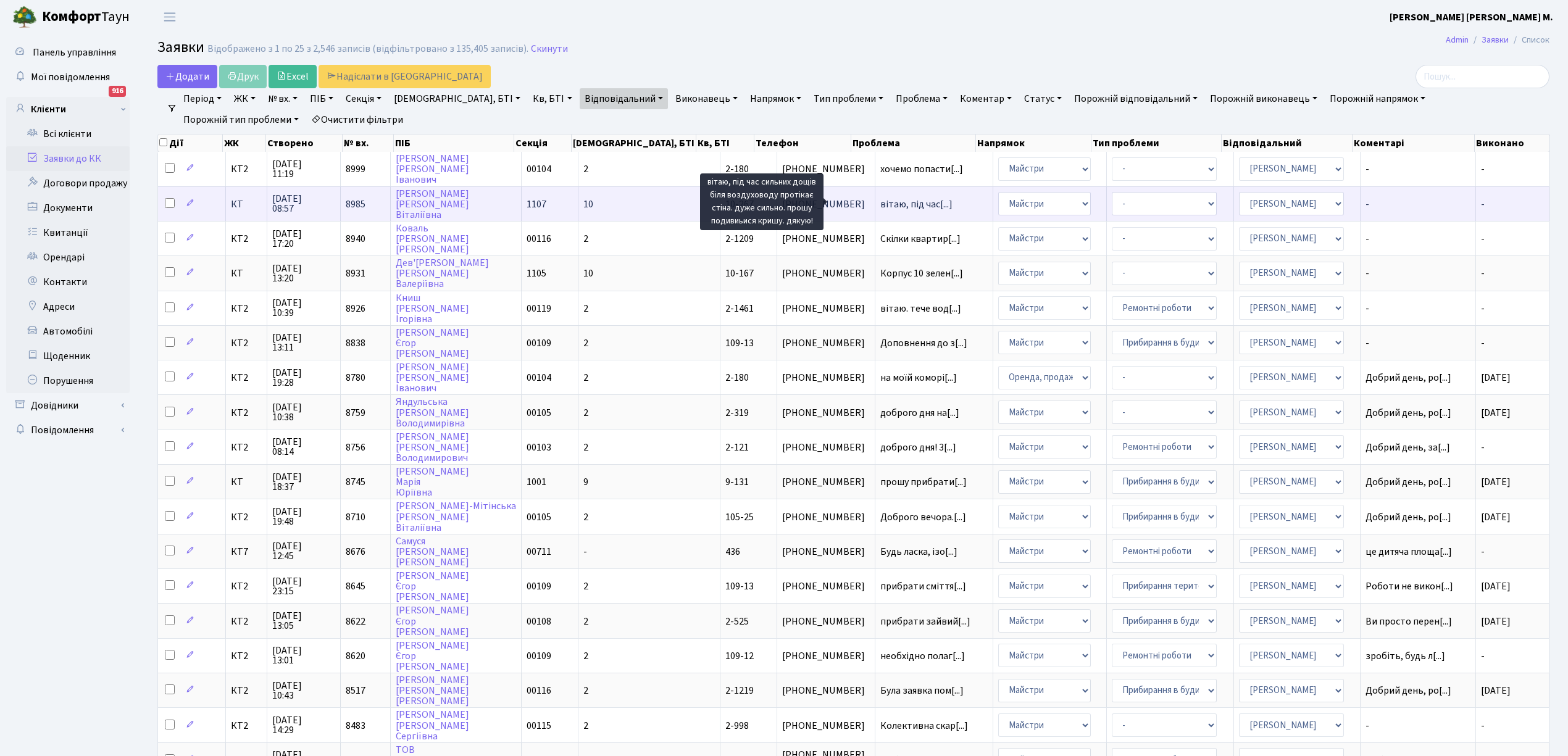
click at [880, 205] on span "вітаю, під час[...]" at bounding box center [916, 204] width 72 height 13
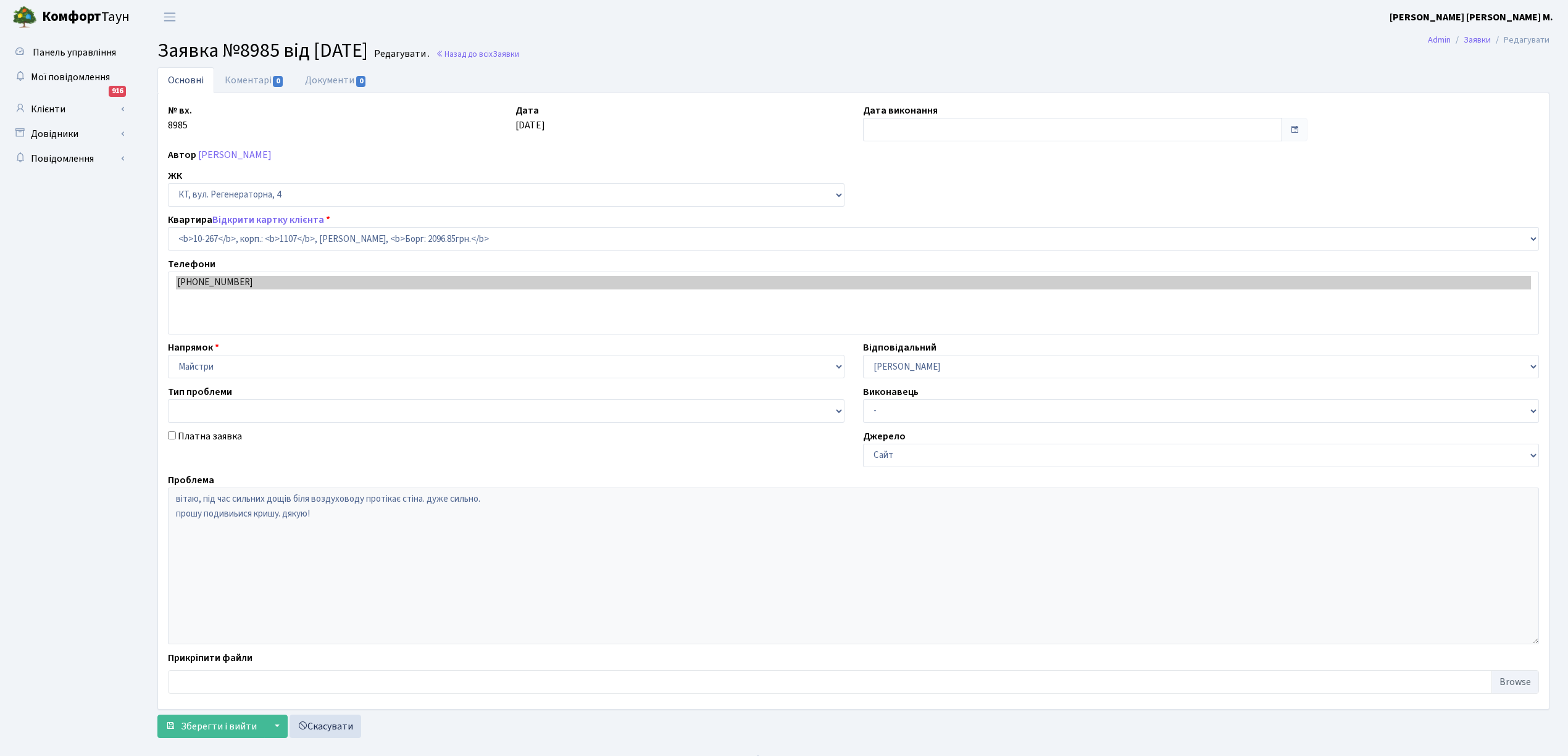
select select "6836"
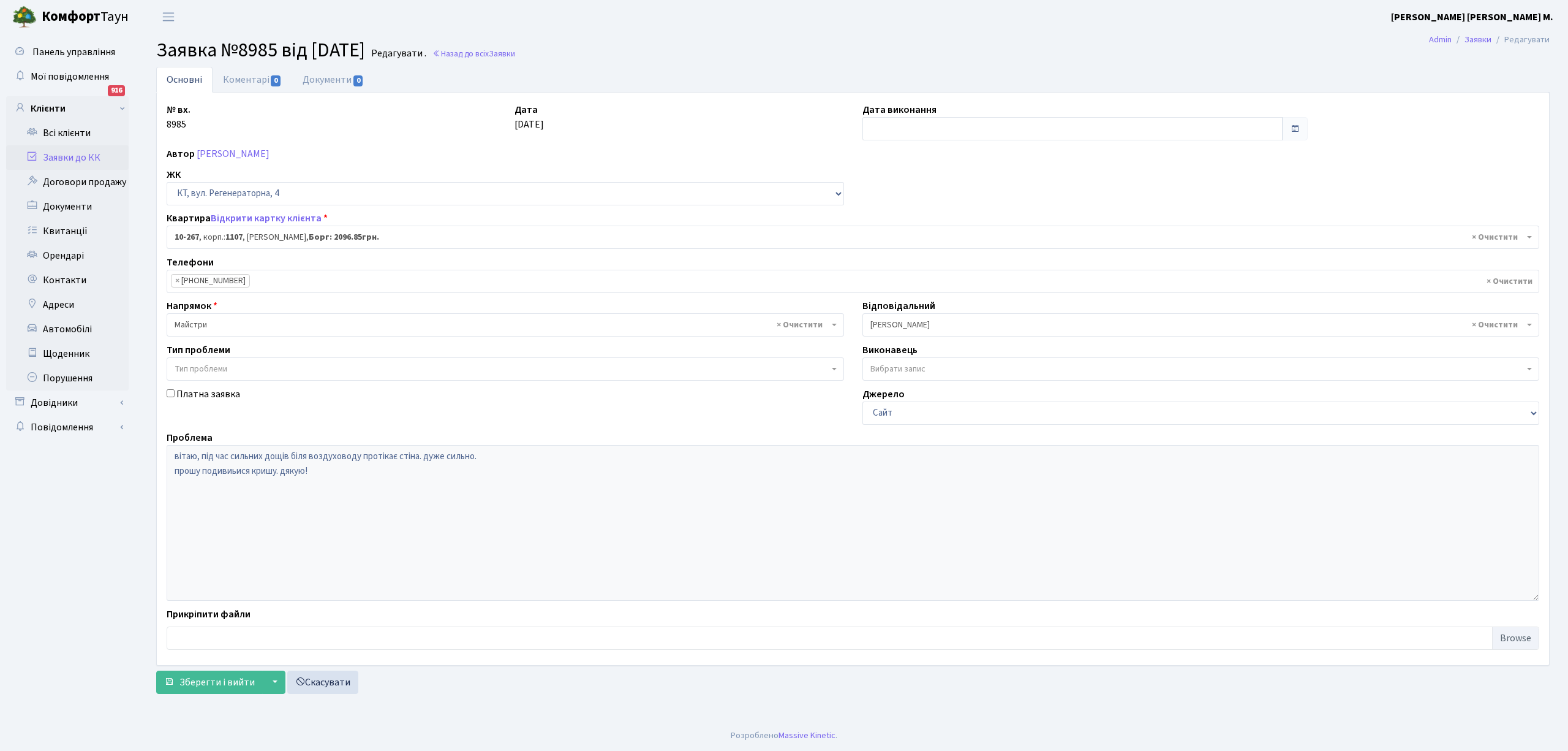
click at [86, 157] on link "Заявки до КК" at bounding box center [67, 157] width 123 height 24
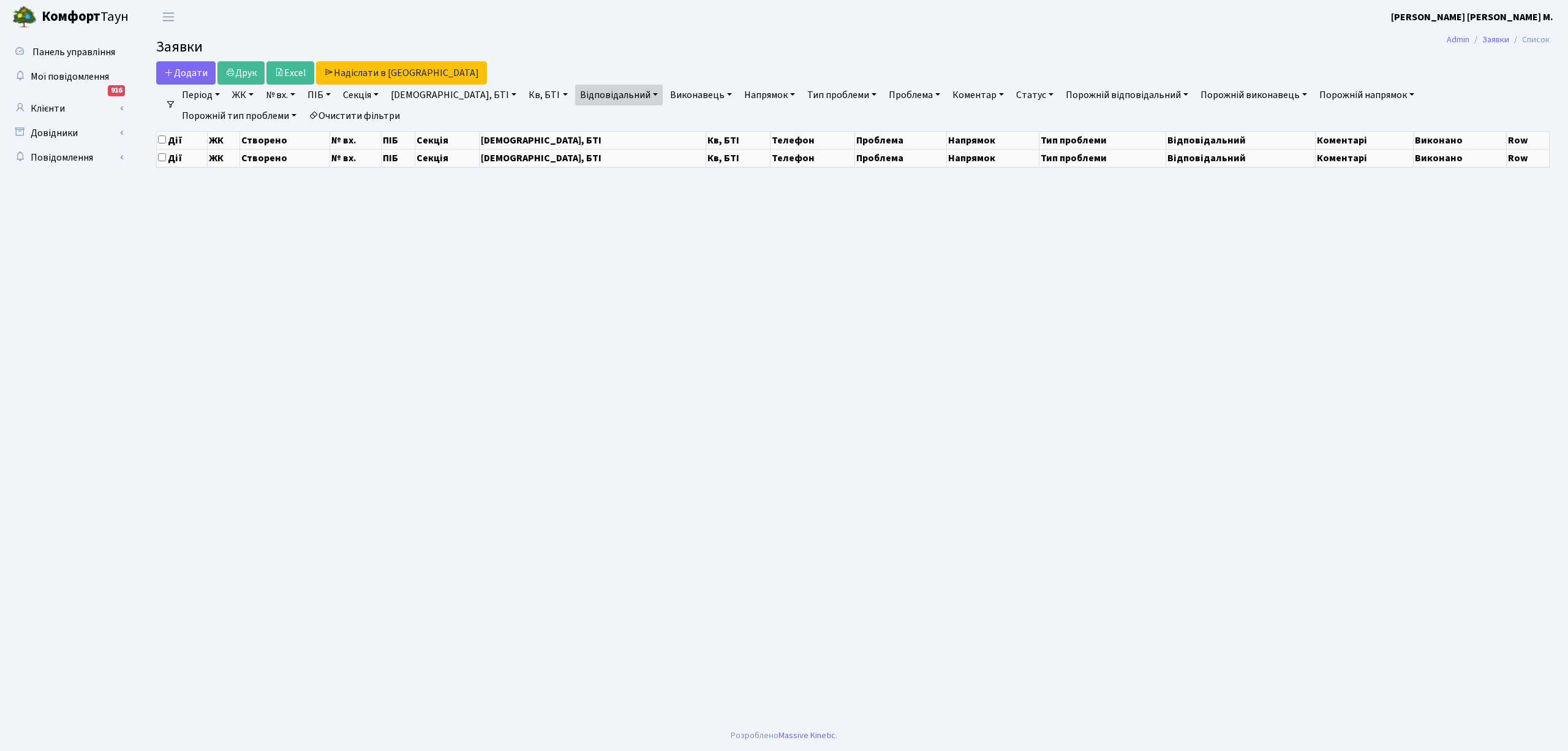
select select "25"
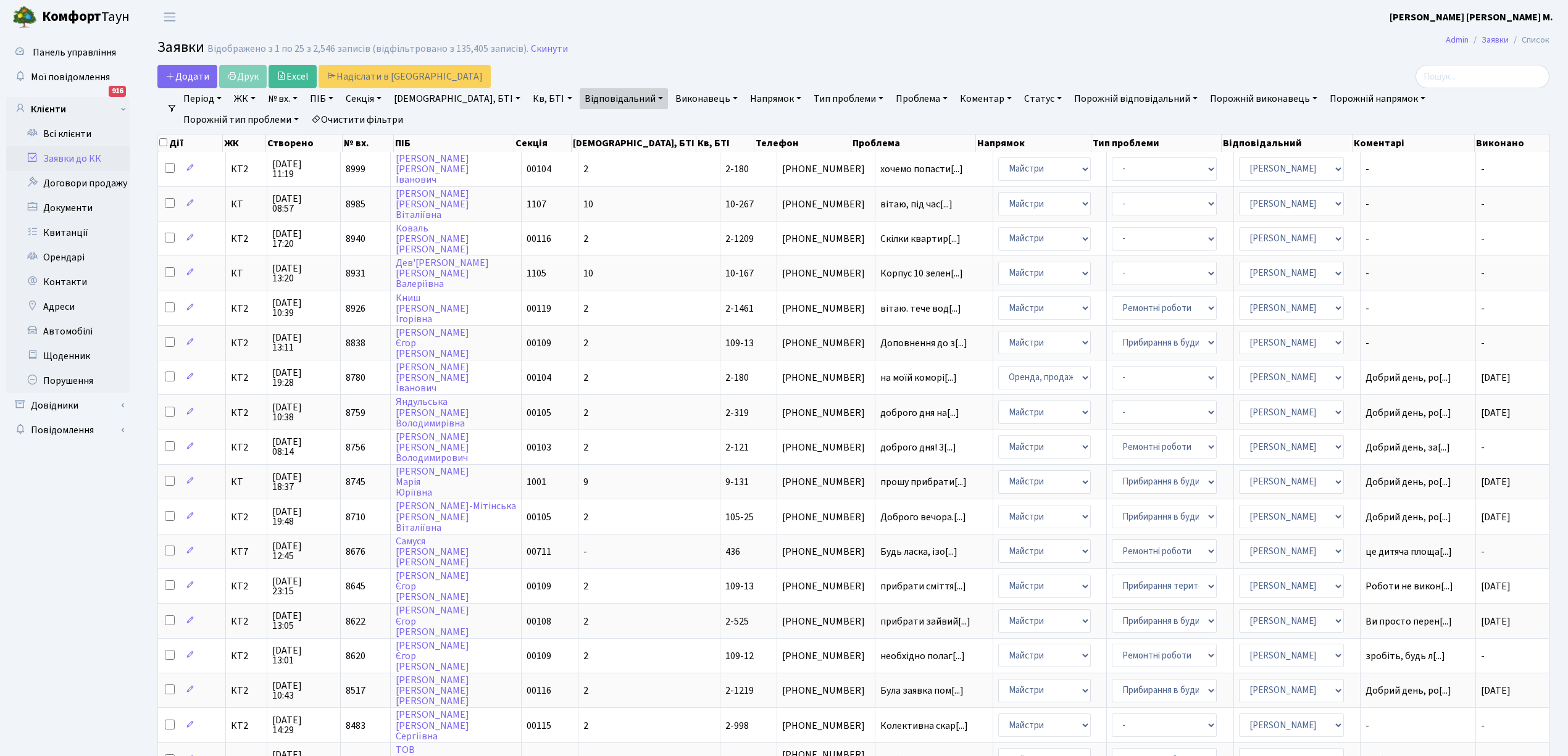
click at [586, 101] on link "Відповідальний" at bounding box center [623, 99] width 89 height 21
click at [584, 118] on li "× [PERSON_NAME]" at bounding box center [622, 121] width 74 height 13
click at [585, 97] on link "Відповідальний" at bounding box center [623, 99] width 89 height 21
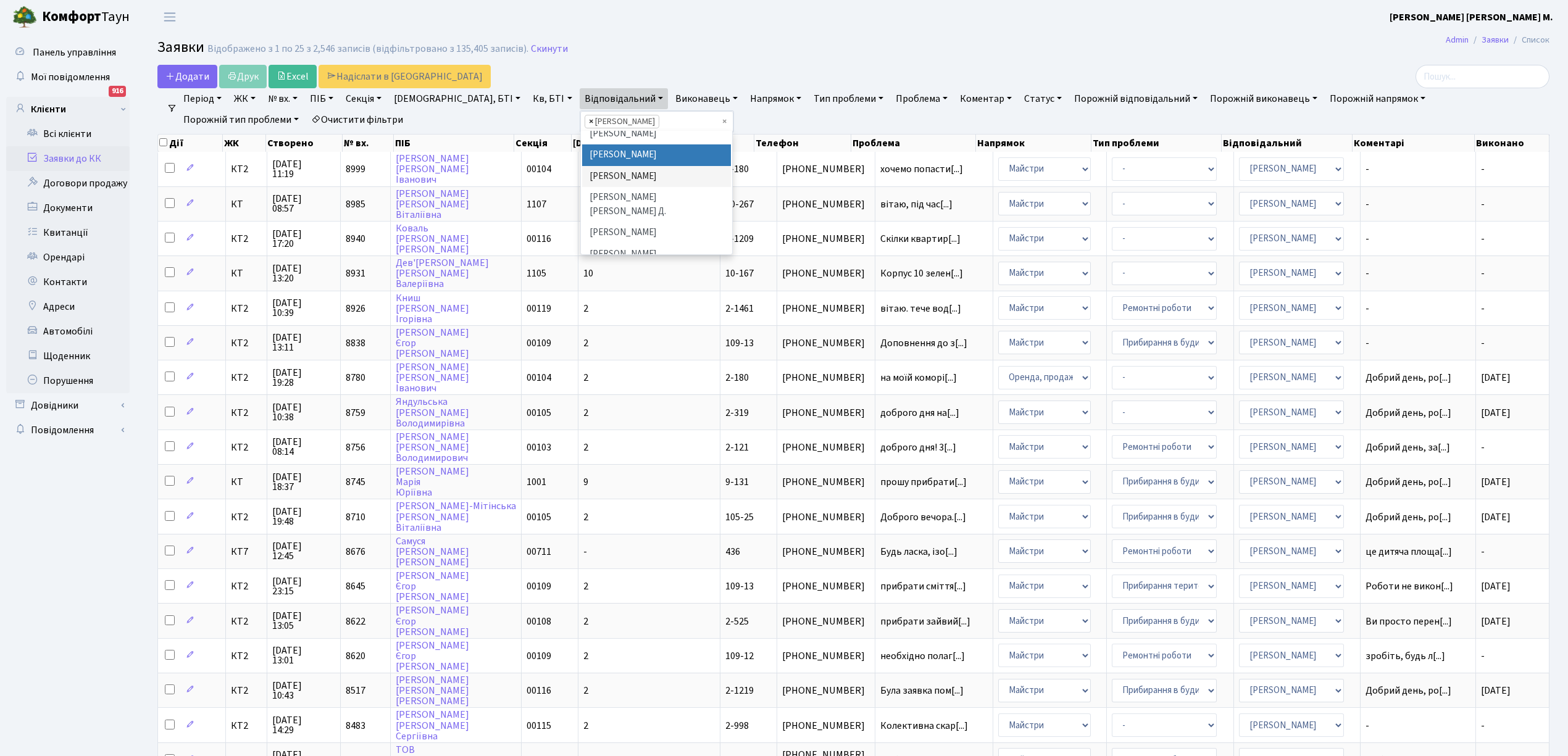
click at [589, 121] on span "×" at bounding box center [591, 121] width 4 height 13
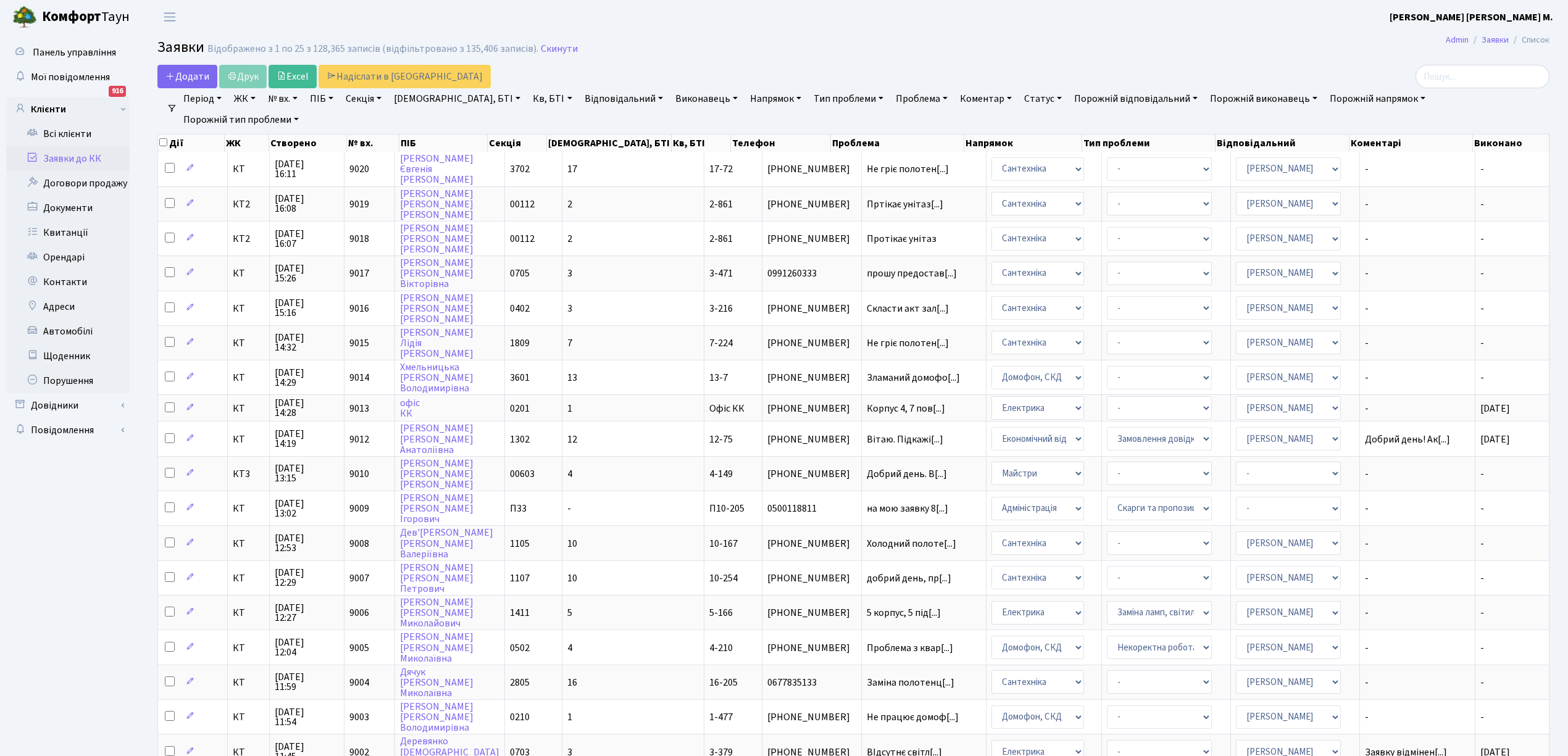
click at [583, 99] on link "Відповідальний" at bounding box center [623, 99] width 89 height 21
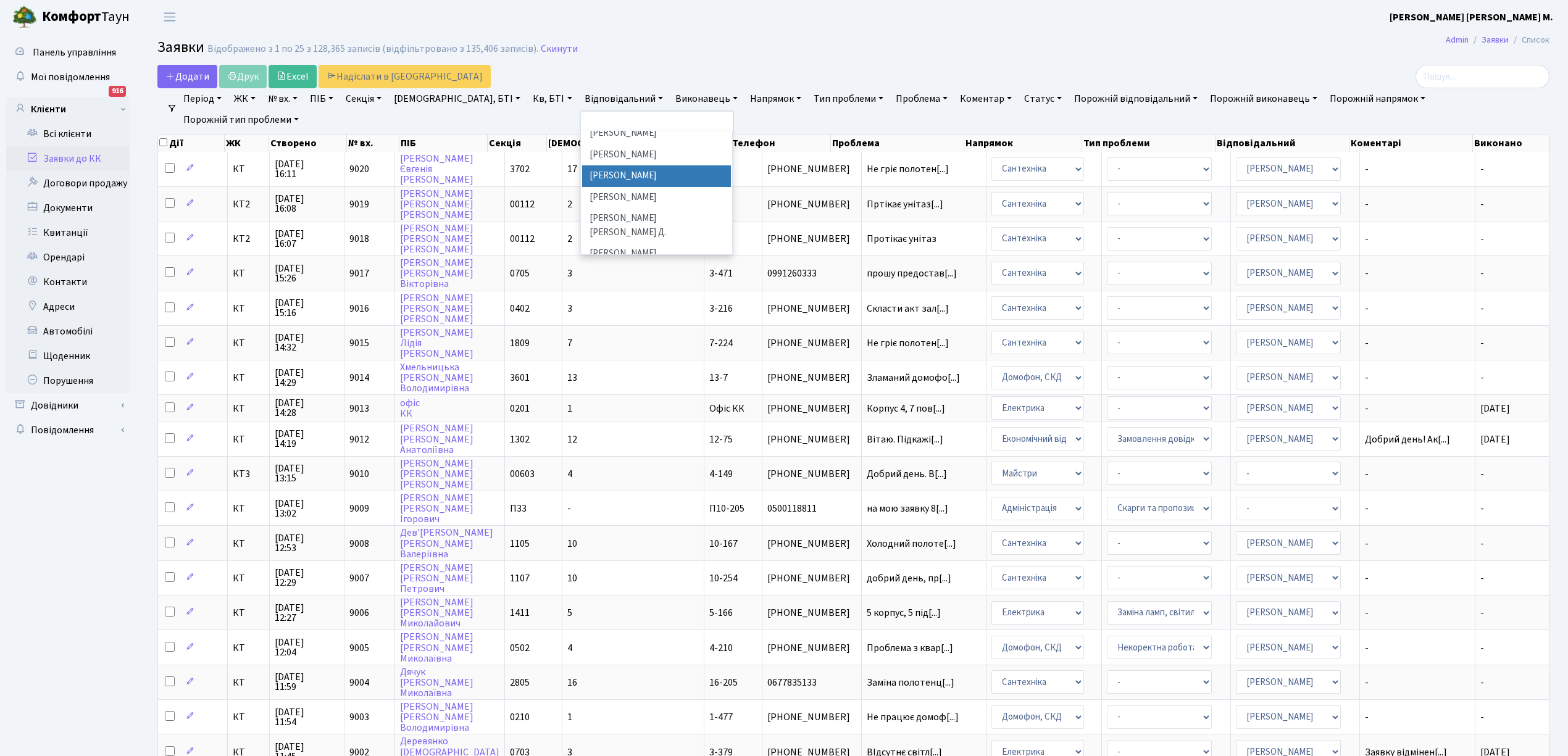
scroll to position [411, 0]
click at [582, 181] on li "[PERSON_NAME] [PERSON_NAME] Д." at bounding box center [657, 198] width 149 height 35
